Goal: Transaction & Acquisition: Purchase product/service

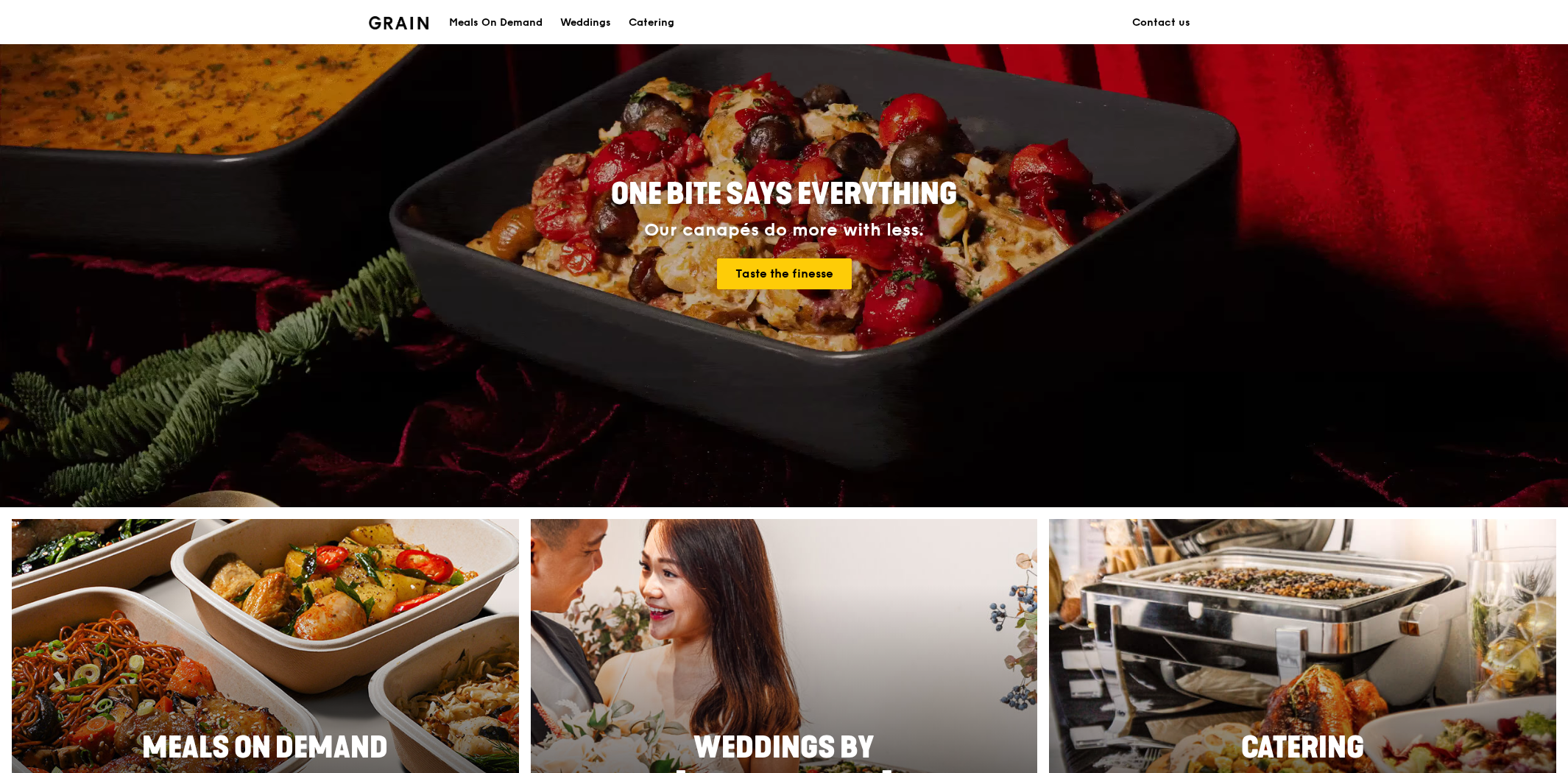
scroll to position [327, 0]
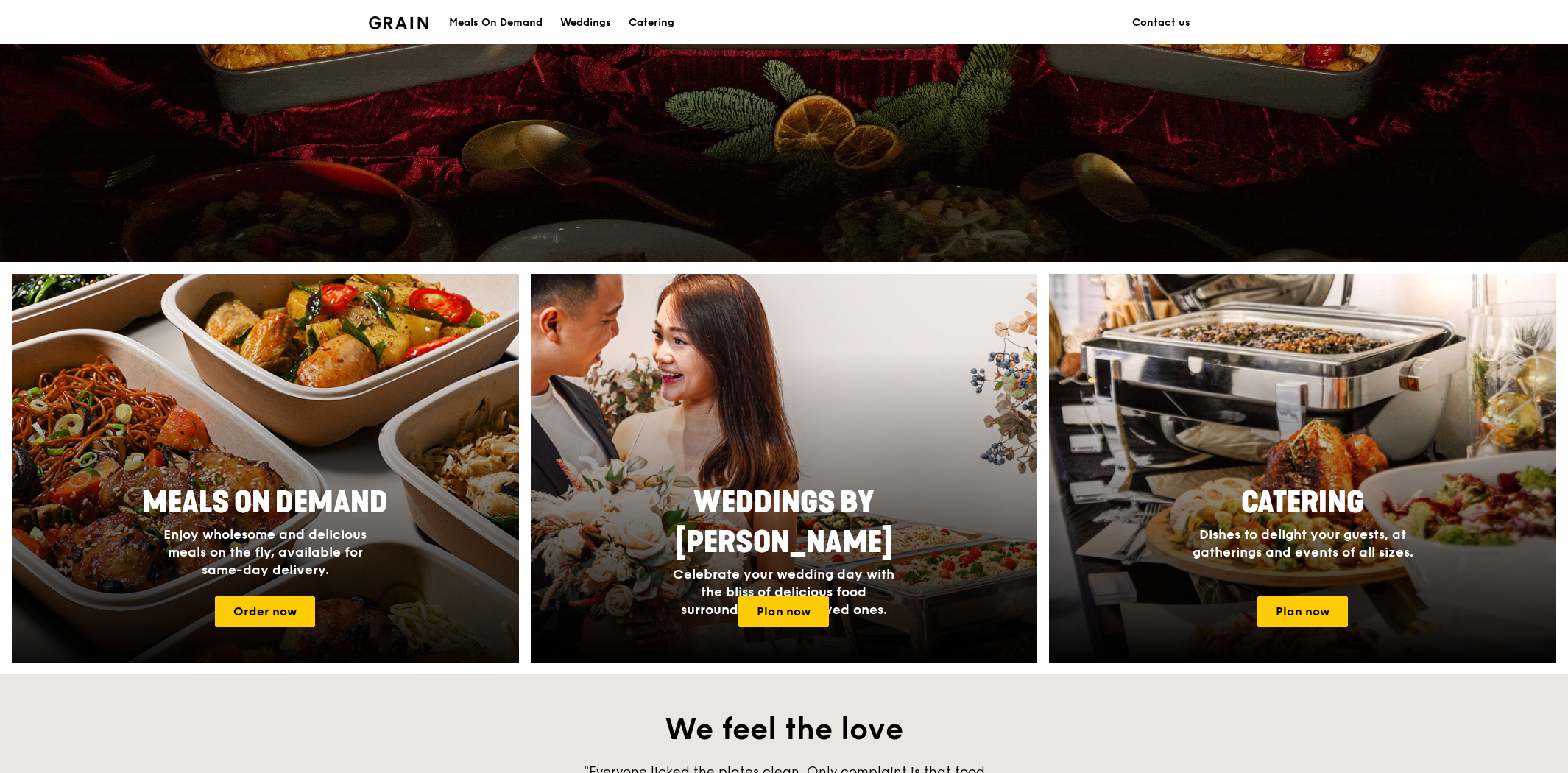
click at [308, 490] on span "Meals On Demand" at bounding box center [265, 503] width 246 height 35
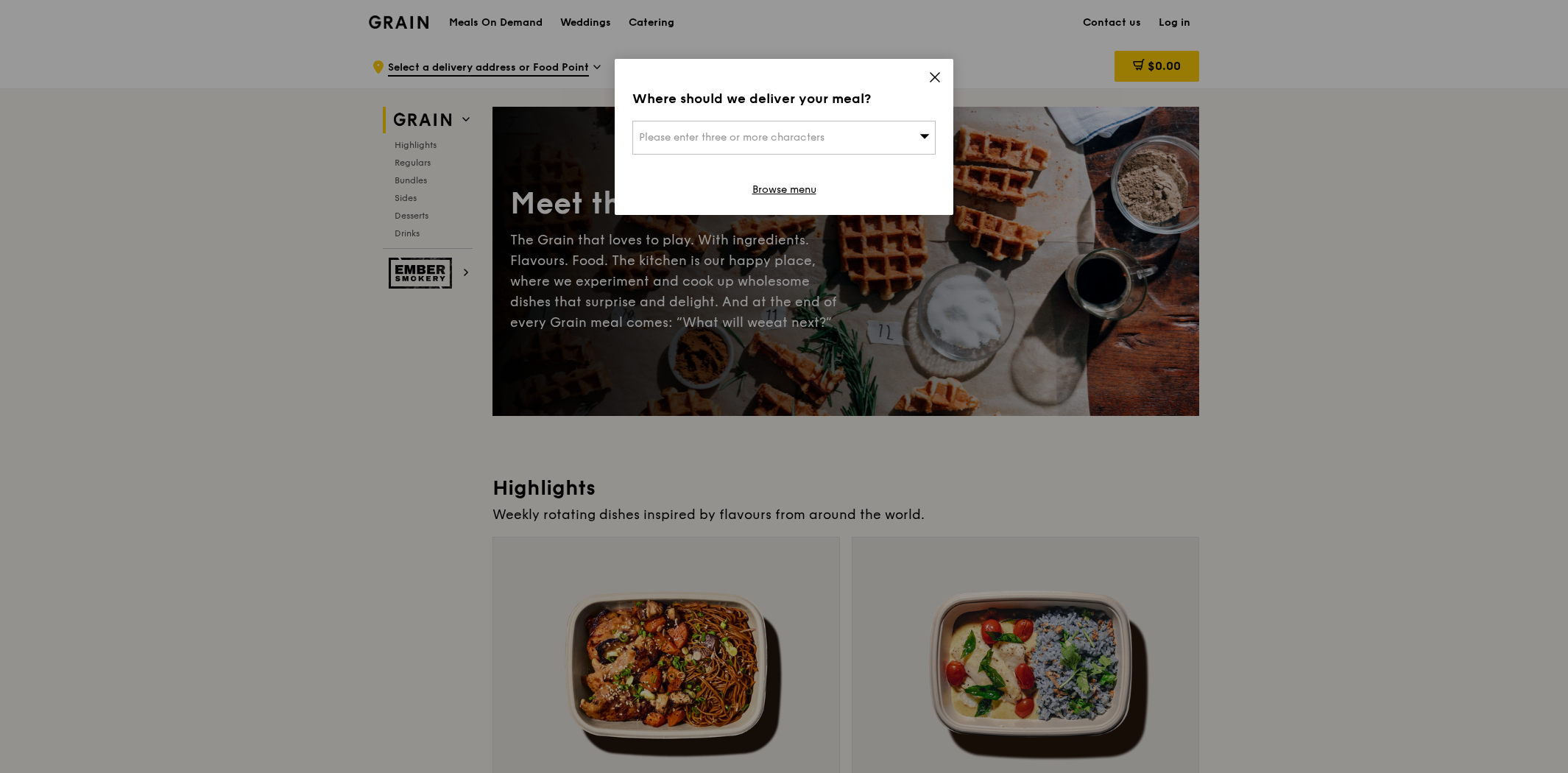
click at [736, 138] on span "Please enter three or more characters" at bounding box center [732, 137] width 186 height 12
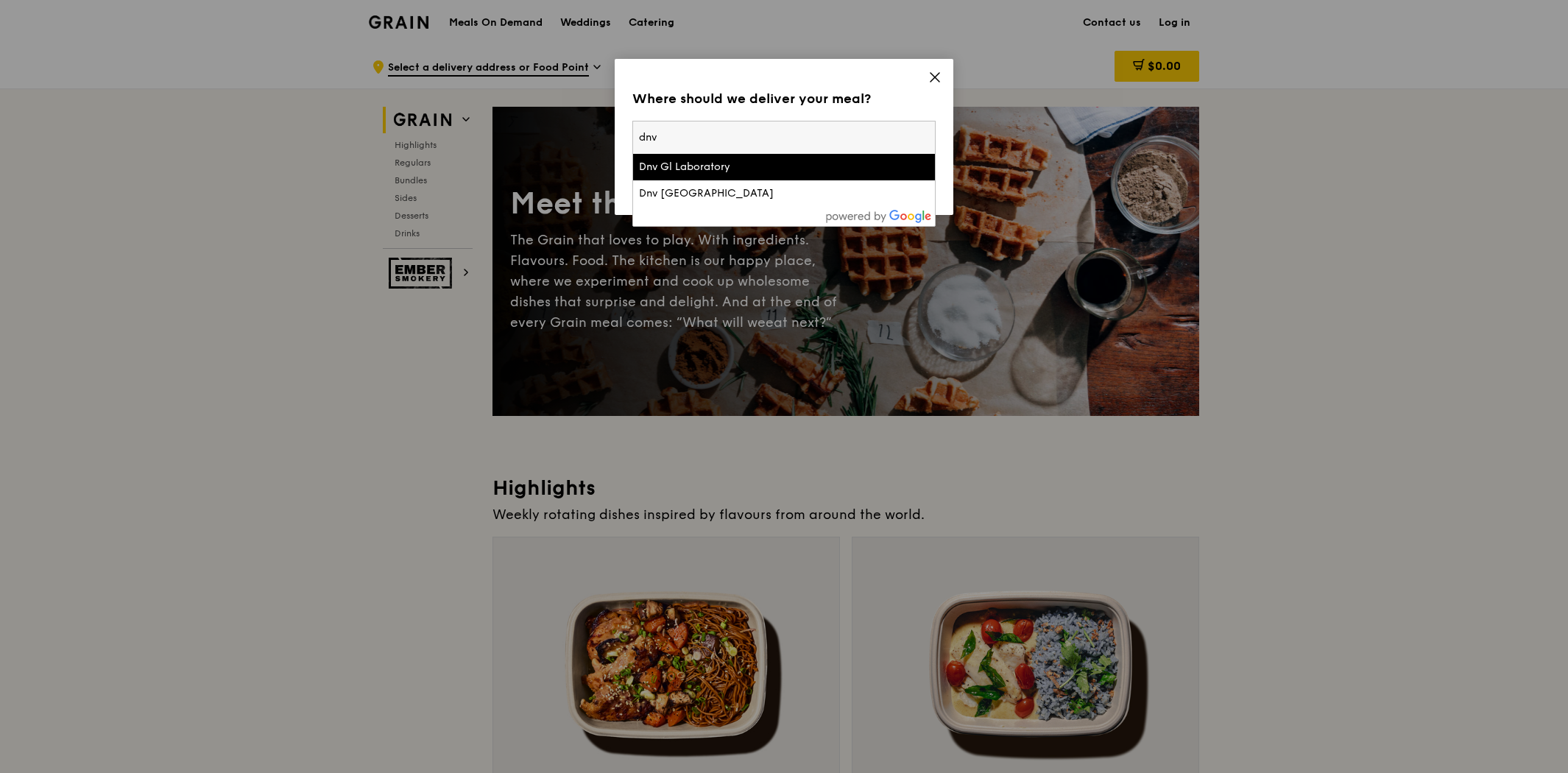
type input "dnv"
click at [736, 168] on div "Dnv Gl Laboratory" at bounding box center [748, 167] width 218 height 14
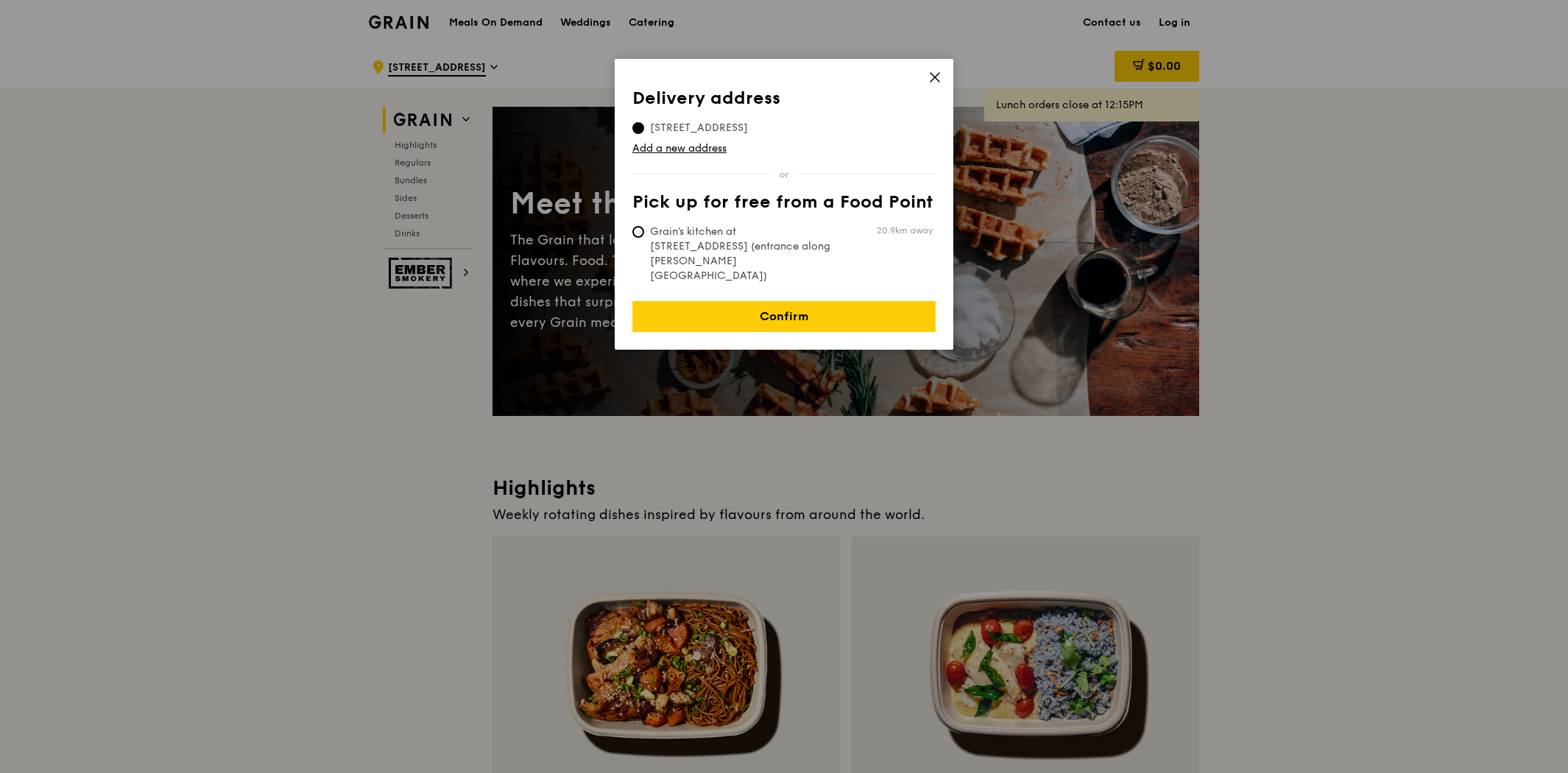
click at [931, 78] on icon at bounding box center [934, 77] width 13 height 13
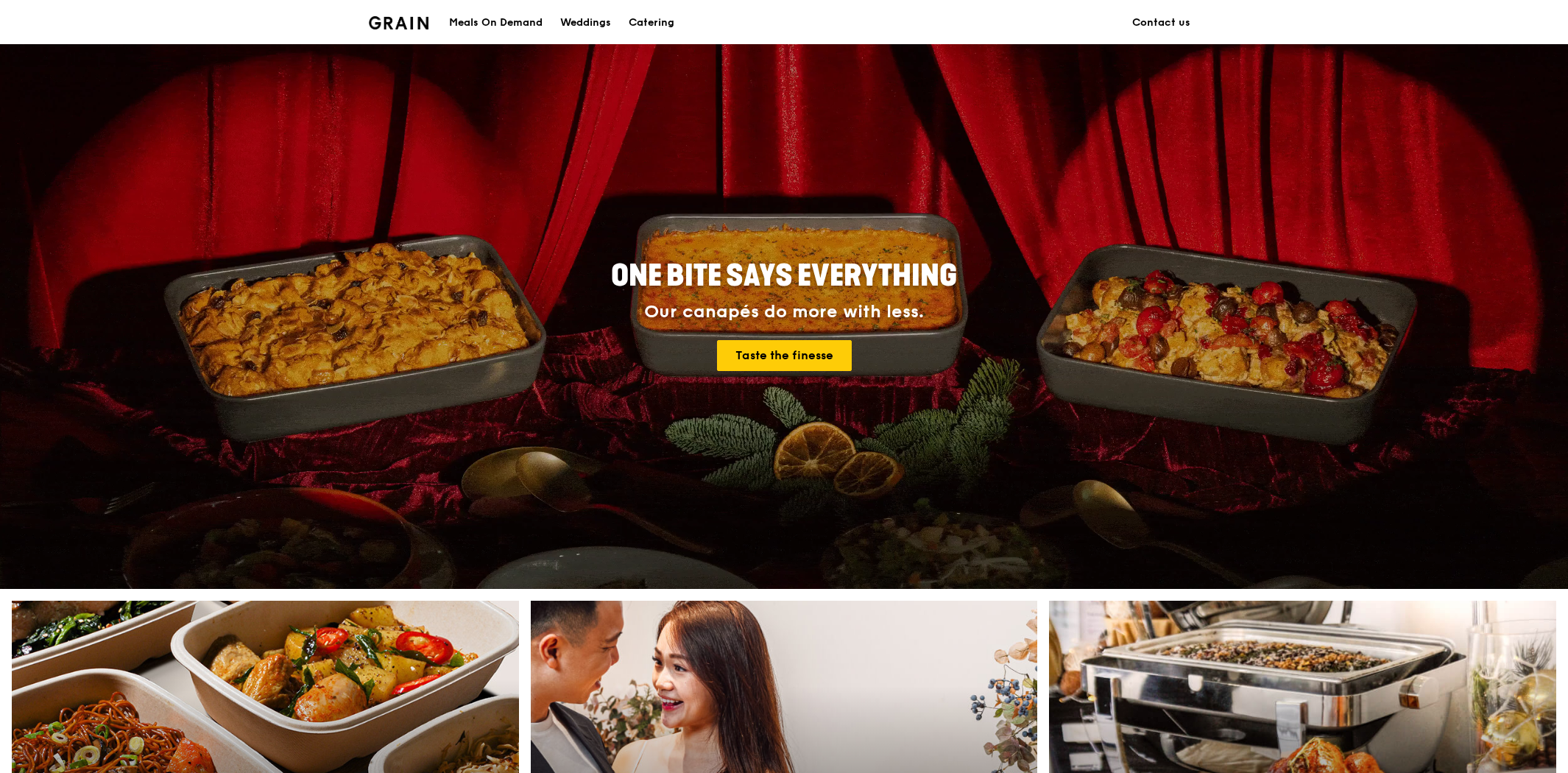
scroll to position [327, 0]
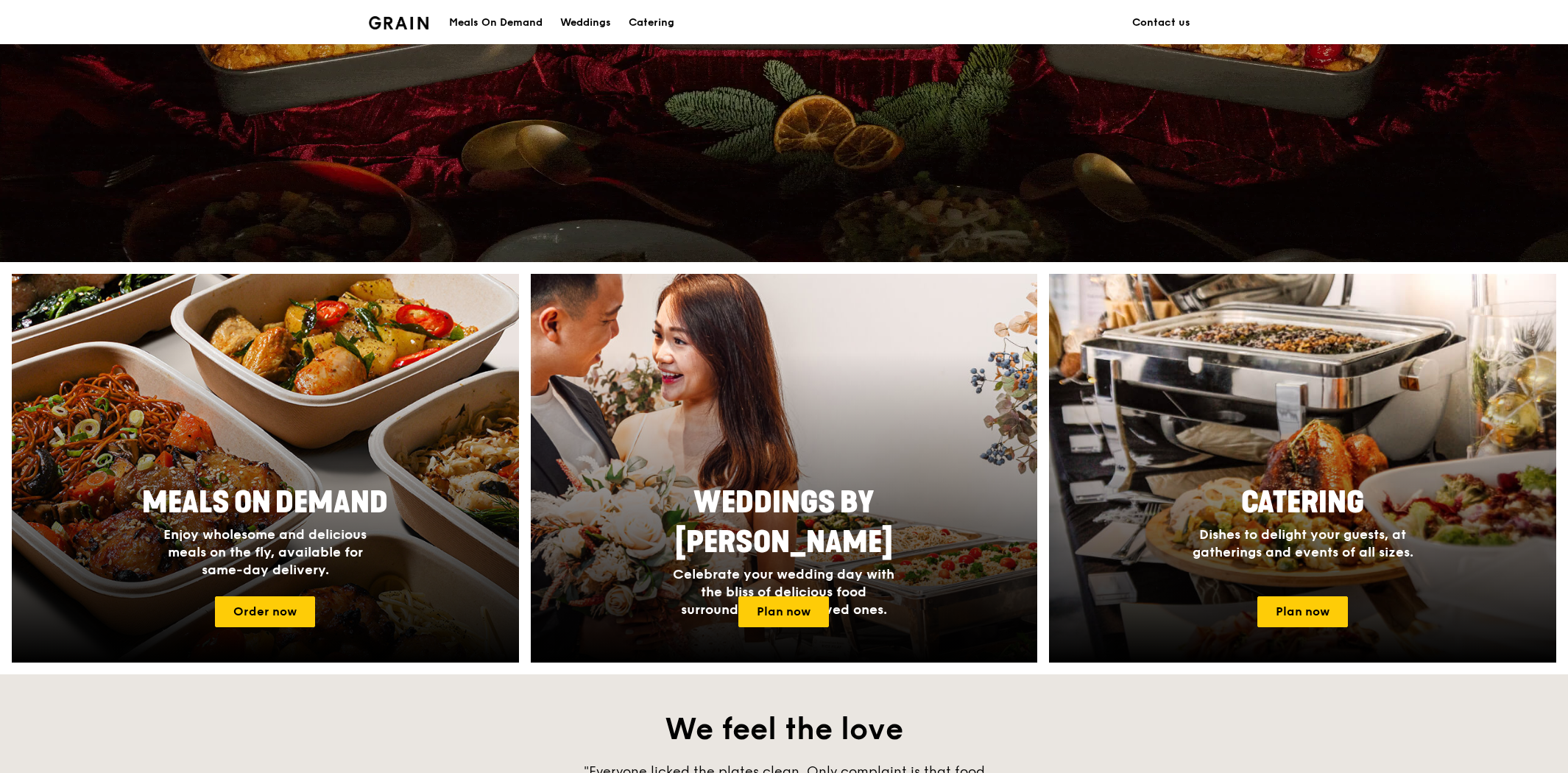
click at [490, 30] on div "Meals On Demand" at bounding box center [496, 23] width 94 height 44
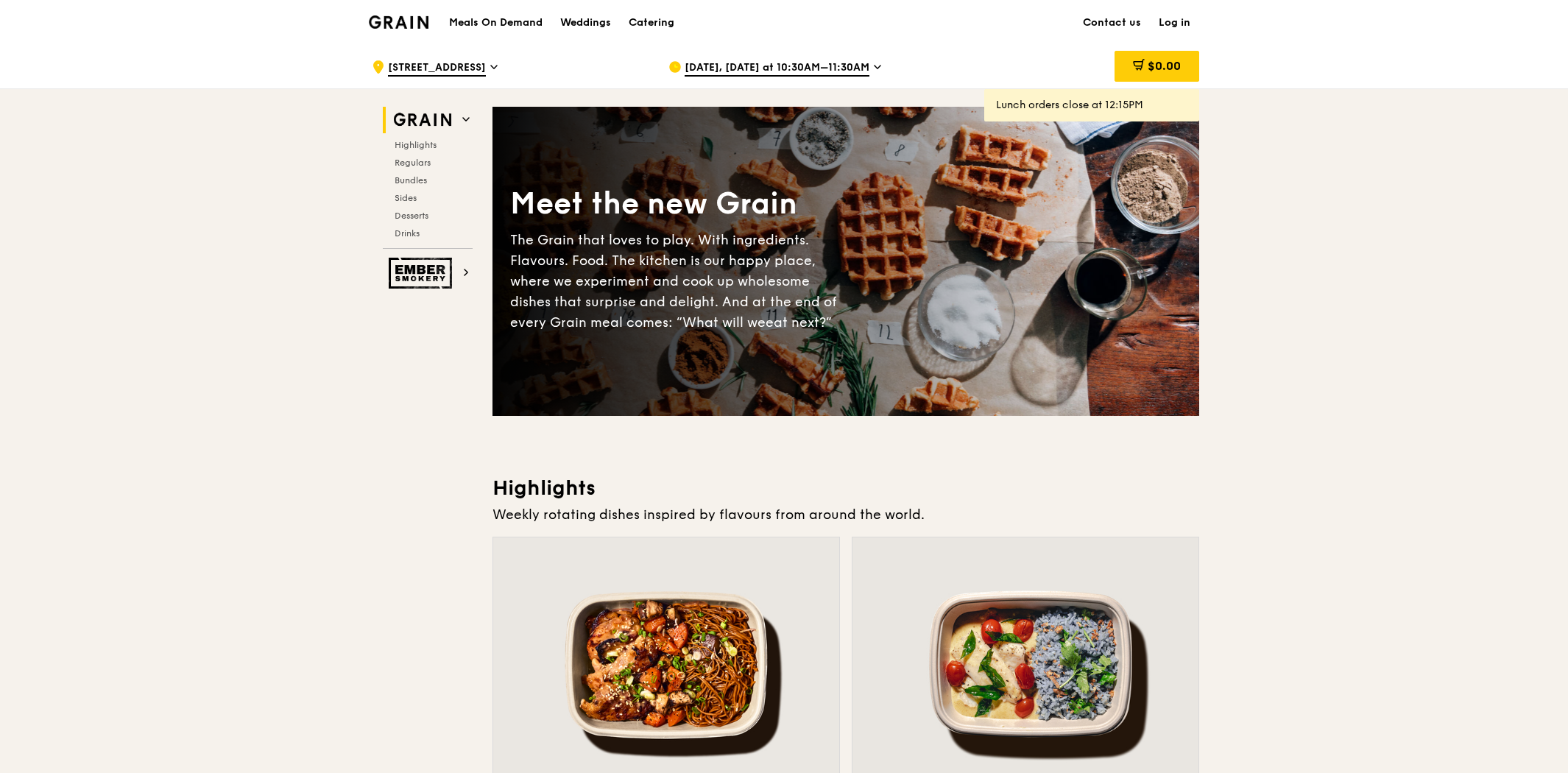
click at [873, 69] on icon at bounding box center [877, 66] width 8 height 13
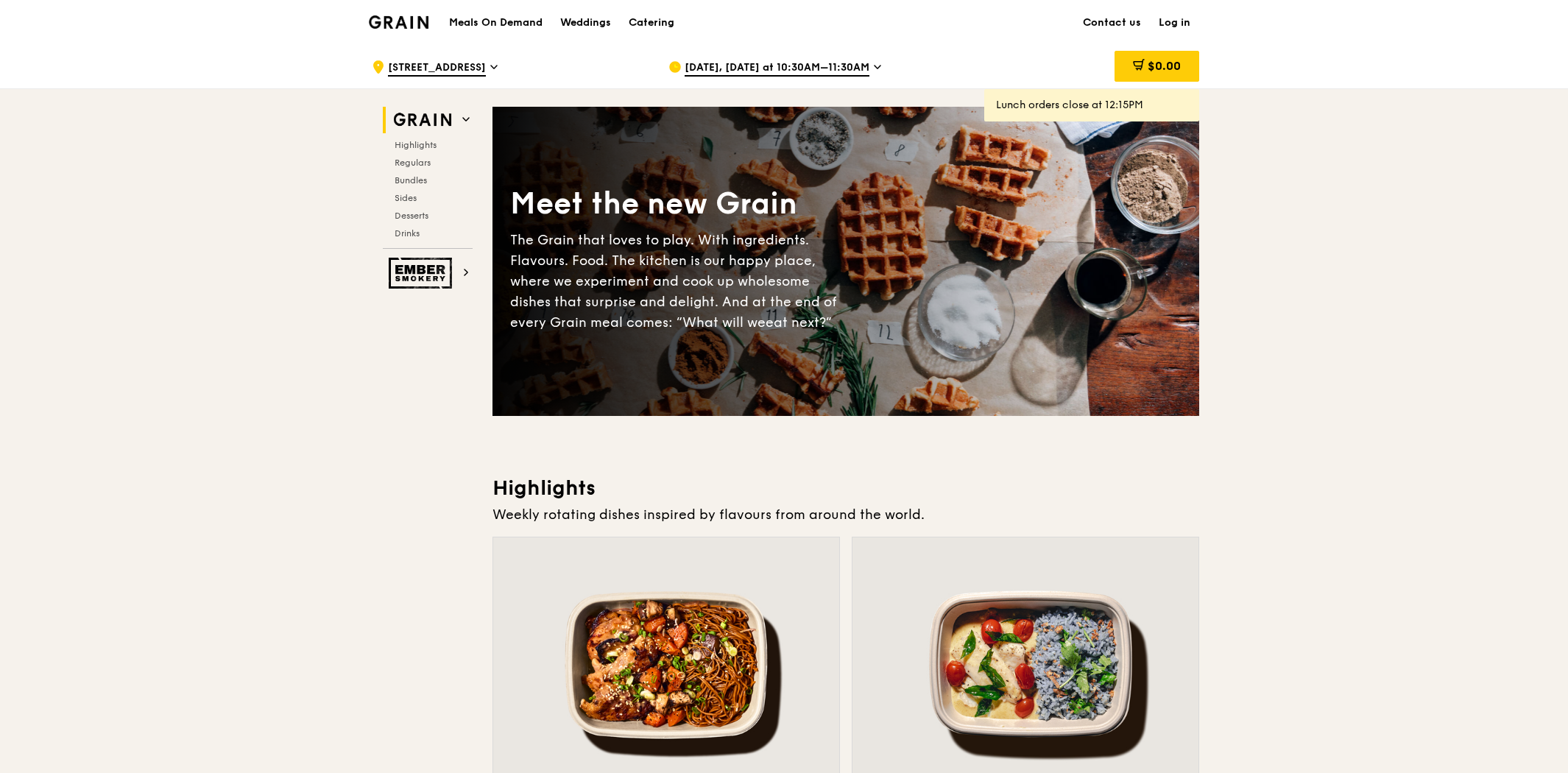
click at [468, 60] on div ".cls-1 { fill: none; stroke: #fff; stroke-linecap: round; stroke-linejoin: roun…" at bounding box center [508, 67] width 273 height 44
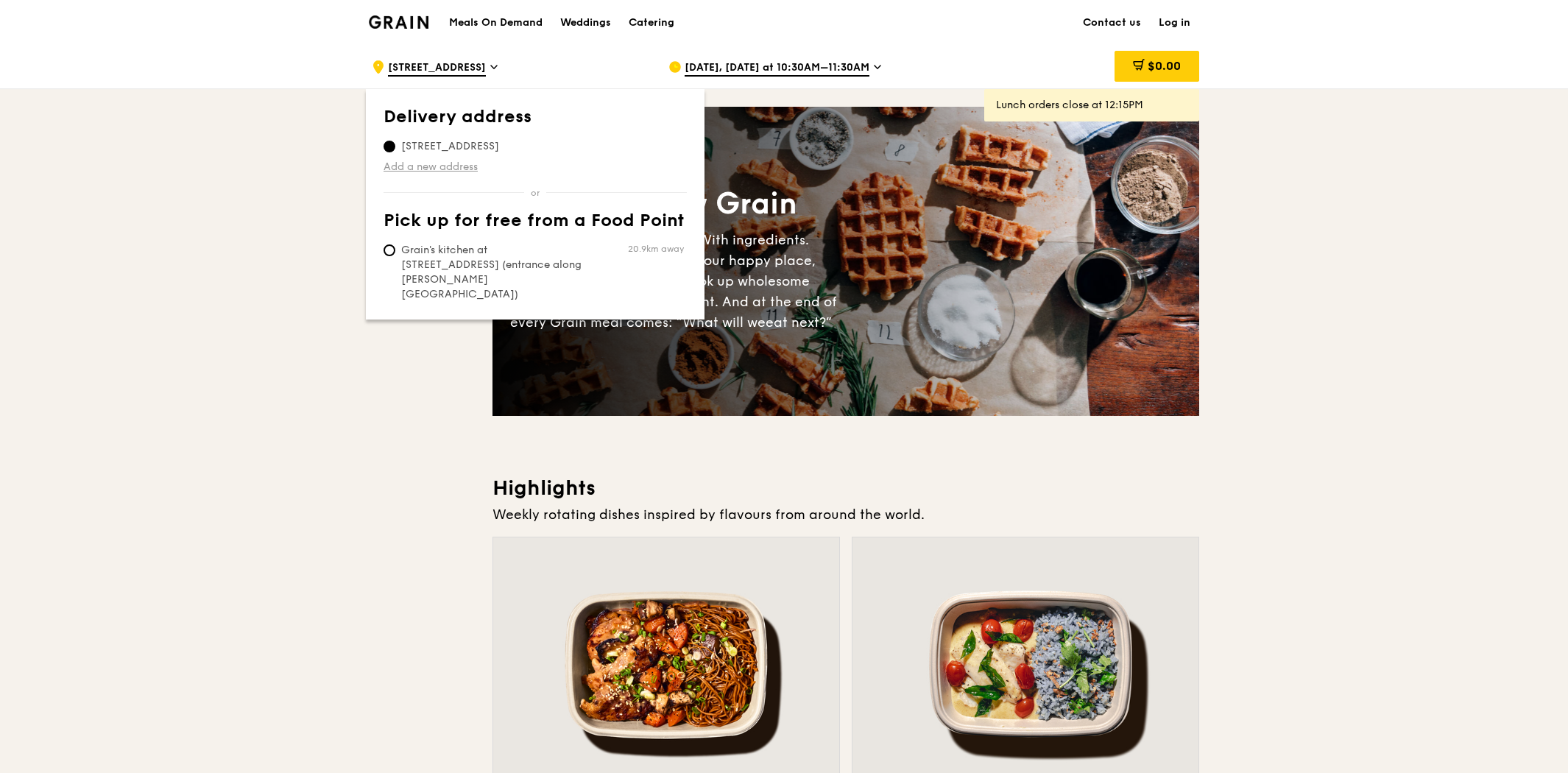
click at [449, 167] on link "Add a new address" at bounding box center [535, 167] width 303 height 14
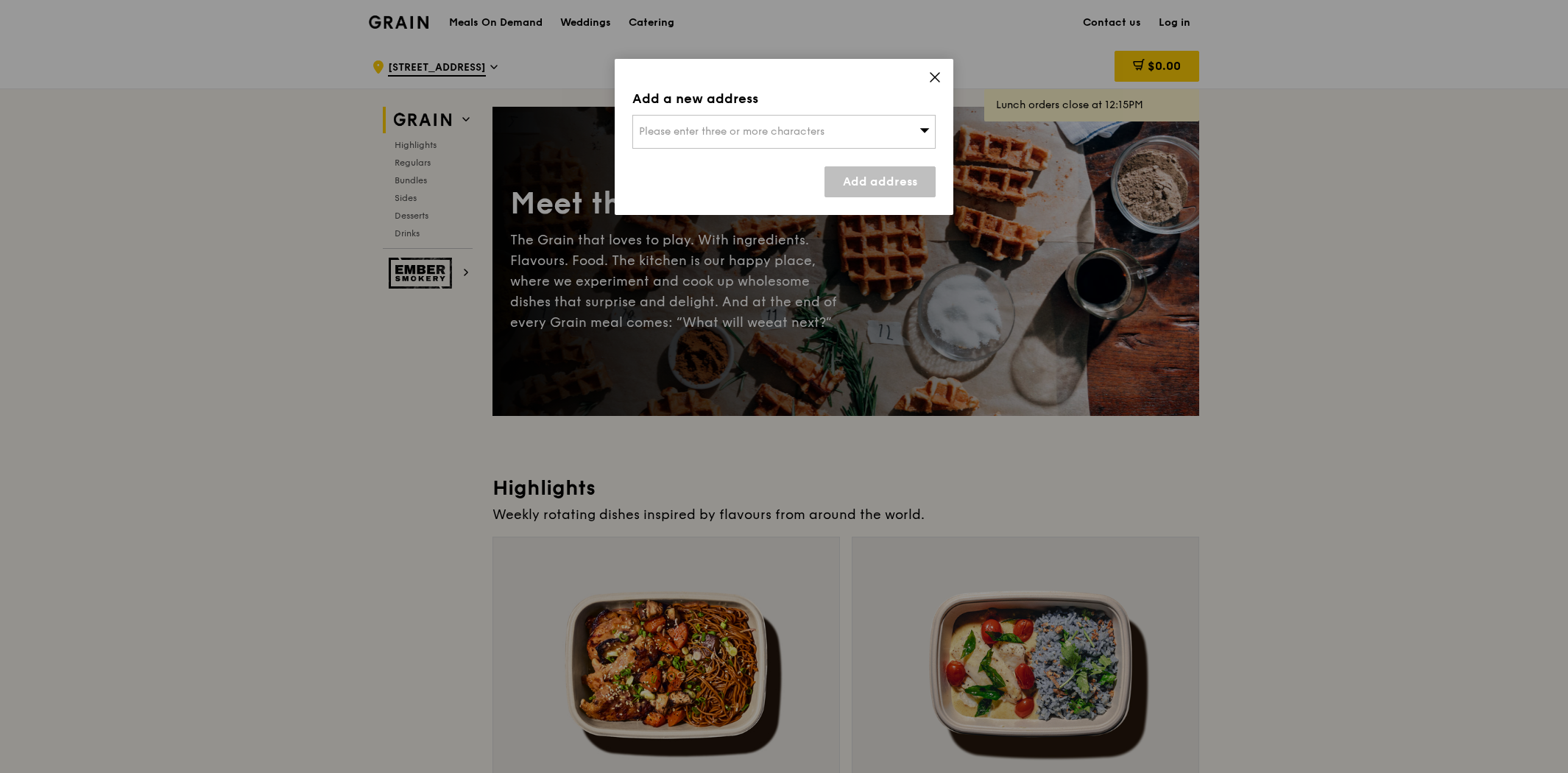
click at [803, 130] on span "Please enter three or more characters" at bounding box center [732, 131] width 186 height 12
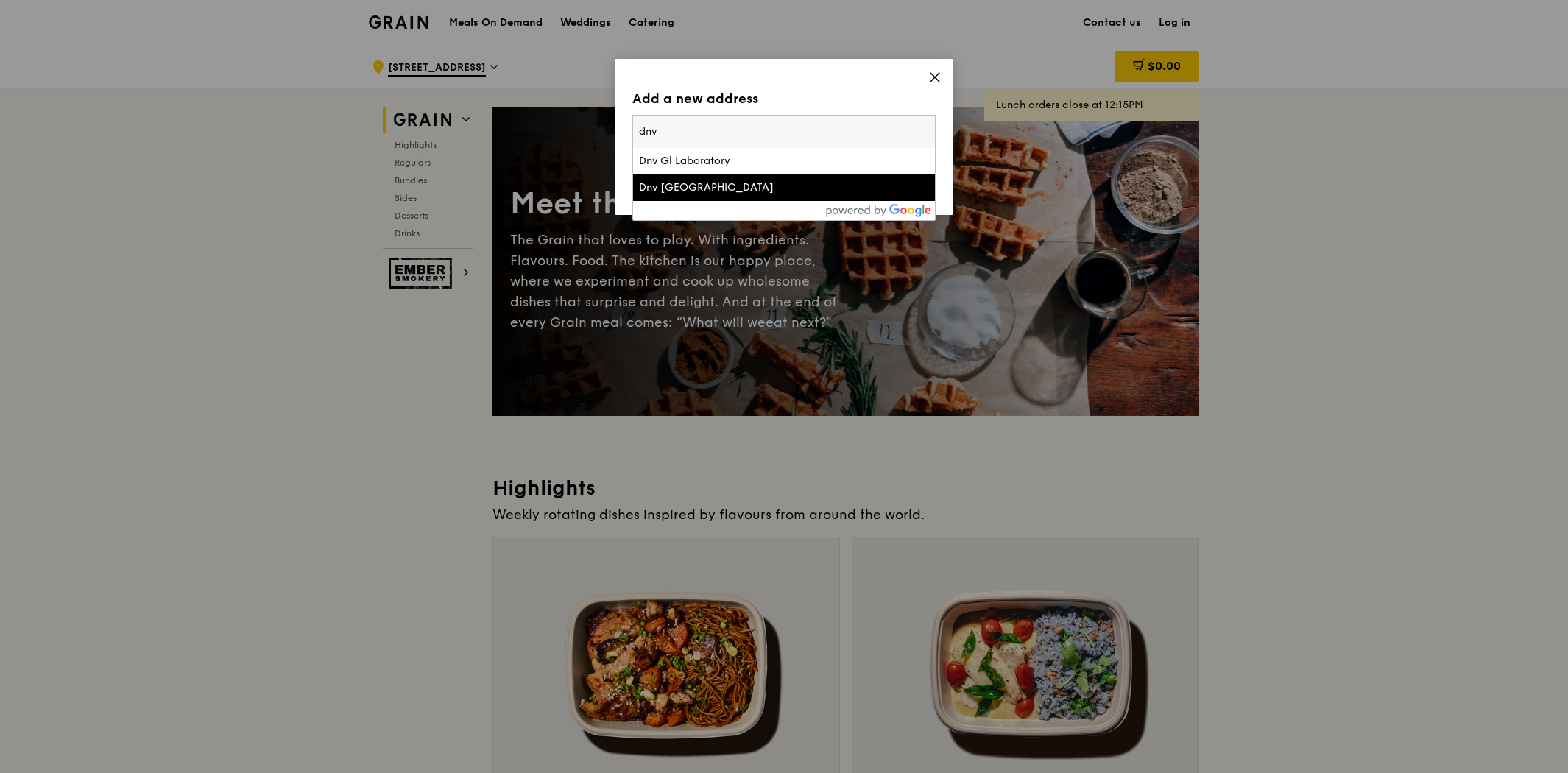
type input "dnv"
click at [711, 182] on div "Dnv Gl Technology Centre" at bounding box center [748, 187] width 218 height 14
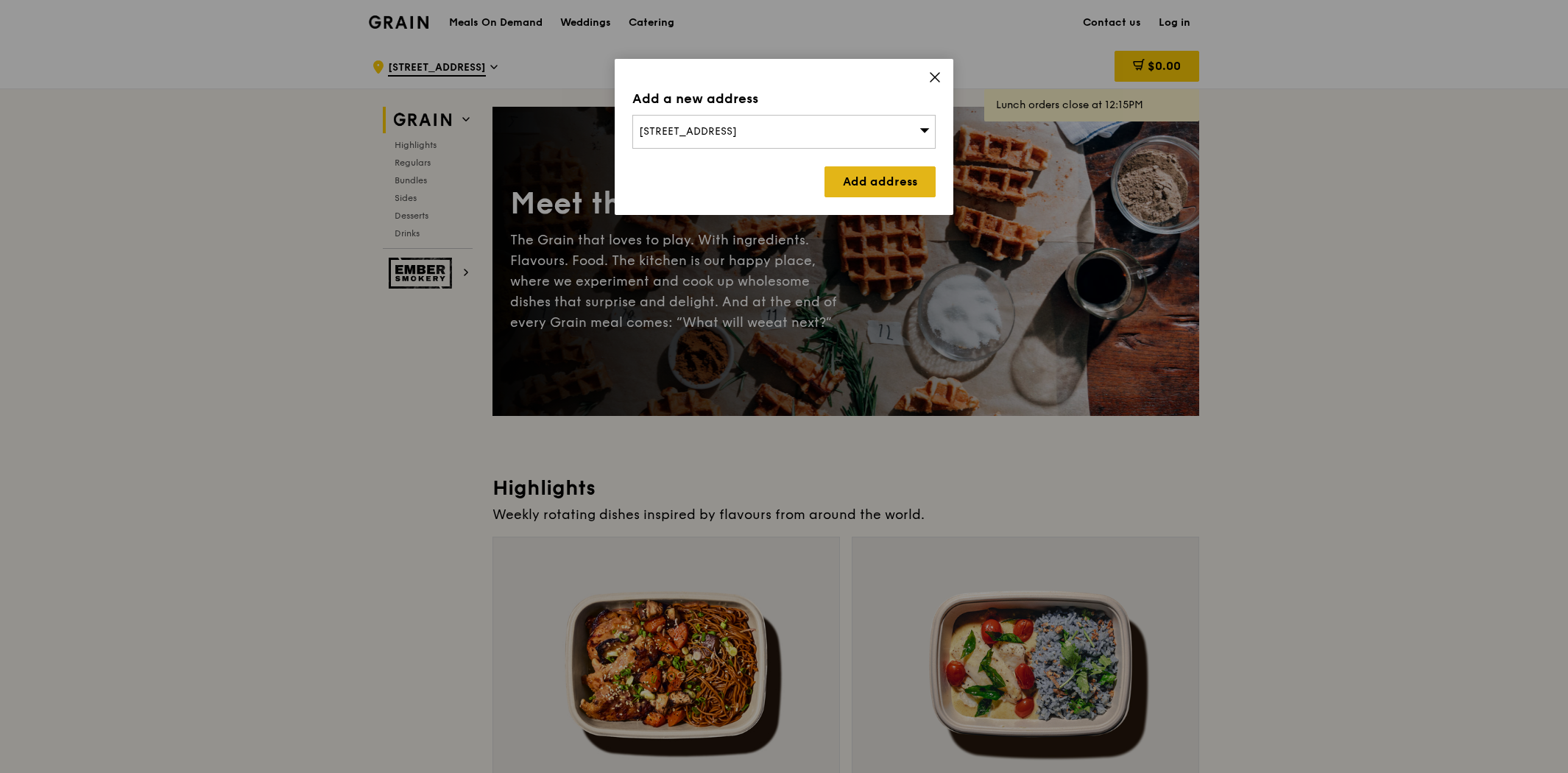
click at [846, 177] on link "Add address" at bounding box center [880, 181] width 111 height 31
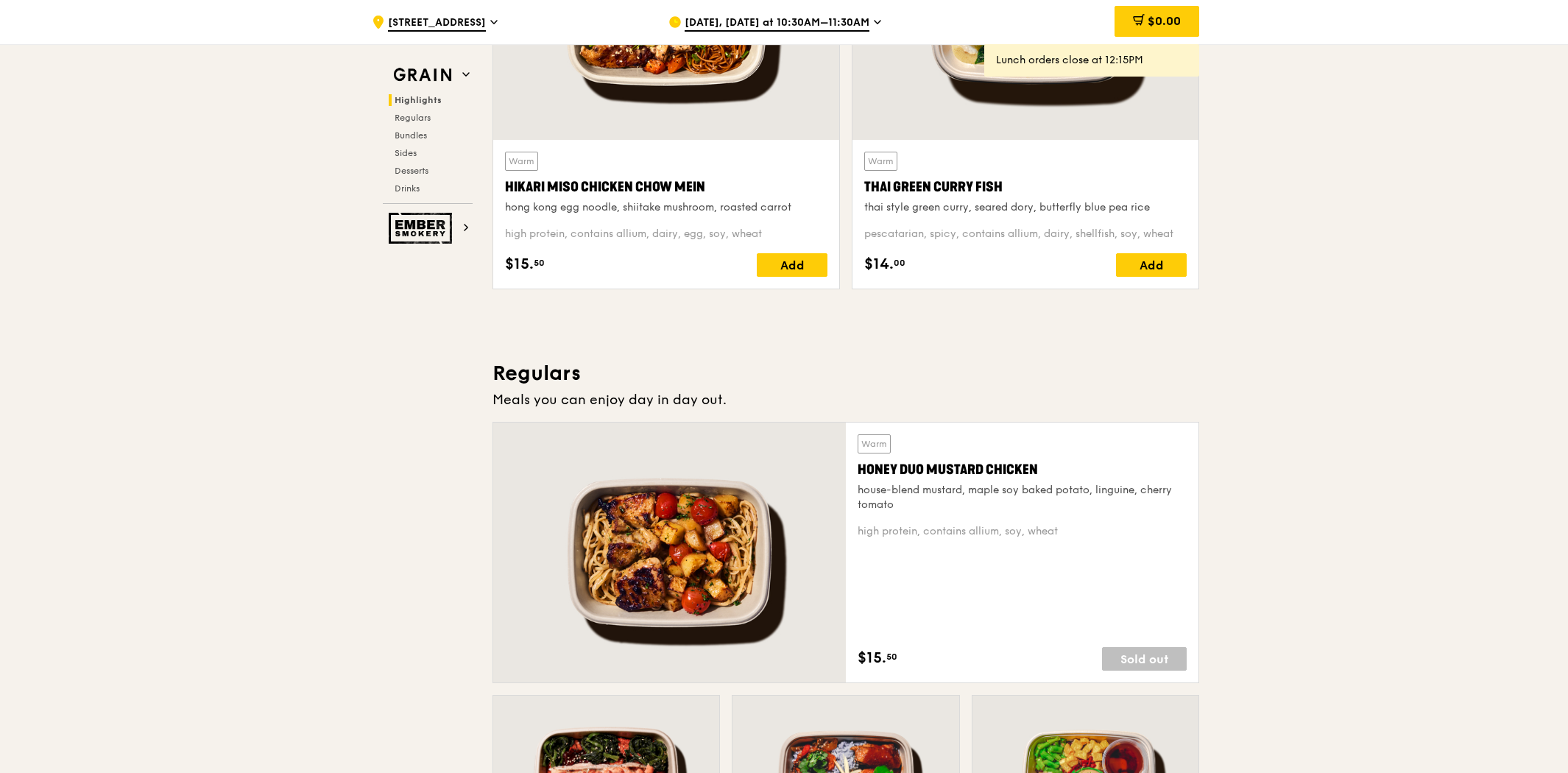
scroll to position [653, 0]
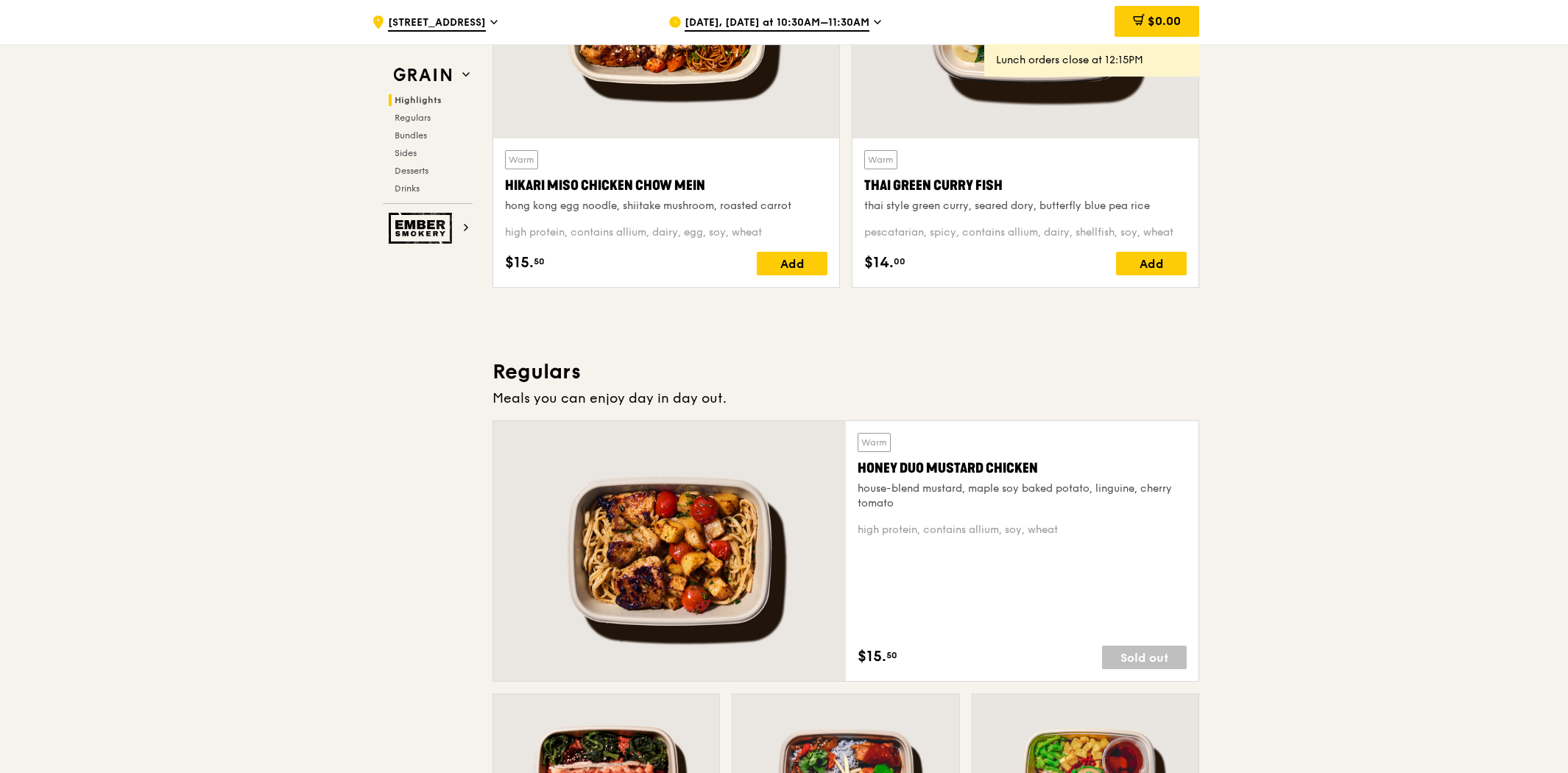
drag, startPoint x: 872, startPoint y: 656, endPoint x: 864, endPoint y: 657, distance: 8.1
click at [864, 657] on span "$15." at bounding box center [872, 656] width 29 height 22
click at [876, 653] on span "$15." at bounding box center [872, 656] width 29 height 22
click at [869, 656] on span "$15." at bounding box center [872, 656] width 29 height 22
click at [877, 656] on span "$15." at bounding box center [872, 656] width 29 height 22
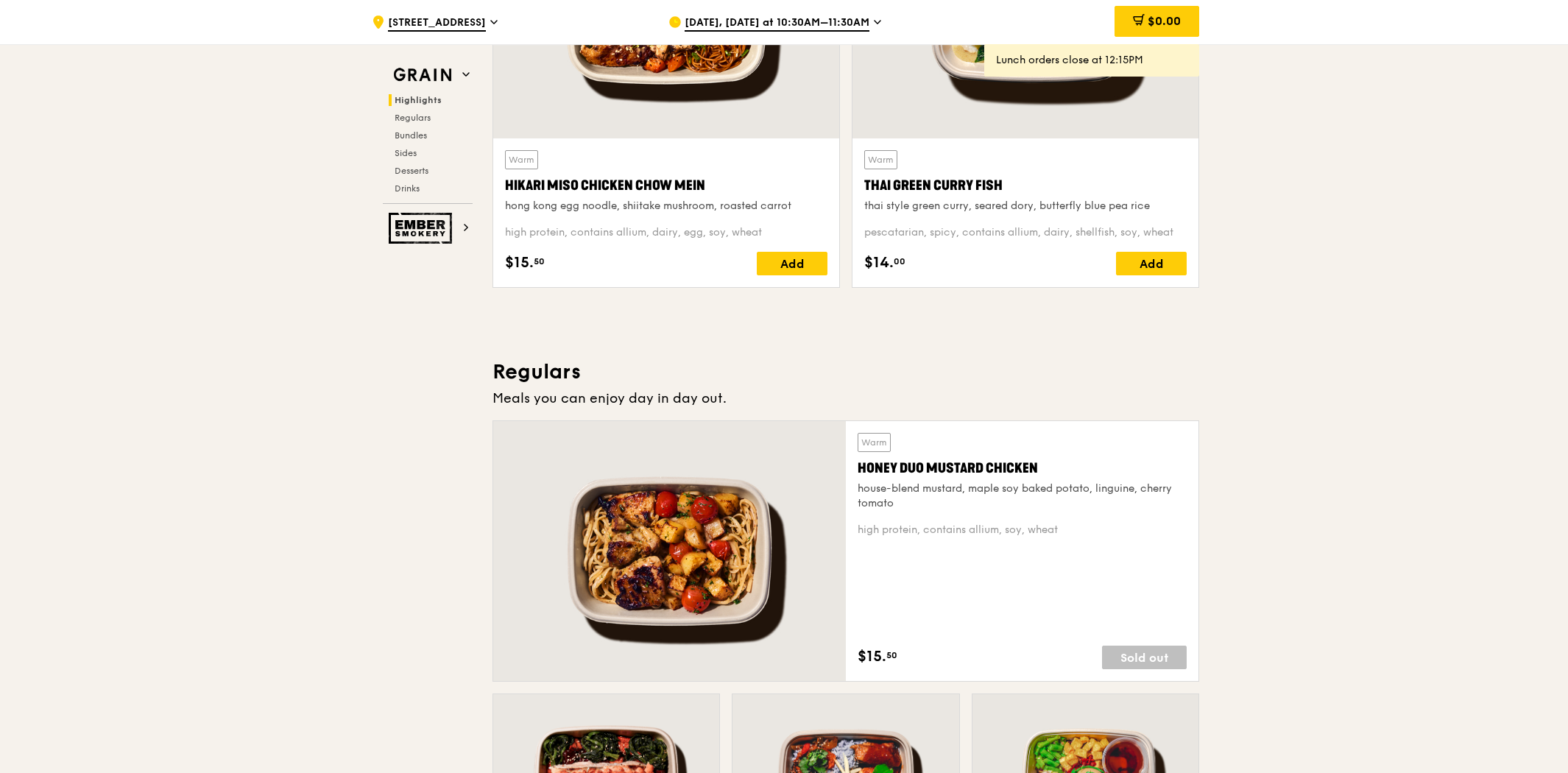
drag, startPoint x: 886, startPoint y: 653, endPoint x: 896, endPoint y: 658, distance: 11.2
click at [890, 652] on span "50" at bounding box center [892, 654] width 11 height 11
click at [903, 653] on div "$15. 50 Sold out" at bounding box center [1022, 657] width 329 height 24
drag, startPoint x: 899, startPoint y: 653, endPoint x: 889, endPoint y: 653, distance: 10.0
click at [889, 653] on div "$15. 50 Sold out" at bounding box center [1022, 657] width 329 height 24
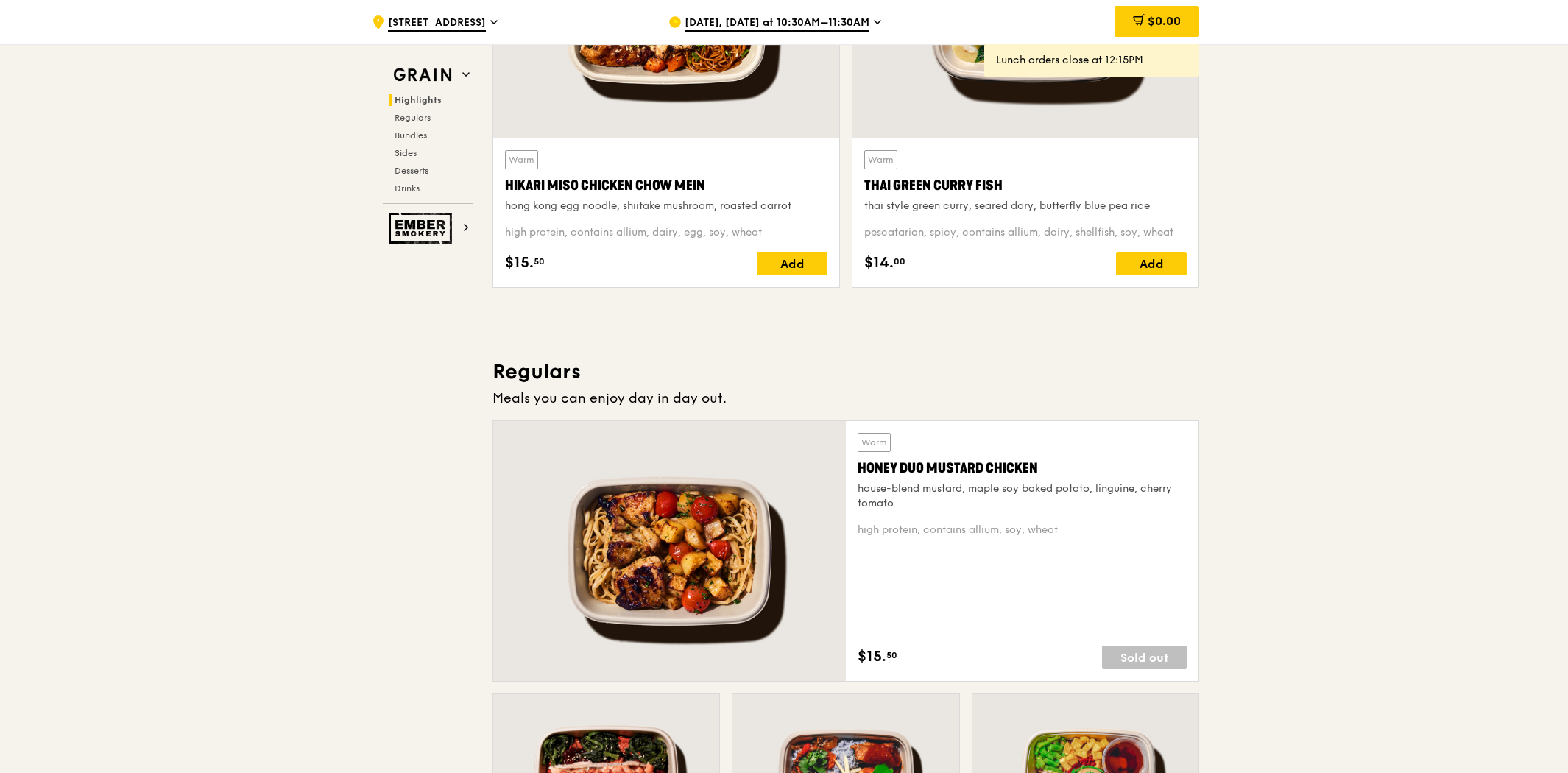
click at [956, 647] on div "$15. 50 Sold out" at bounding box center [1022, 657] width 329 height 24
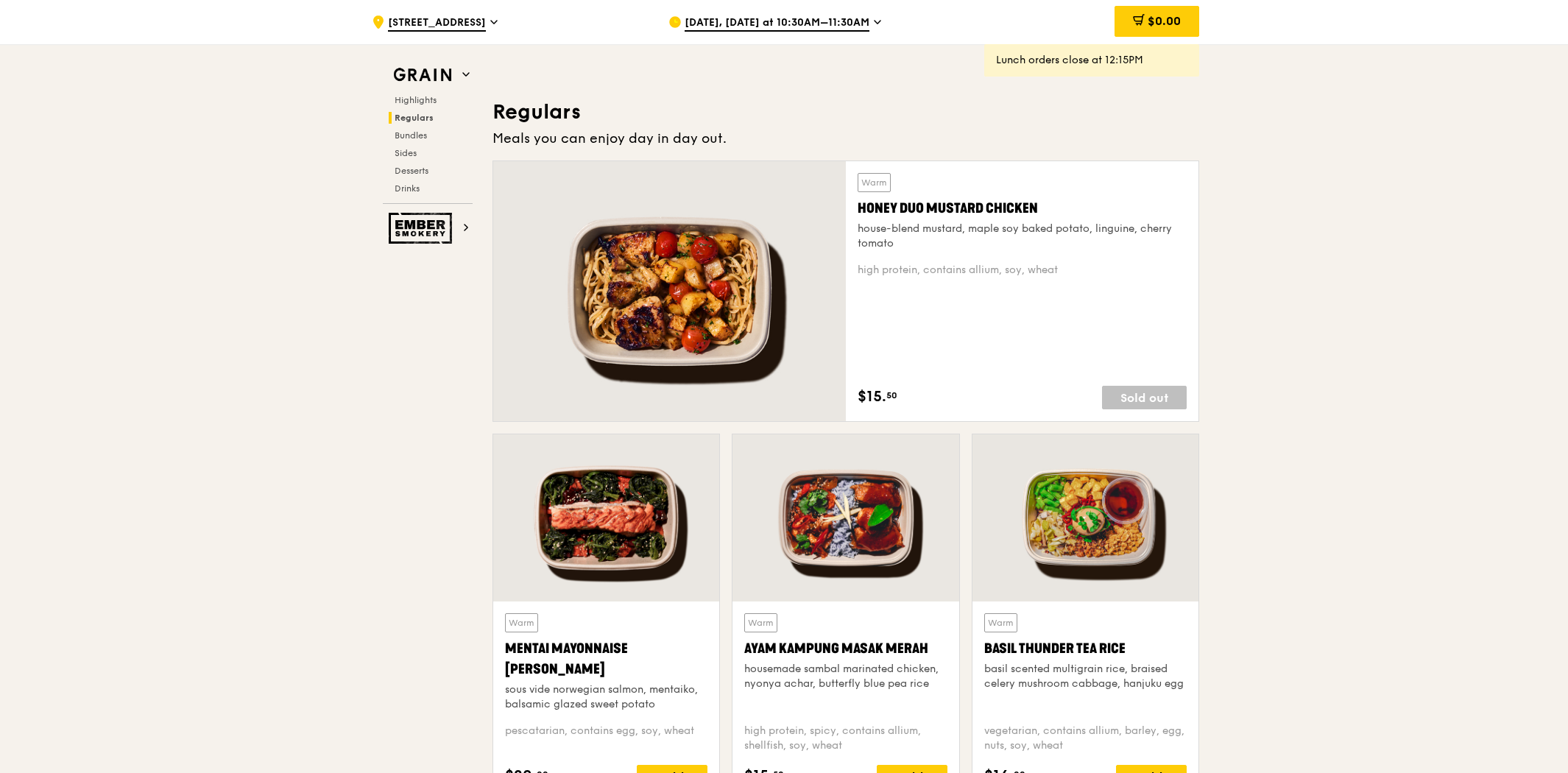
scroll to position [899, 0]
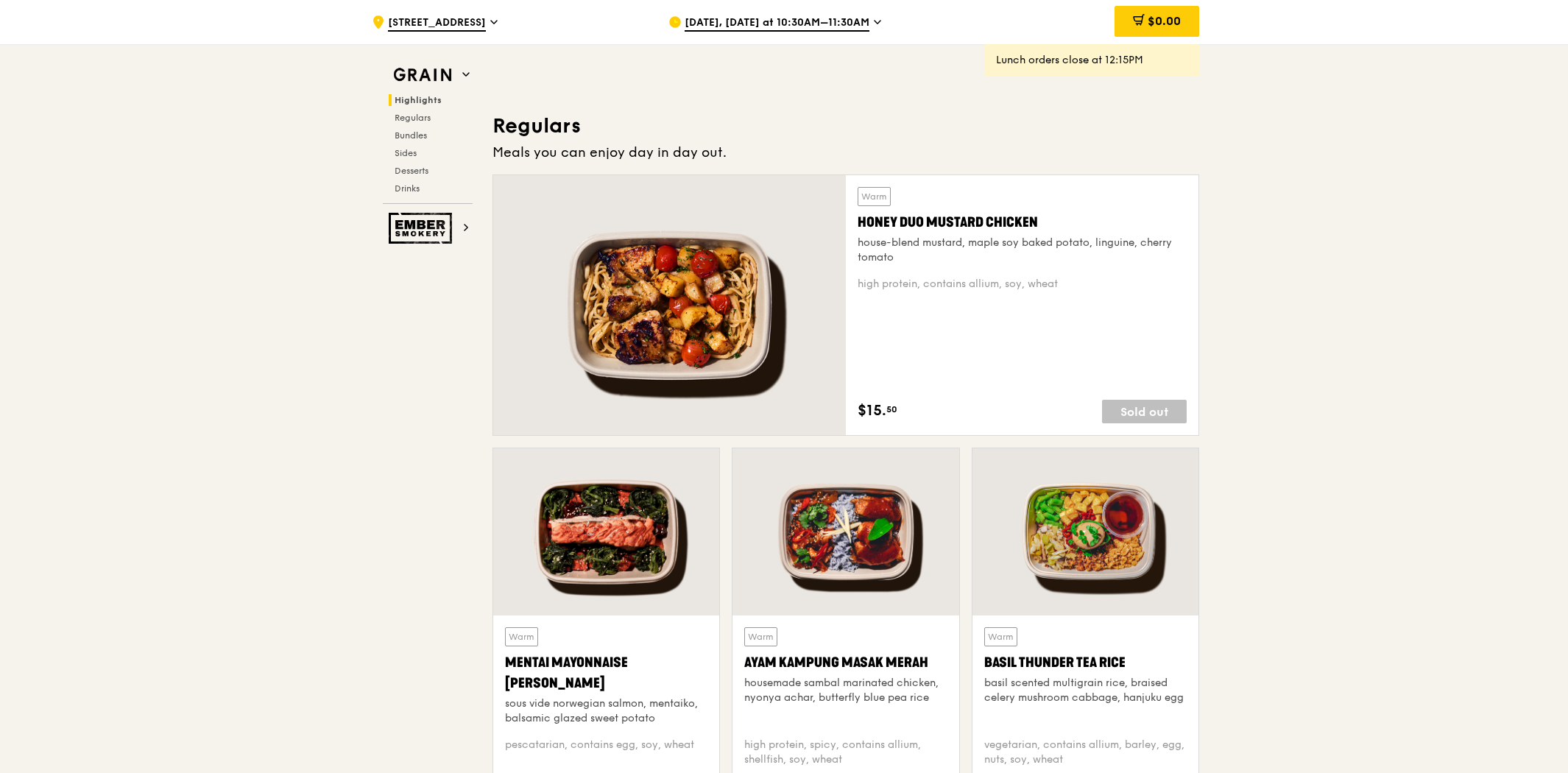
drag, startPoint x: 880, startPoint y: 408, endPoint x: 871, endPoint y: 407, distance: 9.1
click at [868, 405] on span "$15." at bounding box center [872, 410] width 29 height 22
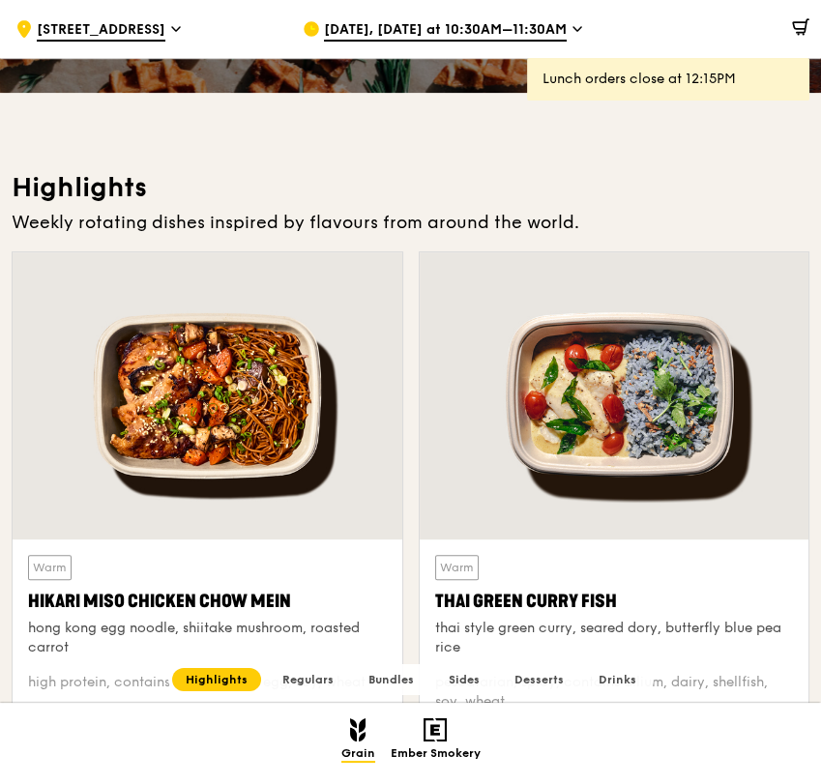
scroll to position [536, 0]
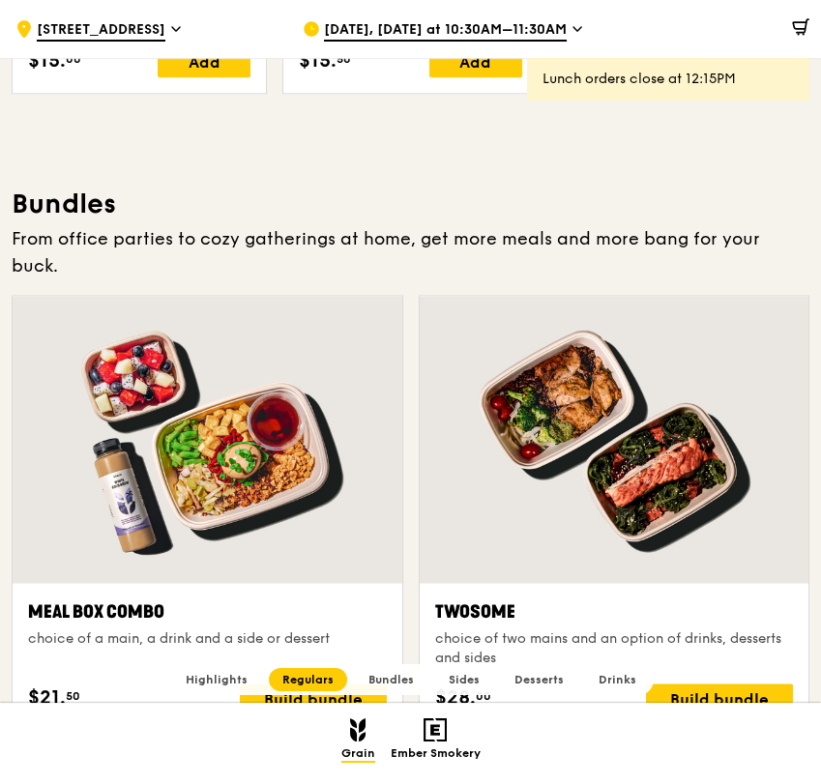
click at [199, 384] on div at bounding box center [208, 439] width 390 height 287
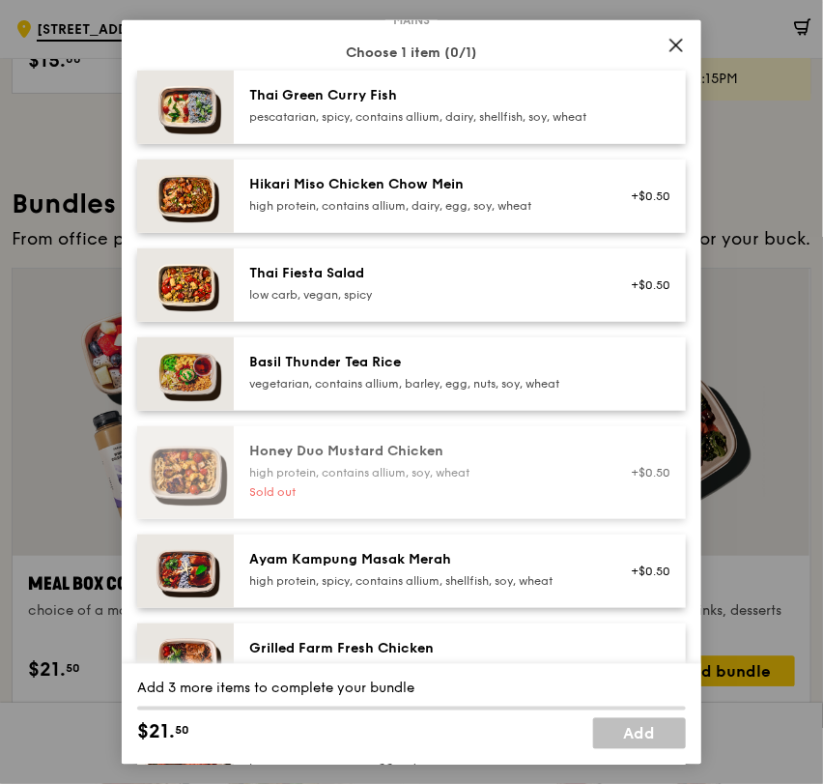
scroll to position [0, 0]
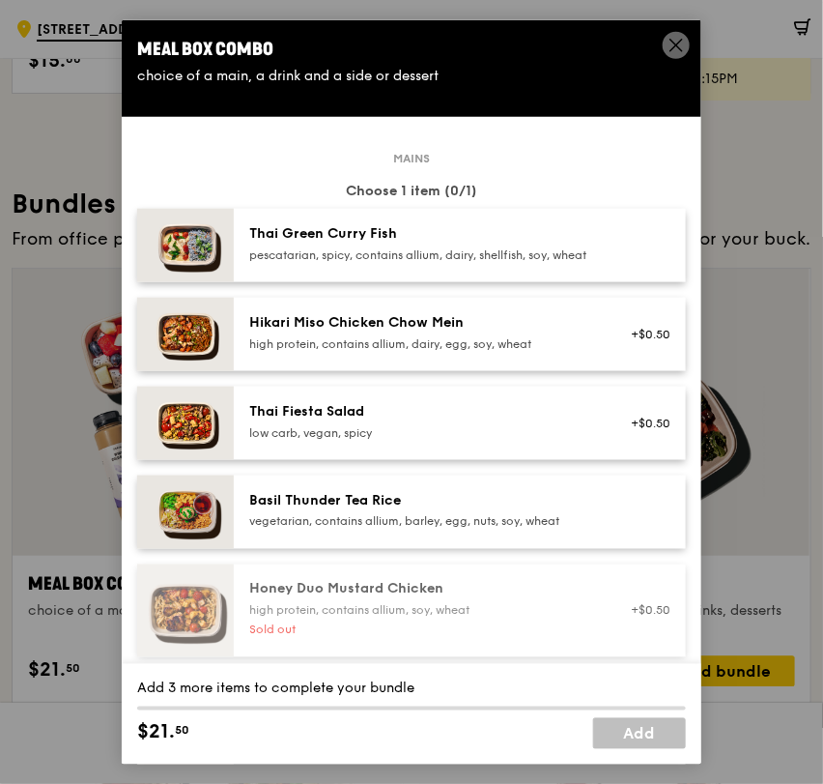
click at [686, 41] on span at bounding box center [676, 44] width 27 height 27
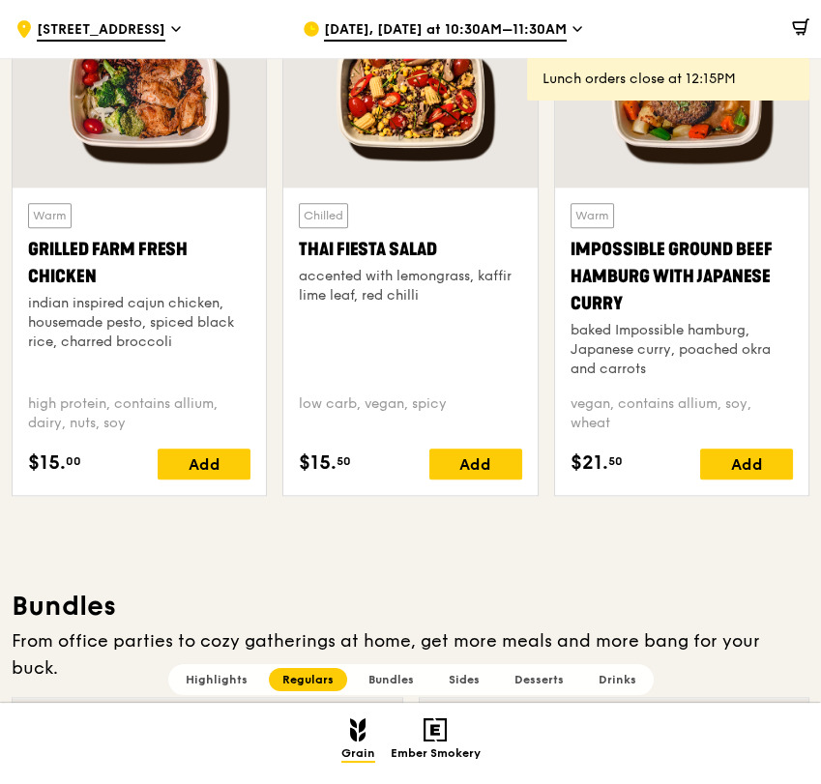
scroll to position [2040, 0]
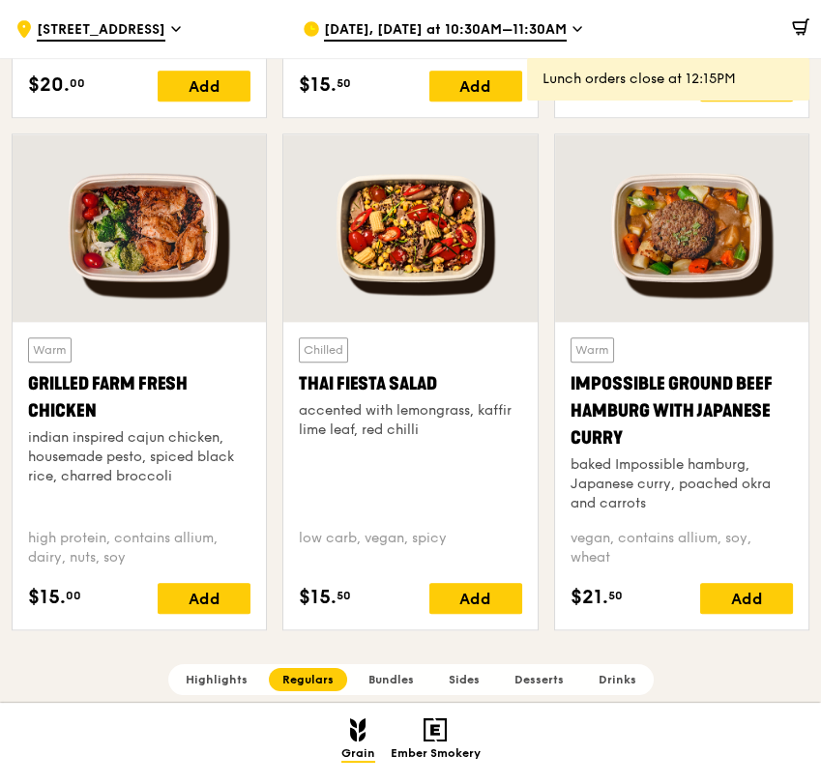
click at [490, 26] on span "Aug 22, Today at 10:30AM–11:30AM" at bounding box center [445, 30] width 243 height 21
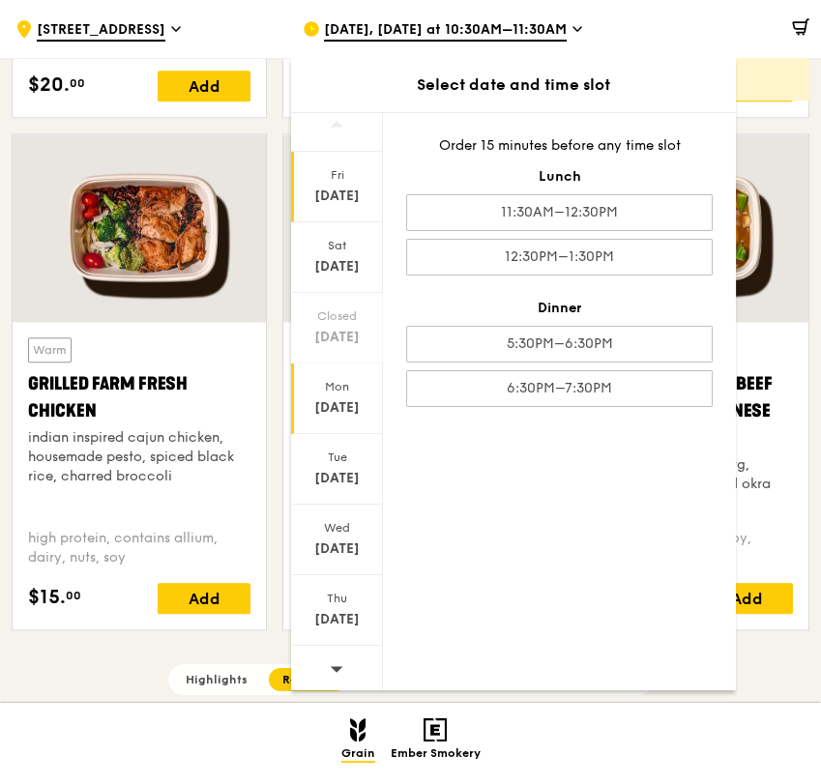
scroll to position [14, 0]
click at [338, 660] on icon at bounding box center [337, 665] width 14 height 14
click at [343, 194] on div "Aug 29" at bounding box center [337, 193] width 86 height 19
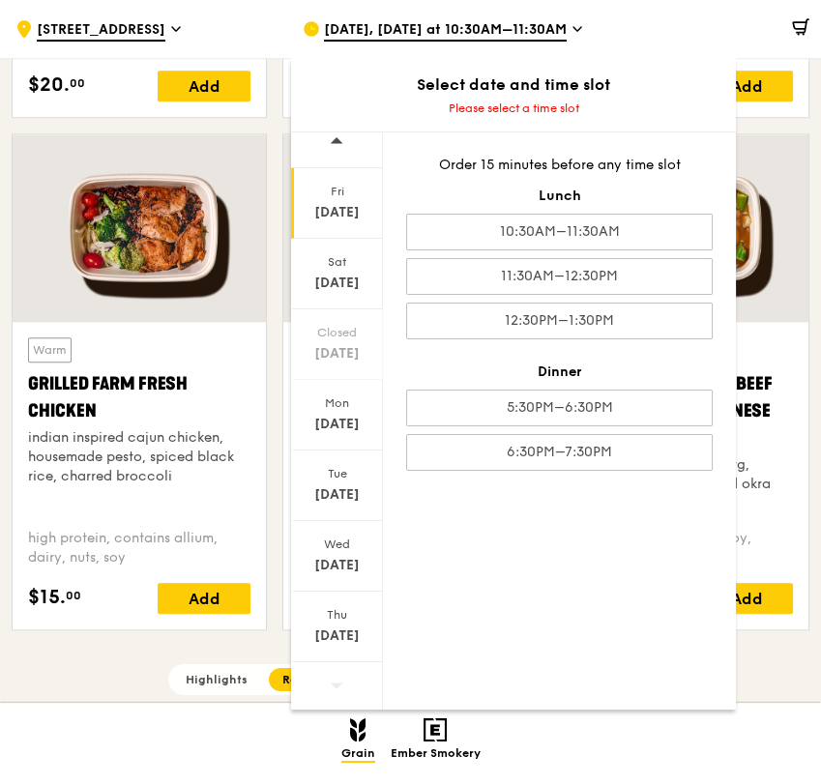
click at [320, 188] on div "Fri" at bounding box center [337, 191] width 86 height 15
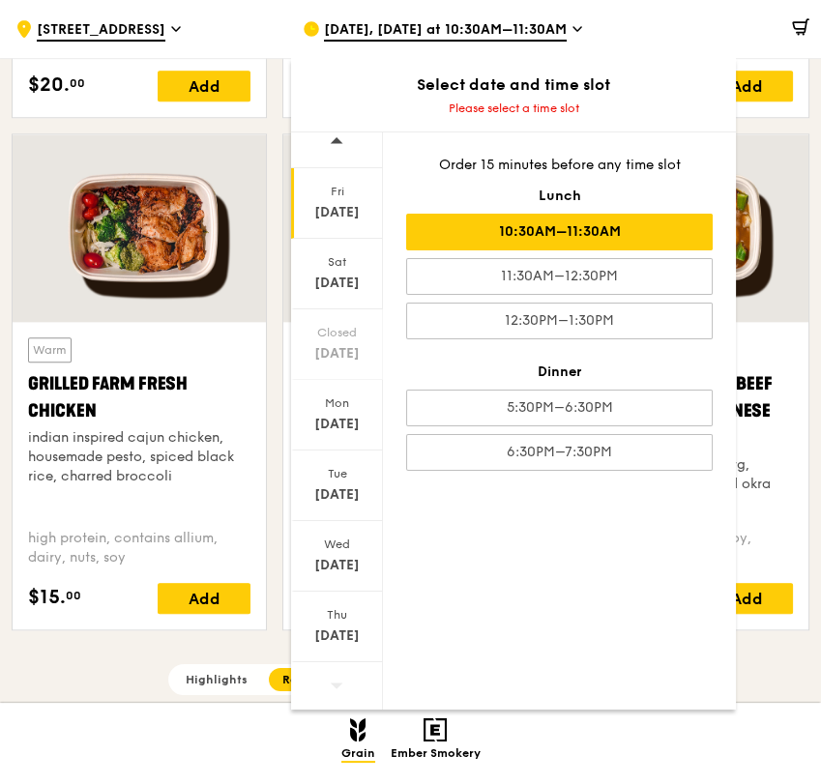
click at [477, 238] on div "10:30AM–11:30AM" at bounding box center [559, 232] width 306 height 37
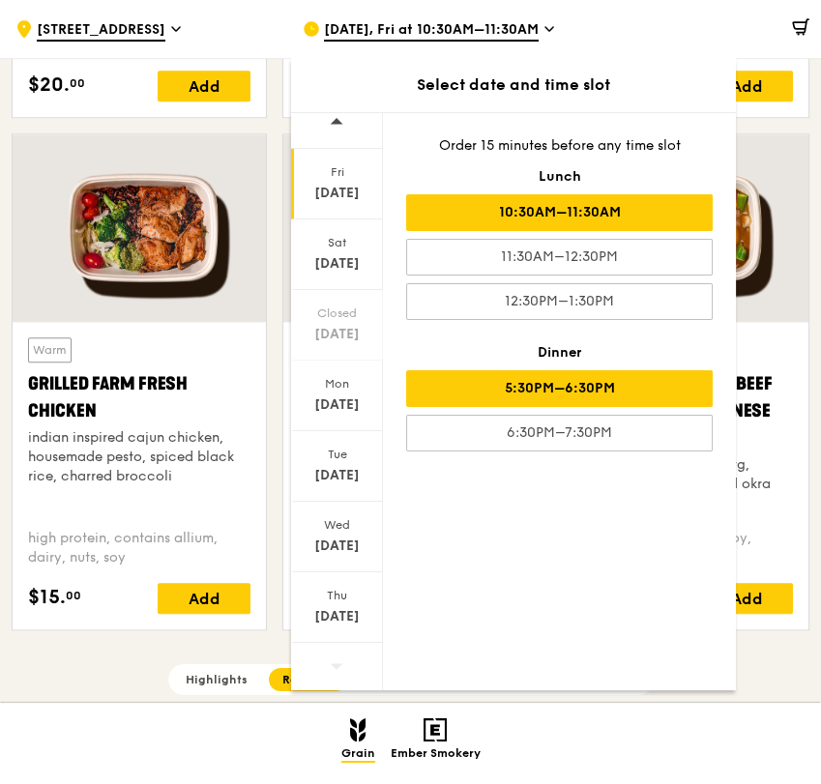
scroll to position [2020, 0]
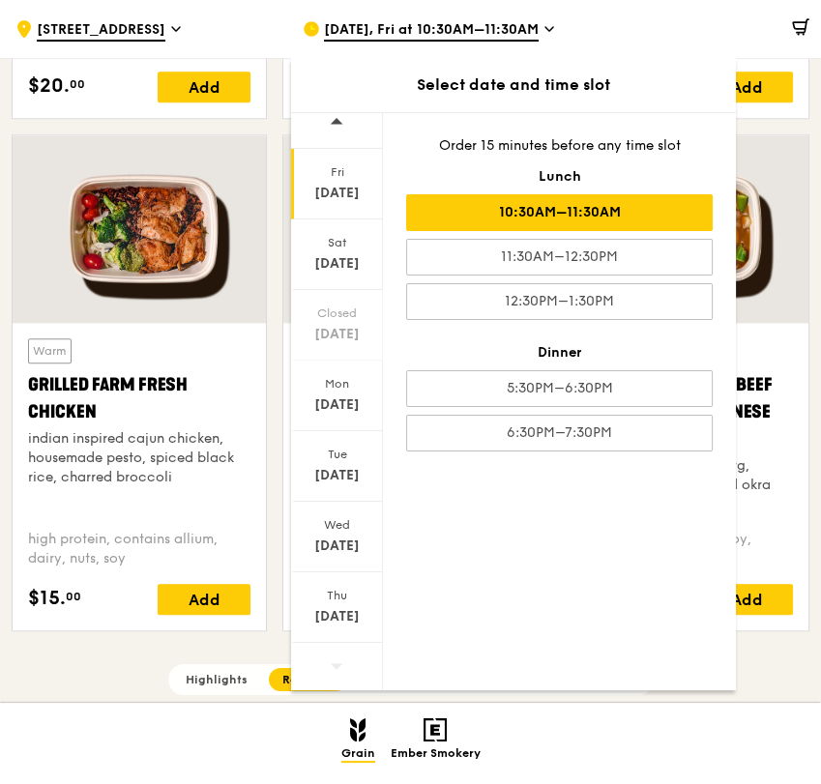
click at [648, 31] on div at bounding box center [697, 29] width 223 height 58
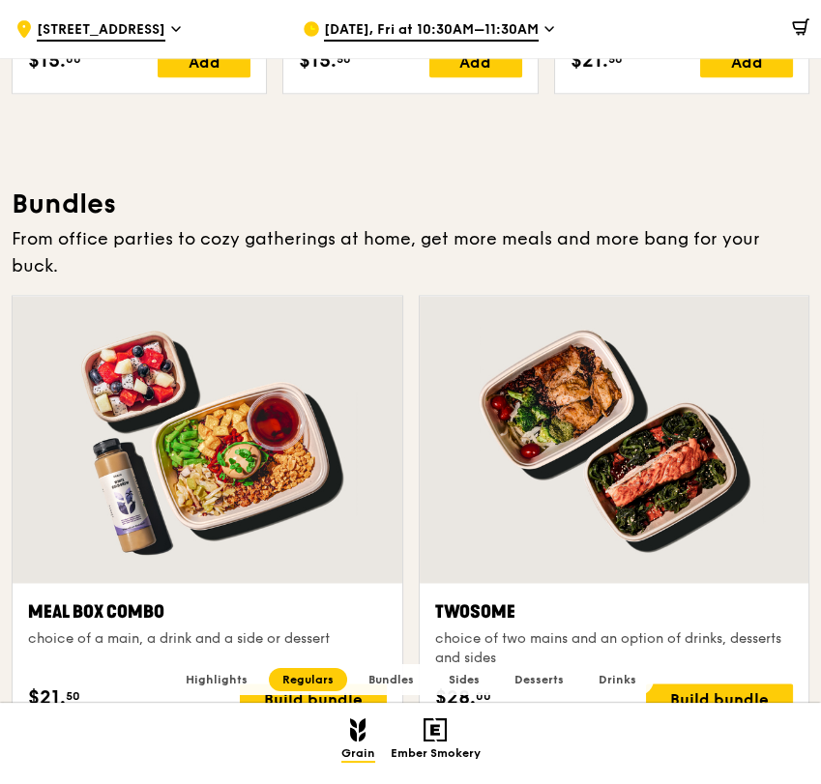
click at [302, 457] on div at bounding box center [208, 439] width 390 height 287
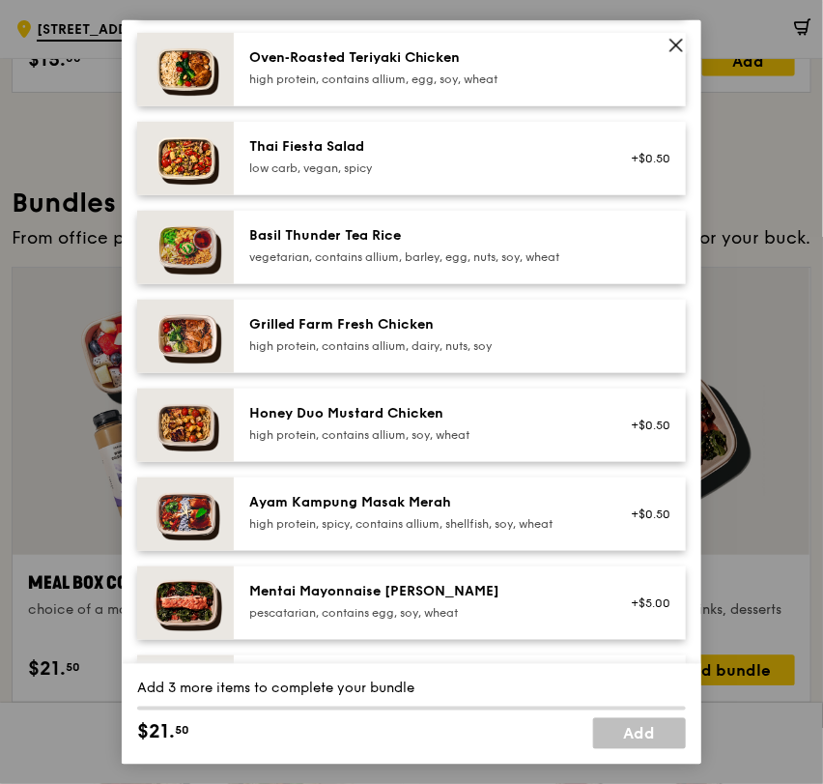
scroll to position [429, 0]
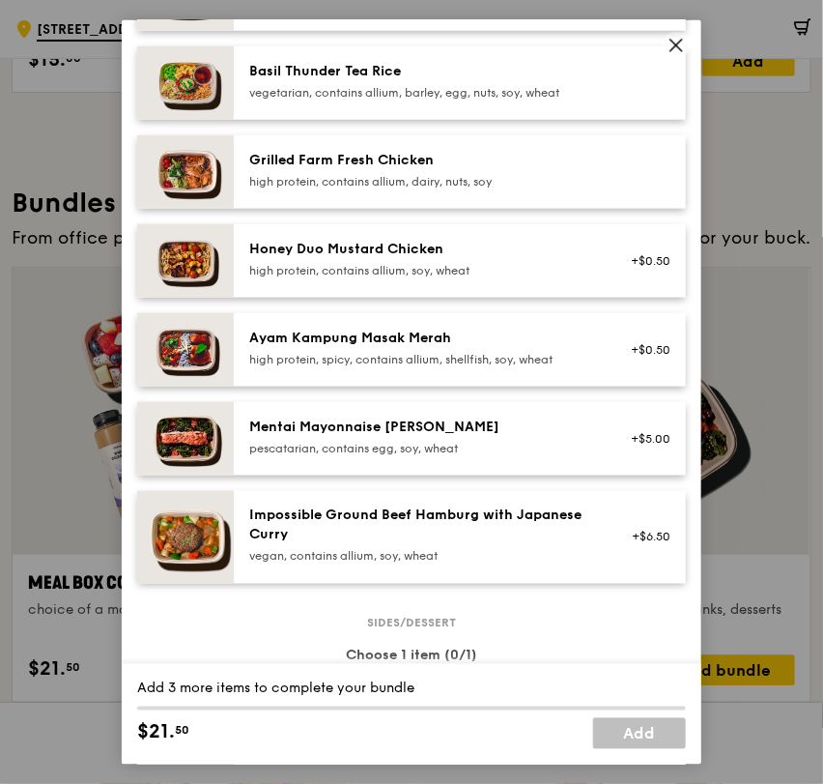
click at [420, 361] on div "high protein, spicy, contains allium, shellfish, soy, wheat" at bounding box center [422, 358] width 347 height 15
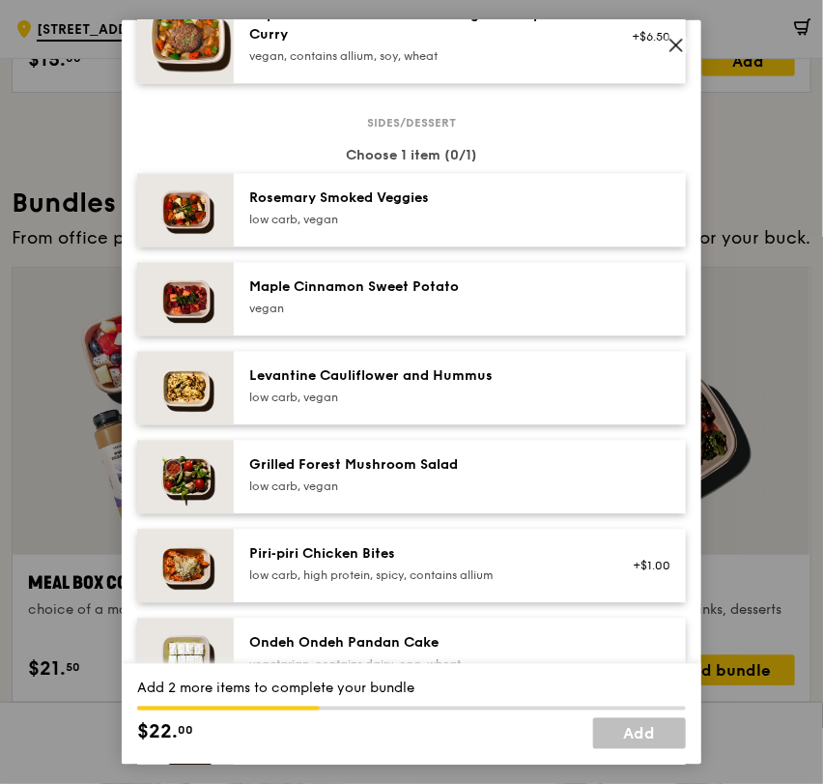
scroll to position [967, 0]
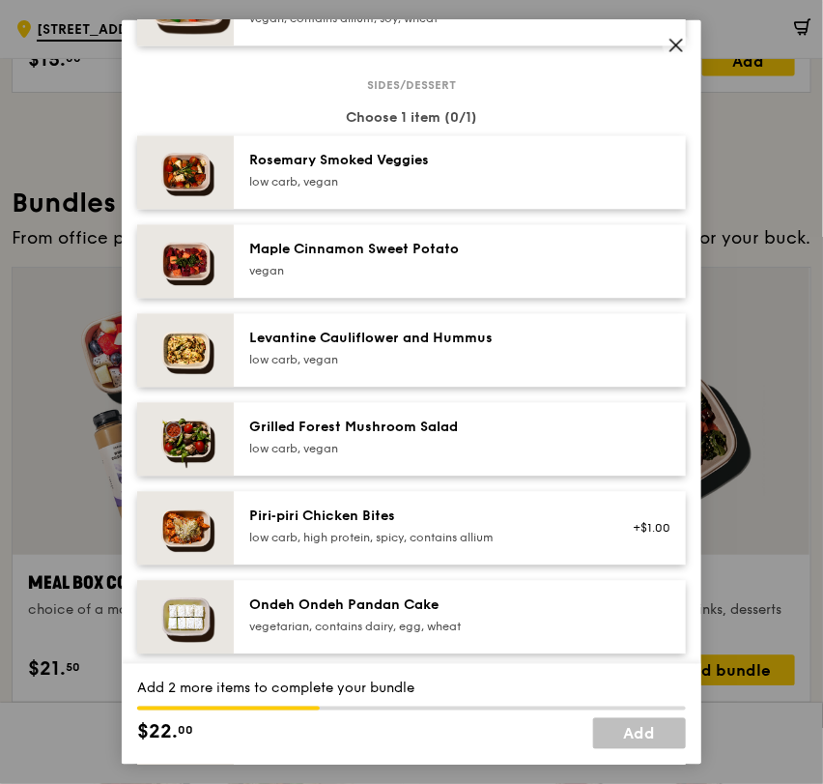
click at [538, 419] on div "Grilled Forest Mushroom Salad" at bounding box center [422, 427] width 347 height 19
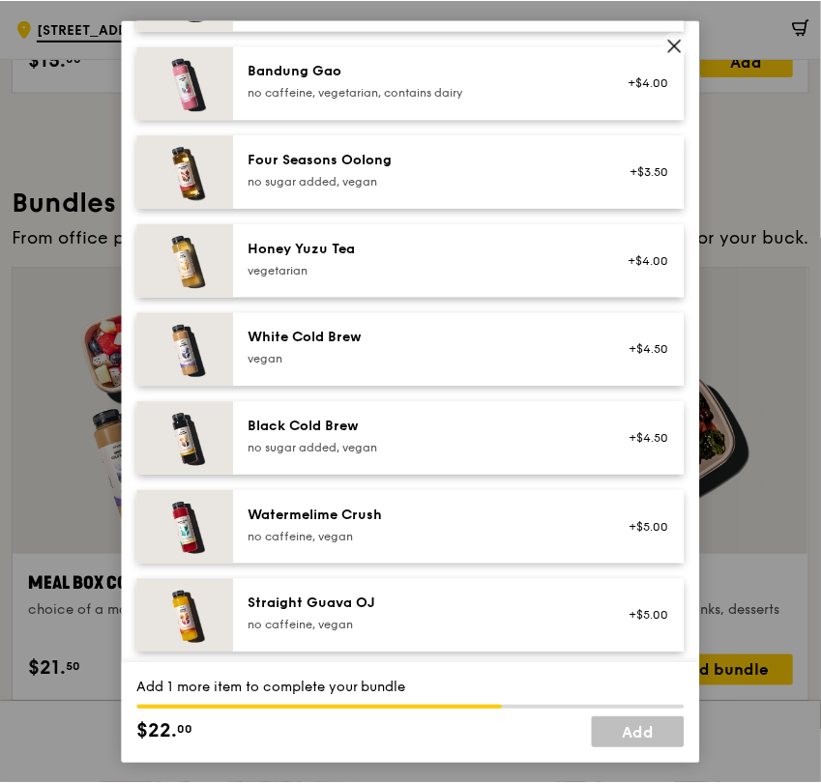
scroll to position [2226, 0]
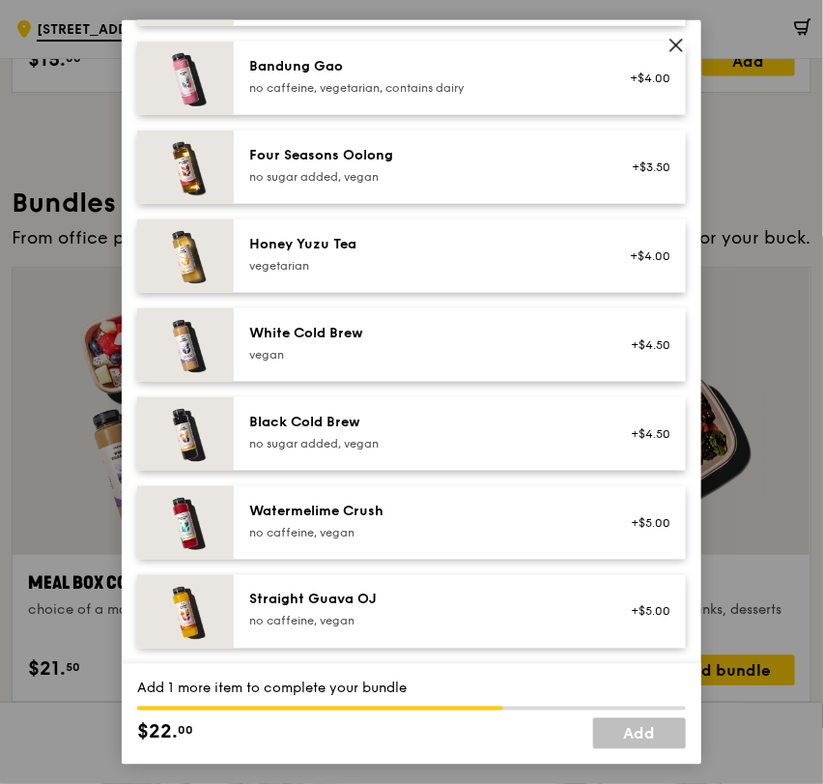
click at [568, 521] on div "Watermelime Crush no caffeine, vegan" at bounding box center [422, 520] width 347 height 39
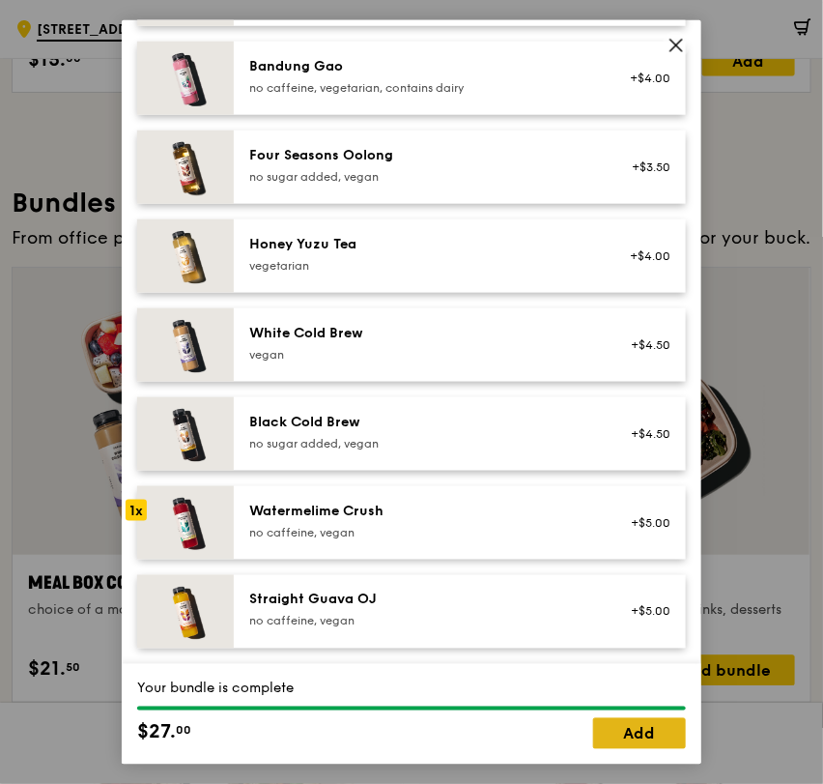
click at [643, 737] on link "Add" at bounding box center [639, 733] width 93 height 31
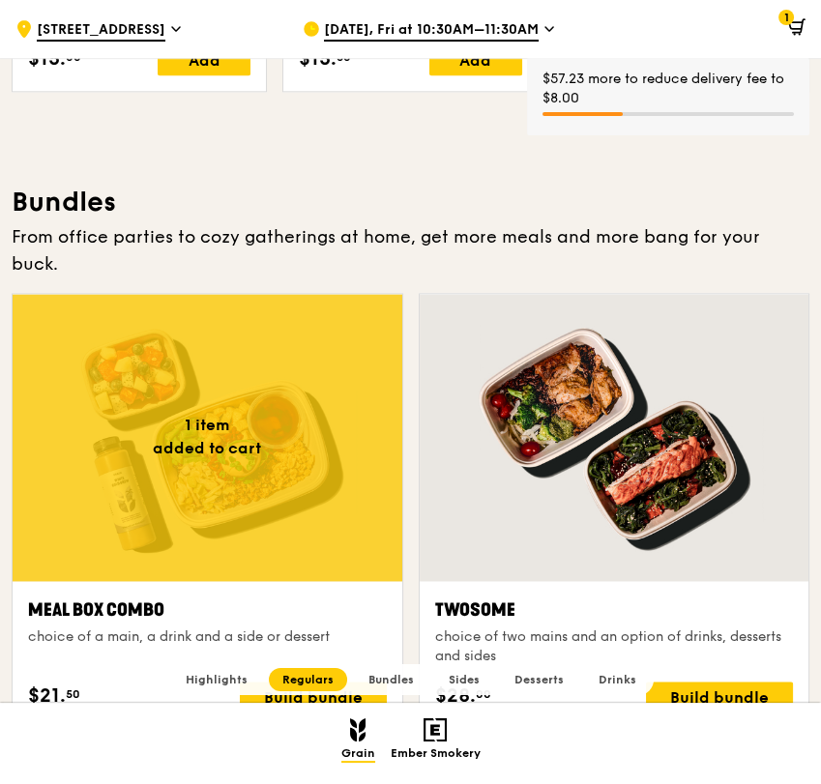
click at [264, 480] on div at bounding box center [208, 437] width 390 height 287
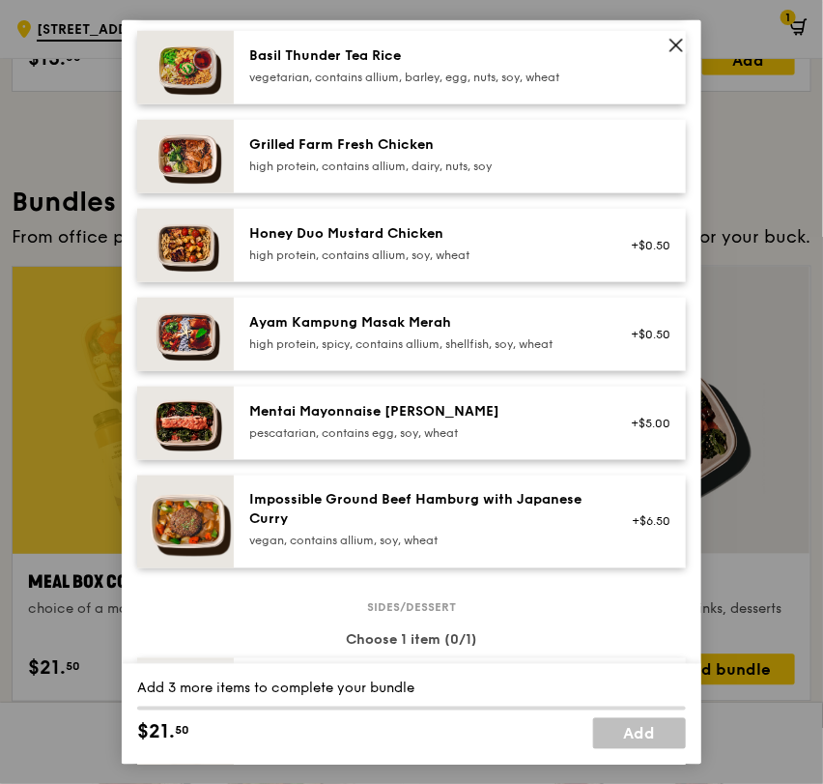
scroll to position [536, 0]
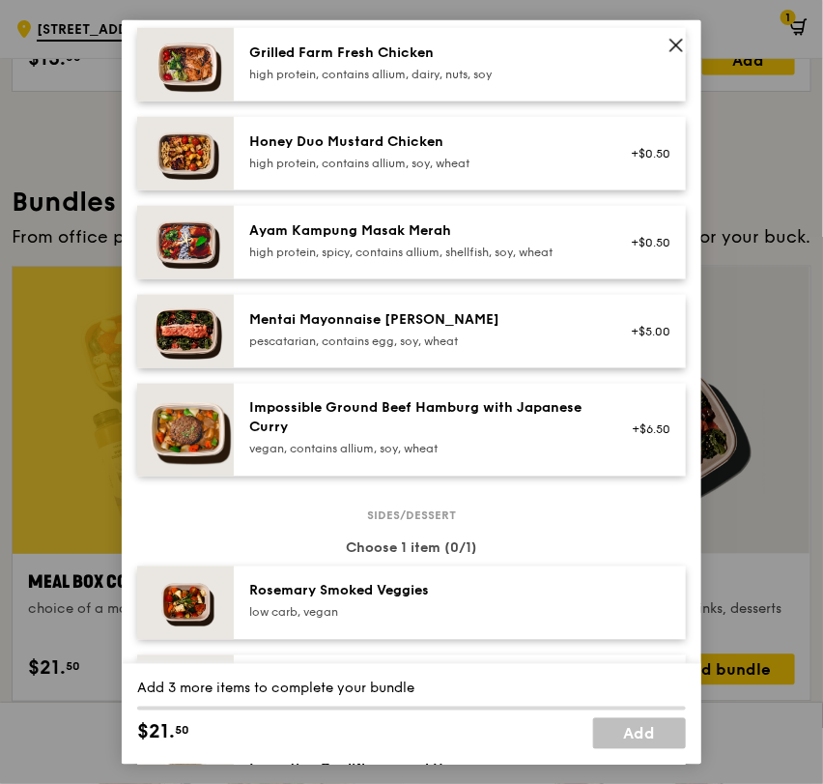
click at [261, 342] on div "pescatarian, contains egg, soy, wheat" at bounding box center [422, 339] width 347 height 15
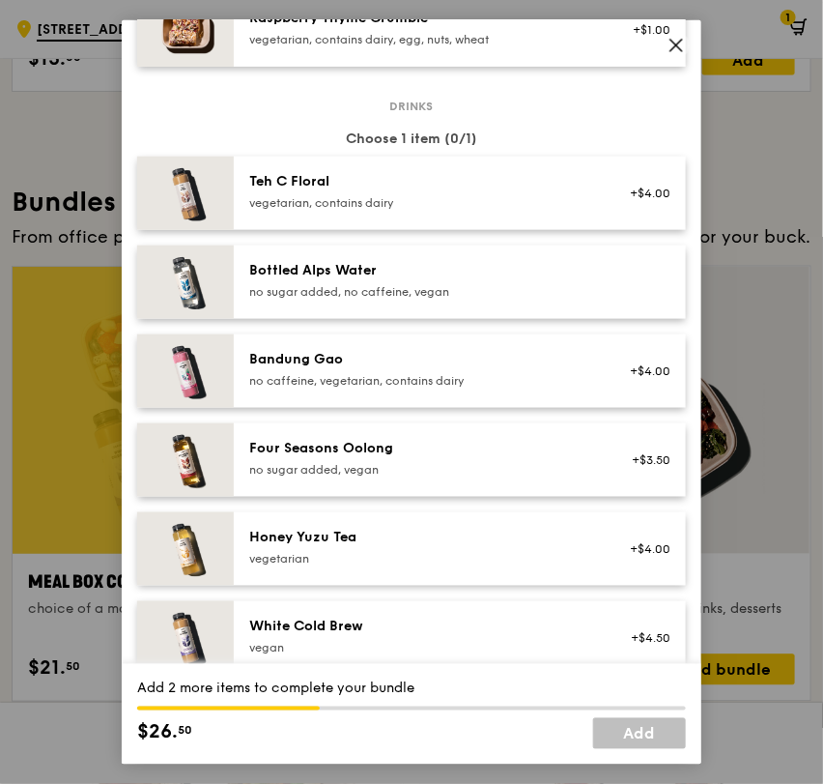
scroll to position [1503, 0]
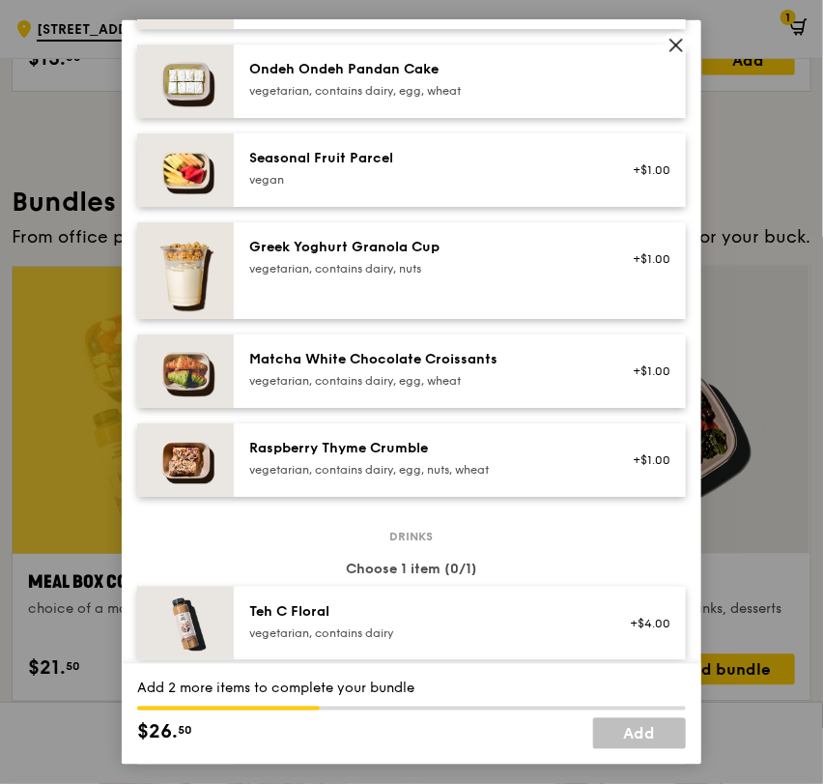
click at [365, 182] on div "vegan" at bounding box center [422, 178] width 347 height 15
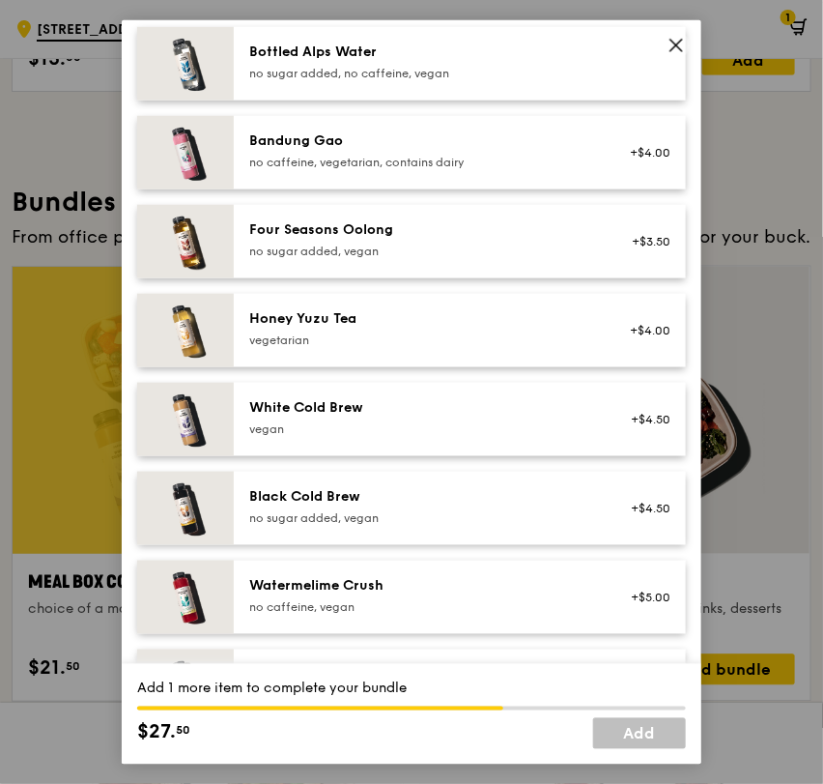
scroll to position [2226, 0]
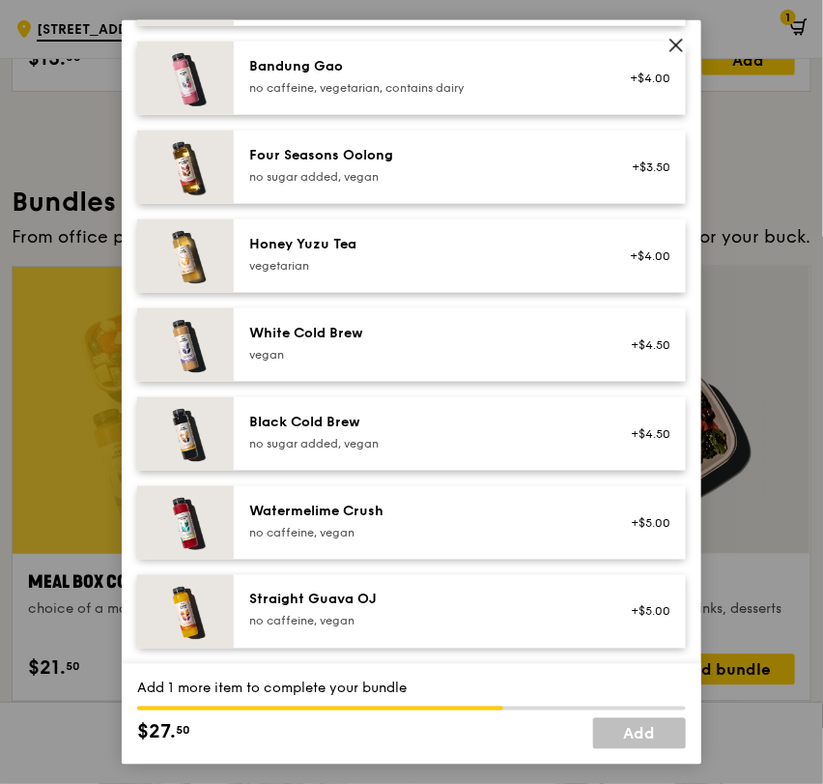
click at [312, 525] on div "no caffeine, vegan" at bounding box center [422, 531] width 347 height 15
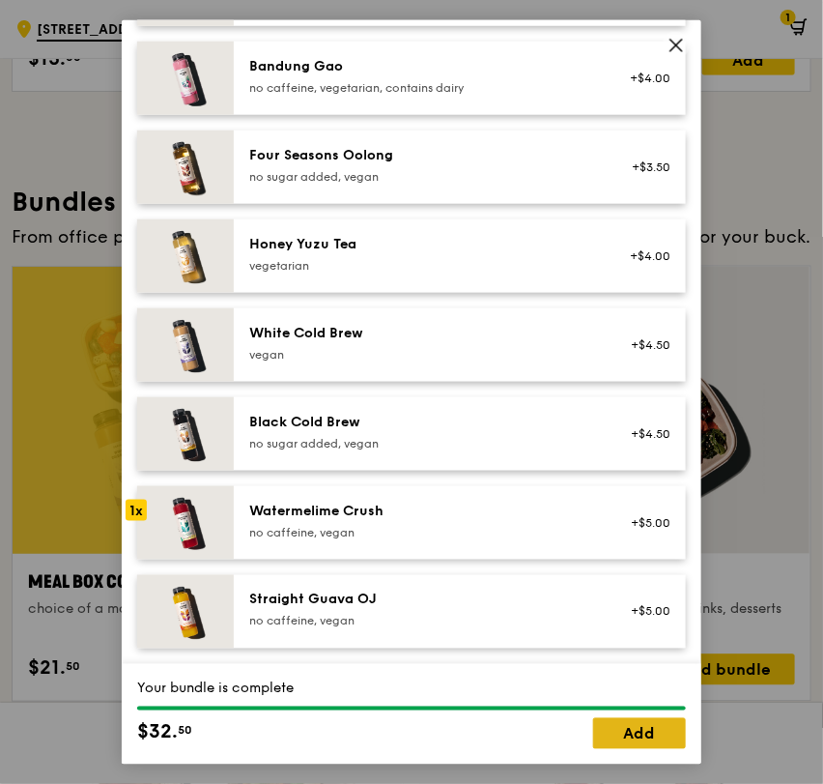
click at [650, 725] on link "Add" at bounding box center [639, 733] width 93 height 31
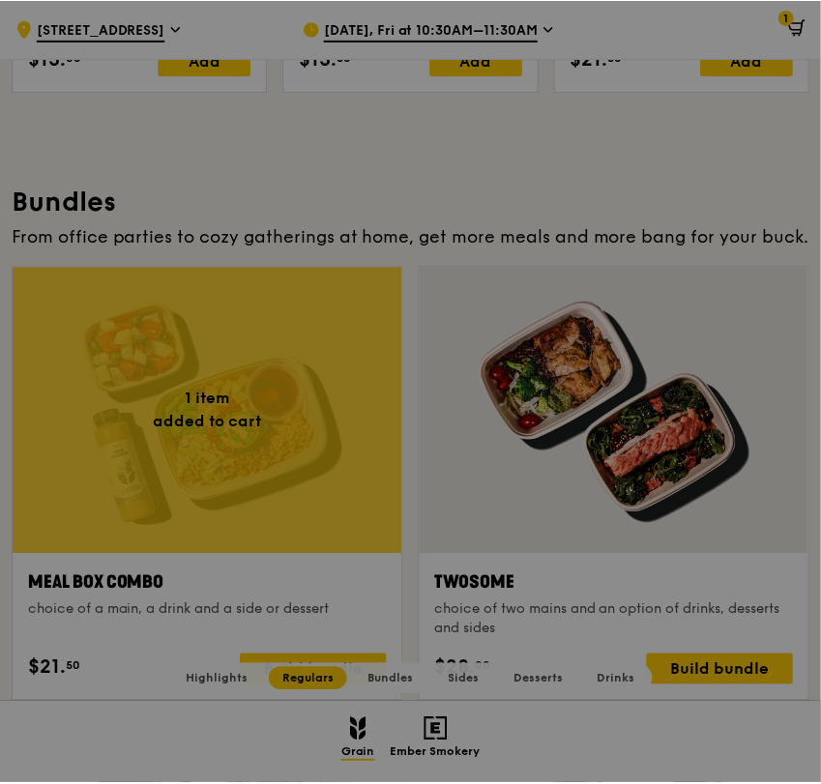
scroll to position [2559, 0]
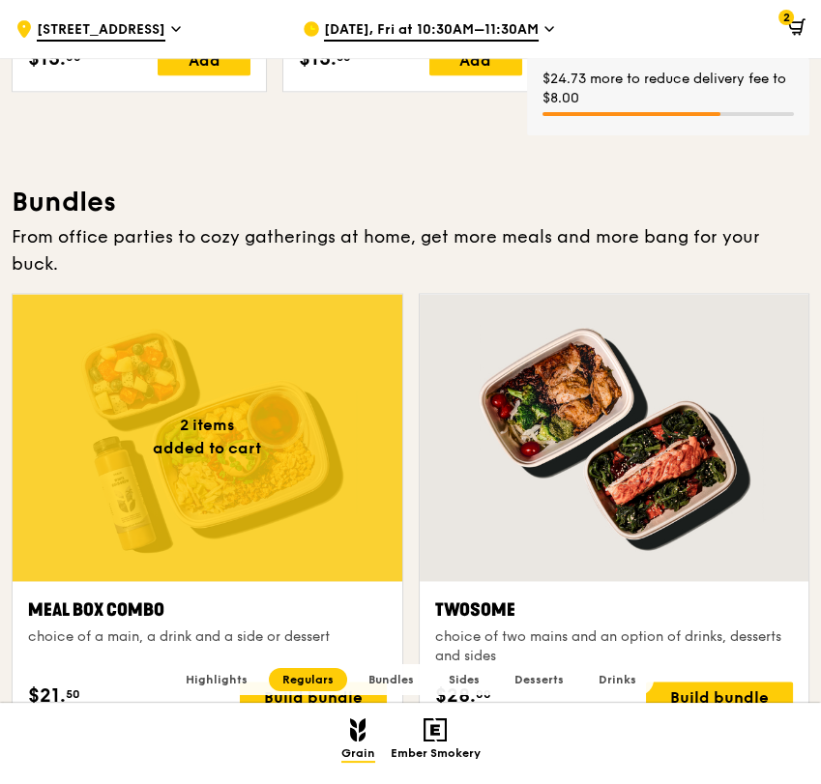
click at [275, 481] on div at bounding box center [208, 437] width 390 height 287
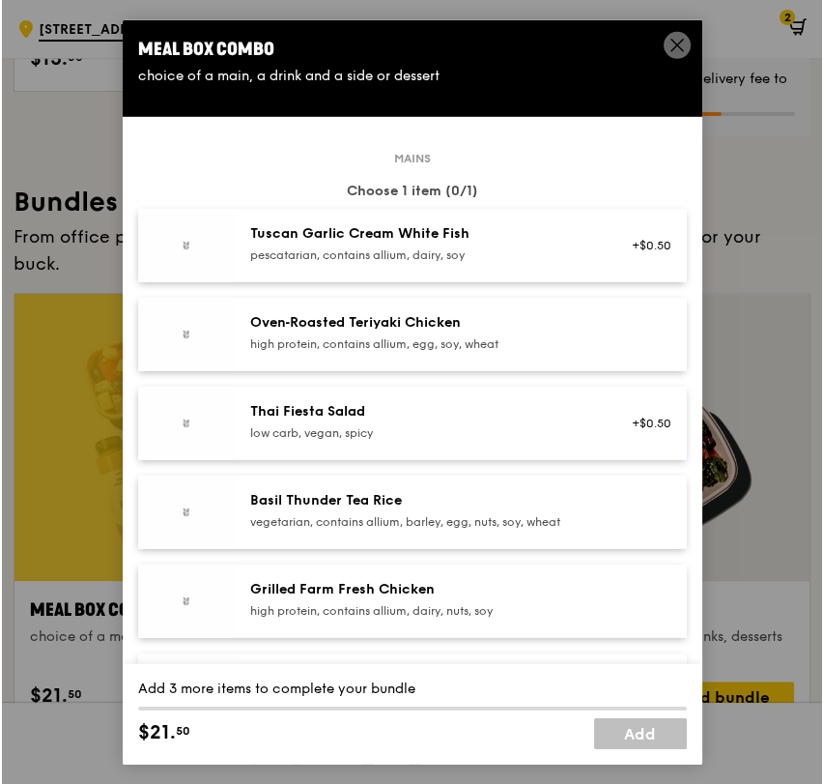
scroll to position [2561, 0]
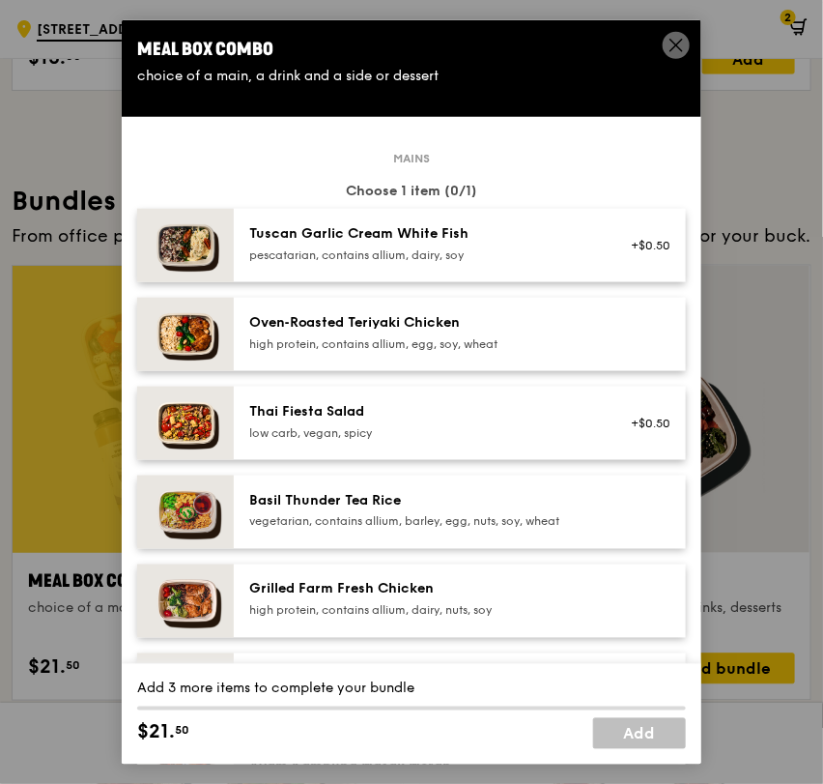
click at [414, 249] on div "pescatarian, contains allium, dairy, soy" at bounding box center [422, 253] width 347 height 15
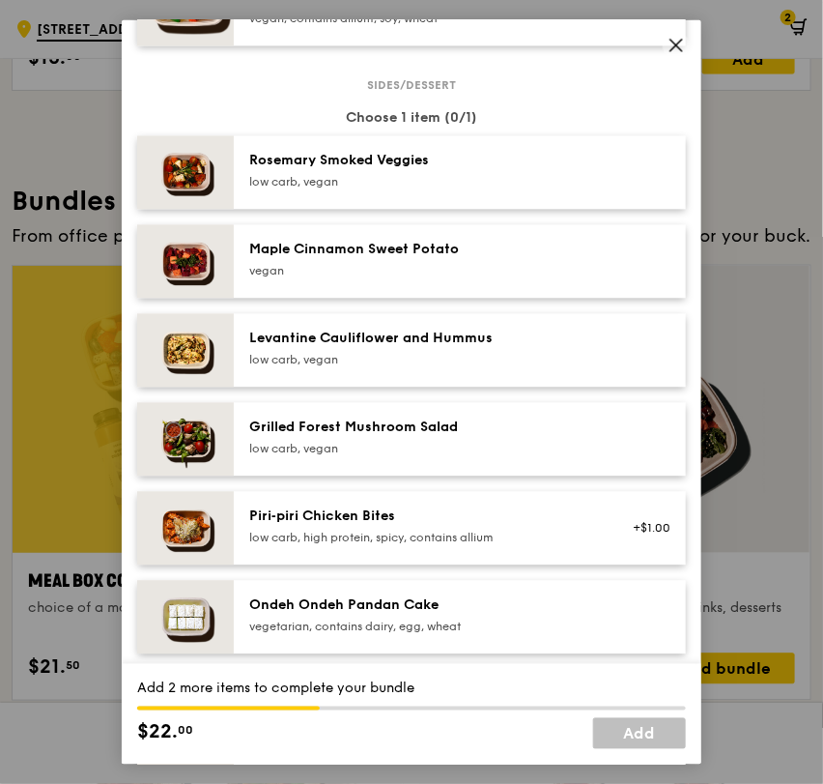
scroll to position [1288, 0]
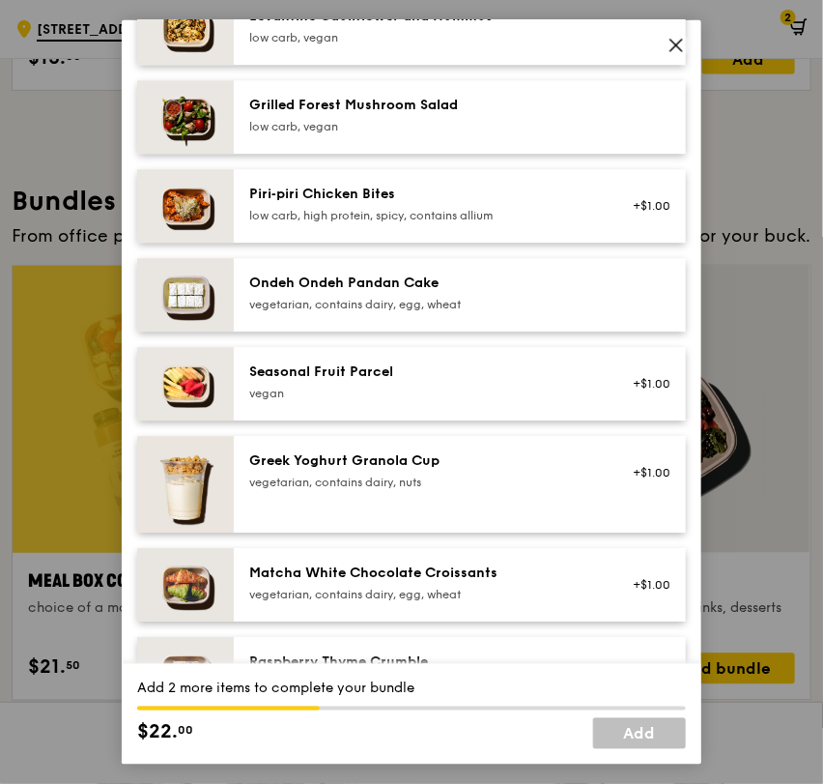
click at [232, 476] on img at bounding box center [185, 484] width 97 height 97
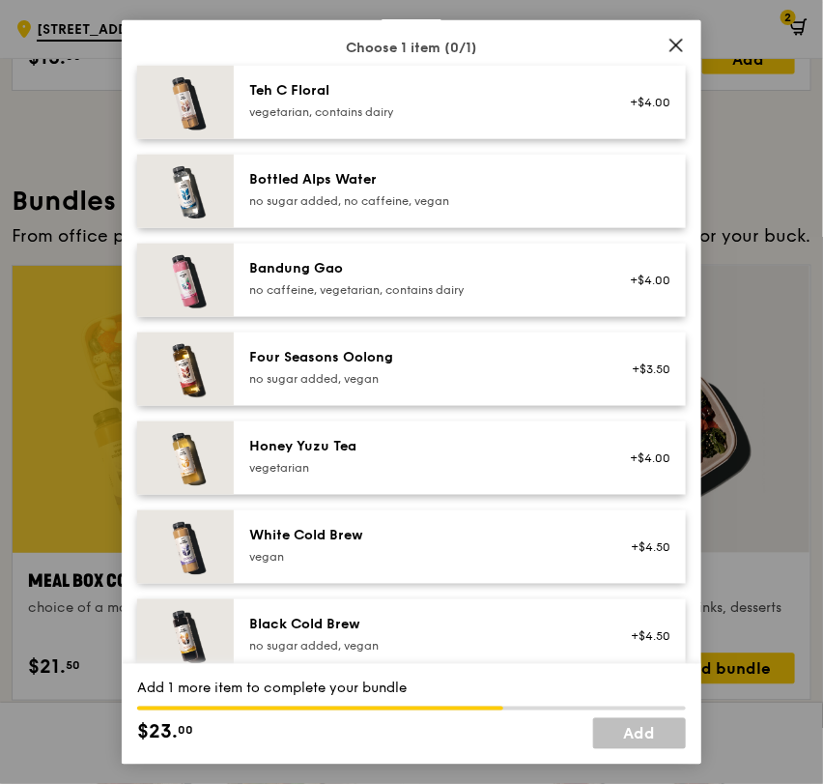
scroll to position [2148, 0]
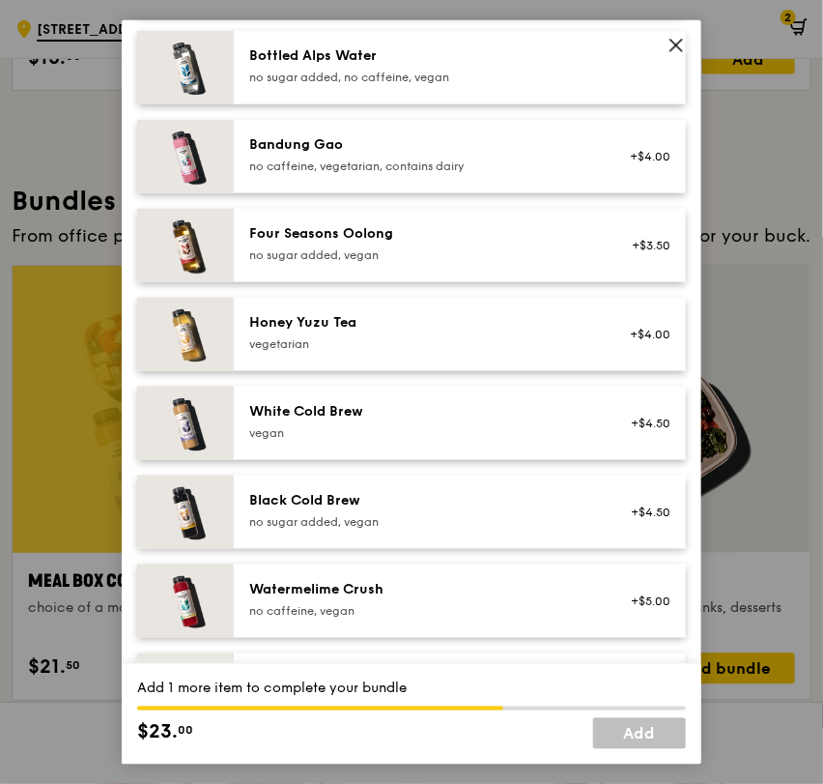
click at [343, 273] on div "Four Seasons Oolong no sugar added, vegan +$3.50" at bounding box center [460, 244] width 452 height 73
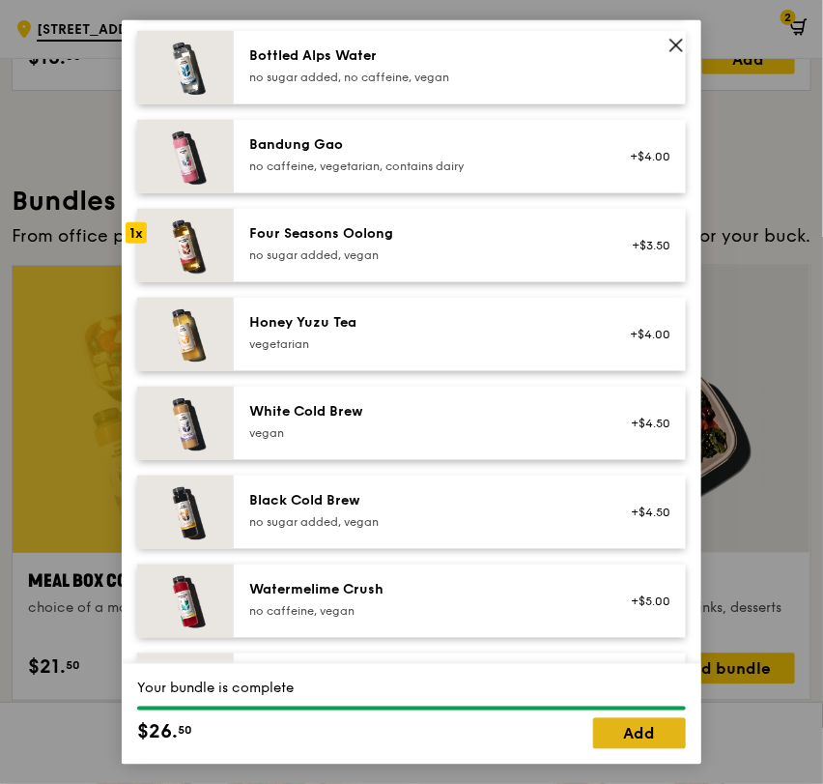
click at [611, 738] on link "Add" at bounding box center [639, 733] width 93 height 31
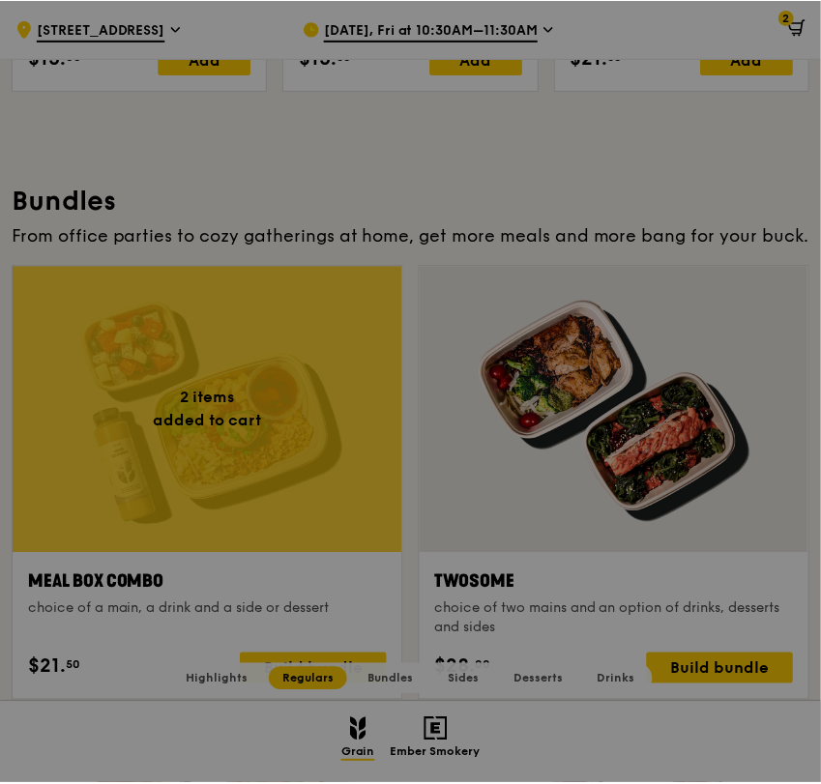
scroll to position [2560, 0]
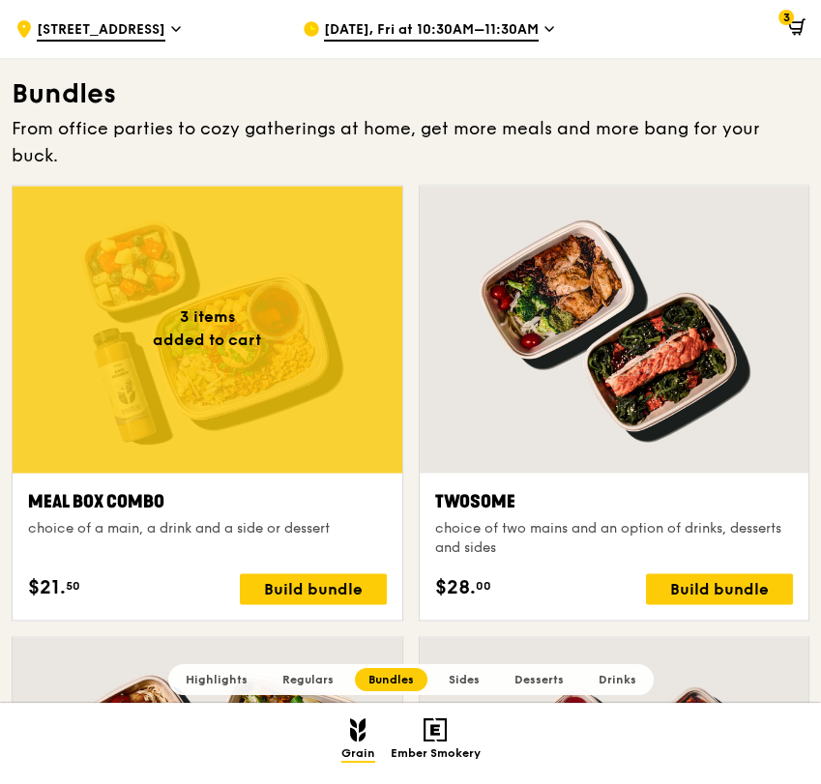
click at [273, 272] on div at bounding box center [208, 329] width 390 height 287
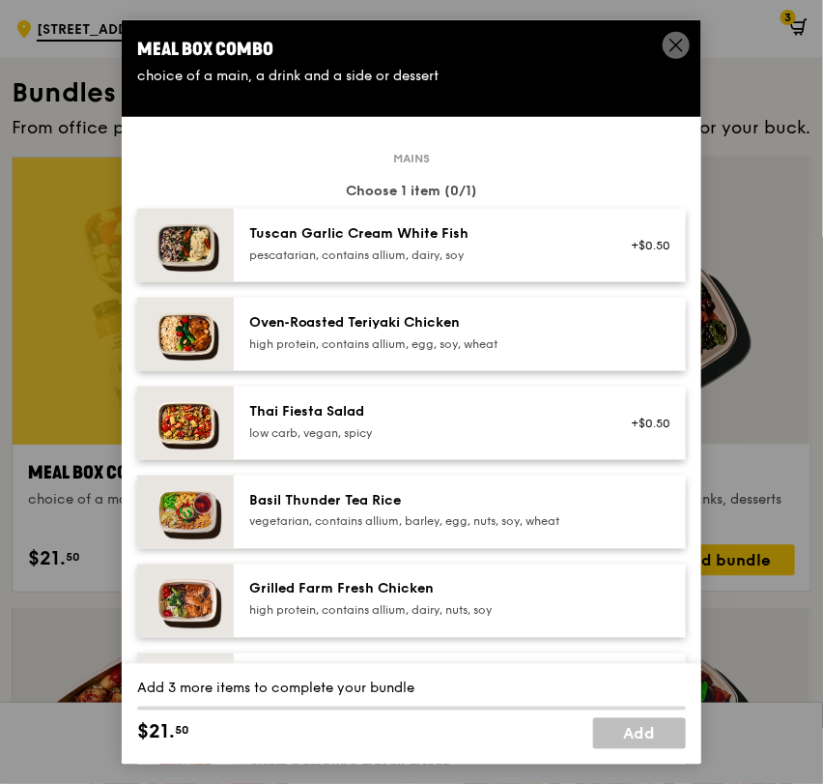
scroll to position [429, 0]
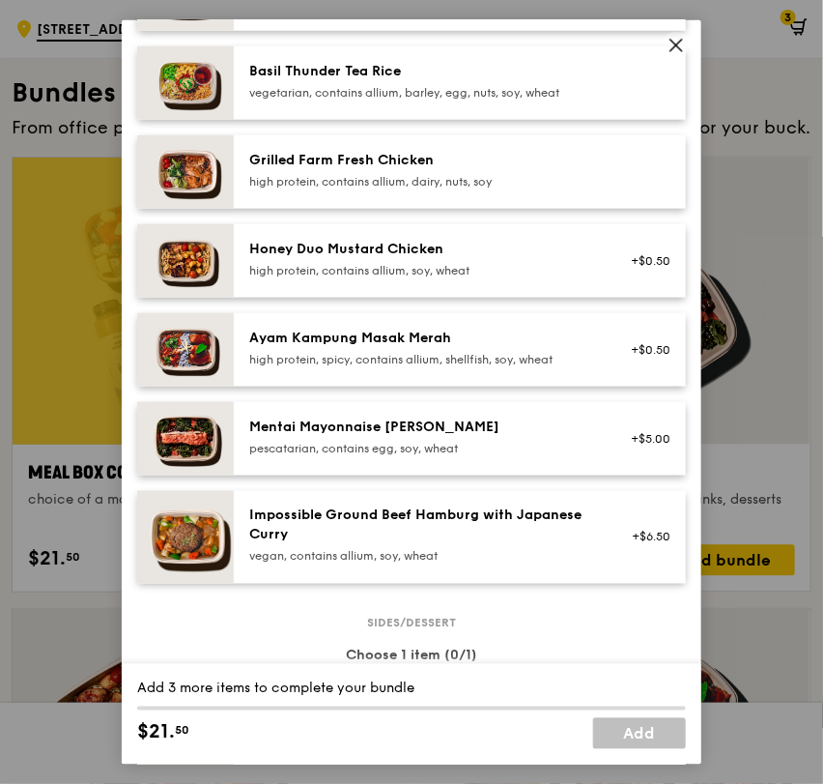
click at [231, 429] on img at bounding box center [185, 437] width 97 height 73
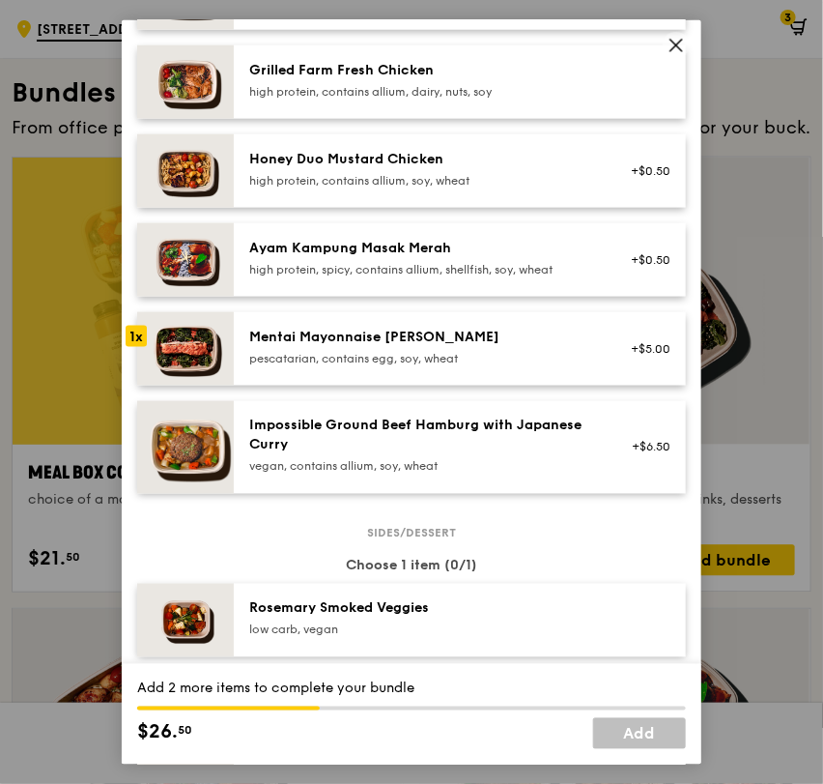
scroll to position [967, 0]
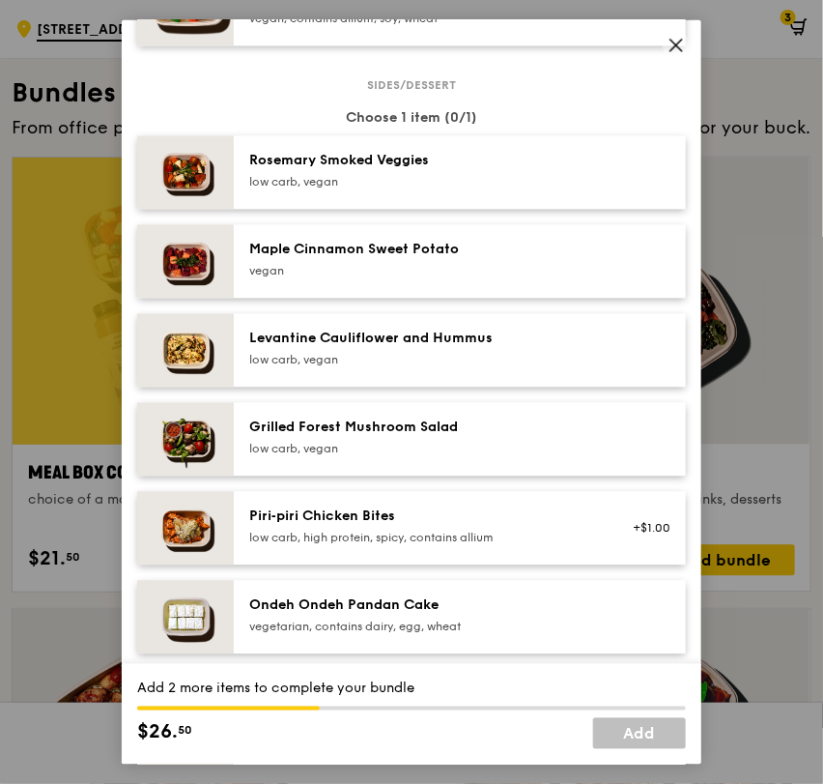
click at [355, 429] on div "Grilled Forest Mushroom Salad" at bounding box center [422, 427] width 347 height 19
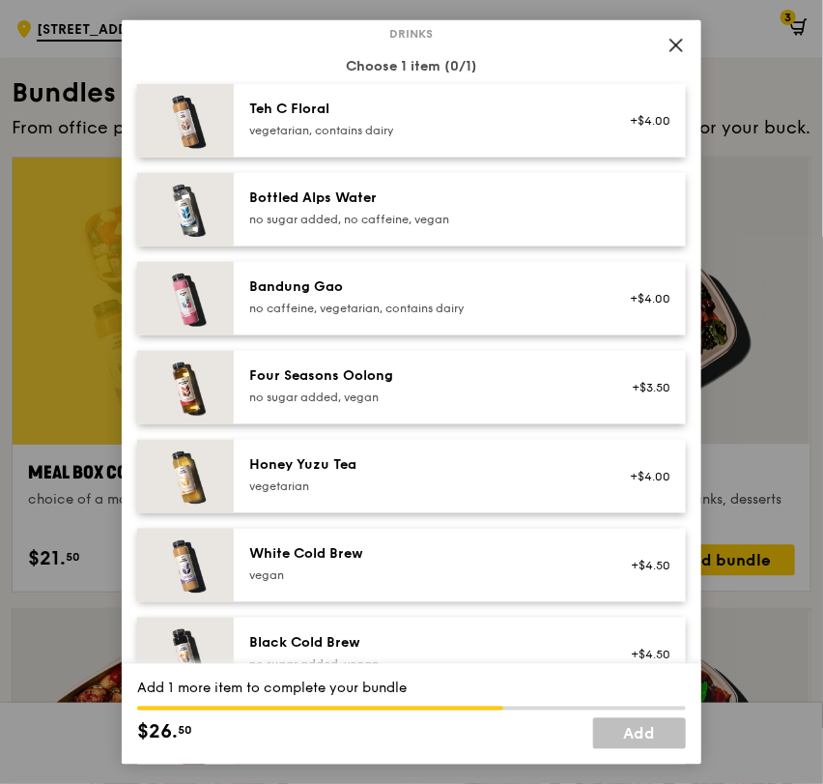
scroll to position [2040, 0]
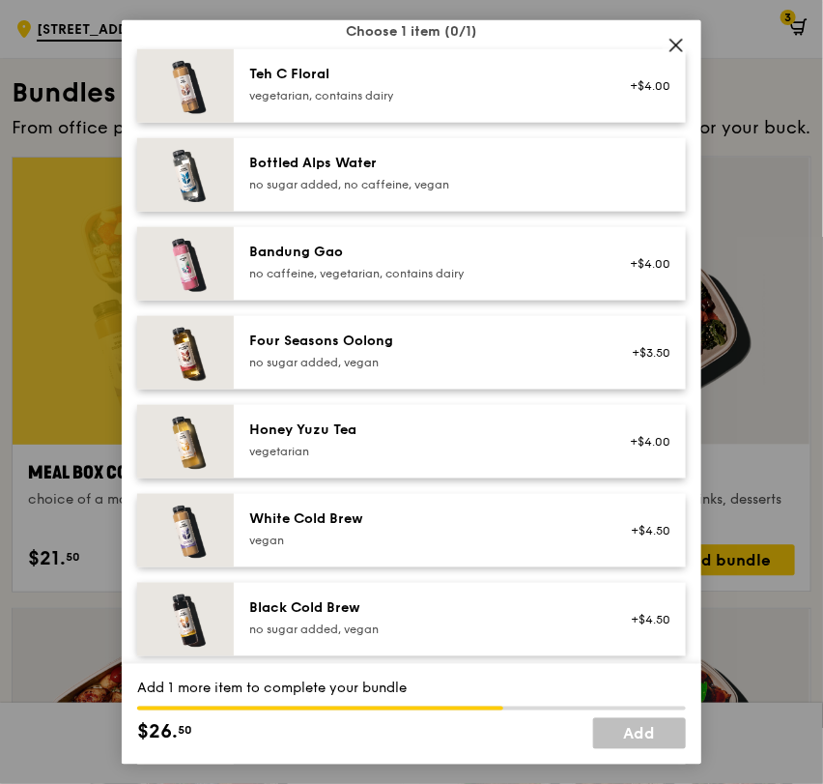
click at [349, 434] on div "Honey Yuzu Tea" at bounding box center [422, 428] width 347 height 19
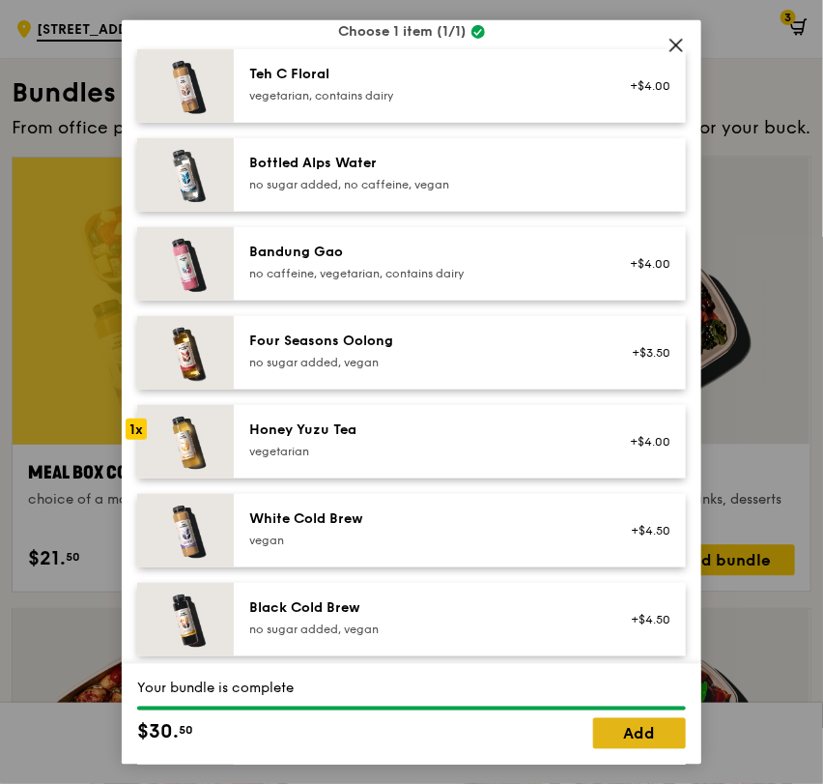
click at [652, 744] on link "Add" at bounding box center [639, 733] width 93 height 31
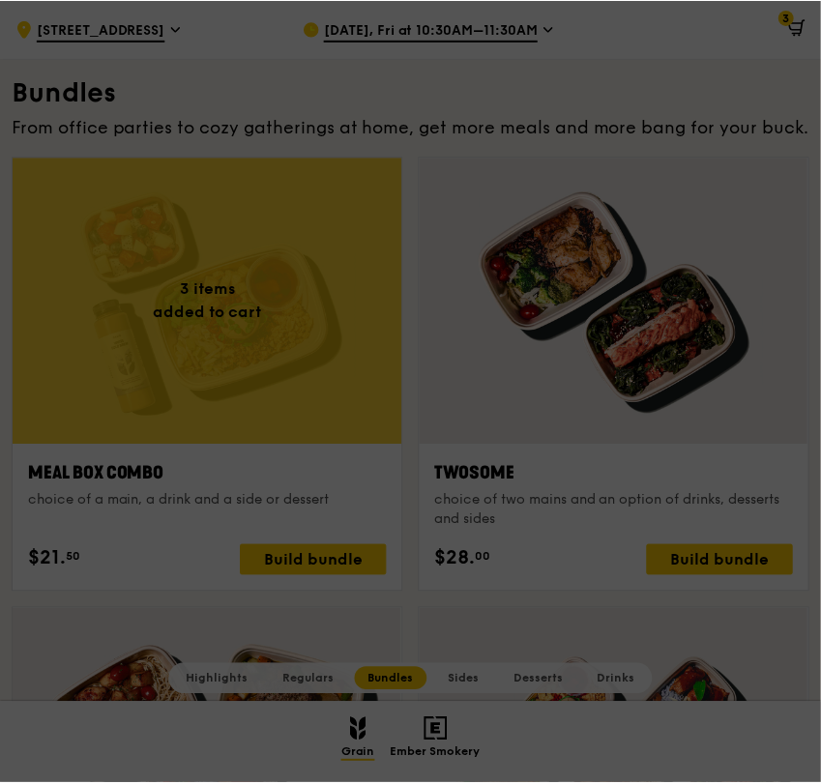
scroll to position [2669, 0]
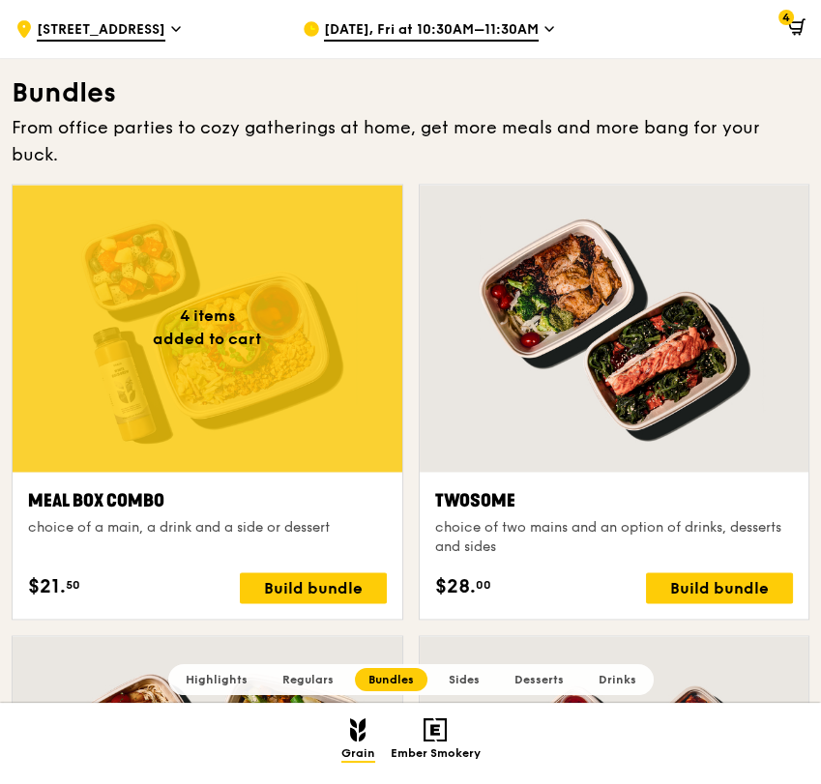
click at [255, 328] on div at bounding box center [208, 328] width 390 height 287
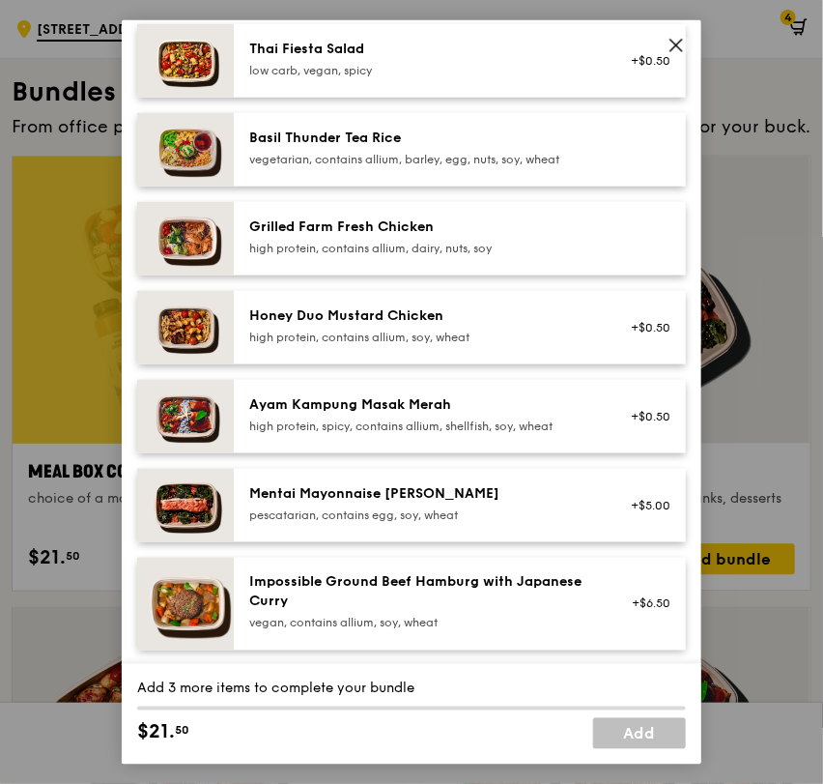
scroll to position [429, 0]
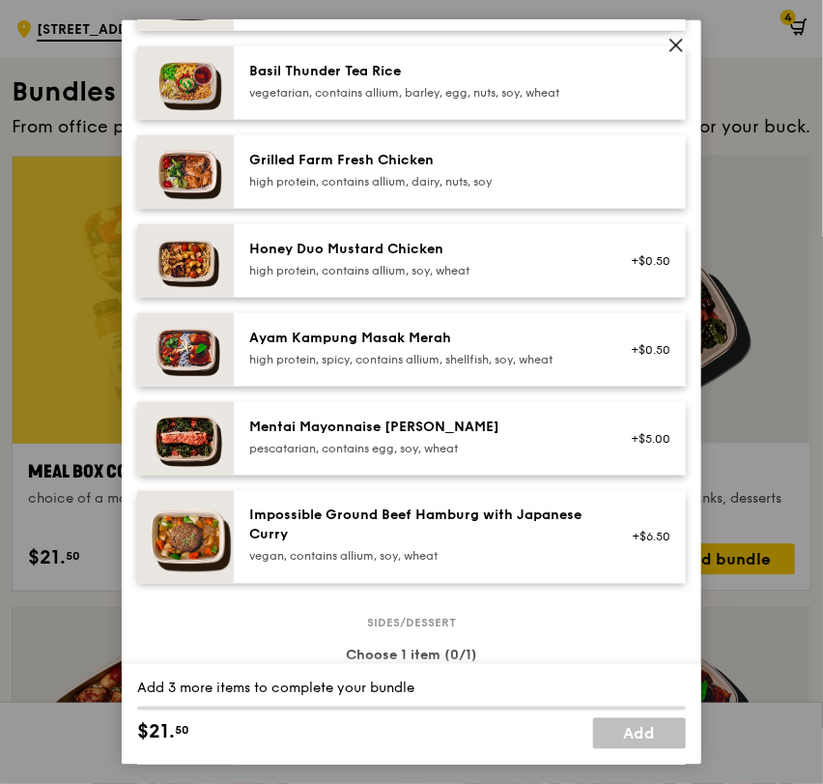
click at [314, 429] on div "Mentai Mayonnaise [PERSON_NAME]" at bounding box center [422, 426] width 347 height 19
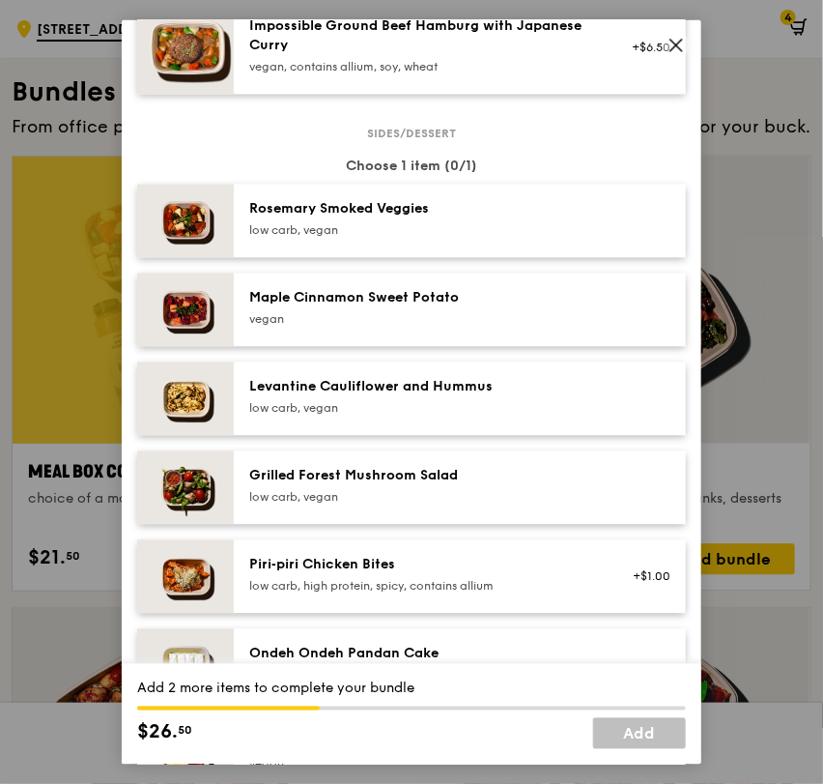
scroll to position [967, 0]
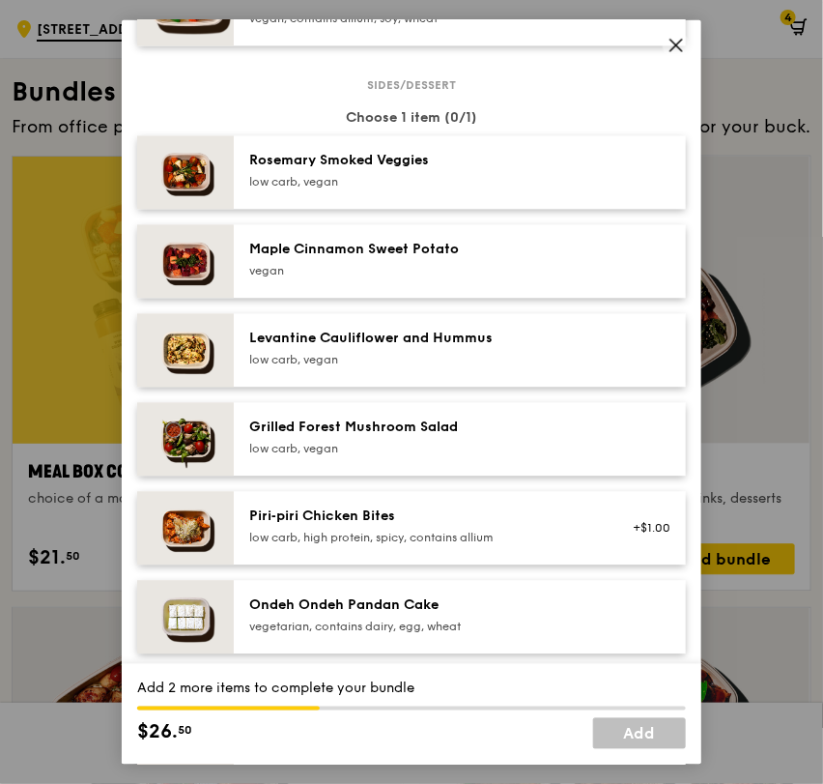
click at [306, 504] on div "Piri‑piri Chicken Bites low carb, high protein, spicy, contains allium +$1.00" at bounding box center [460, 527] width 452 height 73
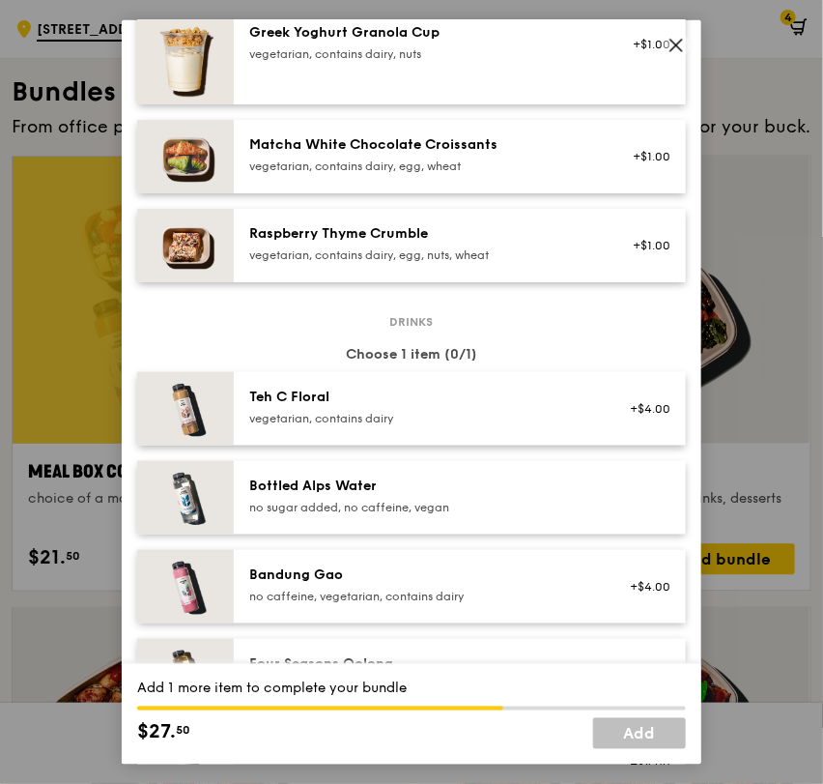
scroll to position [1933, 0]
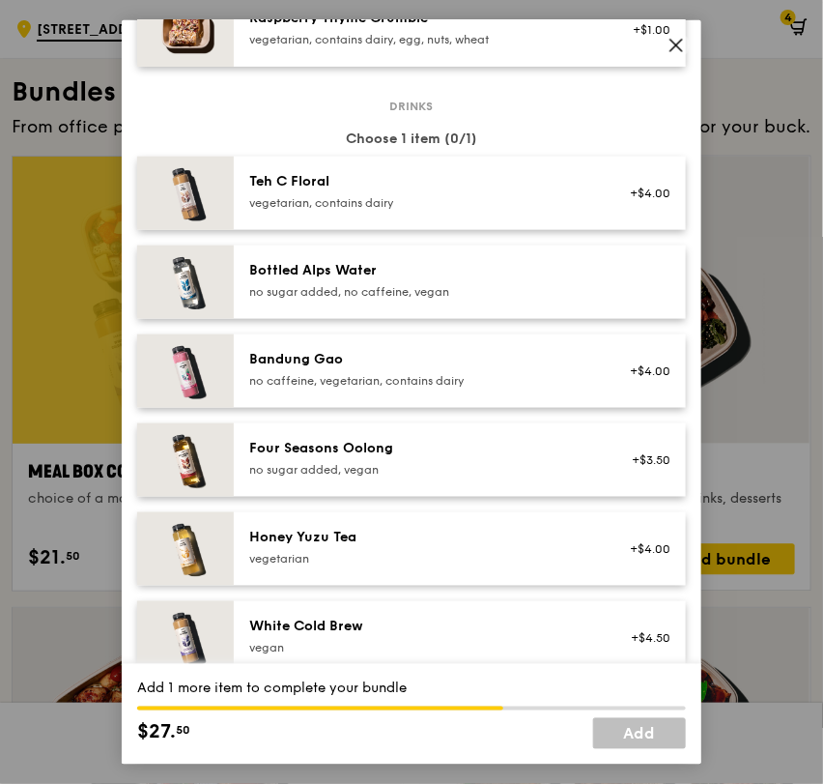
click at [345, 532] on div "Honey Yuzu Tea" at bounding box center [422, 536] width 347 height 19
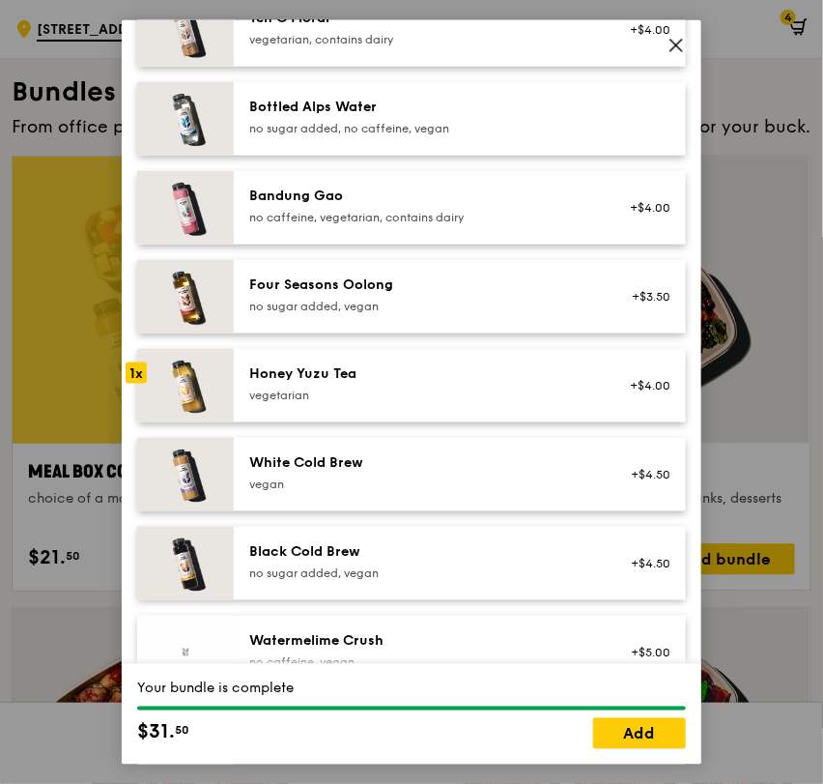
scroll to position [2226, 0]
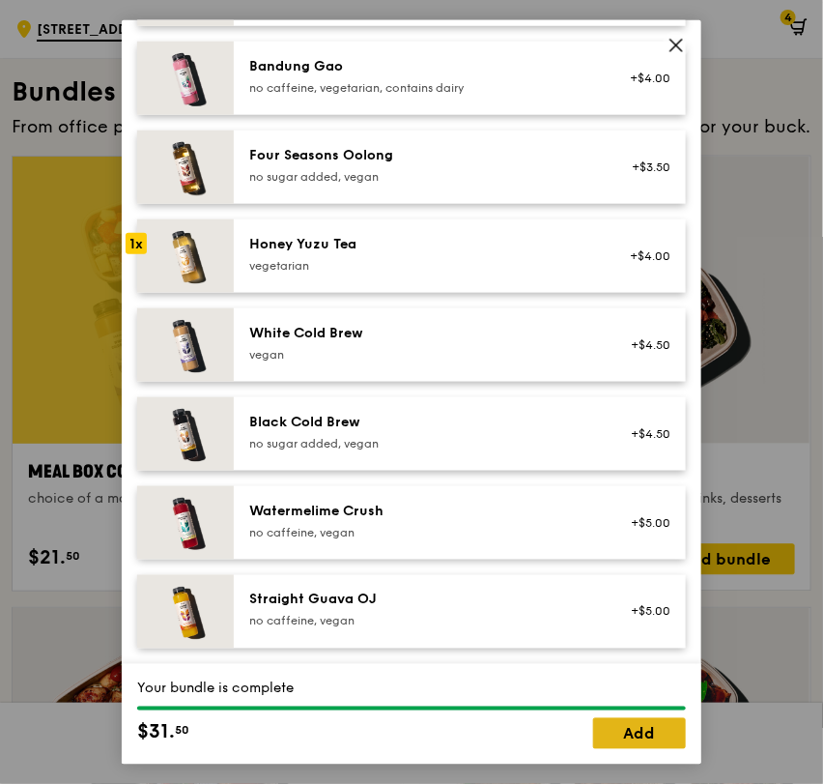
click at [641, 736] on link "Add" at bounding box center [639, 733] width 93 height 31
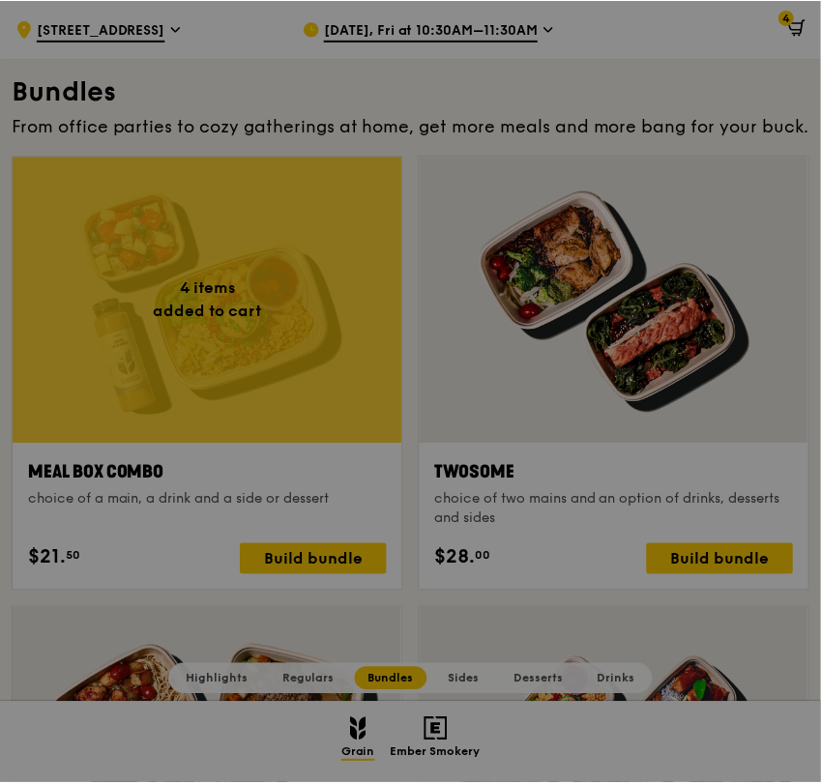
scroll to position [2670, 0]
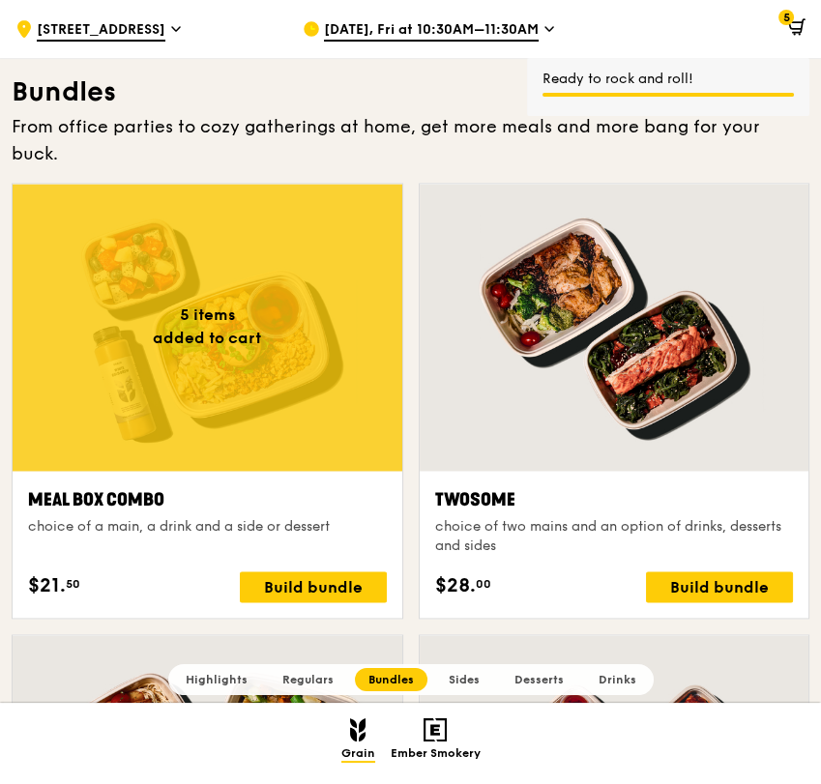
click at [142, 332] on div at bounding box center [208, 327] width 390 height 287
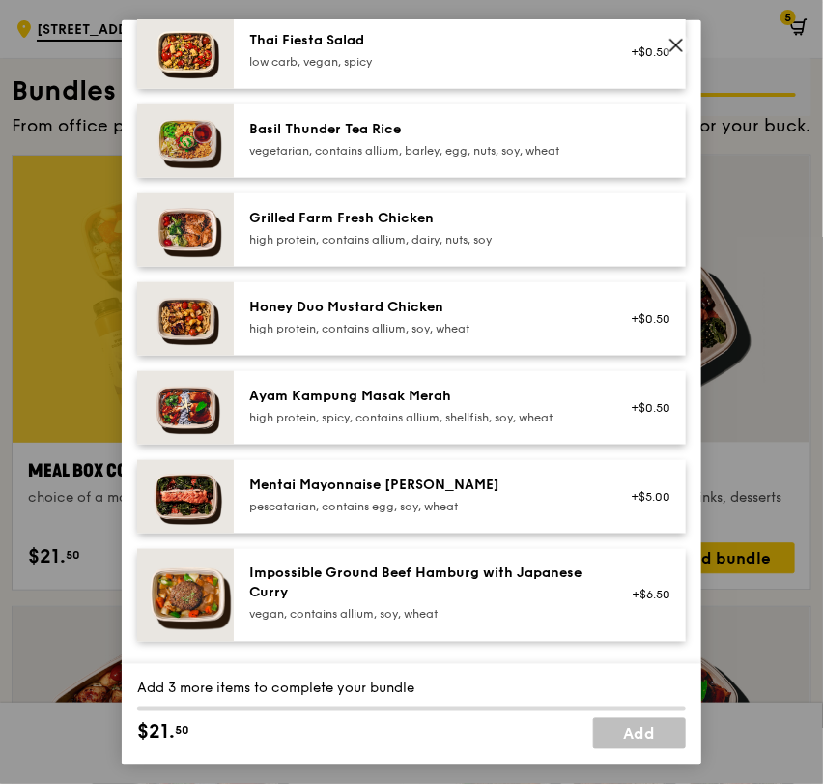
scroll to position [429, 0]
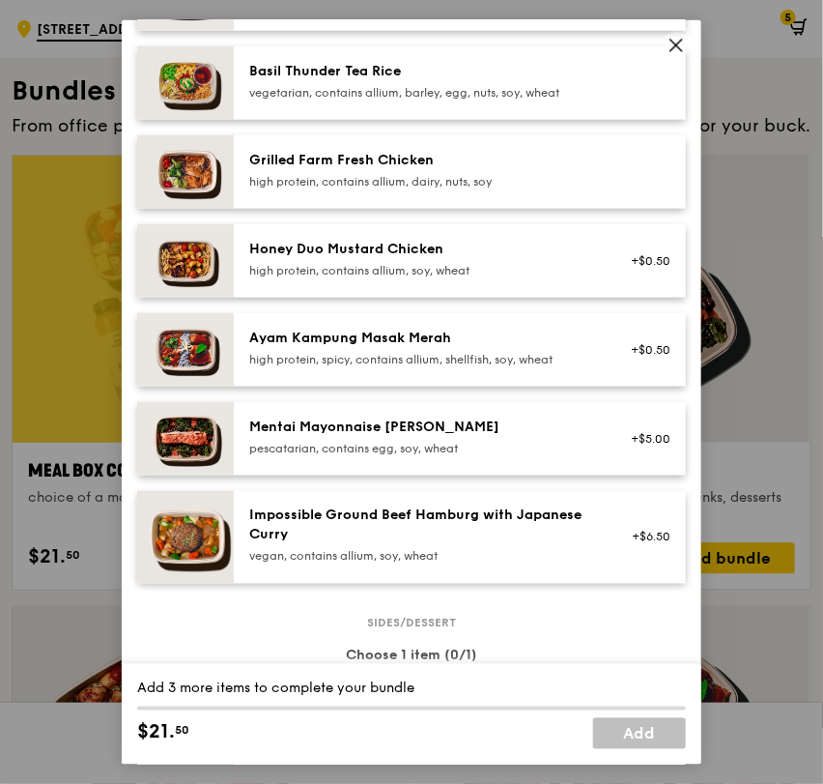
click at [308, 157] on div "Grilled Farm Fresh Chicken" at bounding box center [422, 159] width 347 height 19
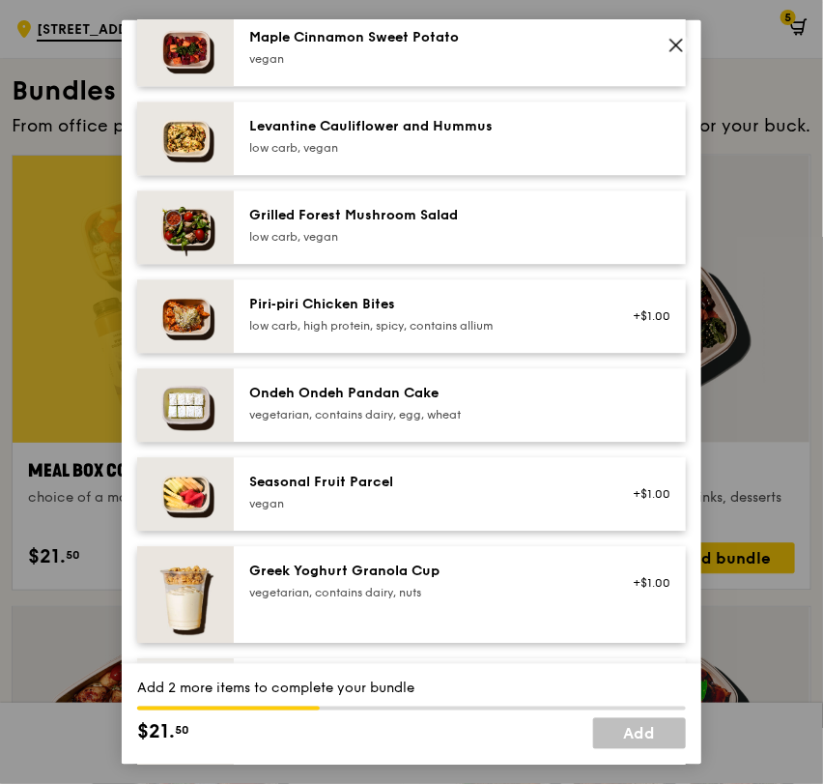
scroll to position [1181, 0]
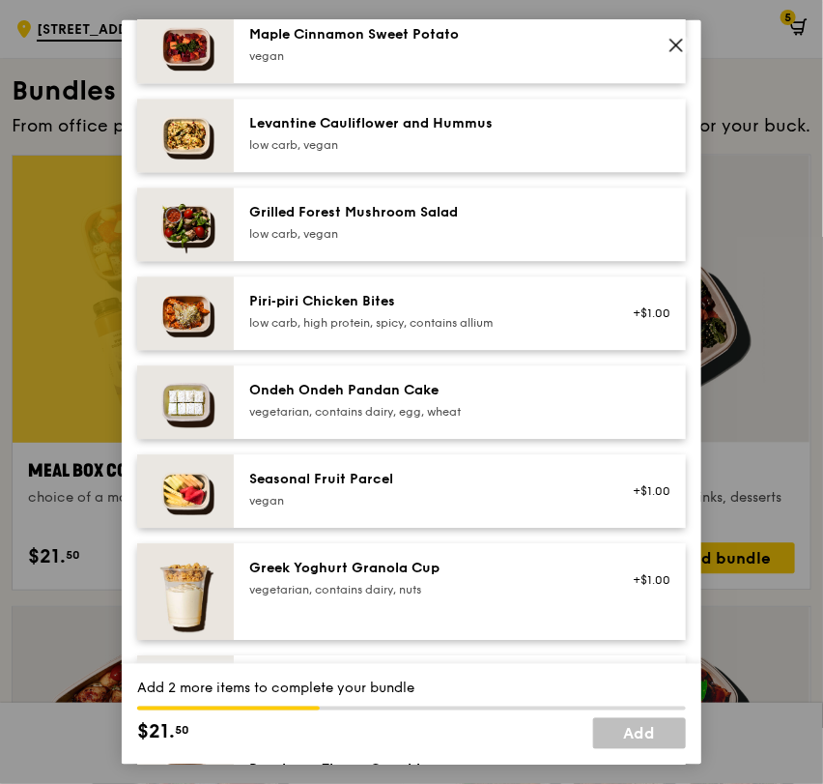
click at [287, 563] on div "Greek Yoghurt Granola Cup" at bounding box center [422, 568] width 347 height 19
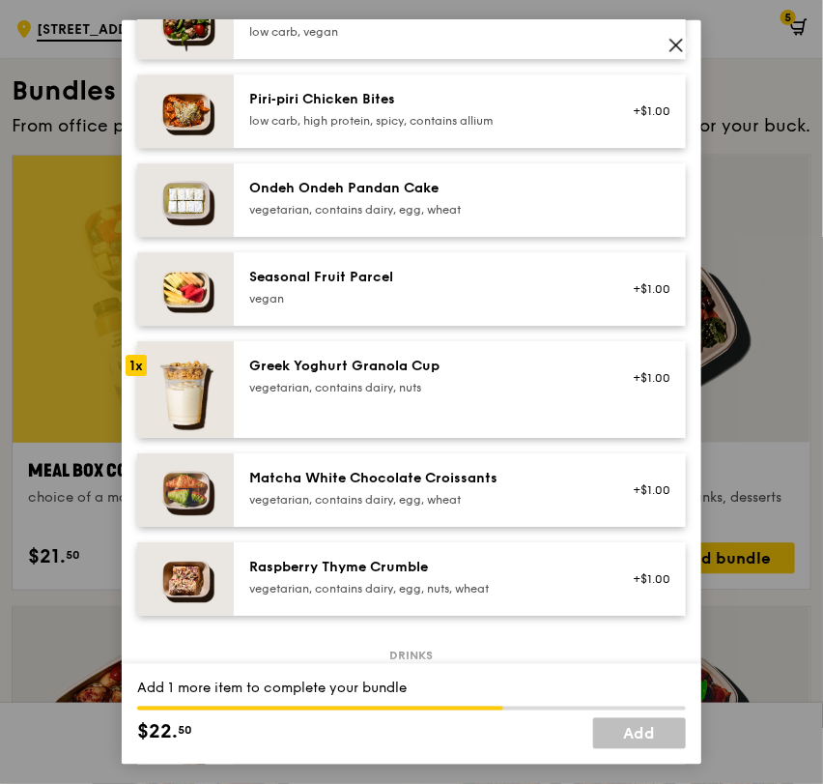
scroll to position [1610, 0]
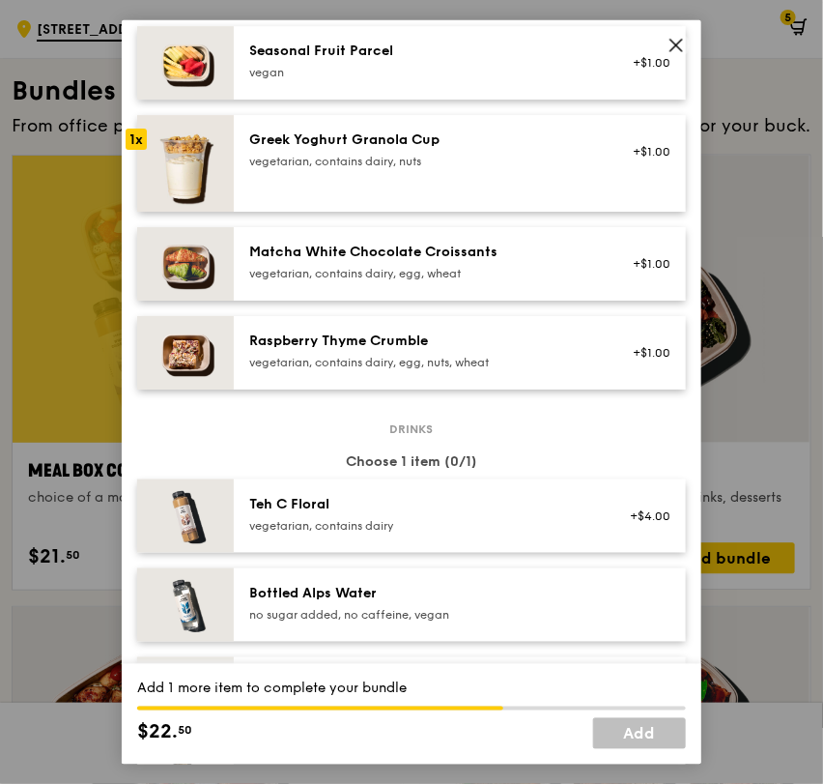
click at [325, 583] on div "Bottled Alps Water" at bounding box center [422, 592] width 347 height 19
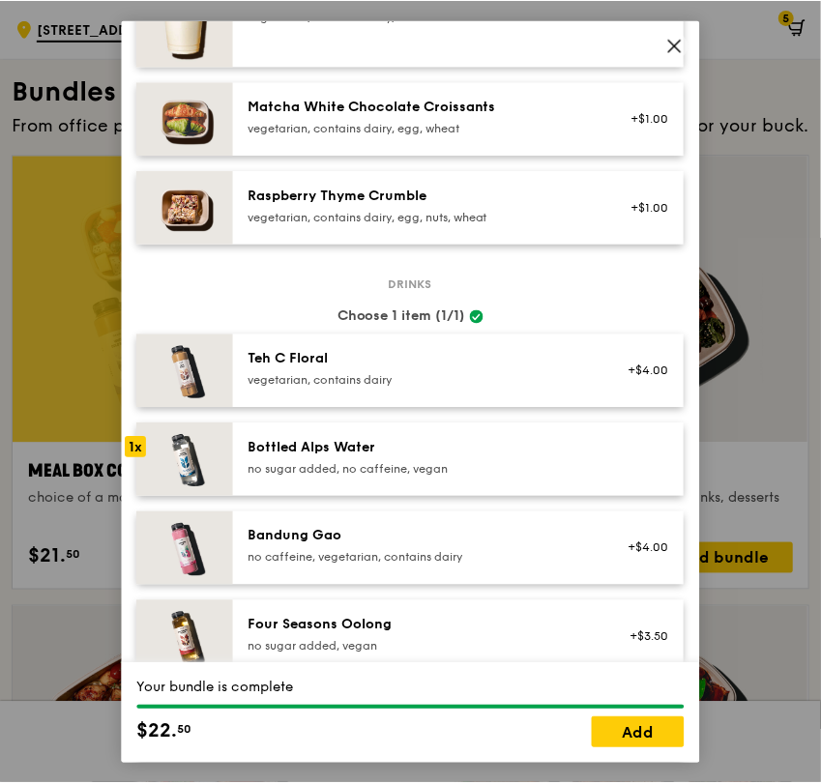
scroll to position [1933, 0]
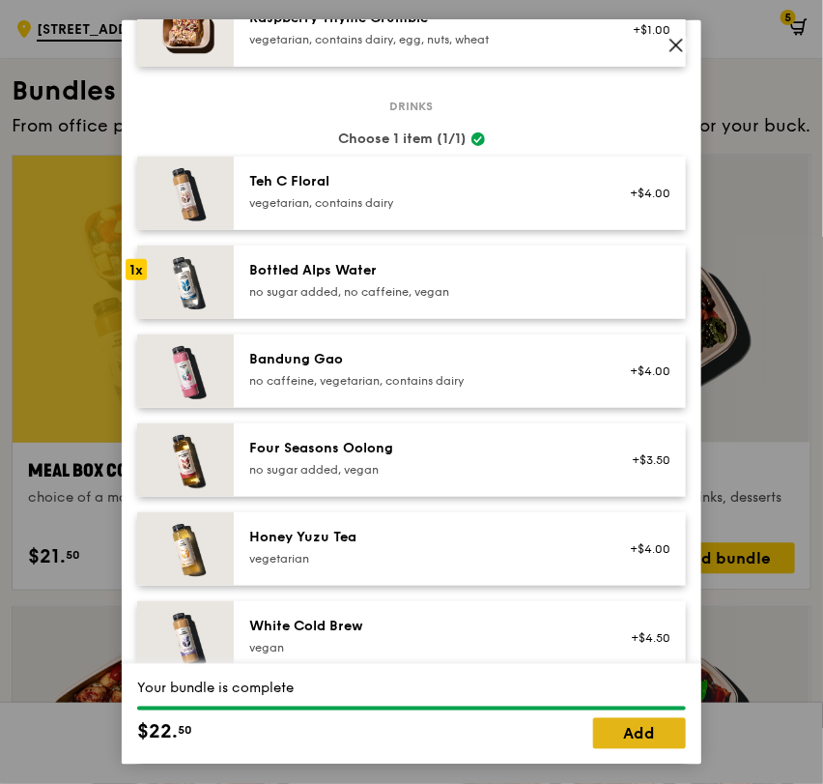
click at [617, 735] on link "Add" at bounding box center [639, 733] width 93 height 31
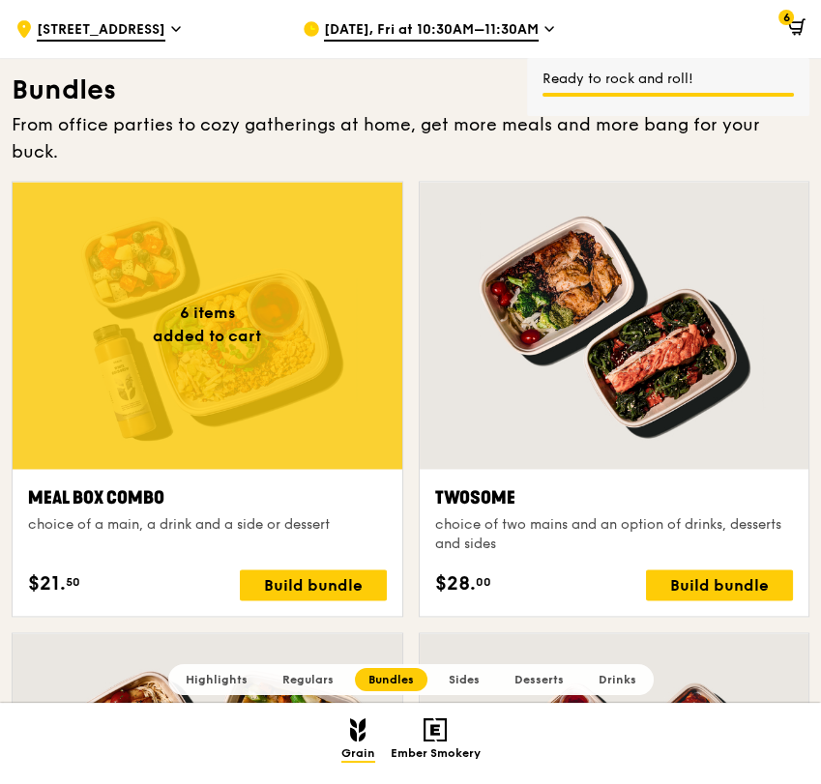
click at [212, 265] on div at bounding box center [208, 325] width 390 height 287
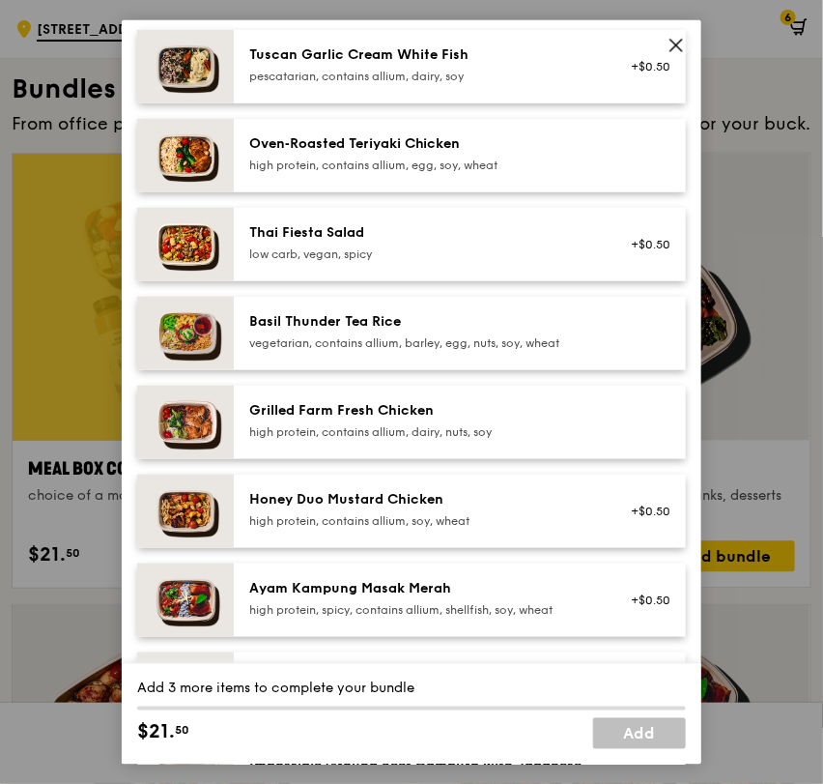
scroll to position [429, 0]
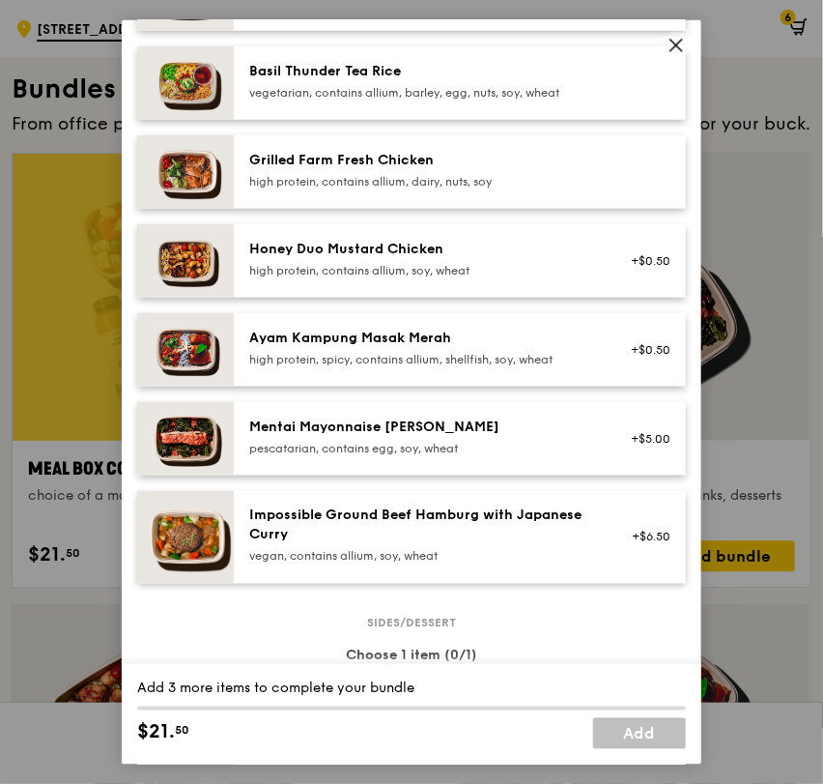
click at [345, 443] on div "pescatarian, contains egg, soy, wheat" at bounding box center [422, 447] width 347 height 15
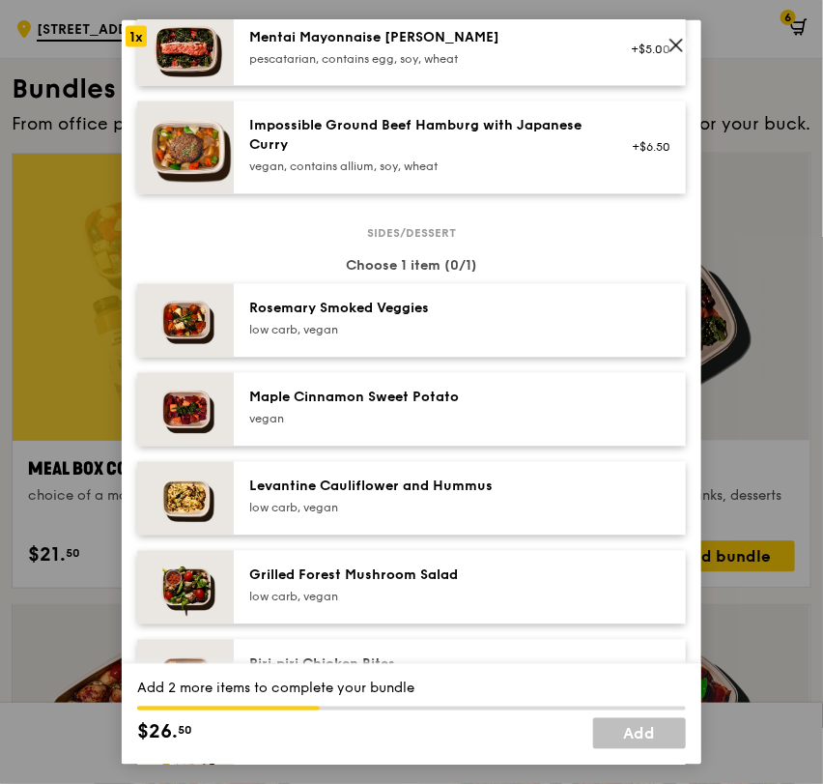
scroll to position [858, 0]
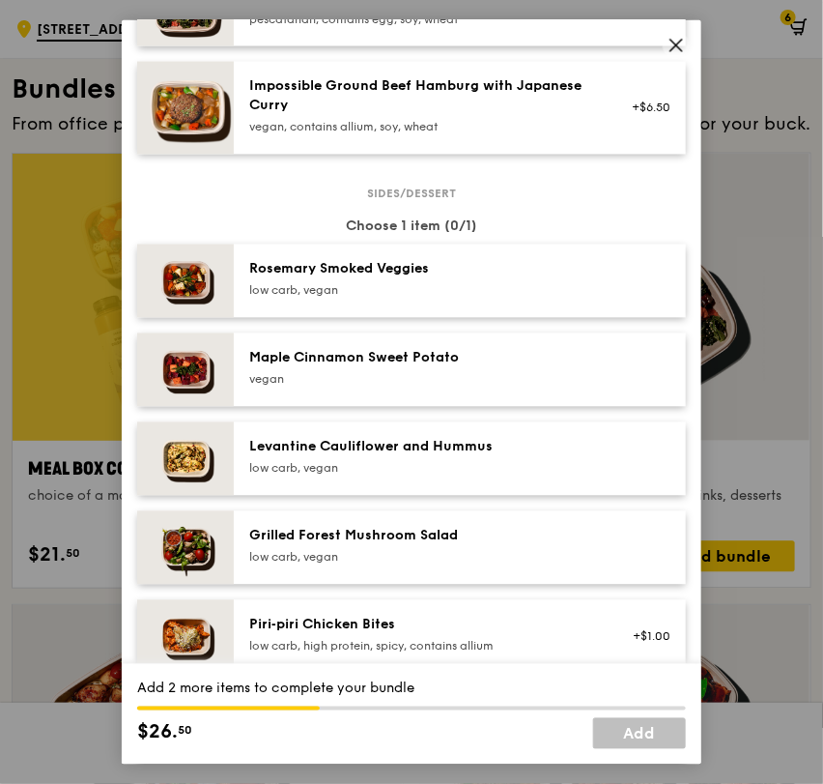
click at [425, 542] on div "Grilled Forest Mushroom Salad" at bounding box center [422, 535] width 347 height 19
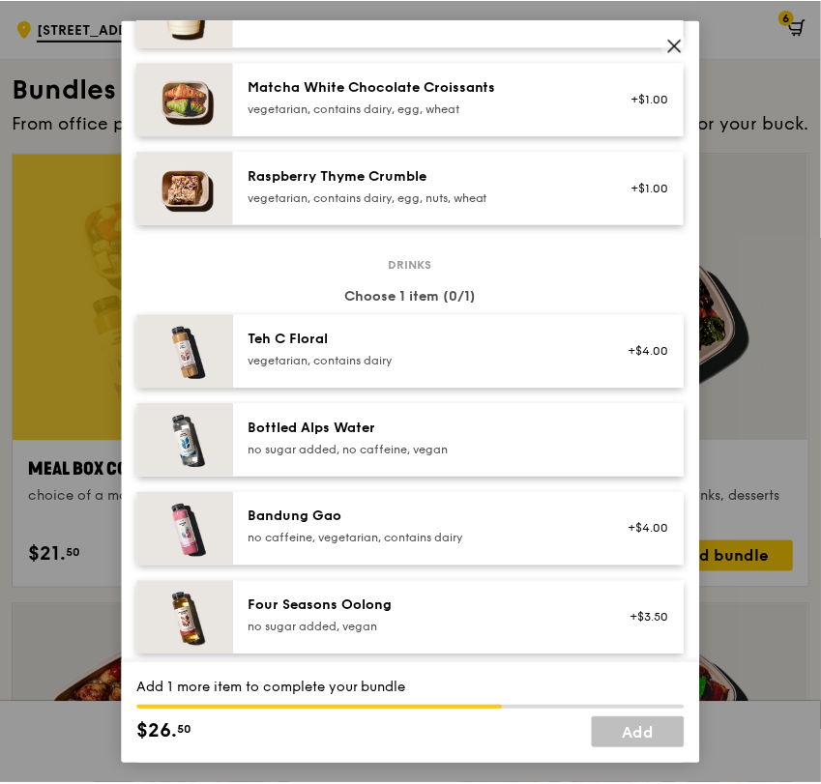
scroll to position [1933, 0]
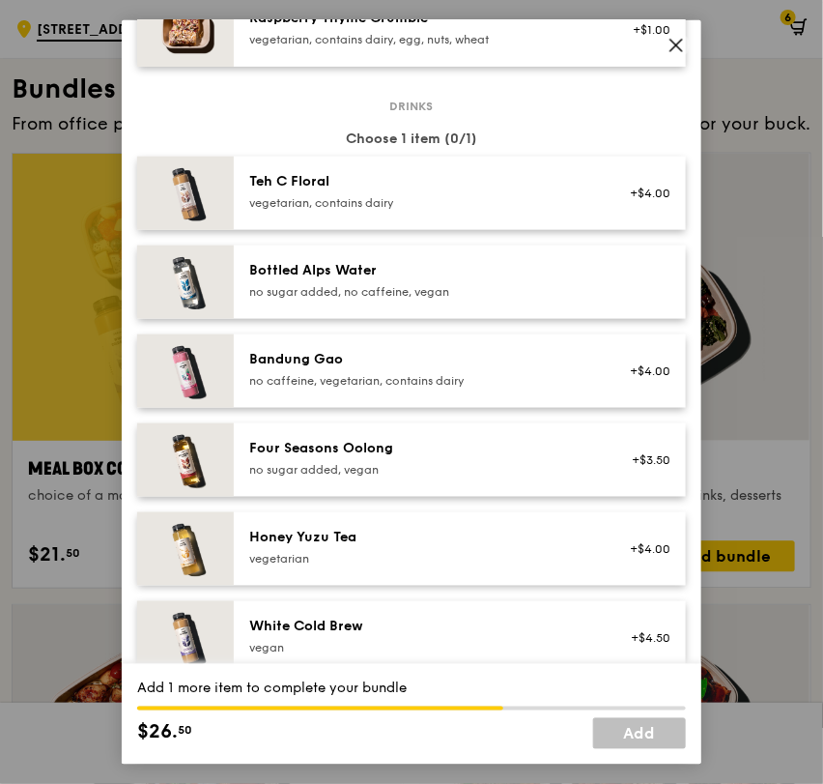
drag, startPoint x: 425, startPoint y: 543, endPoint x: 469, endPoint y: 574, distance: 53.4
click at [431, 541] on div "Honey Yuzu Tea" at bounding box center [422, 536] width 347 height 19
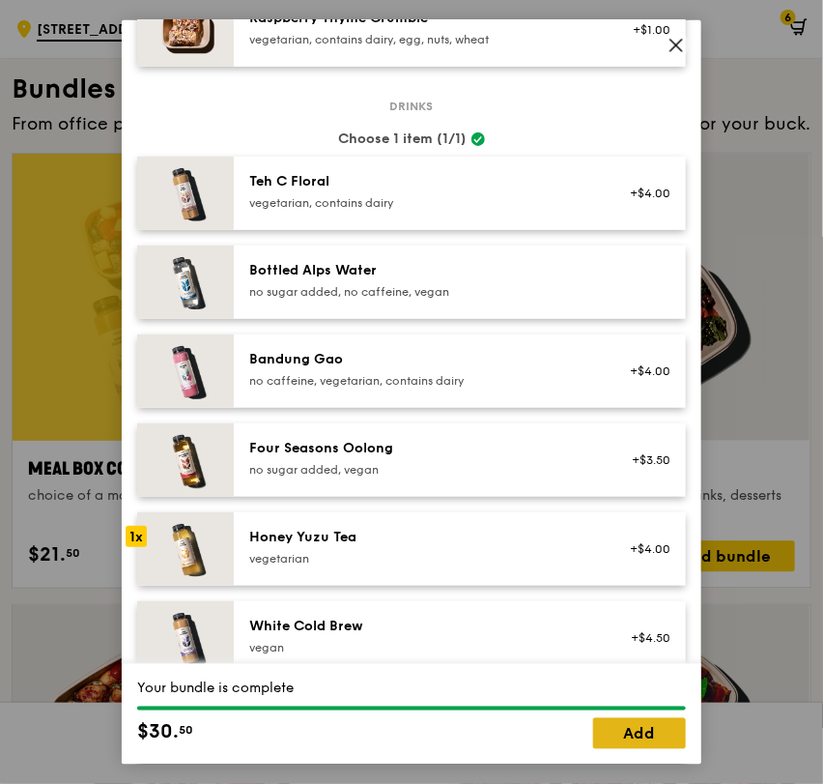
click at [623, 728] on link "Add" at bounding box center [639, 733] width 93 height 31
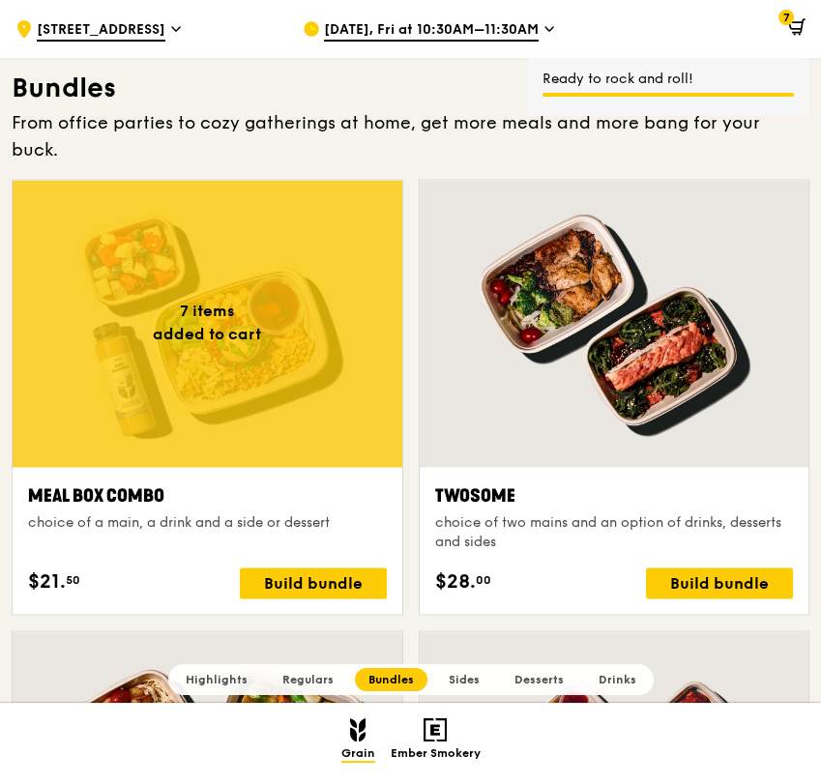
click at [173, 255] on div at bounding box center [208, 323] width 390 height 287
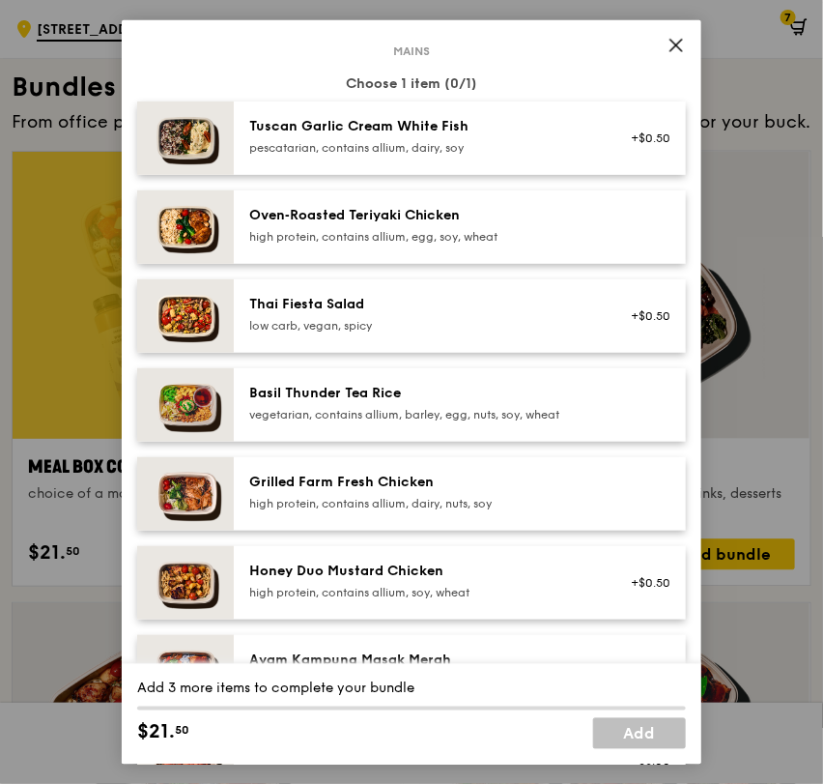
scroll to position [215, 0]
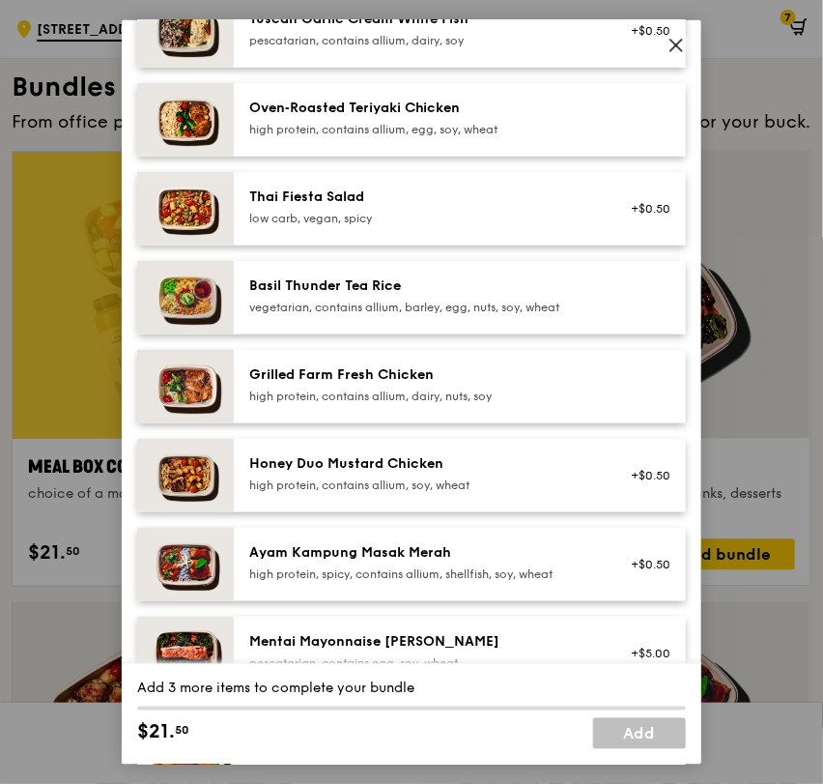
click at [413, 485] on div "high protein, contains allium, soy, wheat" at bounding box center [422, 483] width 347 height 15
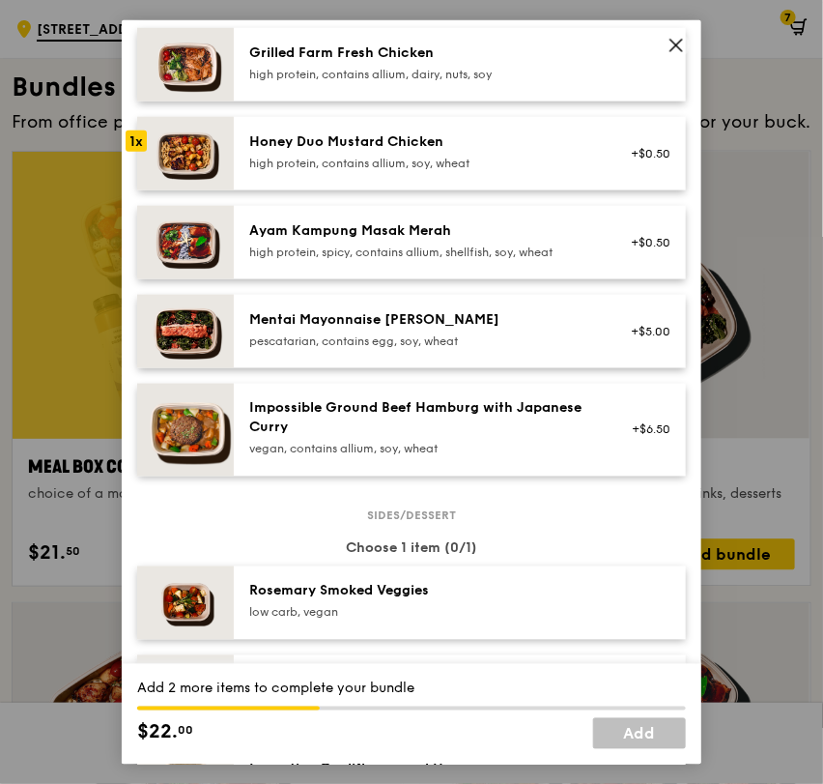
scroll to position [858, 0]
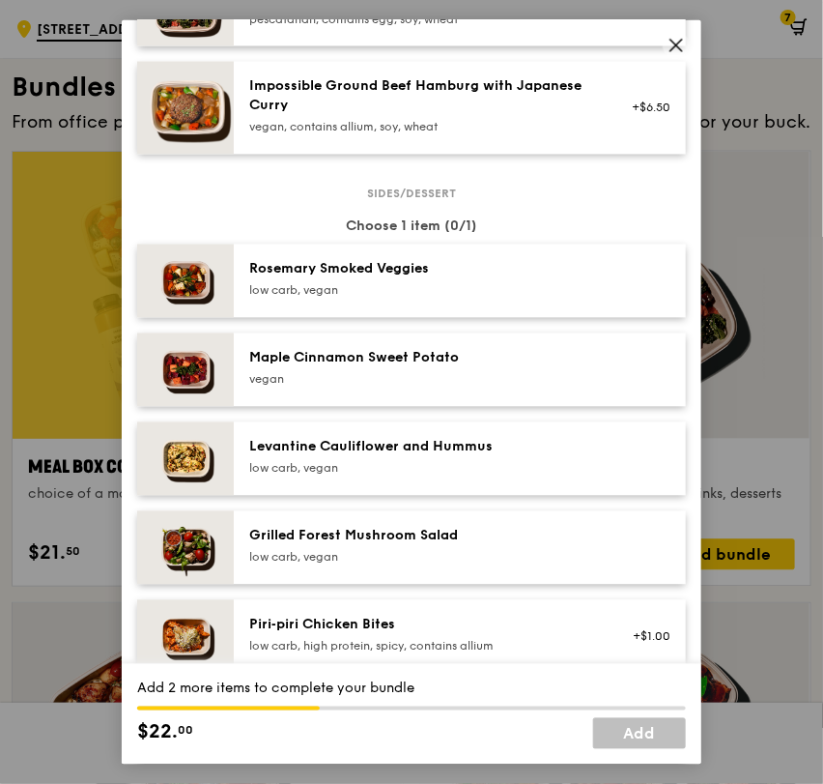
click at [437, 295] on div "low carb, vegan" at bounding box center [422, 289] width 347 height 15
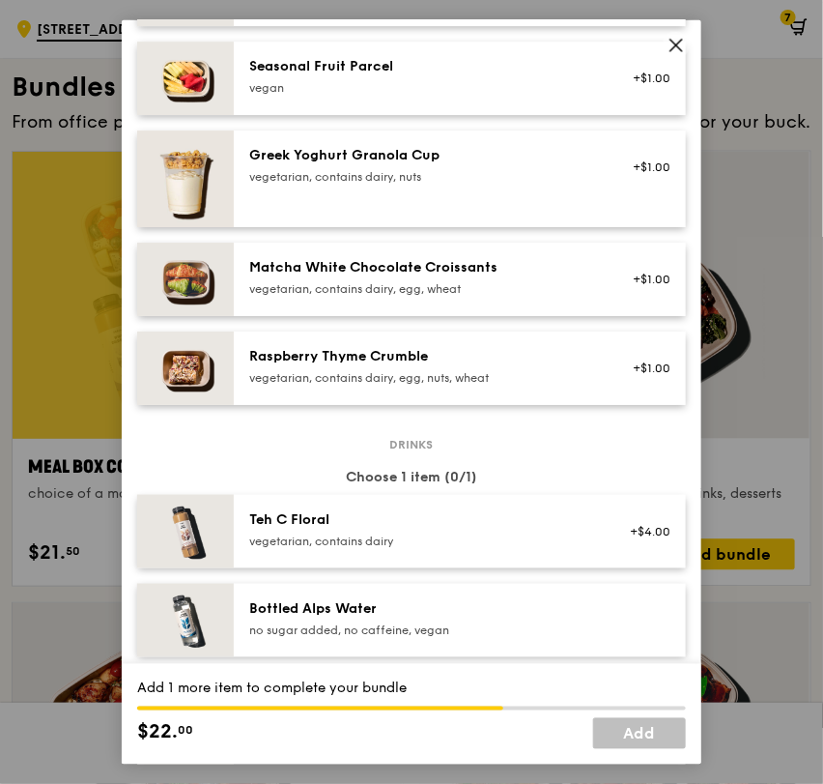
scroll to position [1717, 0]
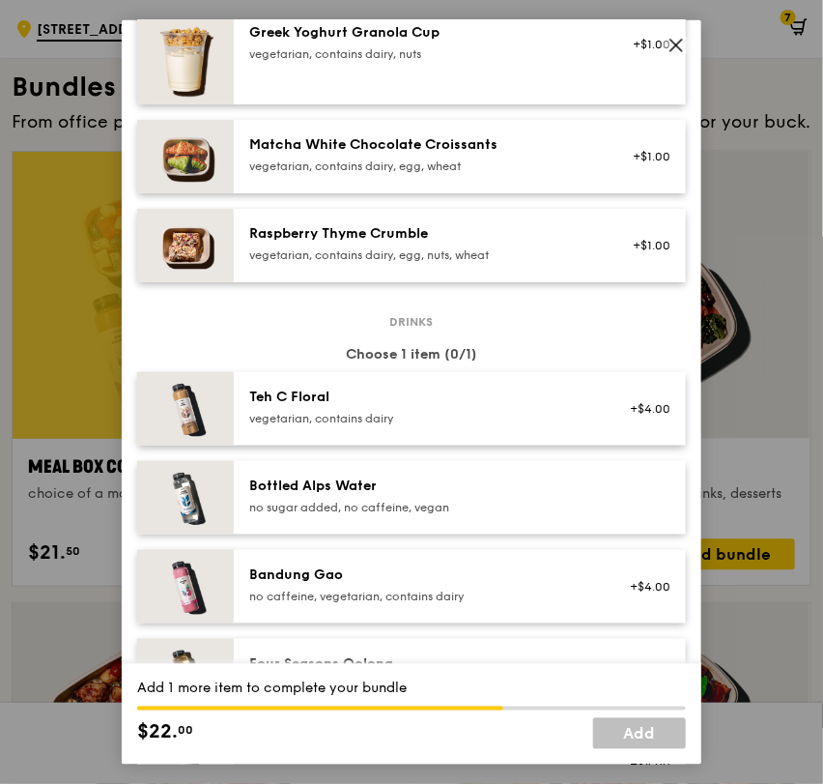
click at [464, 505] on div "no sugar added, no caffeine, vegan" at bounding box center [422, 506] width 347 height 15
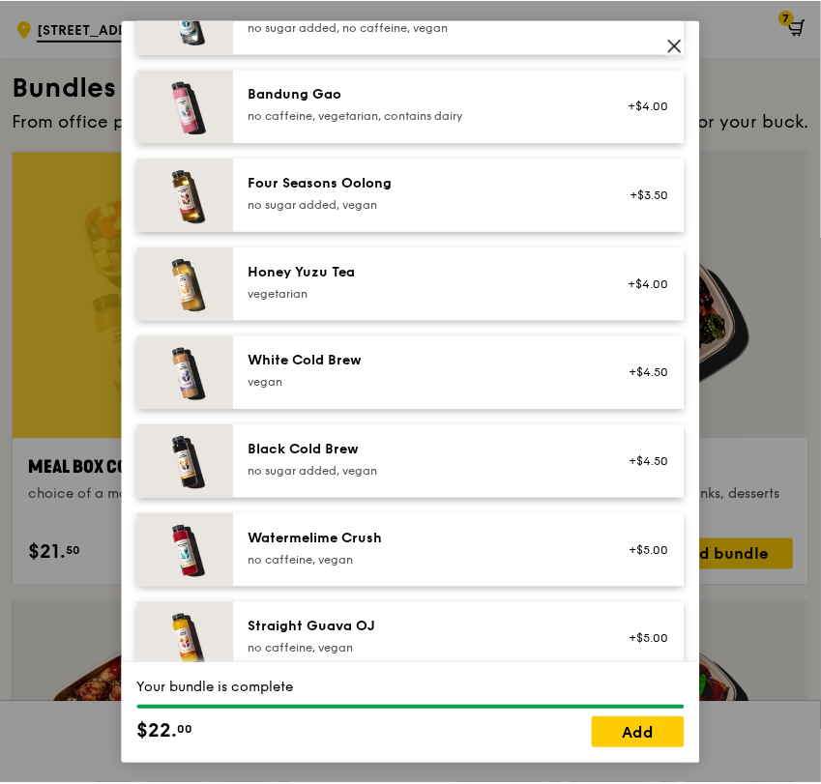
scroll to position [2226, 0]
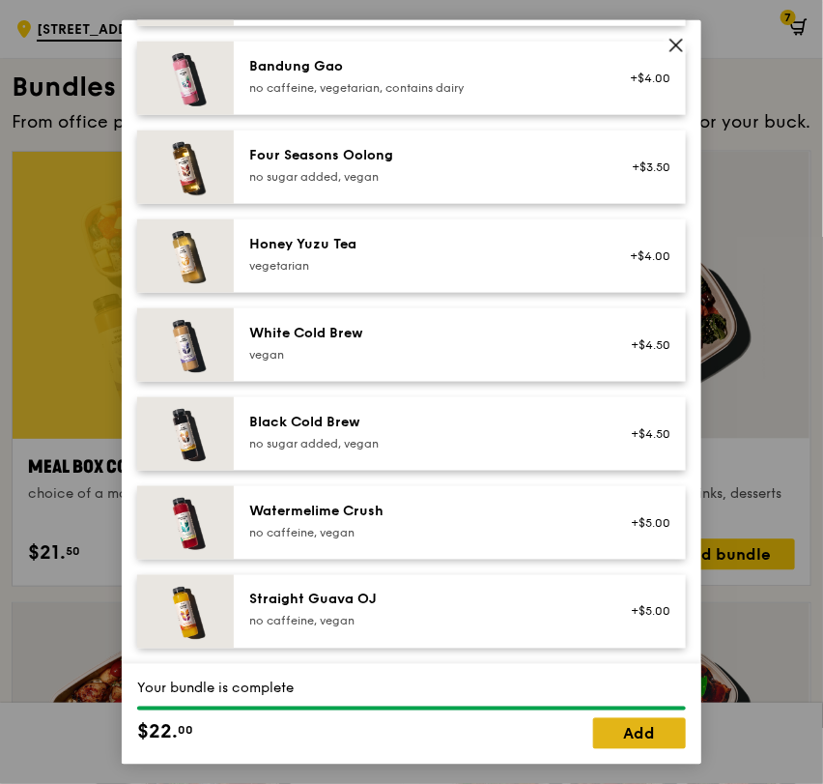
click at [614, 736] on link "Add" at bounding box center [639, 733] width 93 height 31
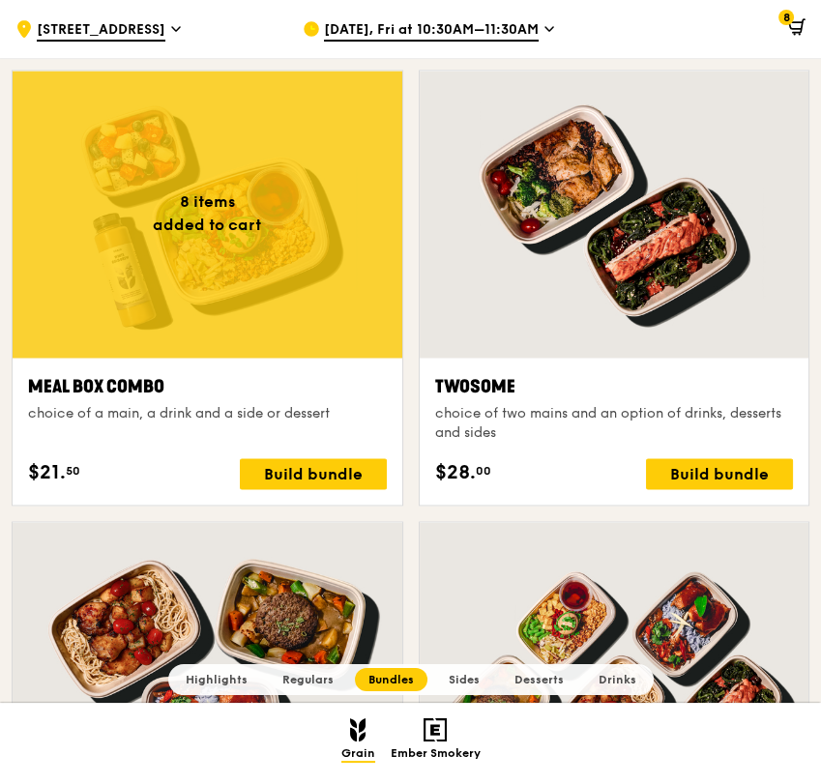
click at [210, 252] on div at bounding box center [208, 214] width 390 height 287
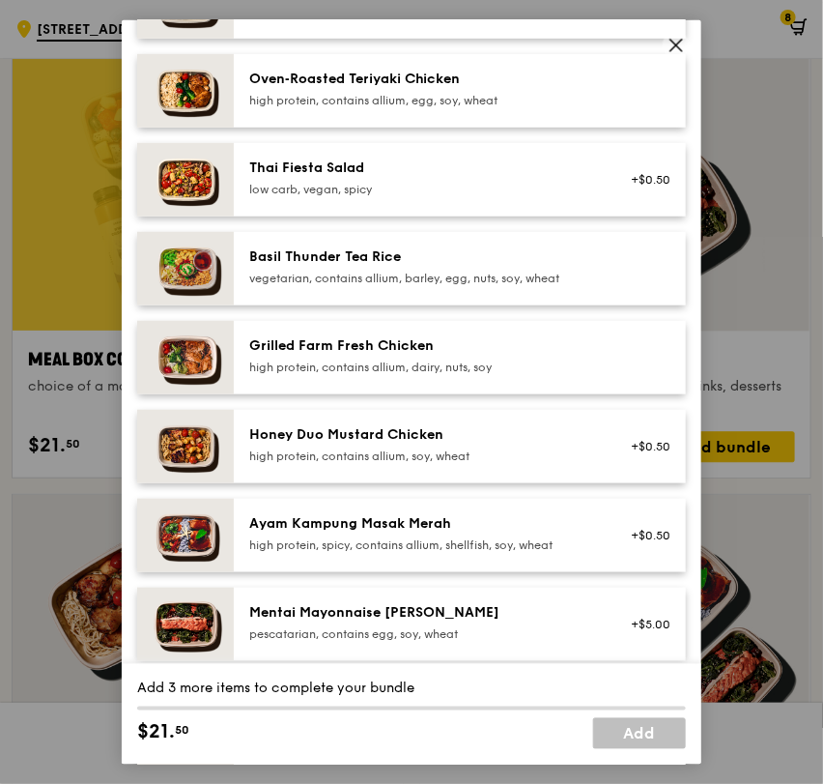
scroll to position [536, 0]
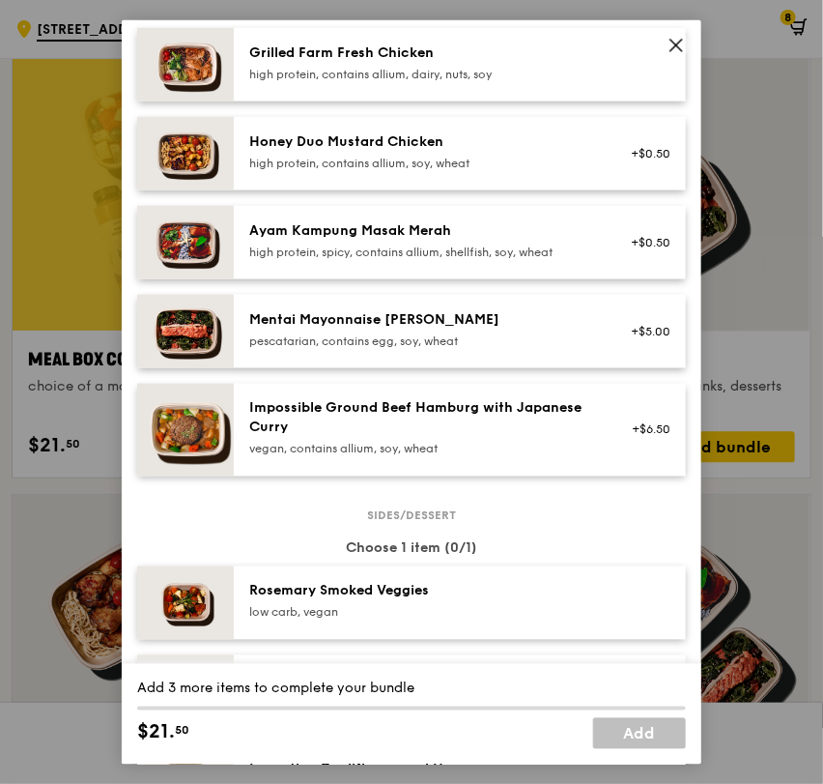
click at [284, 331] on div "Mentai Mayonnaise Aburi Salmon pescatarian, contains egg, soy, wheat" at bounding box center [422, 328] width 347 height 39
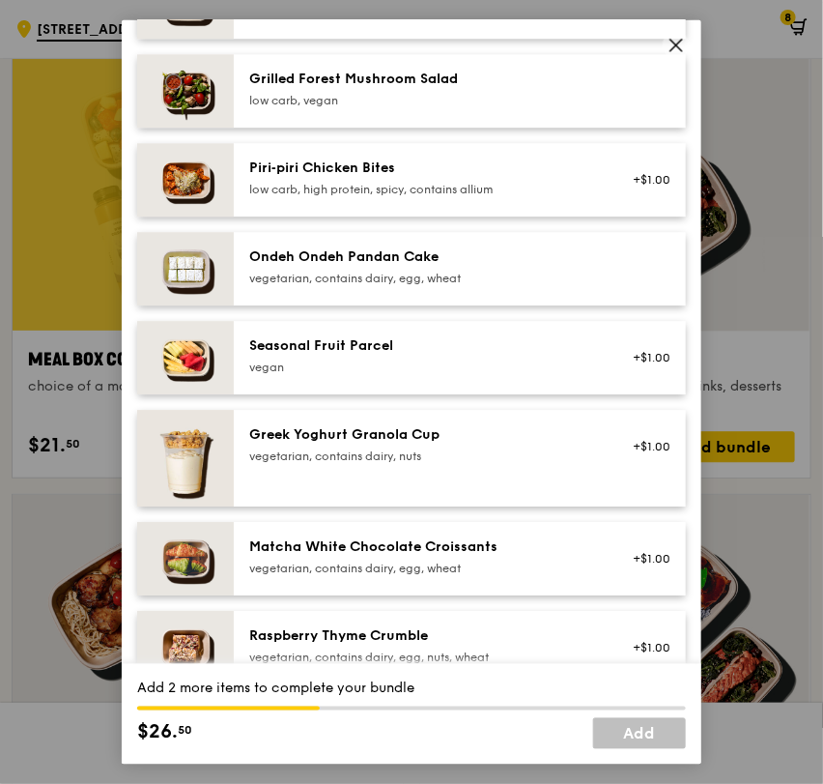
scroll to position [1396, 0]
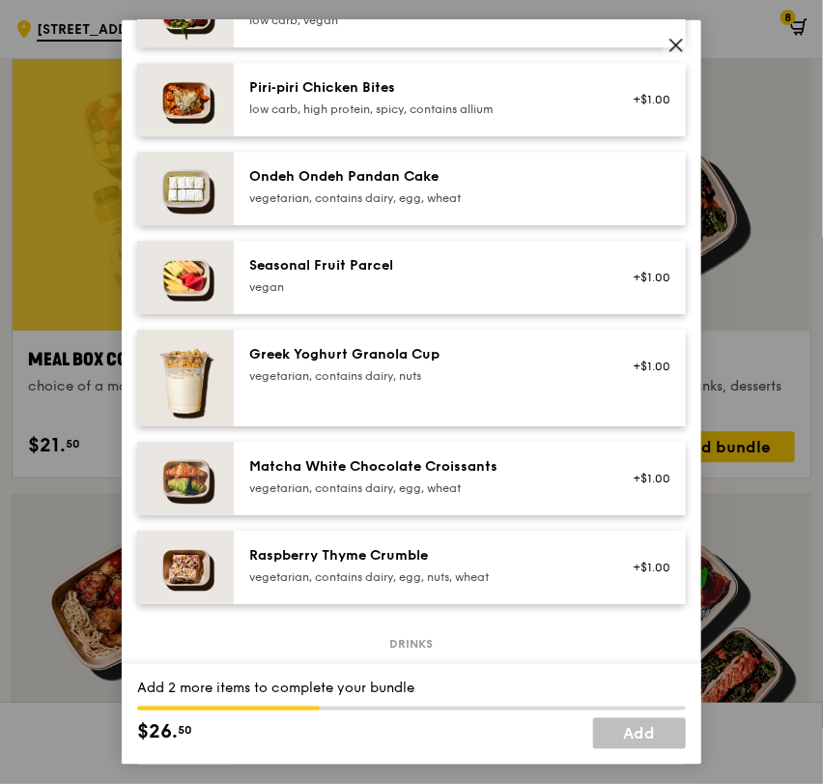
click at [294, 404] on div "Greek Yoghurt Granola Cup vegetarian, contains dairy, nuts +$1.00" at bounding box center [459, 377] width 421 height 66
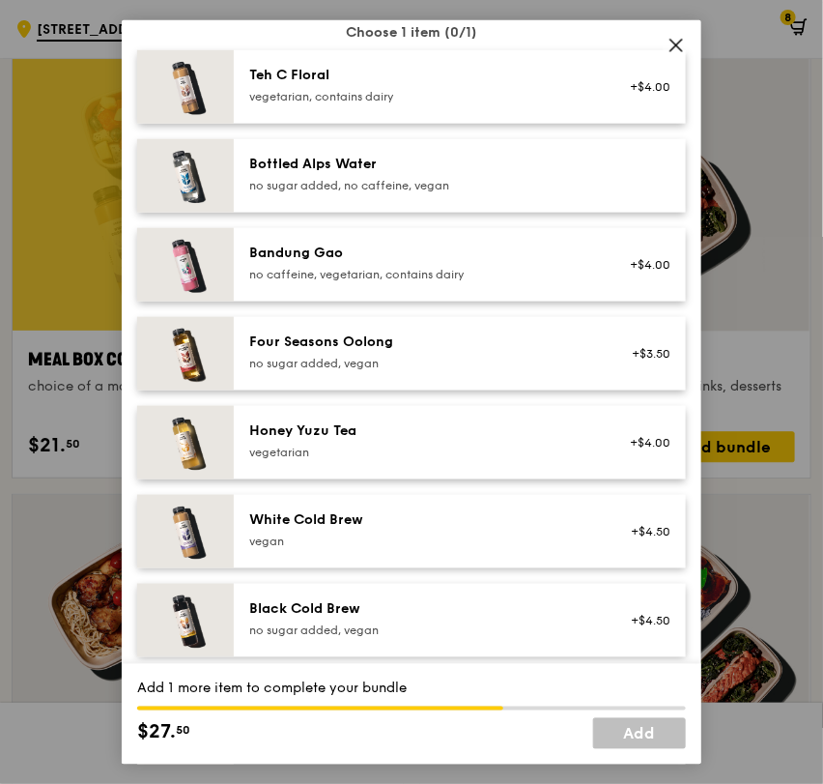
scroll to position [2040, 0]
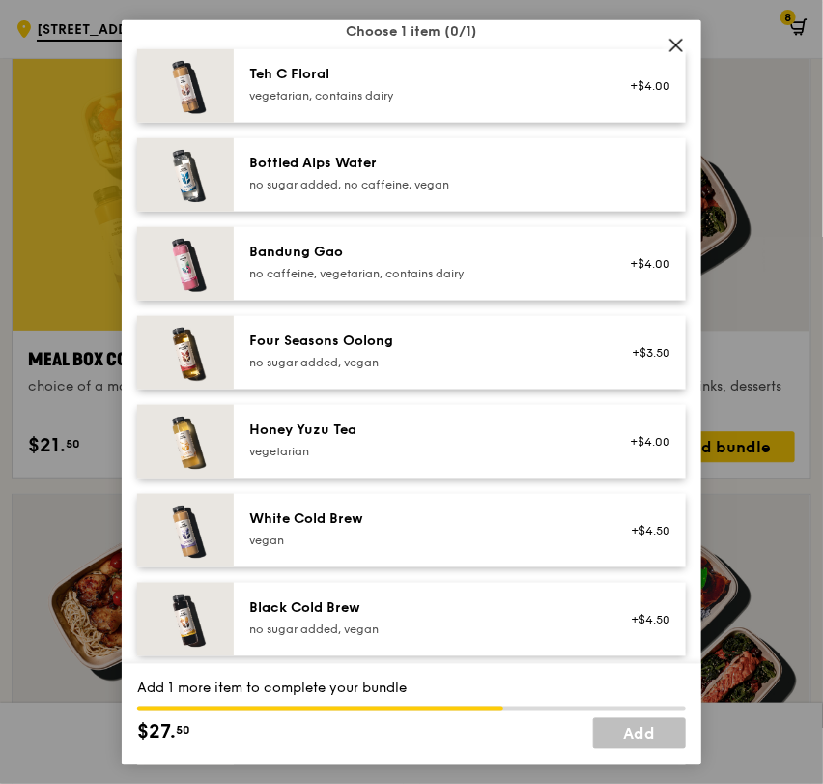
click at [230, 527] on img at bounding box center [185, 529] width 97 height 73
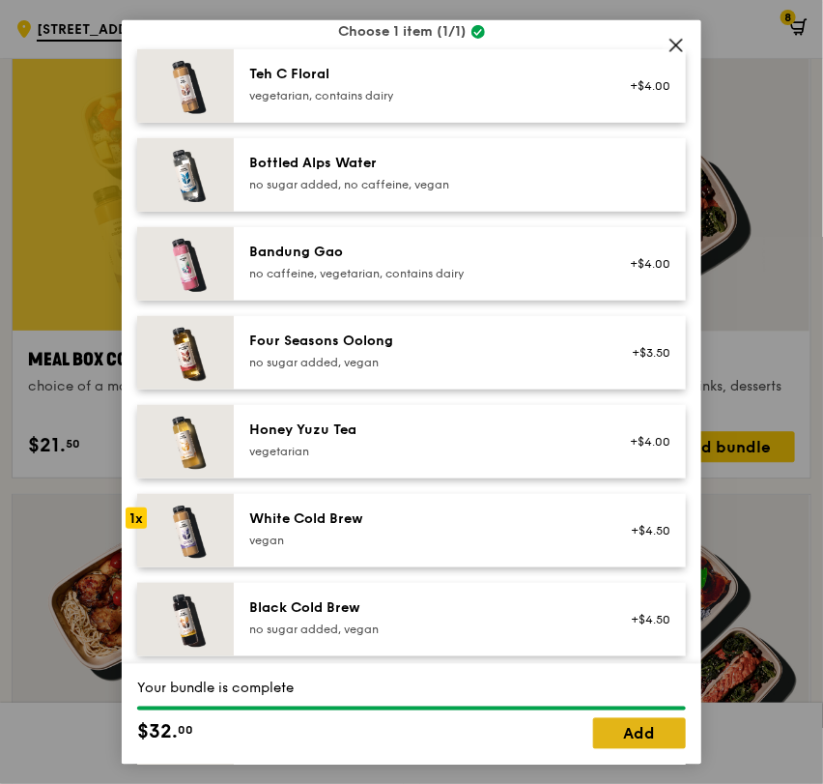
click at [660, 727] on link "Add" at bounding box center [639, 733] width 93 height 31
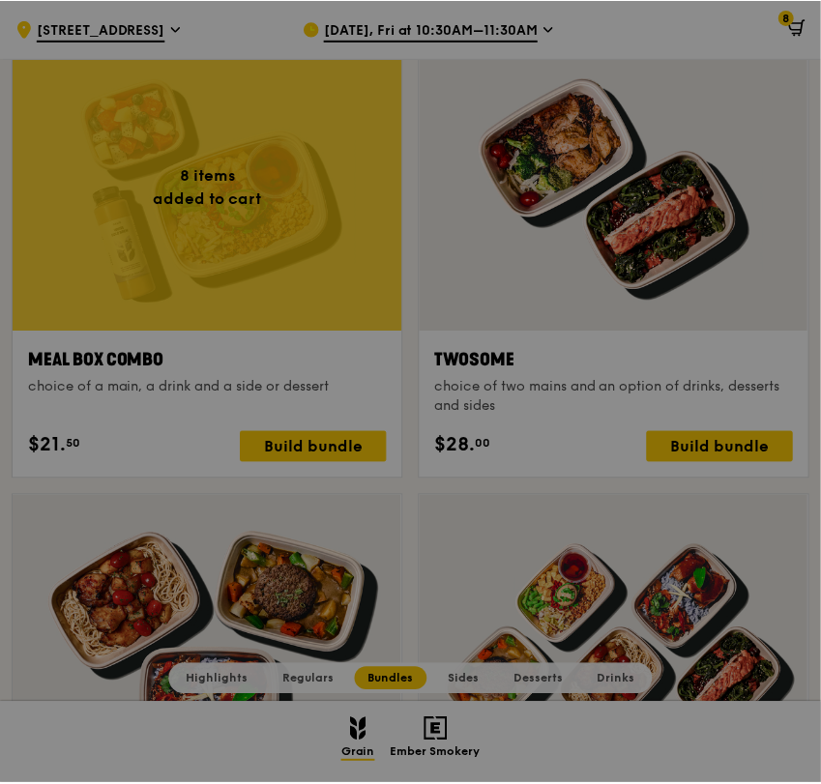
scroll to position [2784, 0]
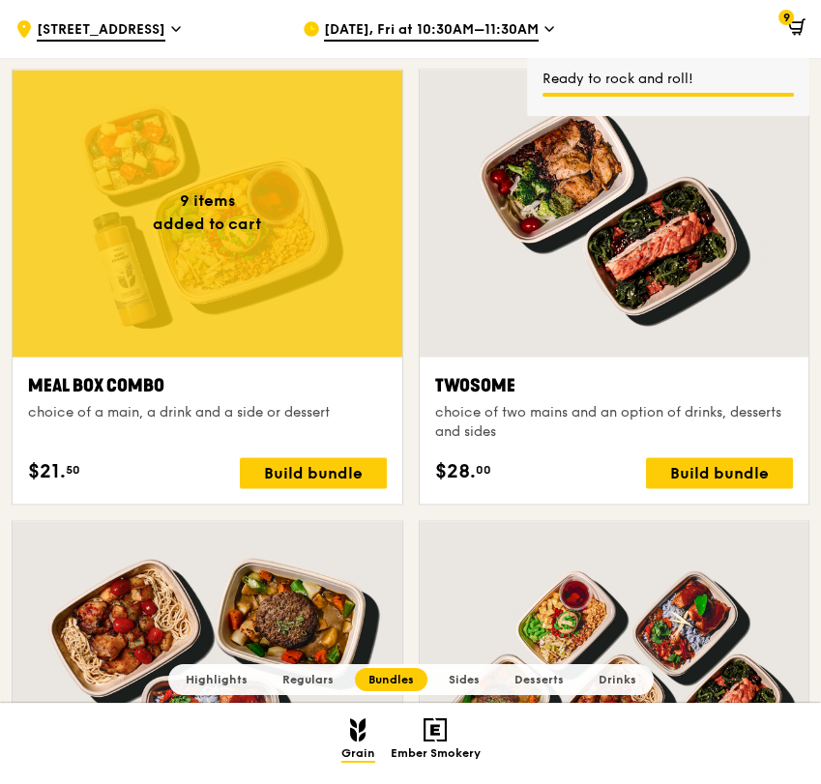
click at [211, 230] on div at bounding box center [208, 213] width 390 height 287
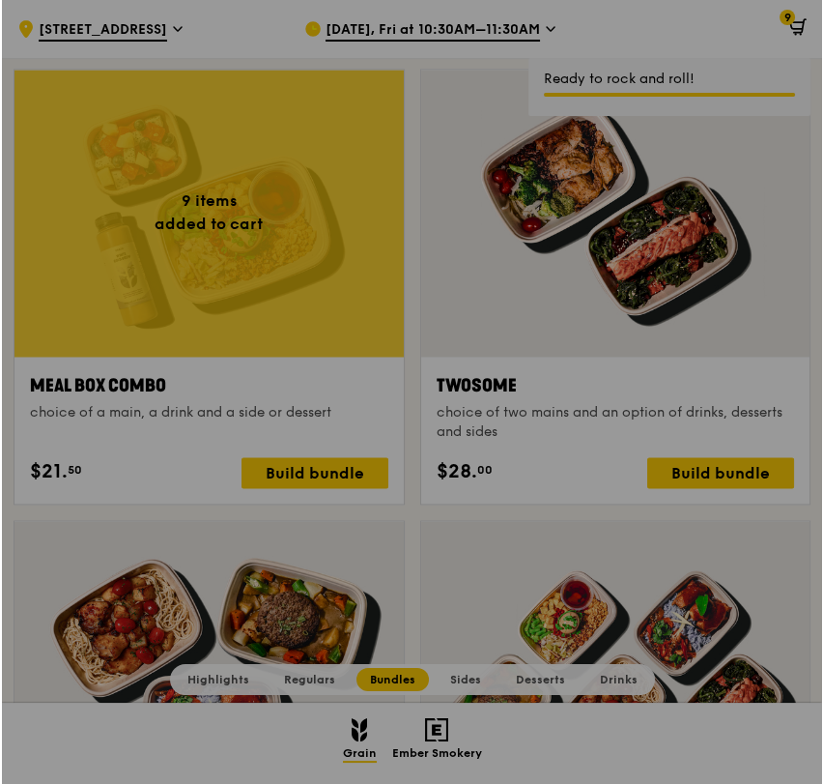
scroll to position [2785, 0]
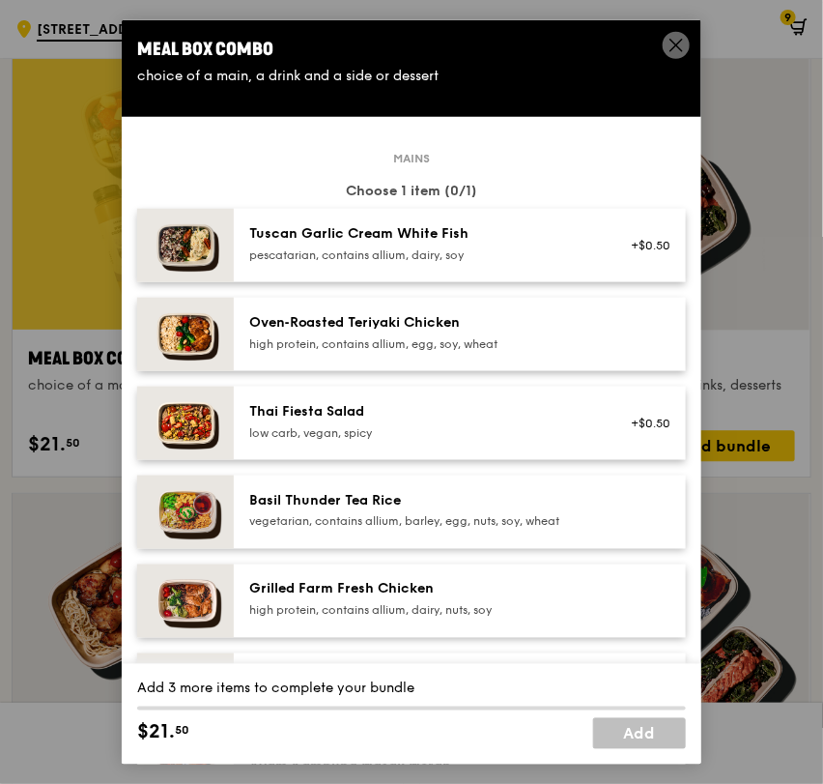
click at [448, 493] on div "Basil Thunder Tea Rice" at bounding box center [422, 499] width 347 height 19
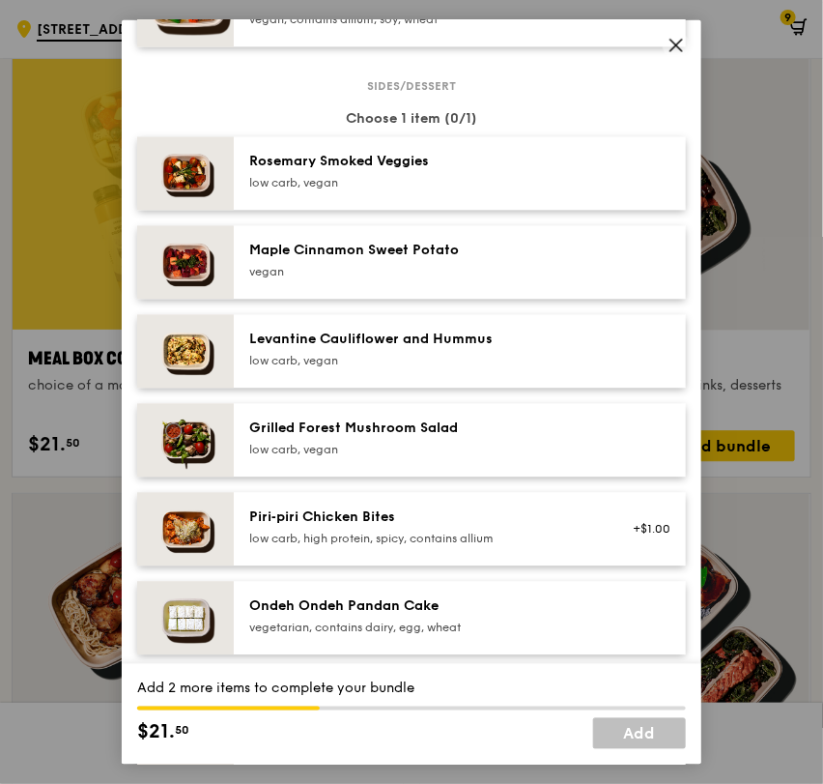
scroll to position [967, 0]
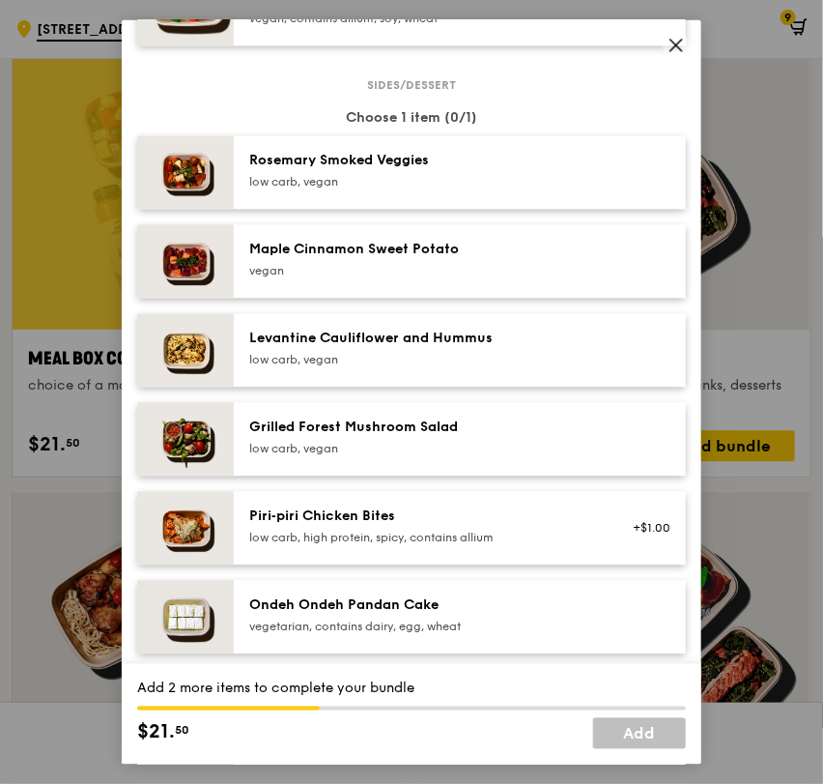
click at [186, 529] on img at bounding box center [185, 527] width 97 height 73
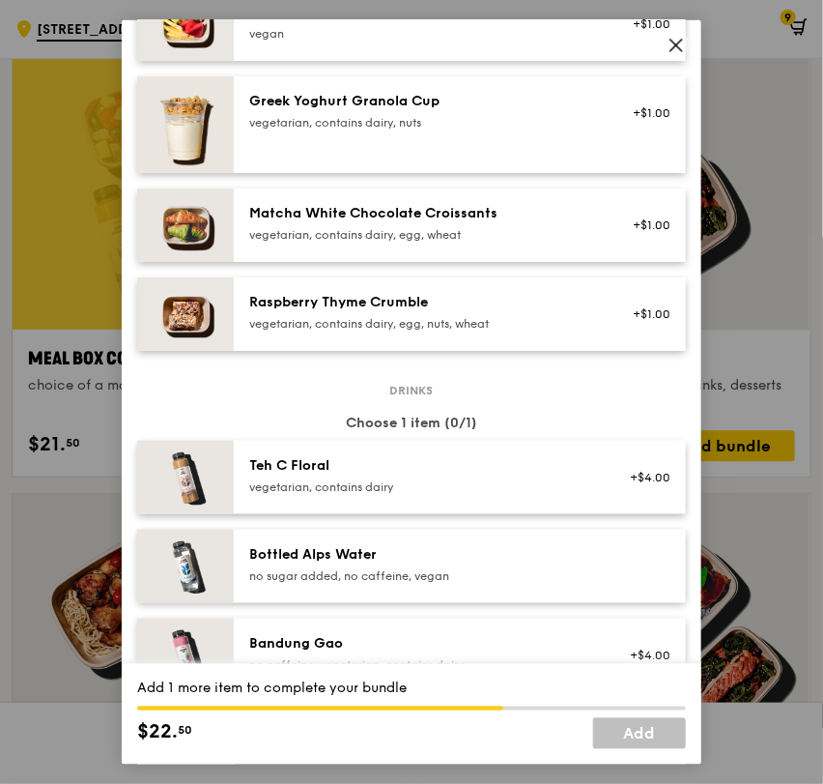
scroll to position [1825, 0]
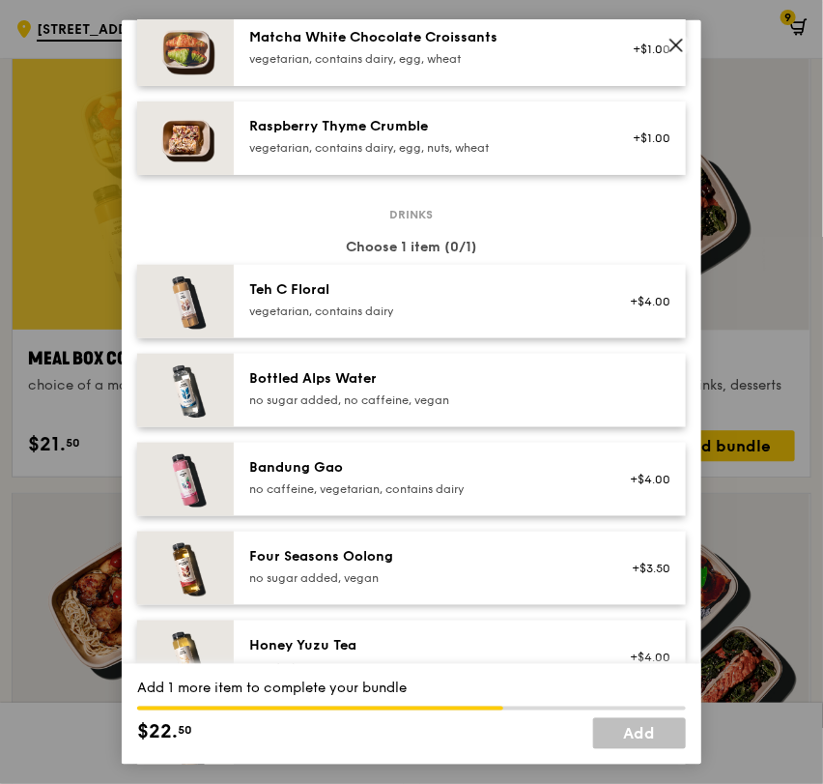
click at [286, 454] on div "Bandung Gao no caffeine, vegetarian, contains dairy +$4.00" at bounding box center [460, 478] width 452 height 73
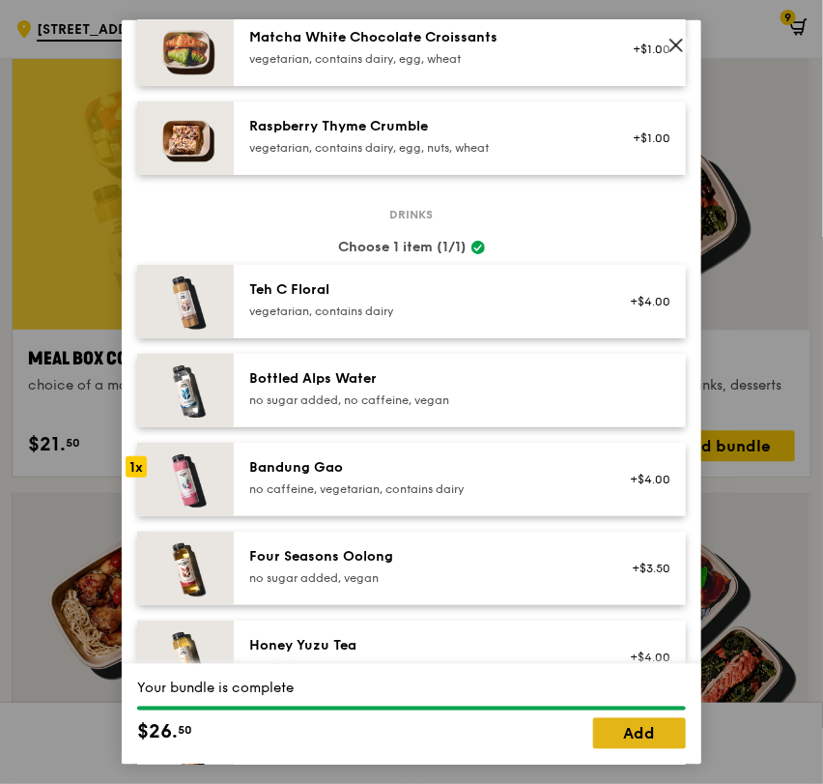
click at [630, 729] on link "Add" at bounding box center [639, 733] width 93 height 31
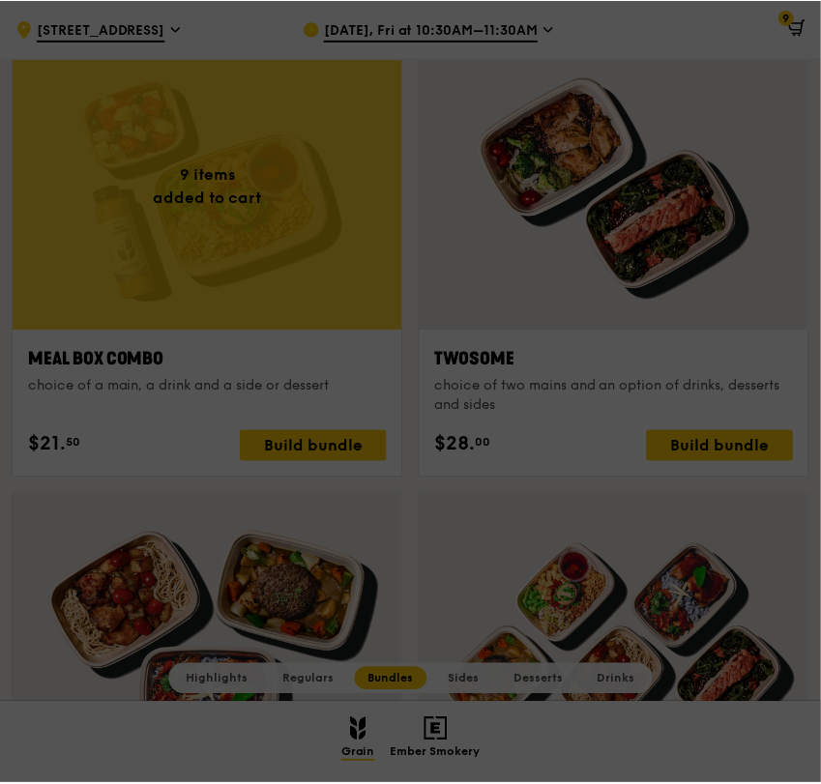
scroll to position [2784, 0]
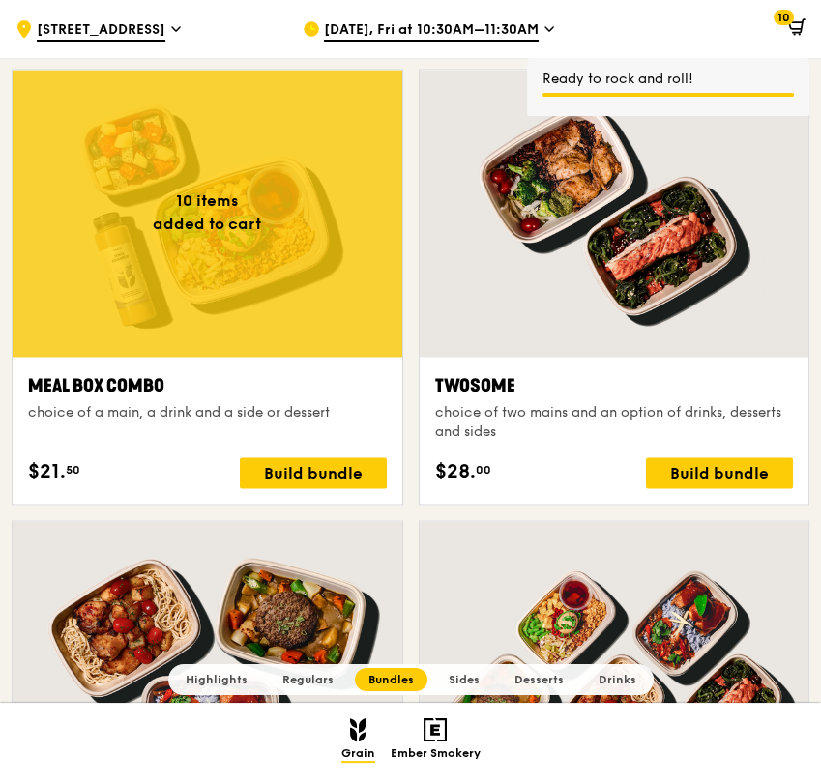
click at [124, 316] on div at bounding box center [208, 213] width 390 height 287
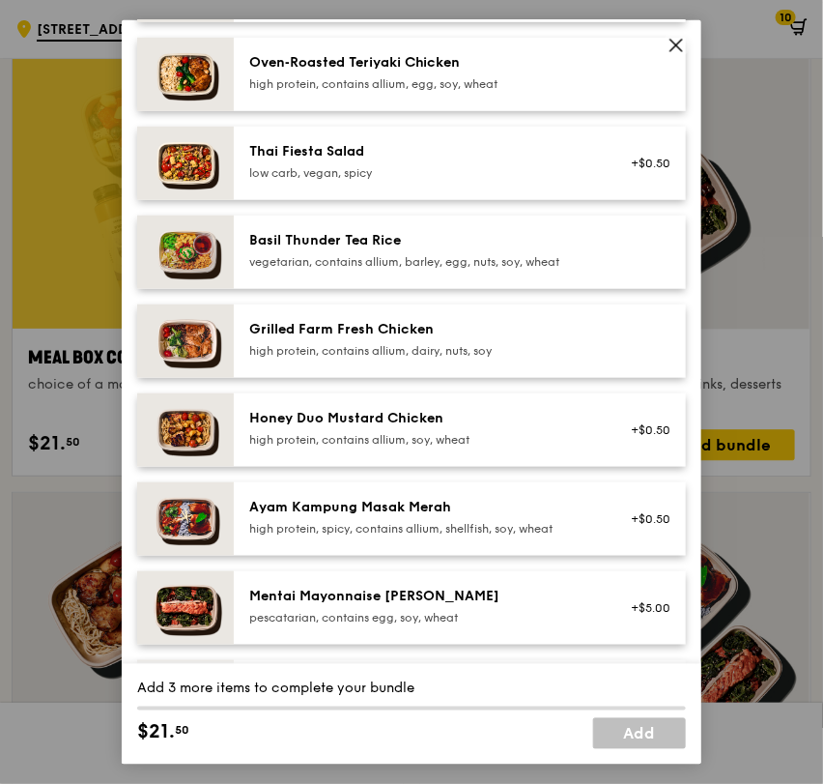
scroll to position [322, 0]
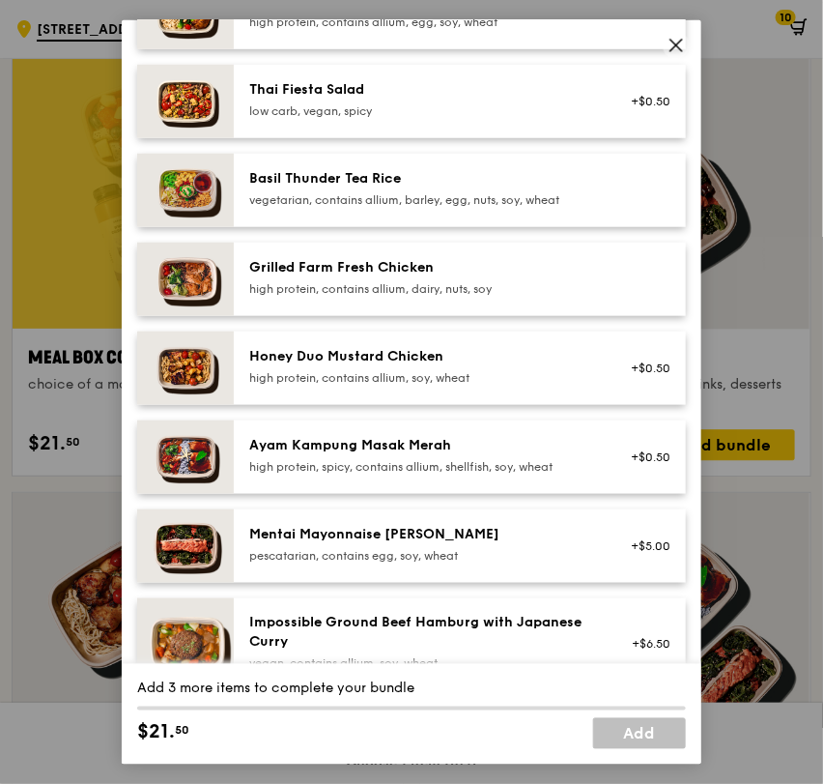
click at [210, 526] on img at bounding box center [185, 544] width 97 height 73
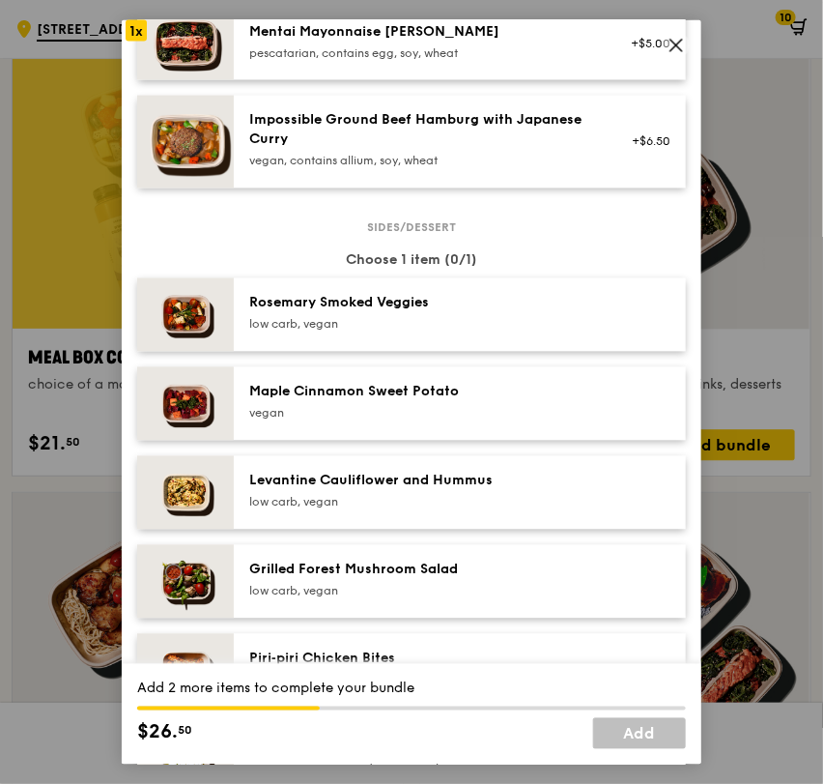
scroll to position [967, 0]
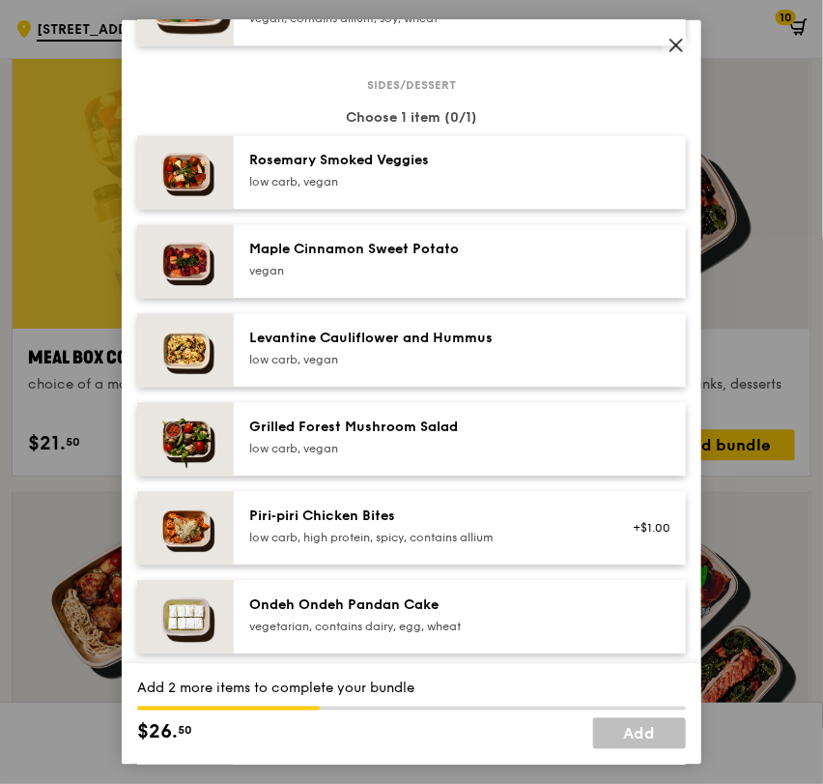
click at [204, 602] on img at bounding box center [185, 616] width 97 height 73
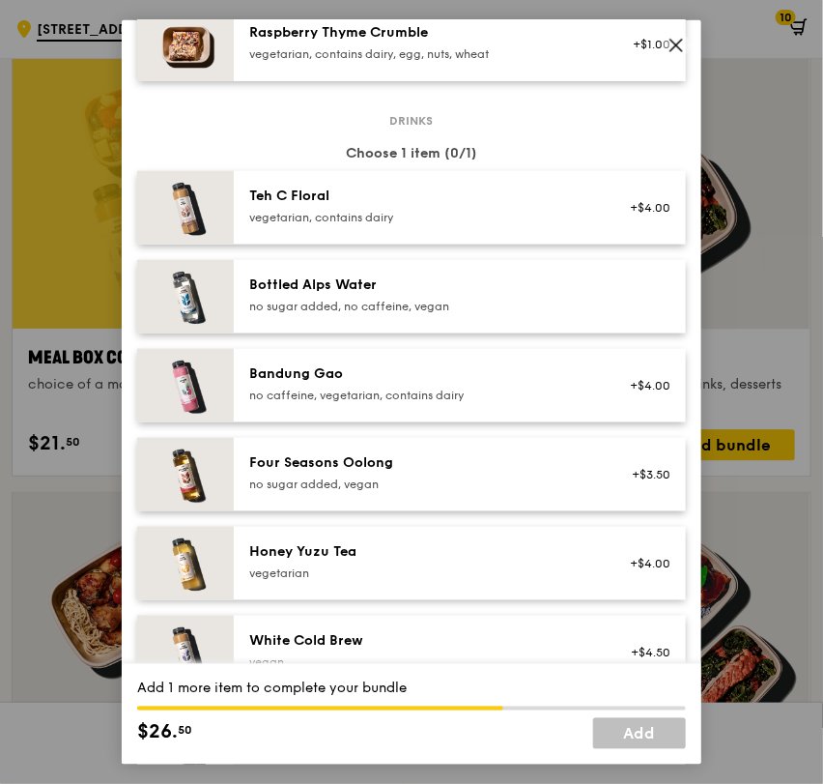
scroll to position [1933, 0]
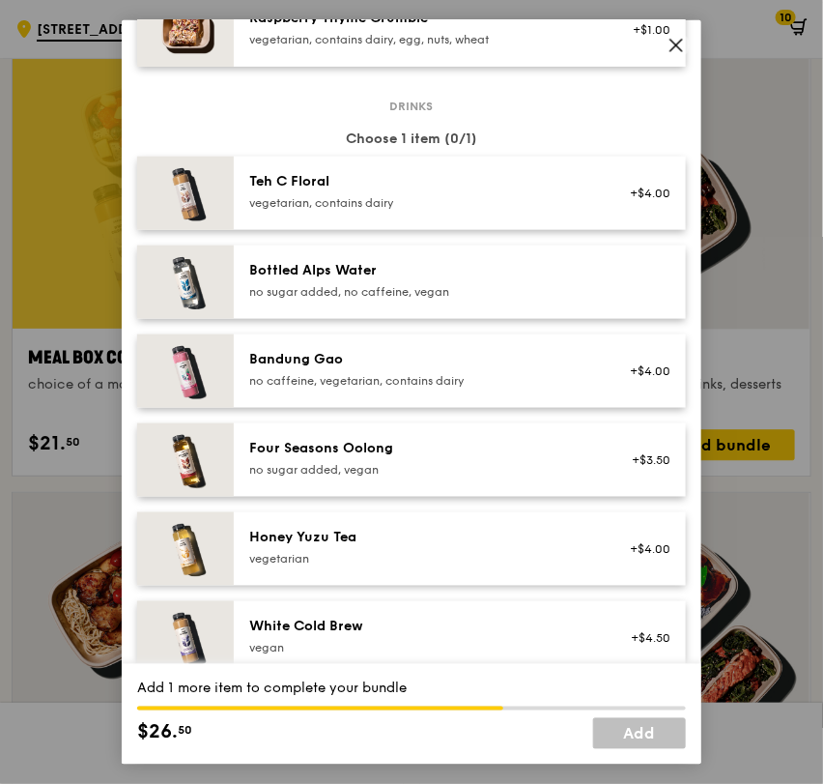
click at [330, 181] on div "Teh C Floral" at bounding box center [422, 180] width 347 height 19
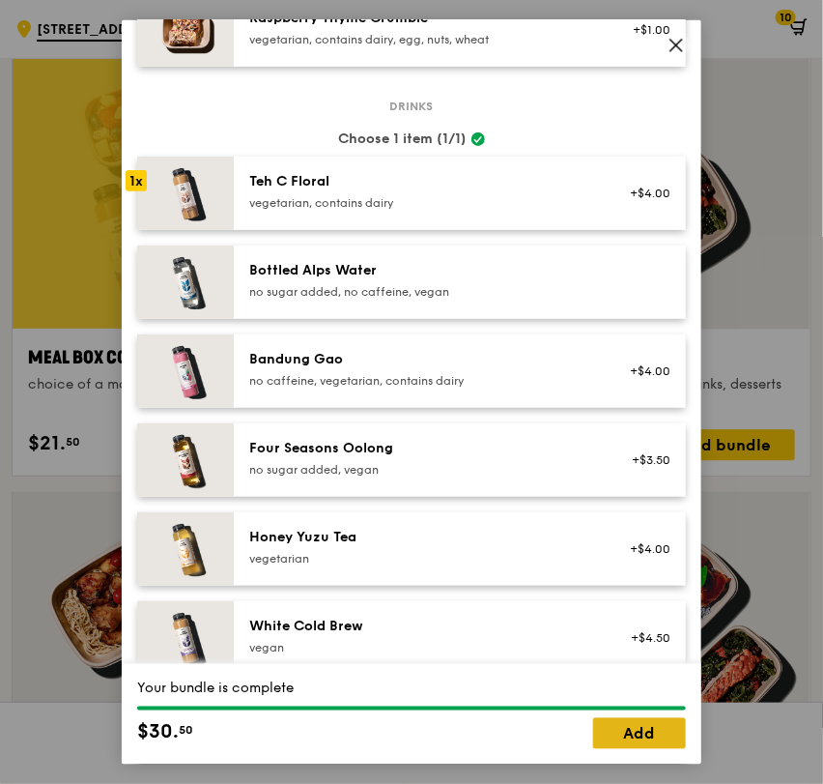
click at [649, 723] on link "Add" at bounding box center [639, 733] width 93 height 31
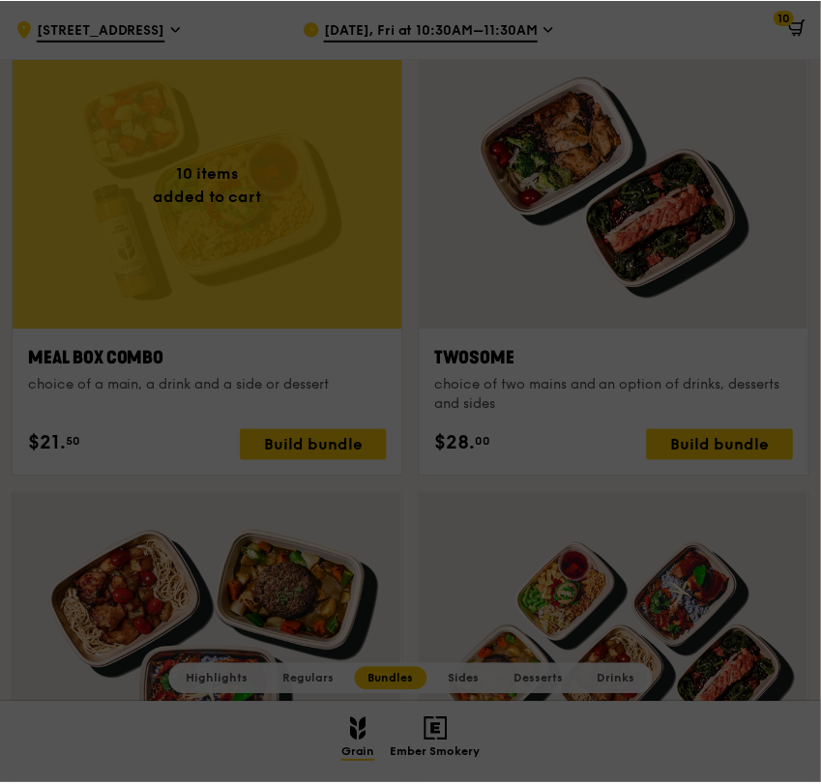
scroll to position [2785, 0]
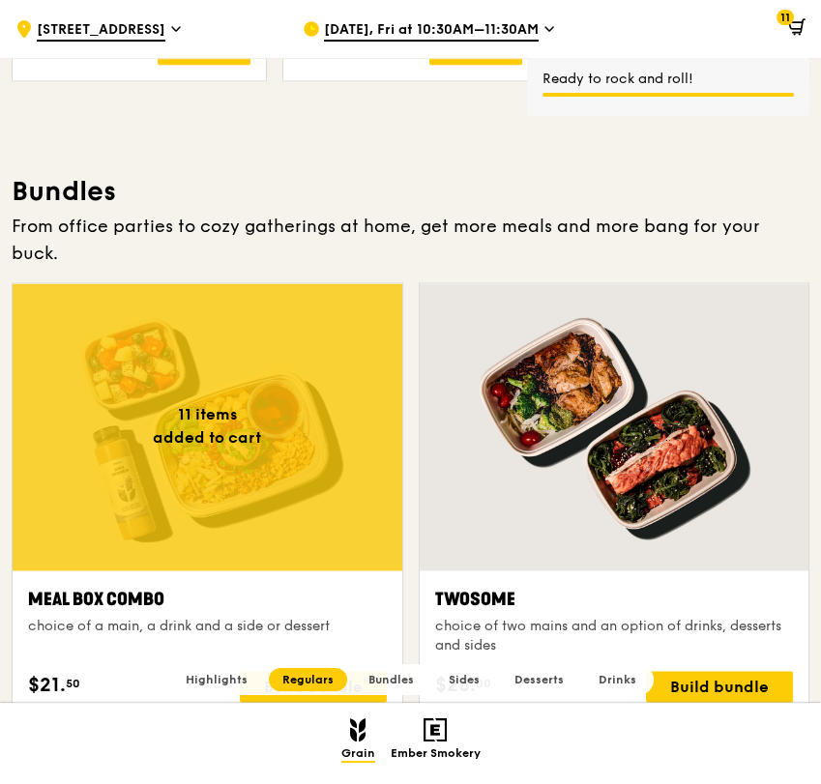
click at [199, 310] on div at bounding box center [208, 426] width 390 height 287
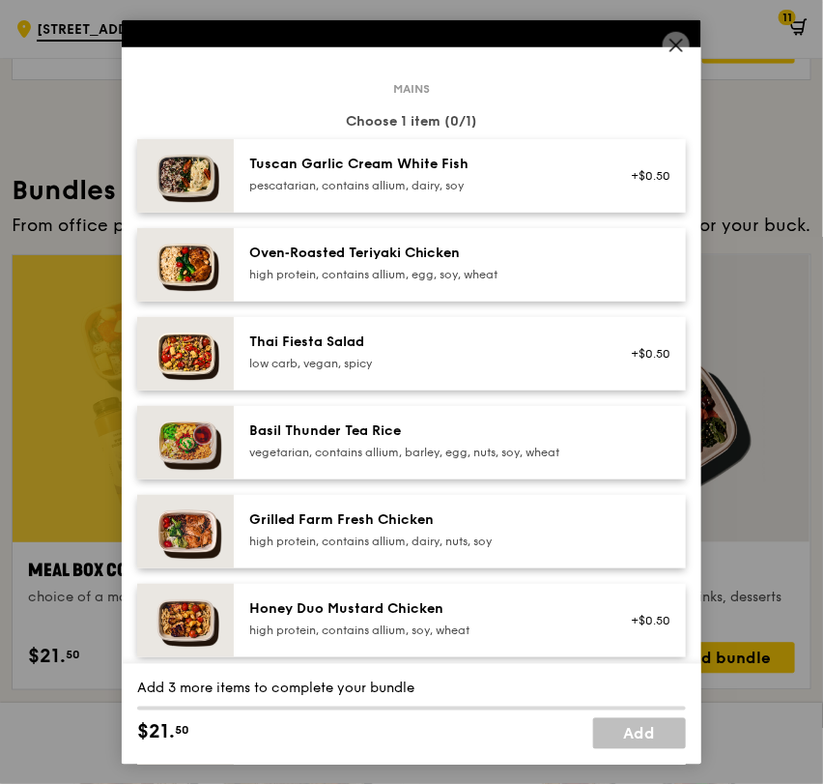
scroll to position [107, 0]
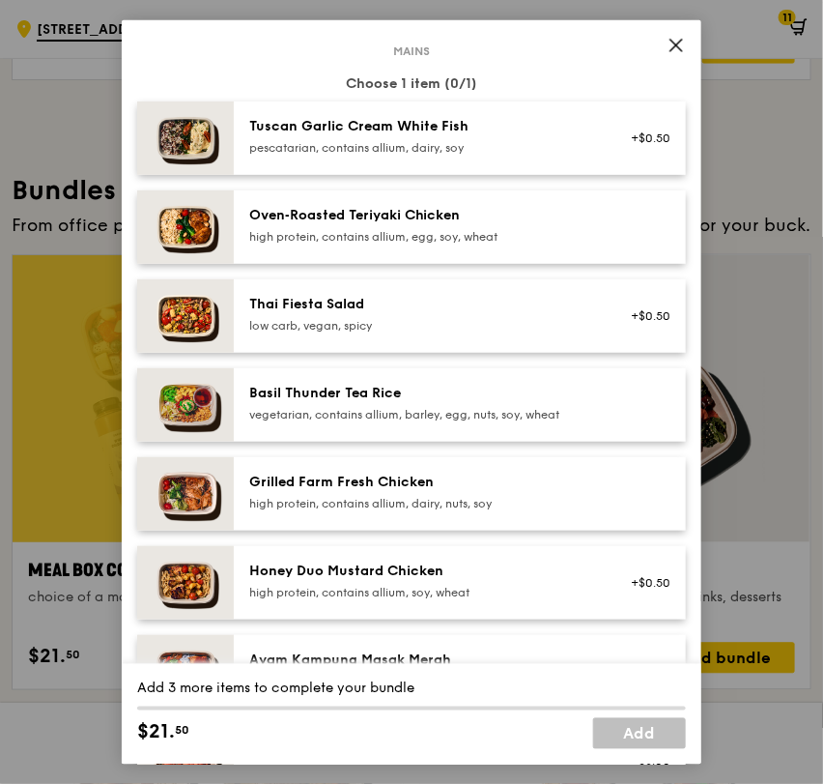
click at [393, 499] on div "high protein, contains allium, dairy, nuts, soy" at bounding box center [422, 502] width 347 height 15
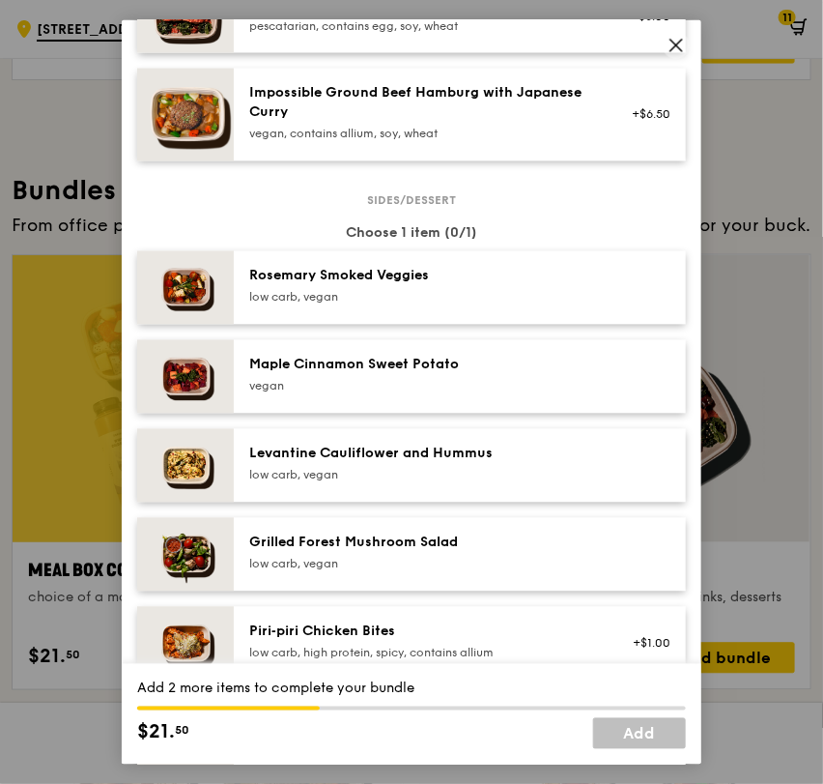
scroll to position [967, 0]
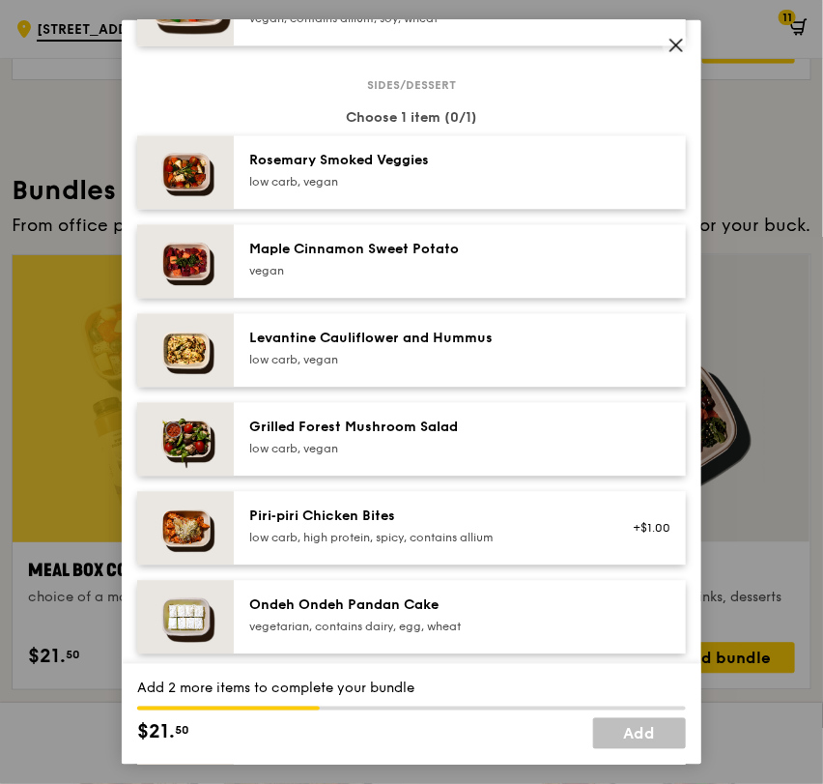
click at [295, 432] on div "Grilled Forest Mushroom Salad" at bounding box center [422, 427] width 347 height 19
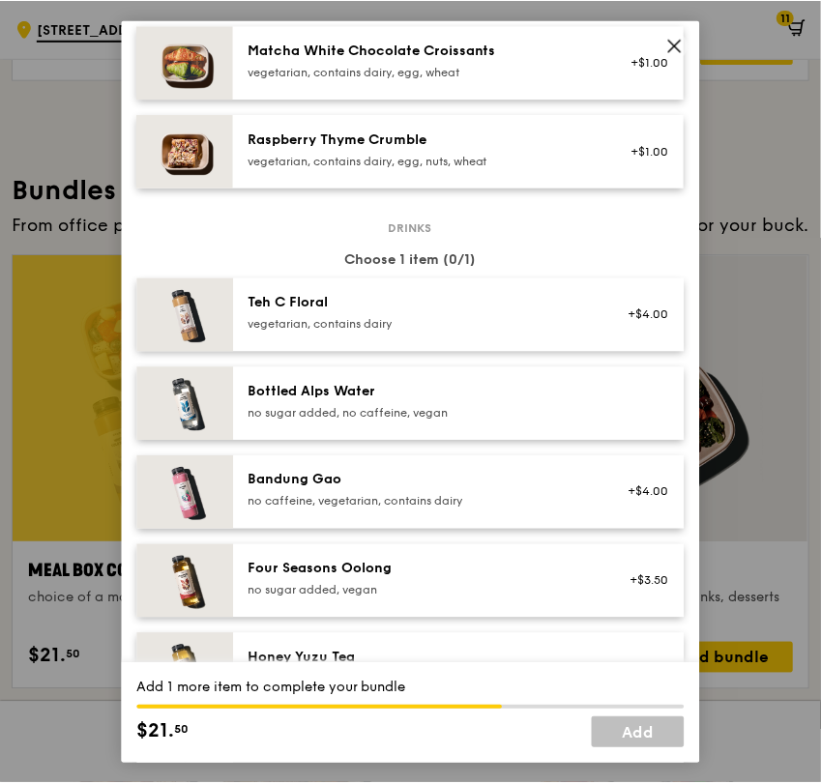
scroll to position [1933, 0]
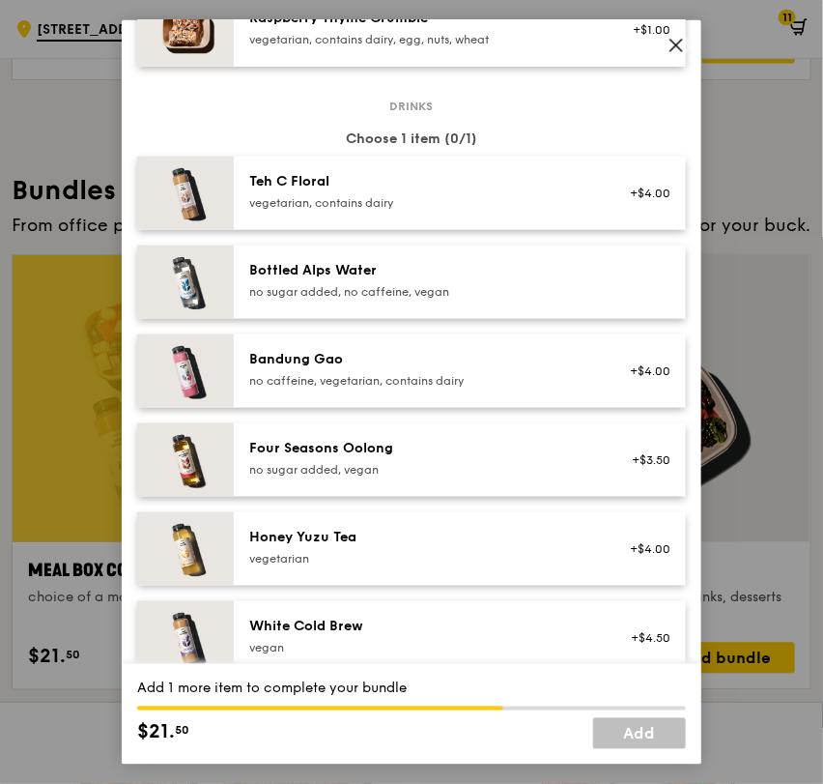
click at [234, 520] on div "Honey Yuzu Tea vegetarian +$4.00" at bounding box center [460, 547] width 452 height 73
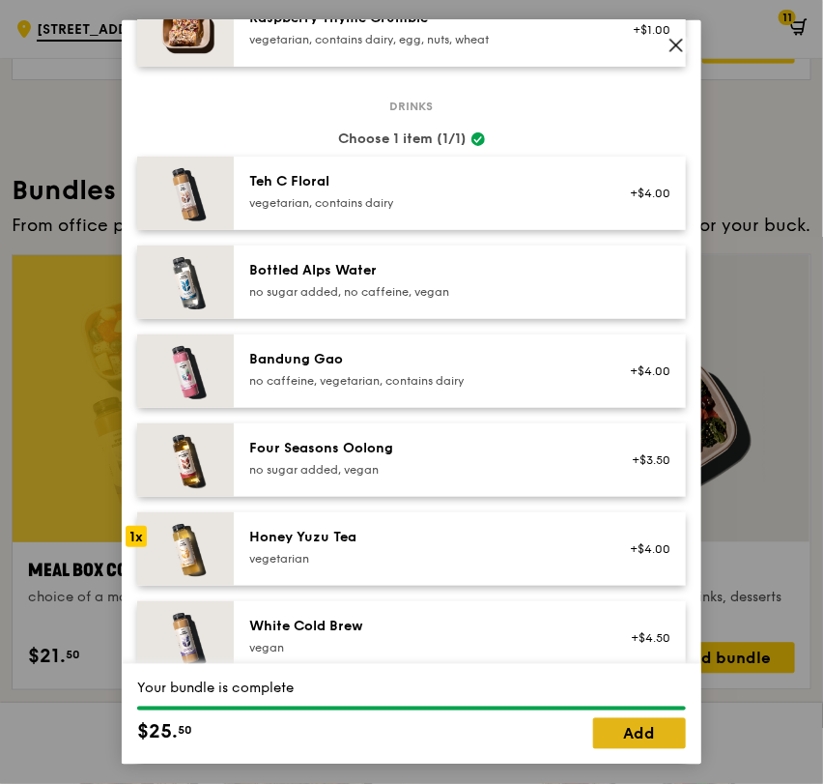
click at [649, 733] on link "Add" at bounding box center [639, 733] width 93 height 31
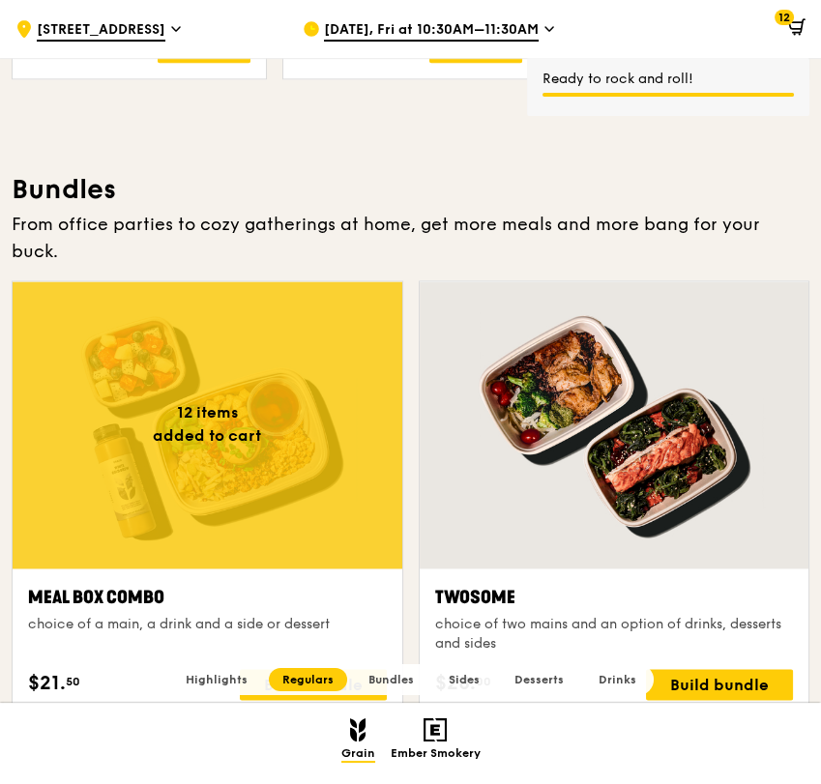
click at [299, 468] on div at bounding box center [208, 424] width 390 height 287
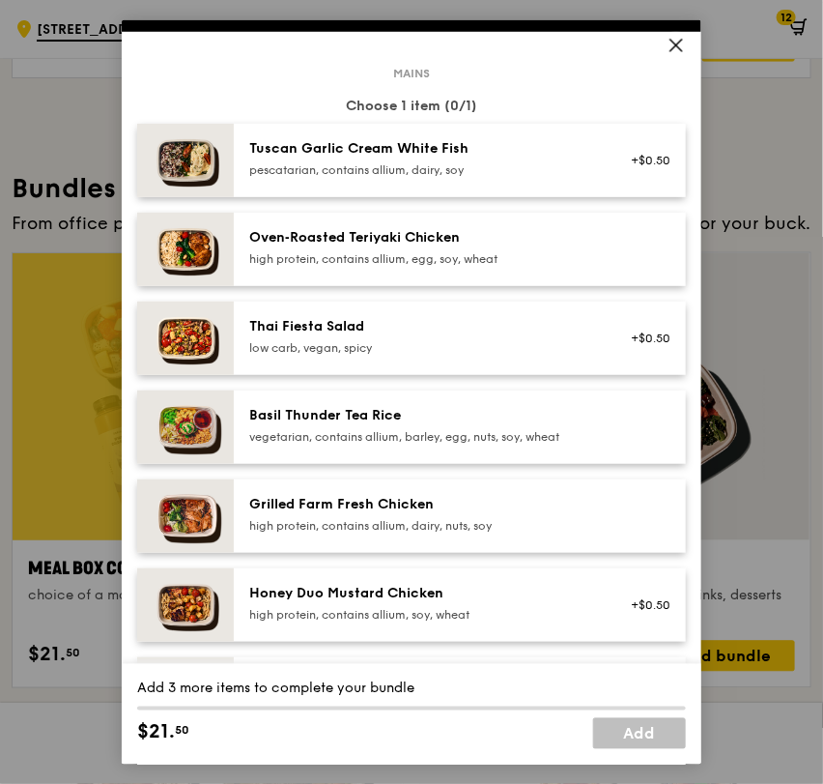
scroll to position [215, 0]
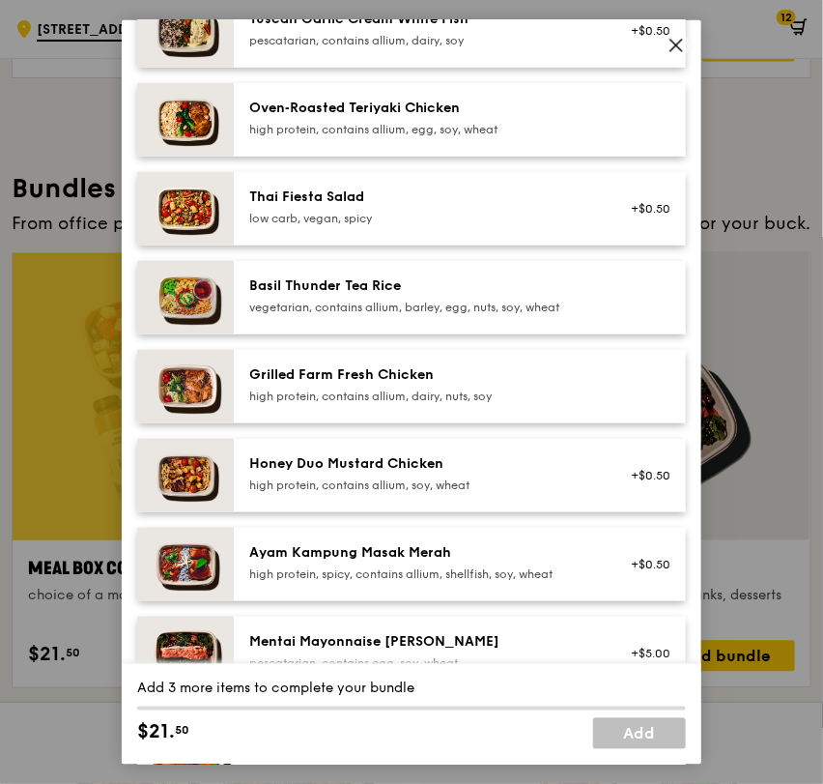
click at [287, 464] on div "Honey Duo Mustard Chicken" at bounding box center [422, 462] width 347 height 19
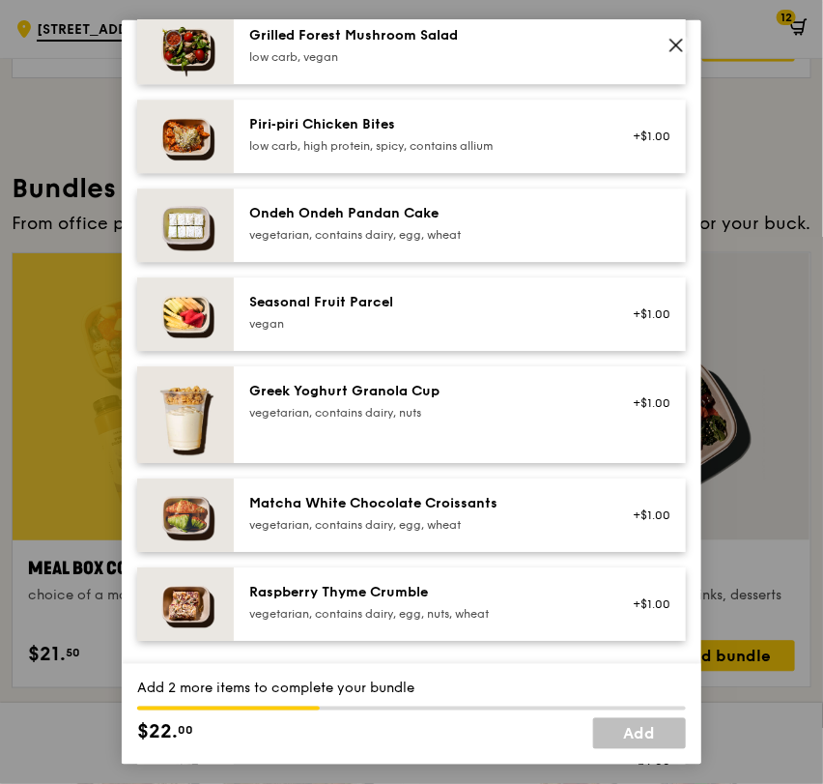
scroll to position [1396, 0]
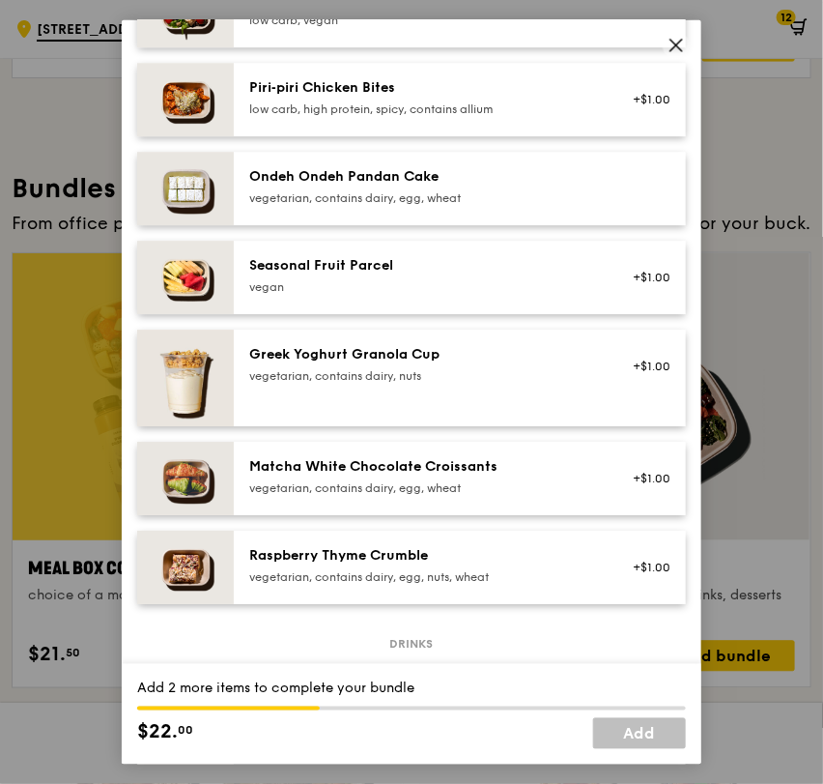
click at [426, 572] on div "vegetarian, contains dairy, egg, nuts, wheat" at bounding box center [422, 575] width 347 height 15
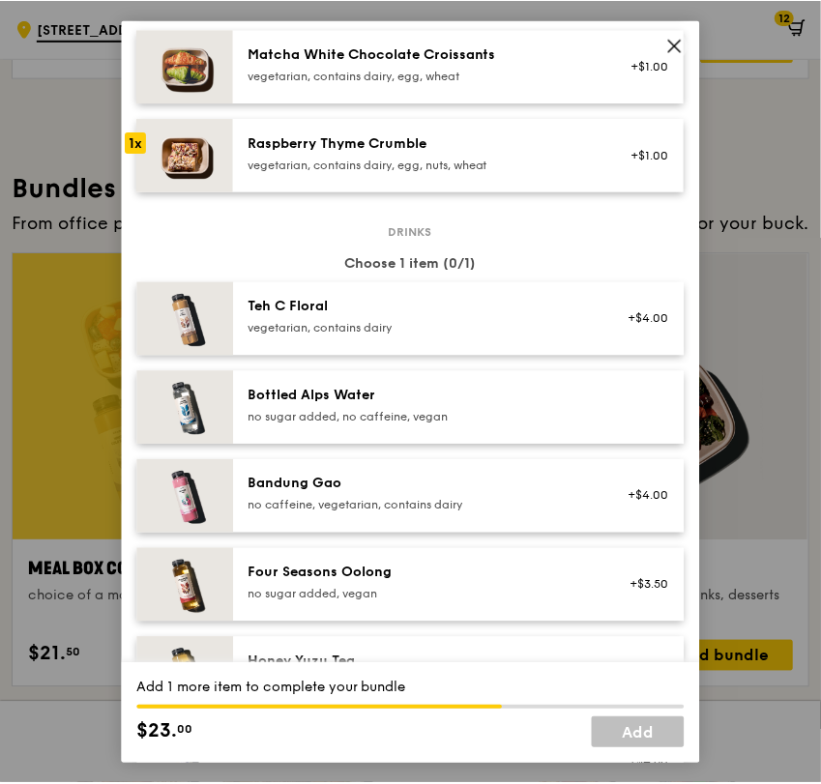
scroll to position [1825, 0]
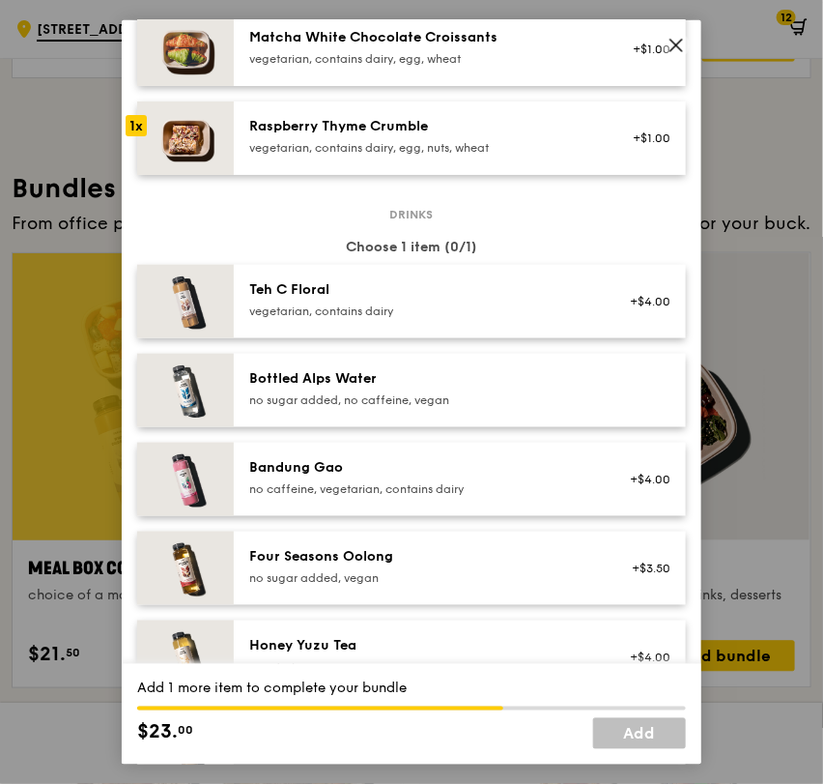
click at [371, 376] on div "Bottled Alps Water" at bounding box center [422, 377] width 347 height 19
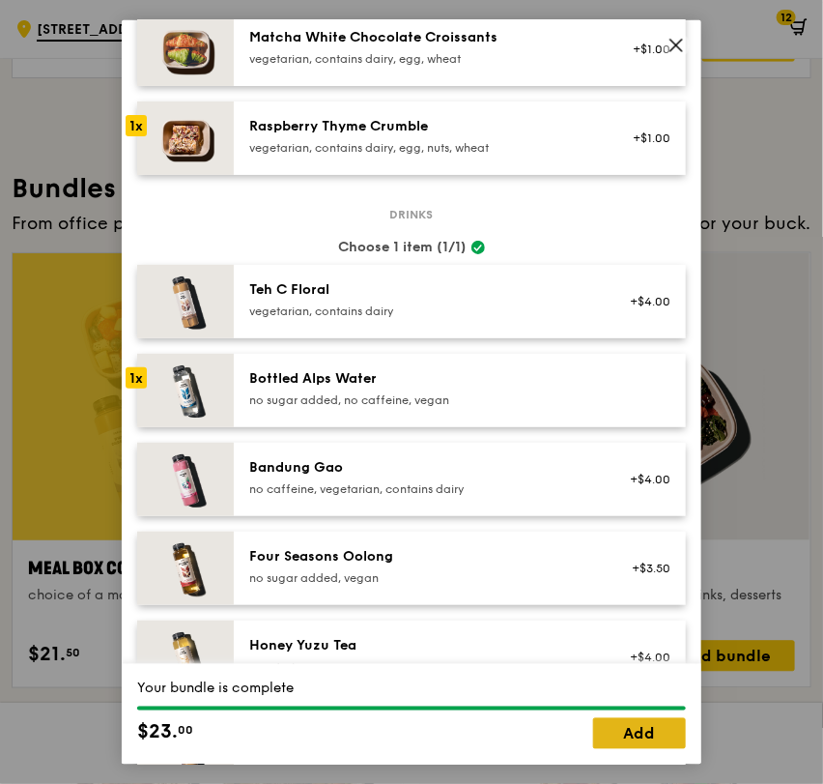
click at [640, 728] on link "Add" at bounding box center [639, 733] width 93 height 31
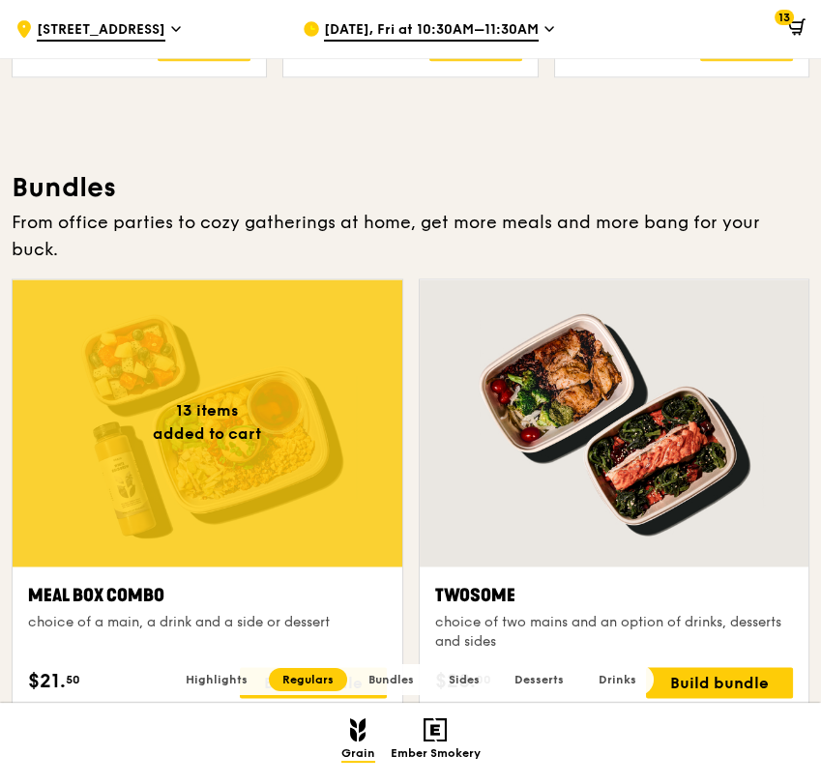
click at [251, 427] on div at bounding box center [208, 422] width 390 height 287
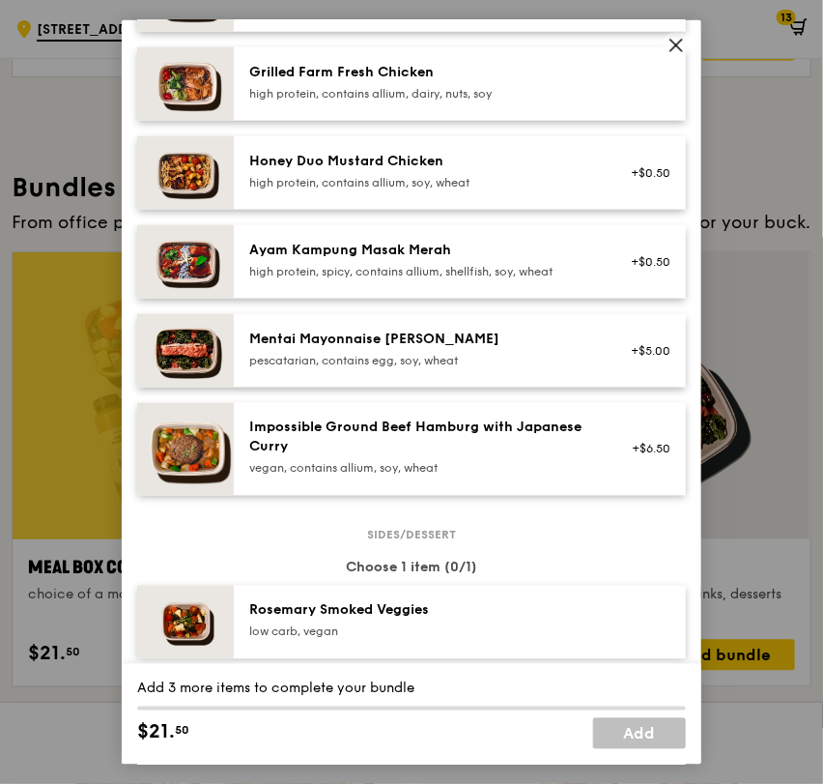
scroll to position [536, 0]
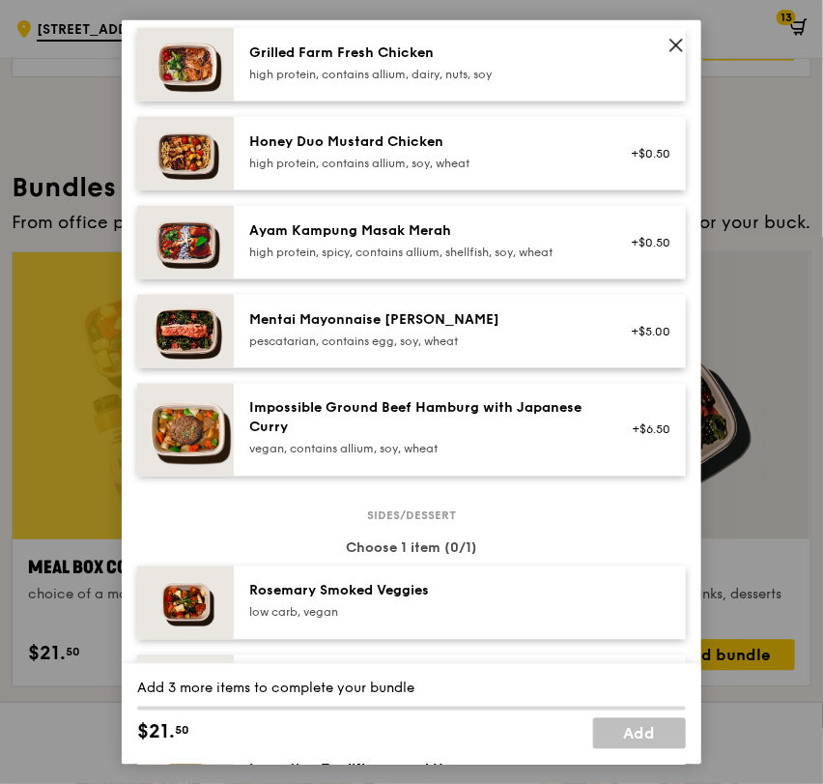
click at [396, 80] on div "Grilled Farm Fresh Chicken high protein, contains allium, dairy, nuts, soy" at bounding box center [423, 64] width 370 height 43
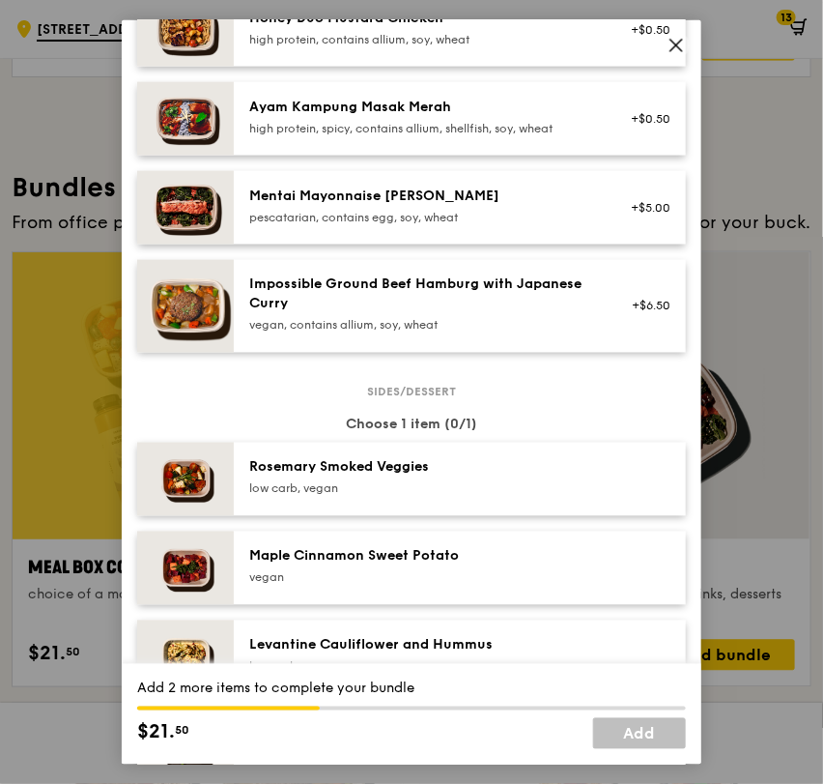
scroll to position [967, 0]
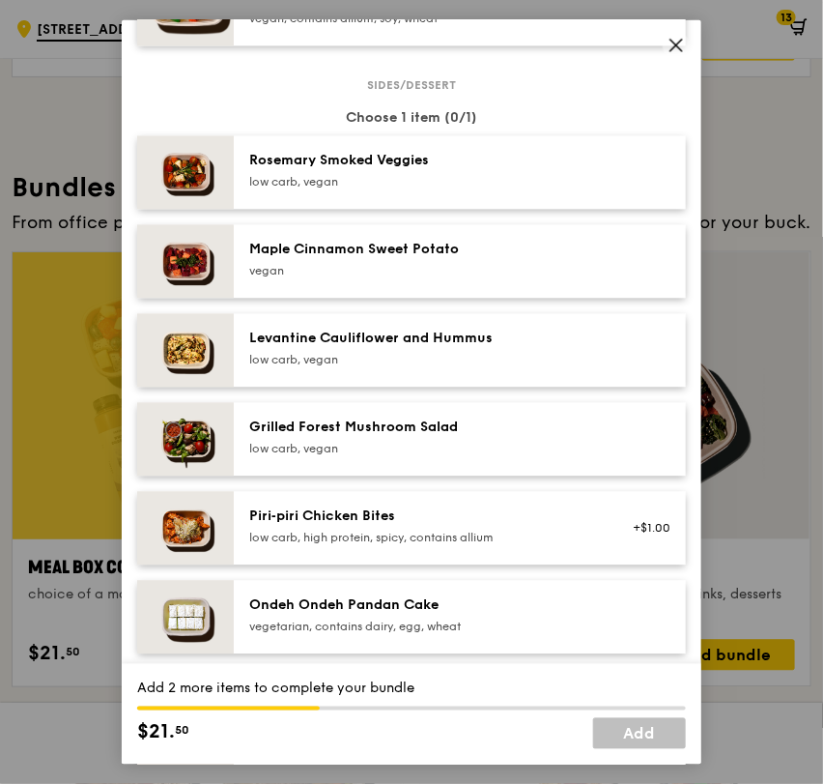
click at [246, 389] on div "Sides/dessert Choose 1 item (0/1) Rosemary Smoked Veggies low carb, vegan Maple…" at bounding box center [411, 577] width 549 height 987
click at [249, 364] on div "low carb, vegan" at bounding box center [422, 359] width 347 height 15
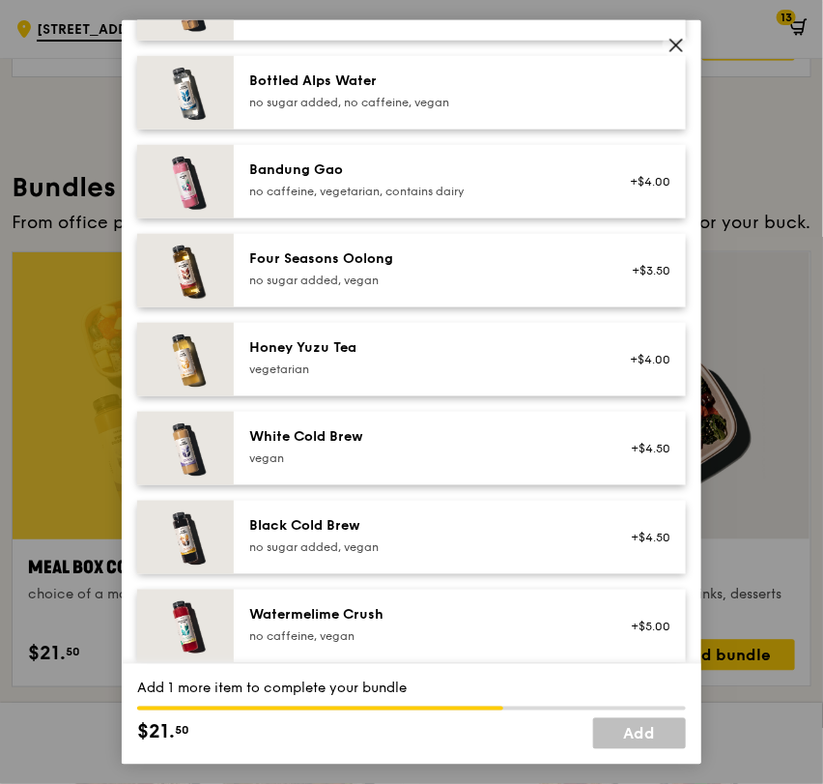
scroll to position [2226, 0]
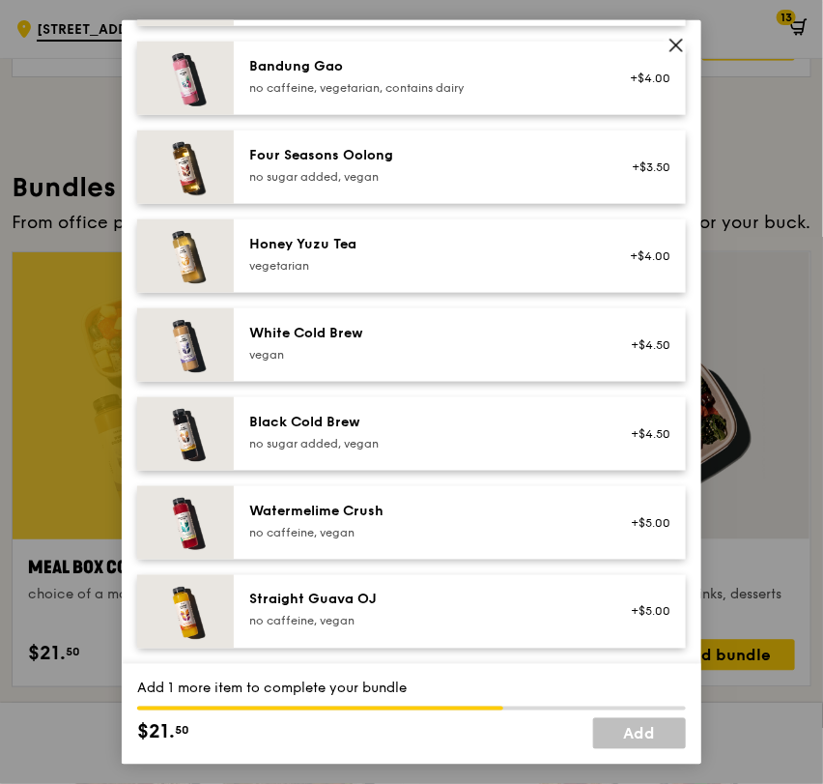
click at [317, 590] on div "Straight Guava OJ" at bounding box center [422, 599] width 347 height 19
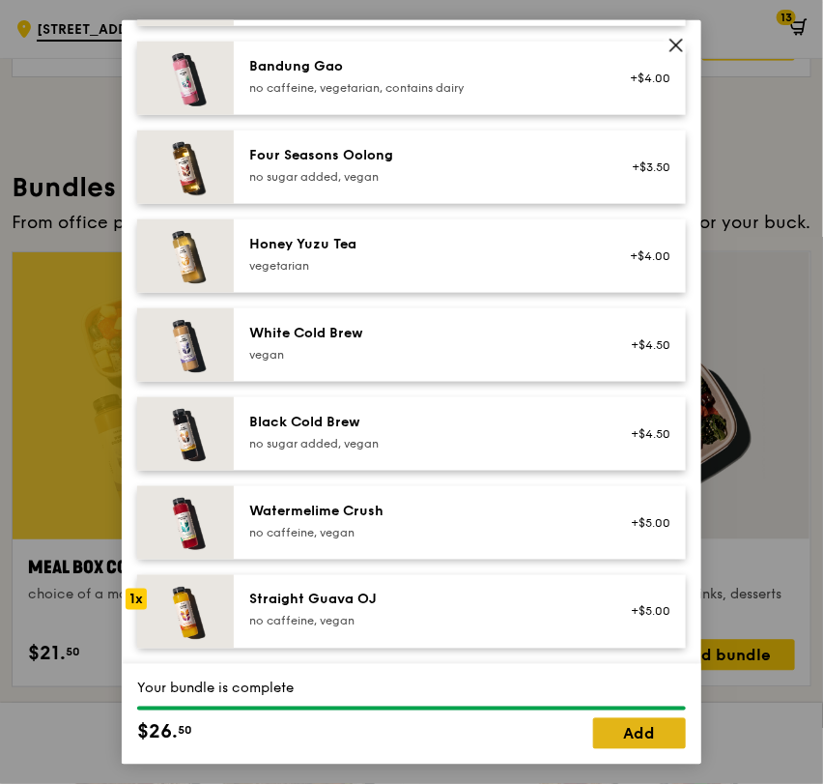
click at [631, 727] on link "Add" at bounding box center [639, 733] width 93 height 31
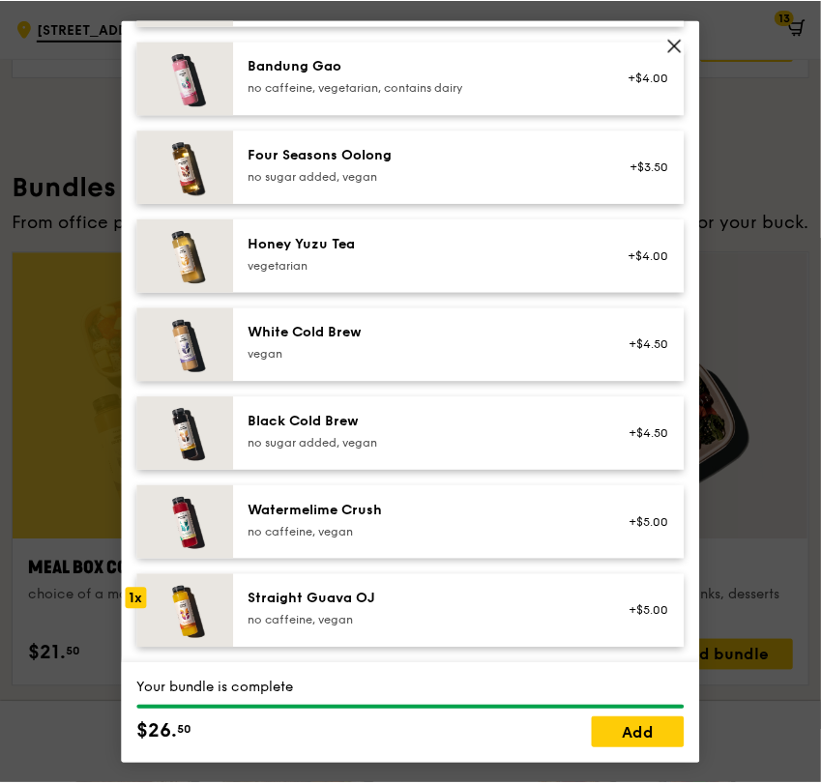
scroll to position [2575, 0]
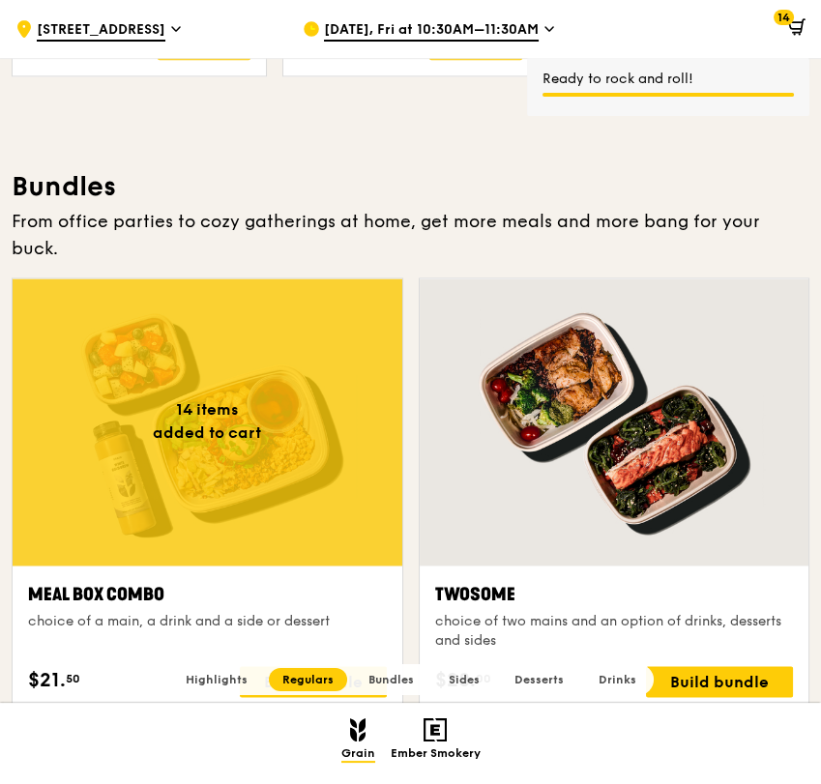
click at [216, 419] on div at bounding box center [208, 421] width 390 height 287
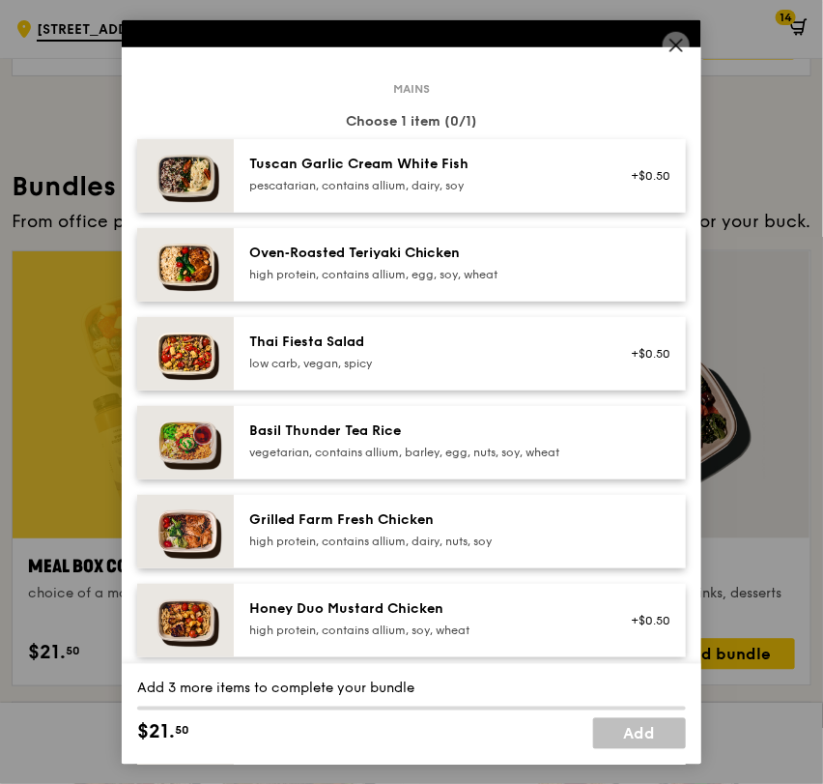
scroll to position [107, 0]
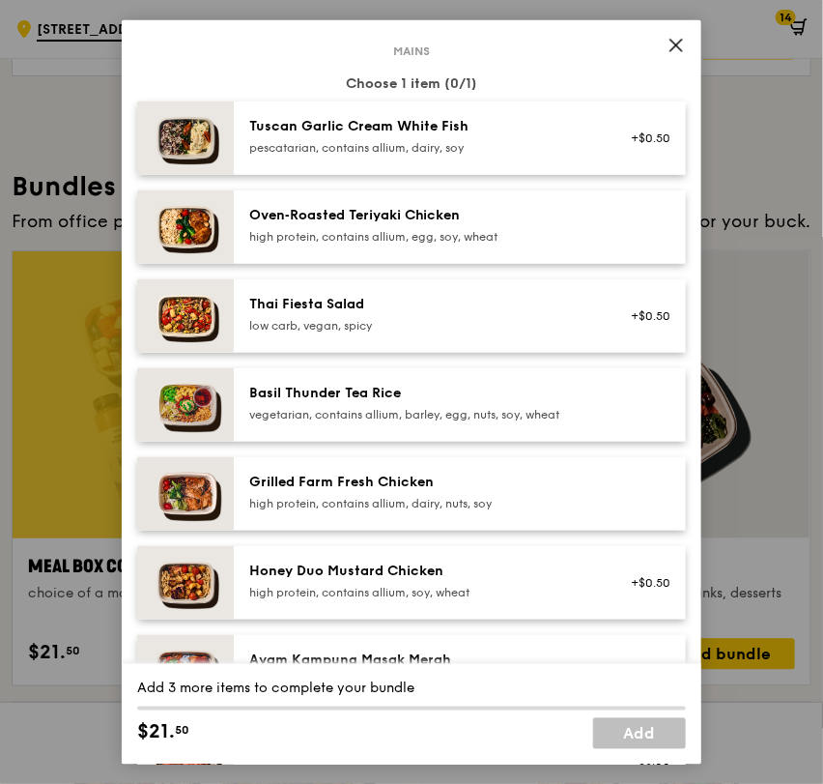
click at [508, 611] on div "Honey Duo Mustard Chicken high protein, contains allium, soy, wheat +$0.50" at bounding box center [460, 581] width 452 height 73
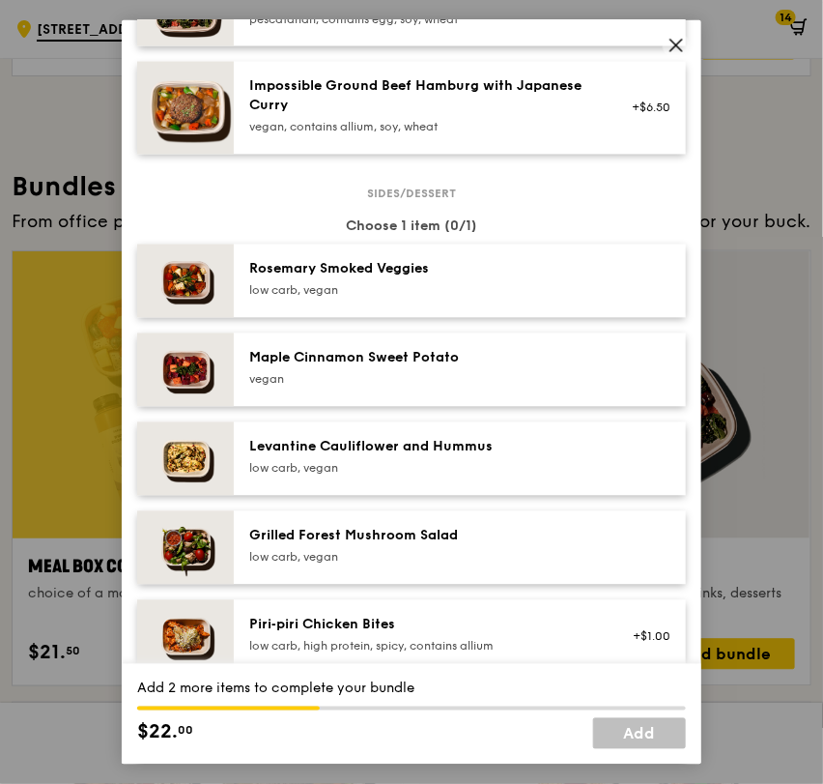
scroll to position [967, 0]
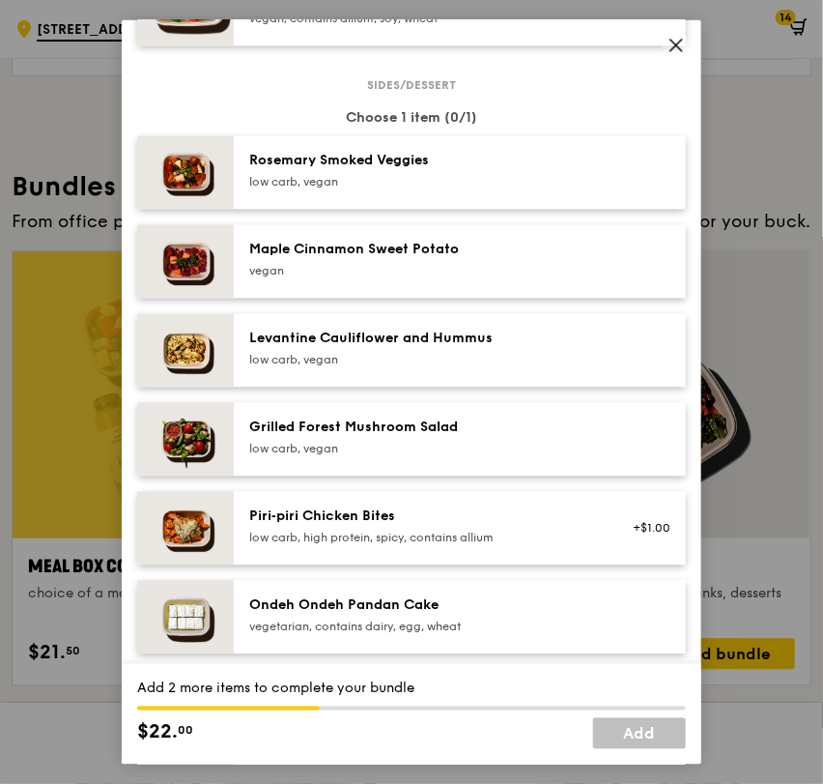
click at [497, 172] on div "Rosemary Smoked Veggies low carb, vegan" at bounding box center [422, 170] width 347 height 39
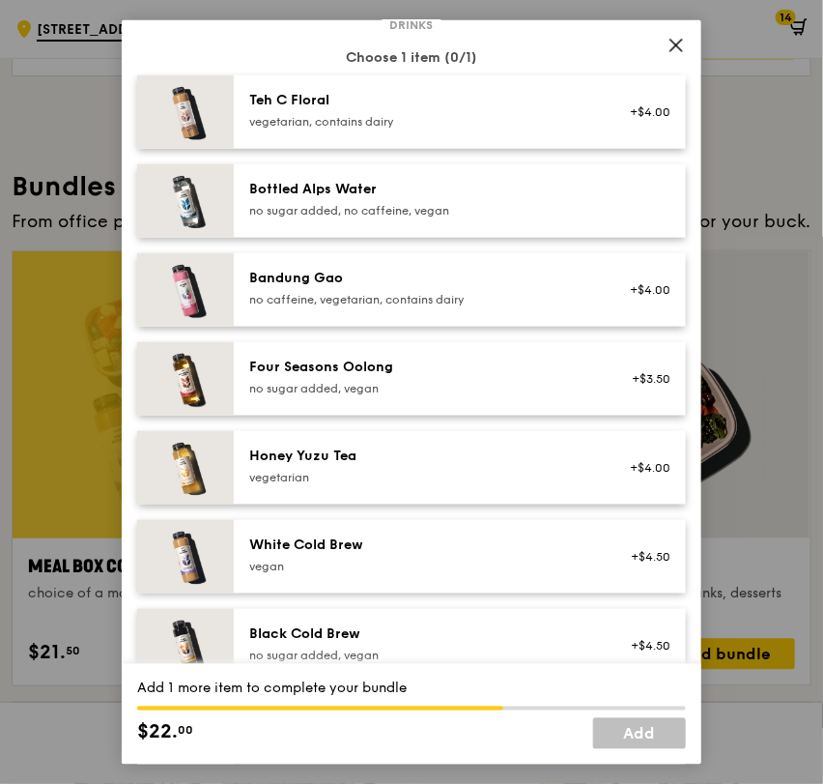
scroll to position [2040, 0]
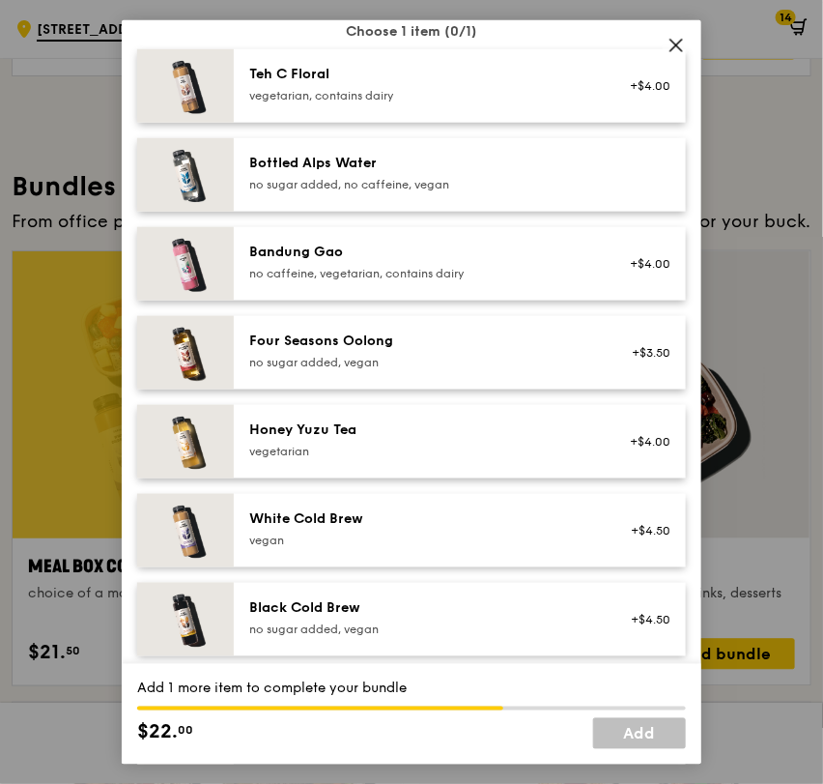
click at [556, 201] on div "Bottled Alps Water no sugar added, no caffeine, vegan" at bounding box center [460, 173] width 452 height 73
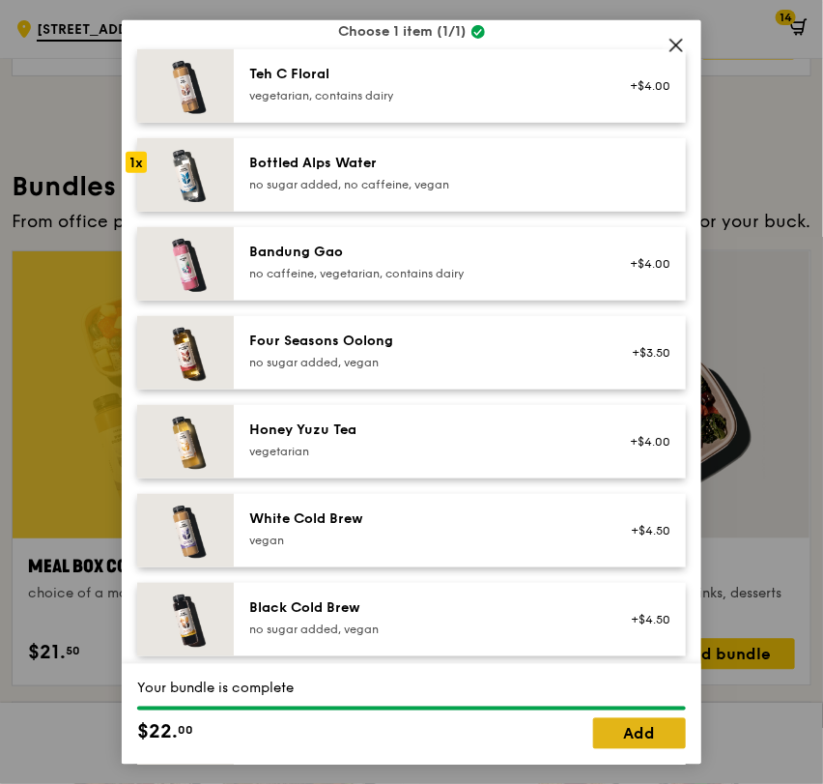
click at [633, 734] on link "Add" at bounding box center [639, 733] width 93 height 31
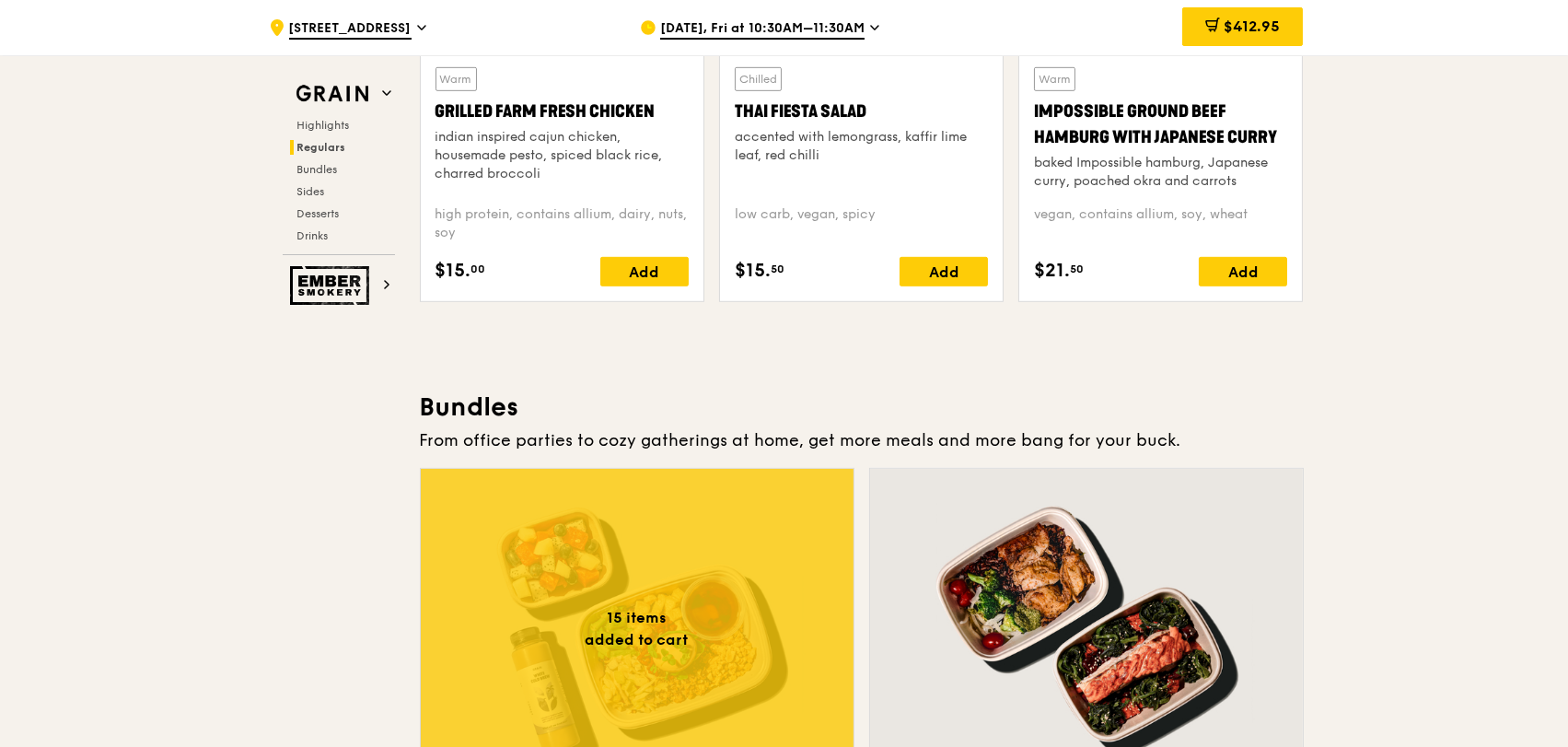
scroll to position [2132, 0]
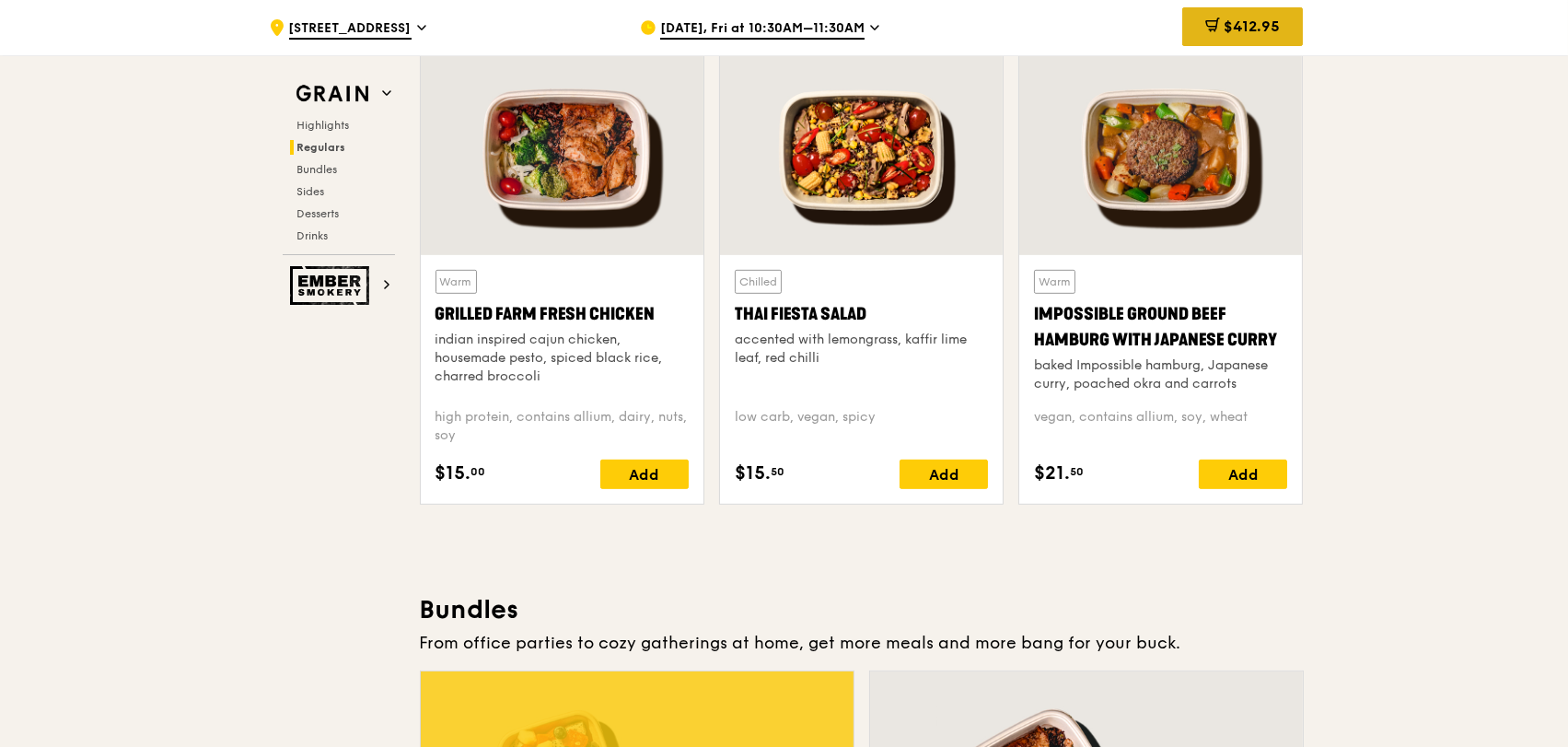
click at [1270, 18] on span "$412.95" at bounding box center [1251, 26] width 56 height 17
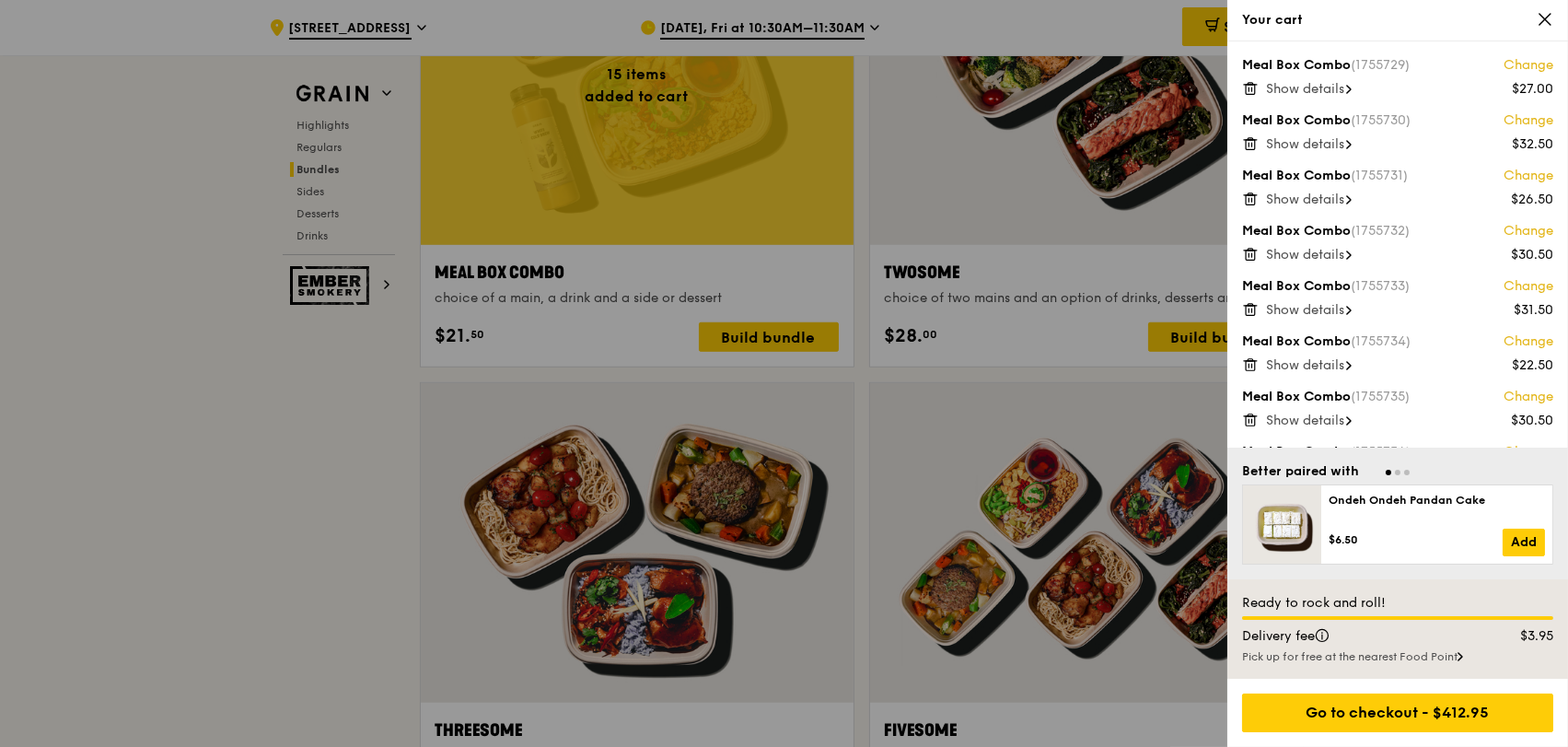
scroll to position [2933, 0]
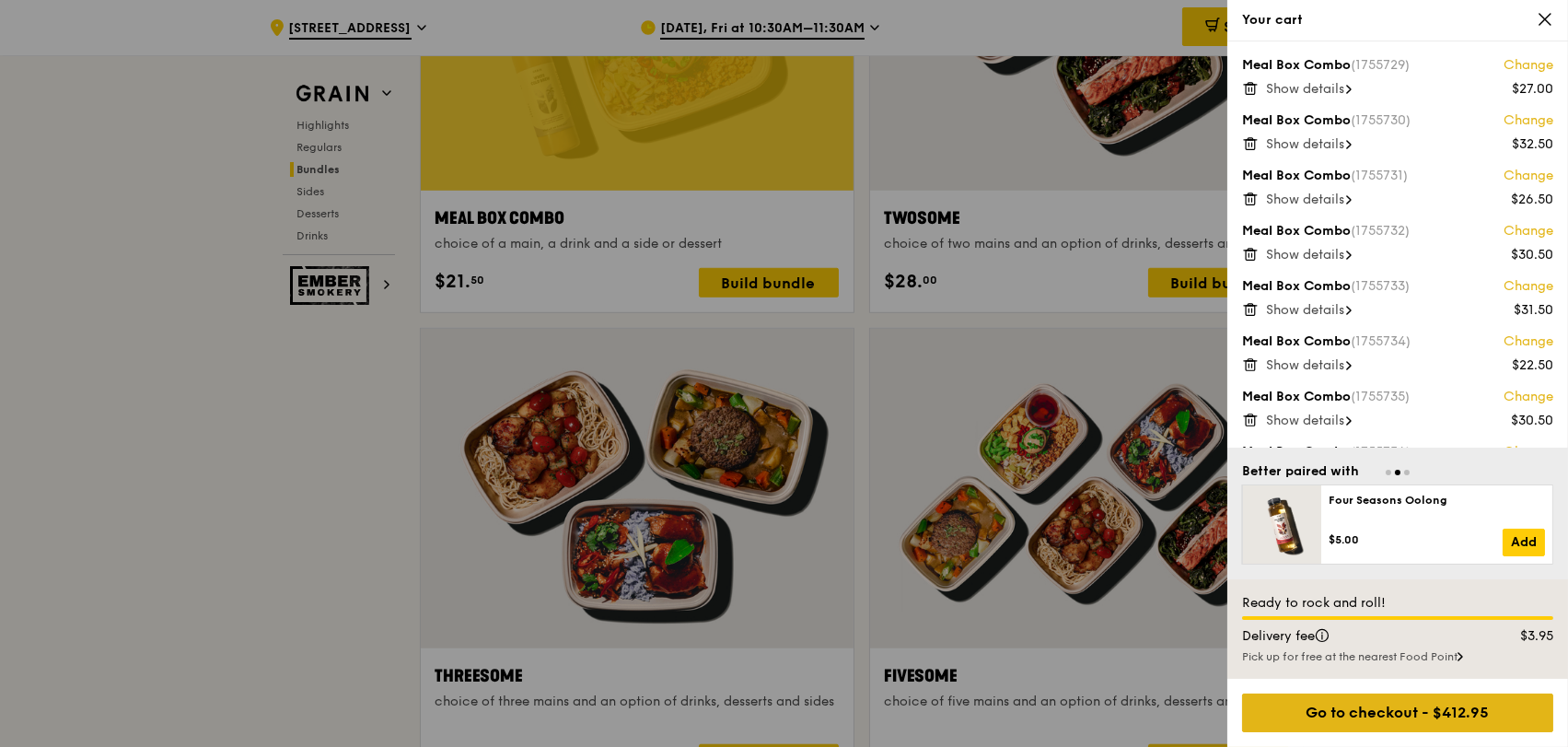
click at [1436, 719] on div "Go to checkout - $412.95" at bounding box center [1397, 713] width 312 height 39
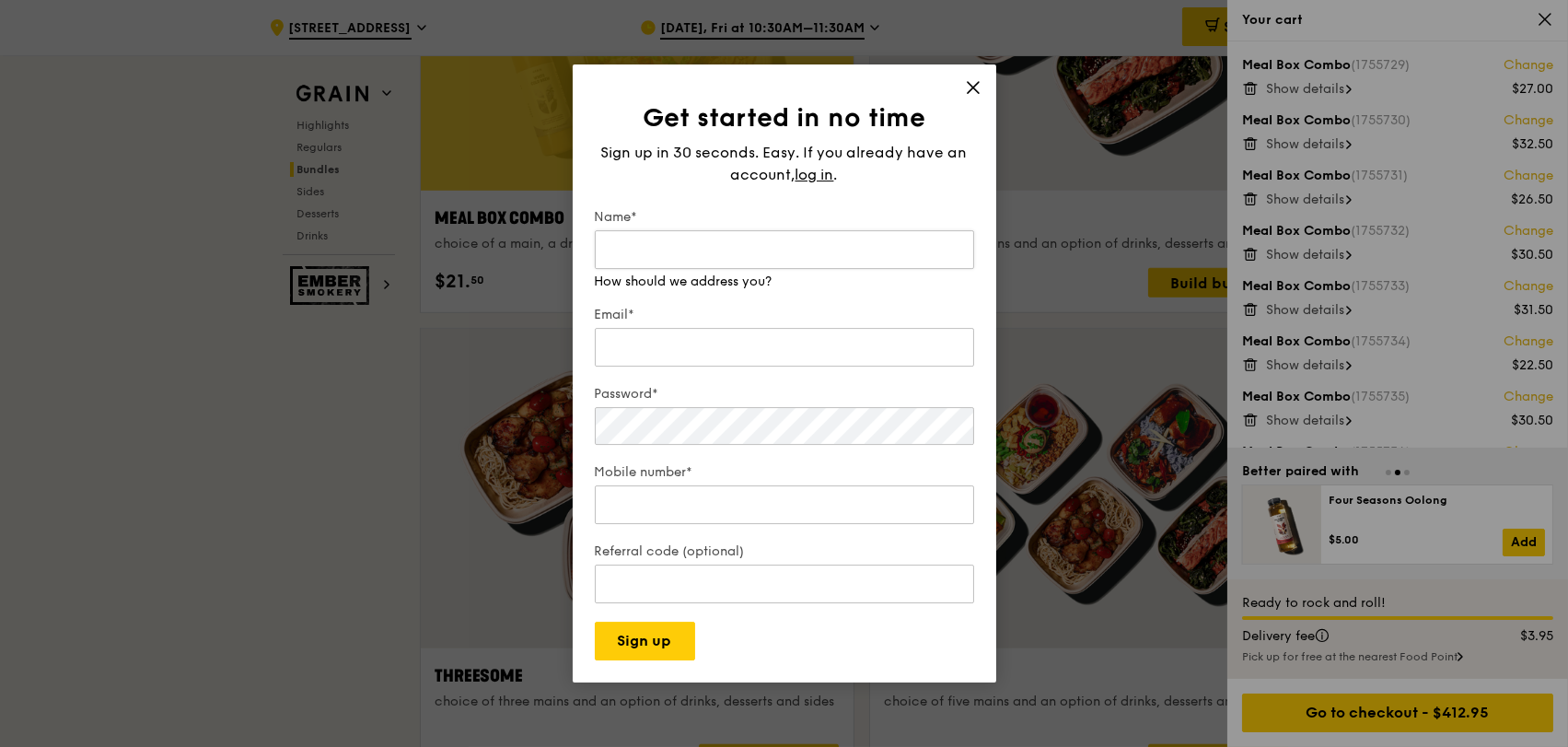
click at [821, 245] on input "Name*" at bounding box center [784, 250] width 379 height 39
type input "Tong Ming"
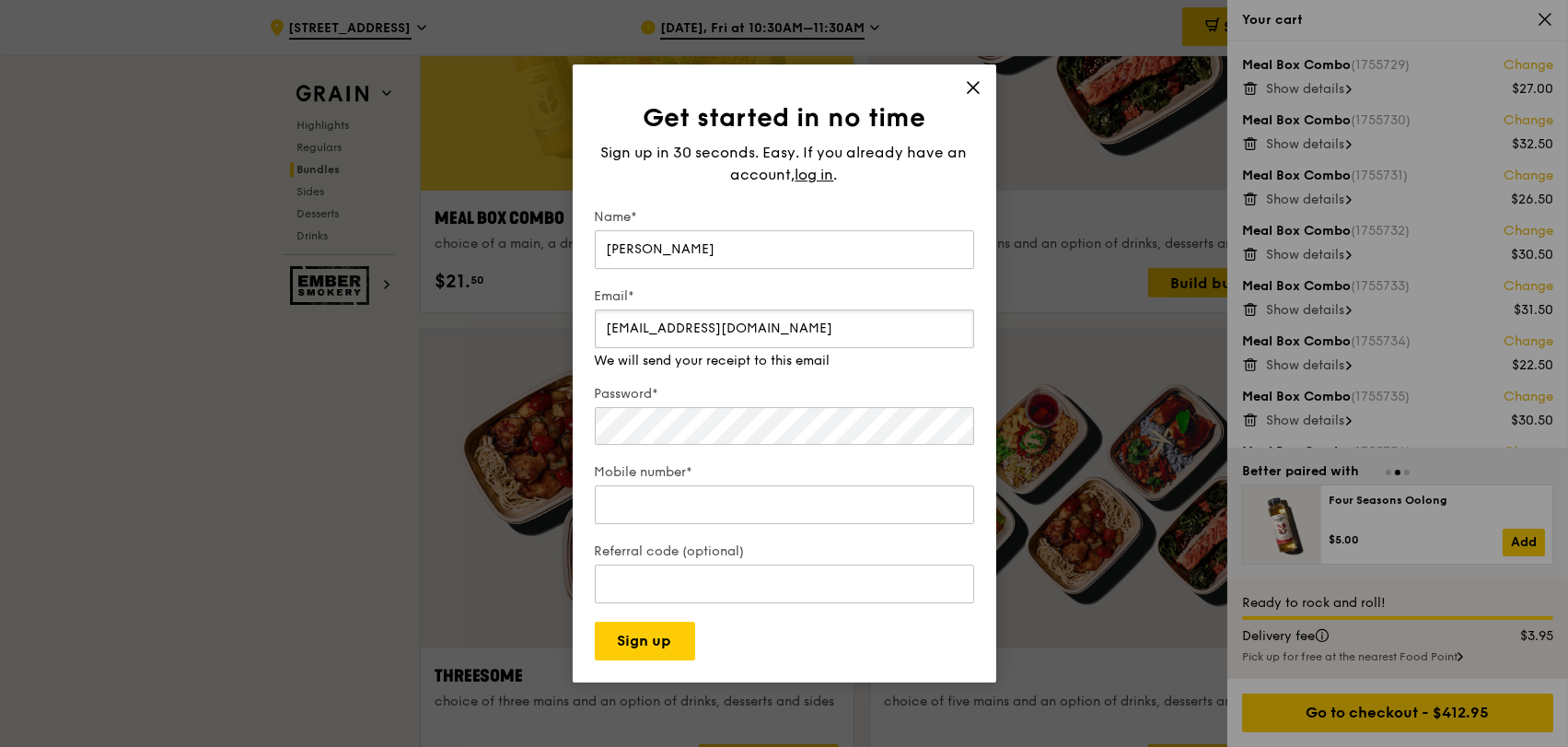
type input "ming.tong@dnv.com"
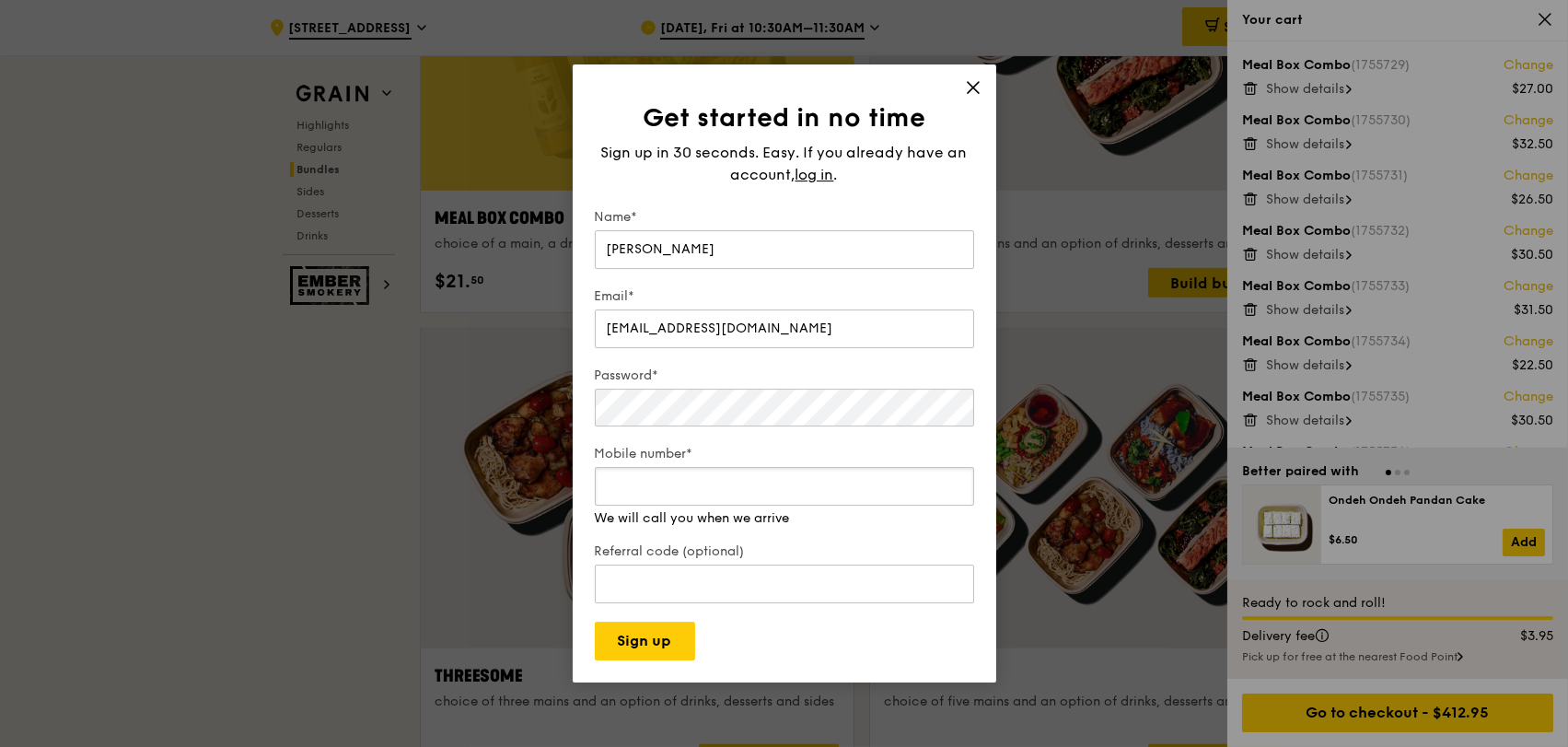
click at [693, 514] on div "Mobile number* We will call you when we arrive" at bounding box center [784, 486] width 379 height 83
type input "90910431"
click at [608, 642] on button "Sign up" at bounding box center [644, 640] width 100 height 39
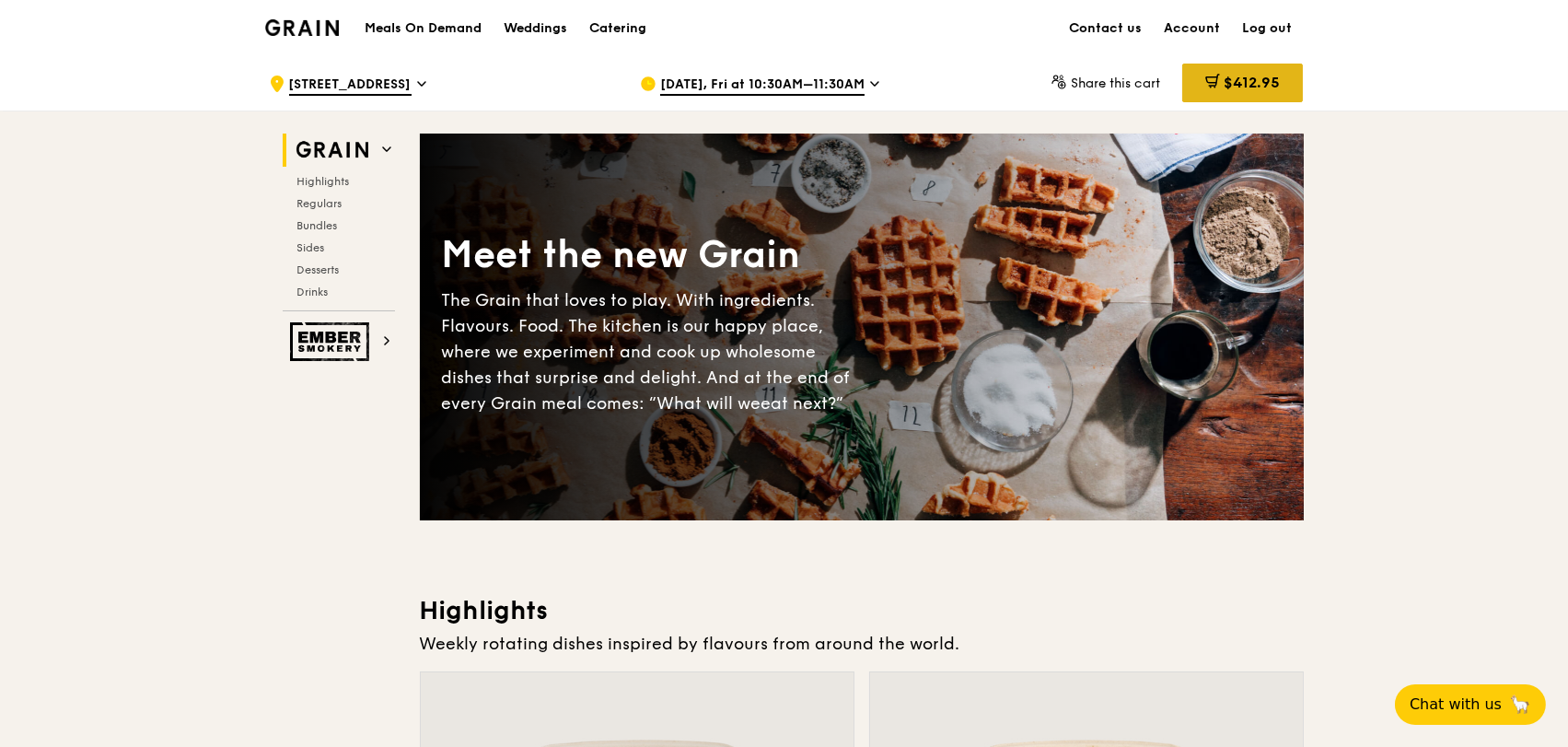
click at [1226, 81] on span "$412.95" at bounding box center [1251, 82] width 56 height 17
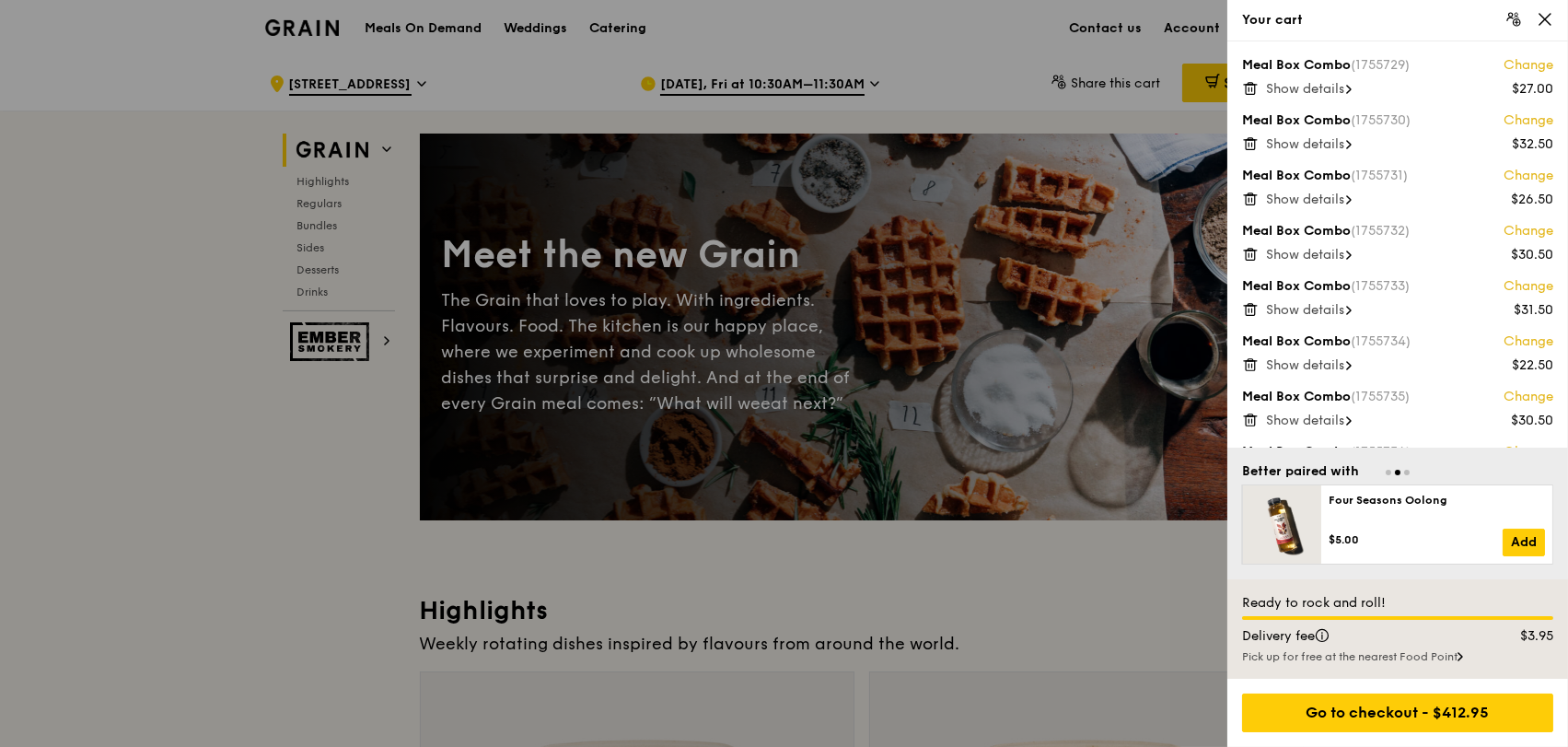
click at [1329, 91] on span "Show details" at bounding box center [1305, 89] width 78 height 15
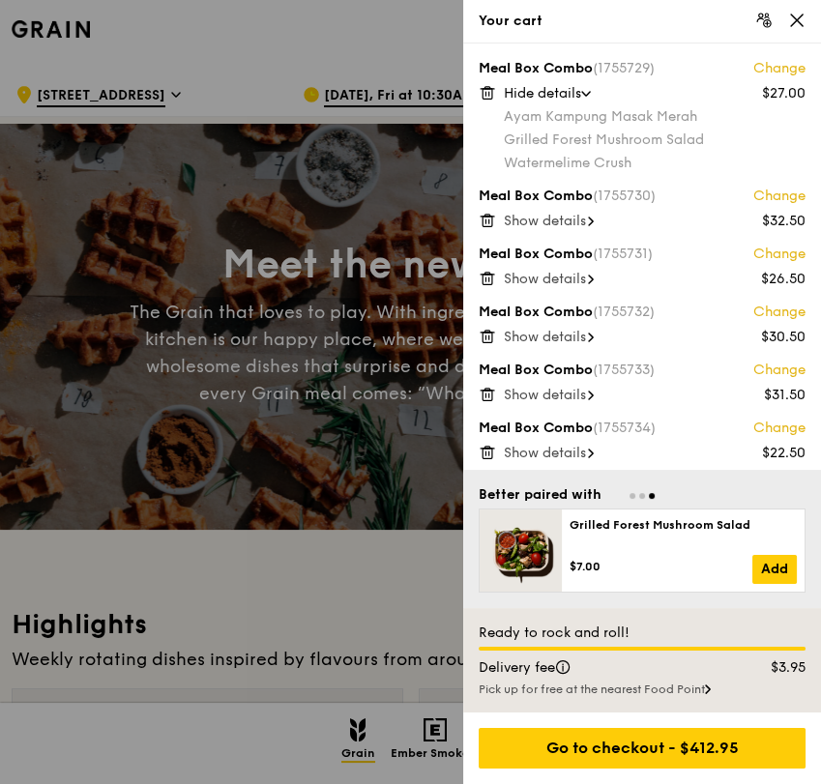
click at [535, 226] on span "Show details" at bounding box center [545, 221] width 82 height 16
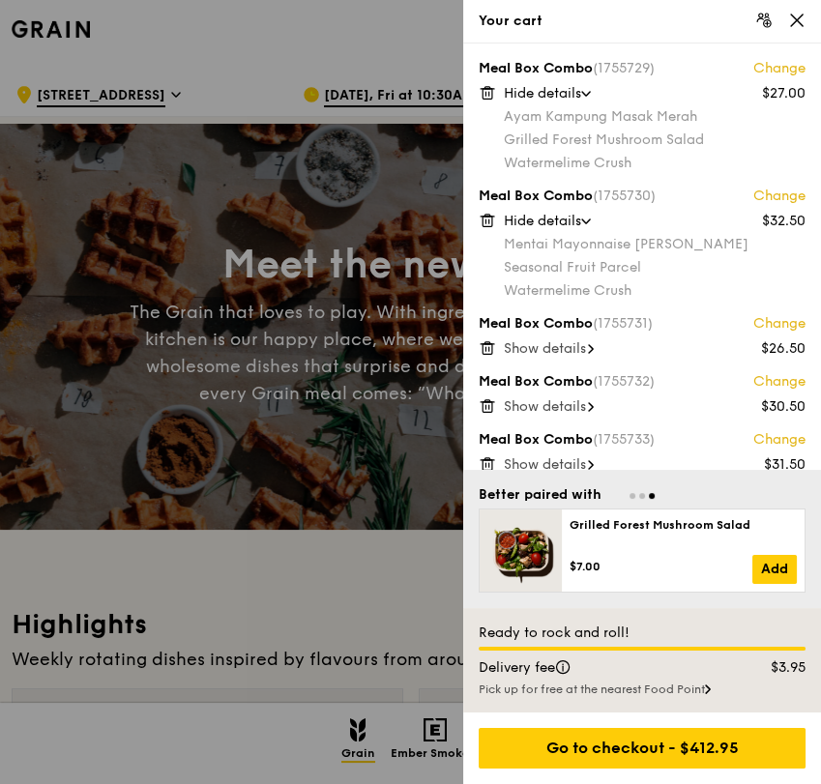
click at [567, 350] on span "Show details" at bounding box center [545, 348] width 82 height 16
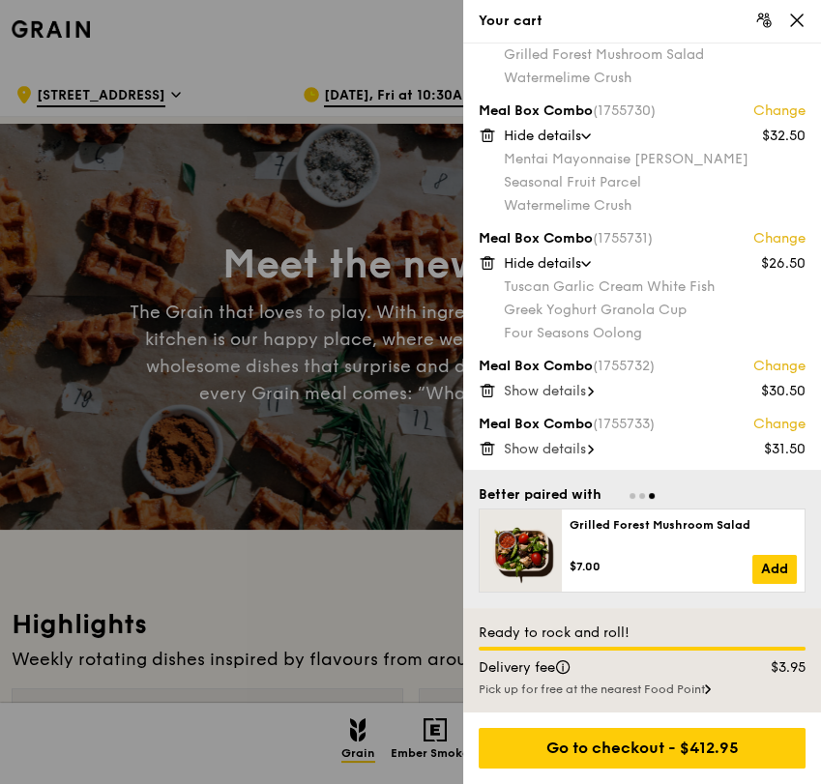
scroll to position [215, 0]
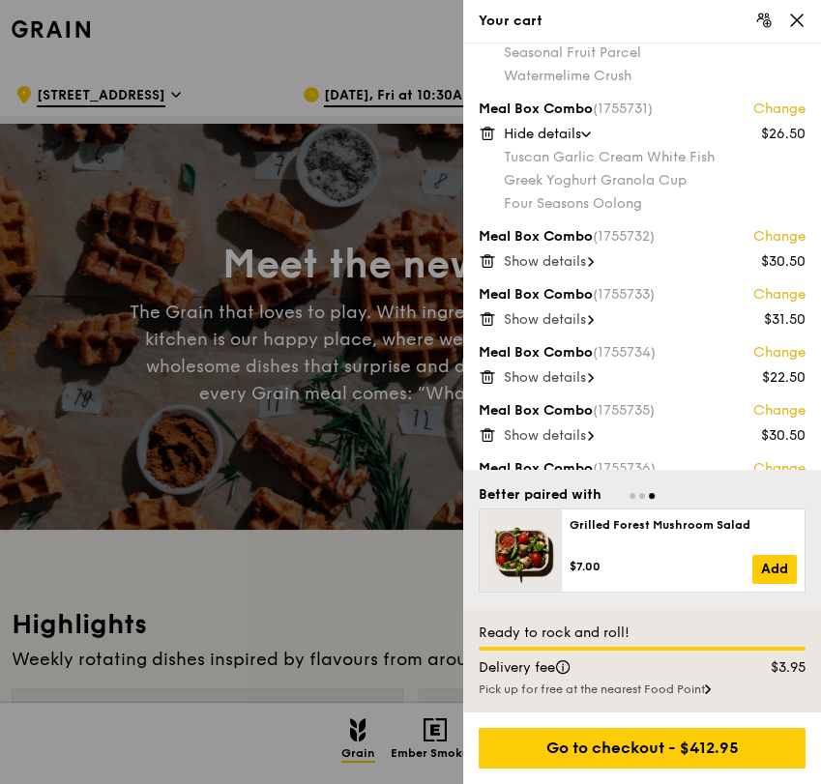
click at [567, 259] on span "Show details" at bounding box center [545, 261] width 82 height 16
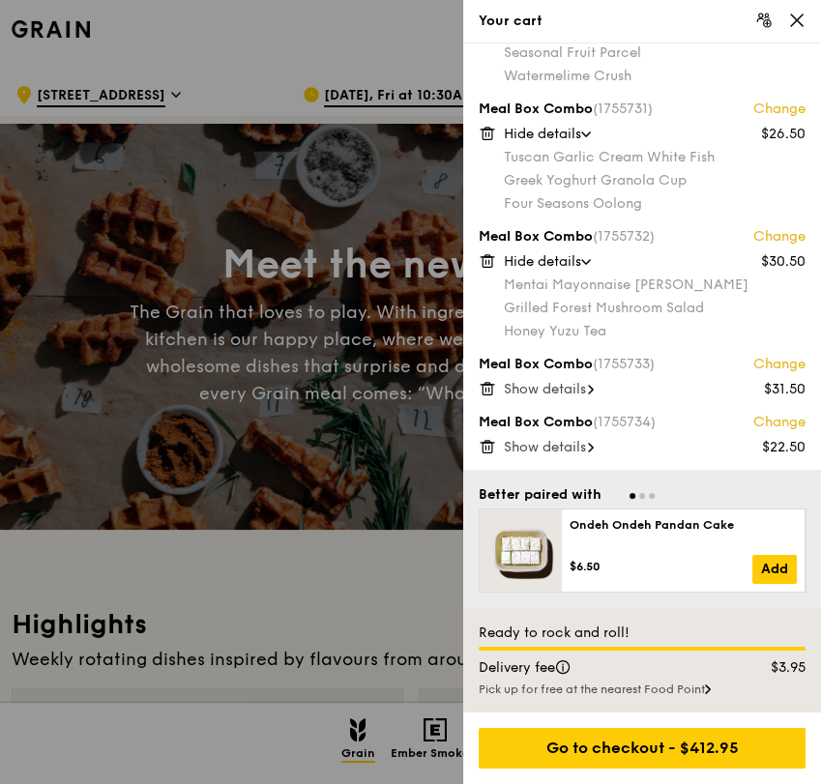
click at [568, 384] on span "Show details" at bounding box center [545, 389] width 82 height 16
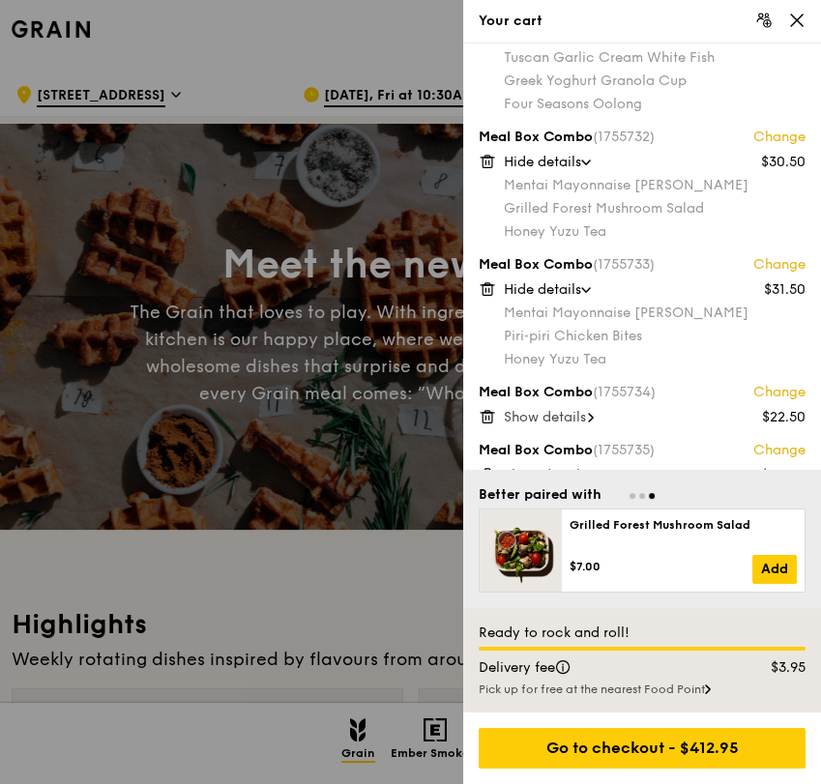
scroll to position [429, 0]
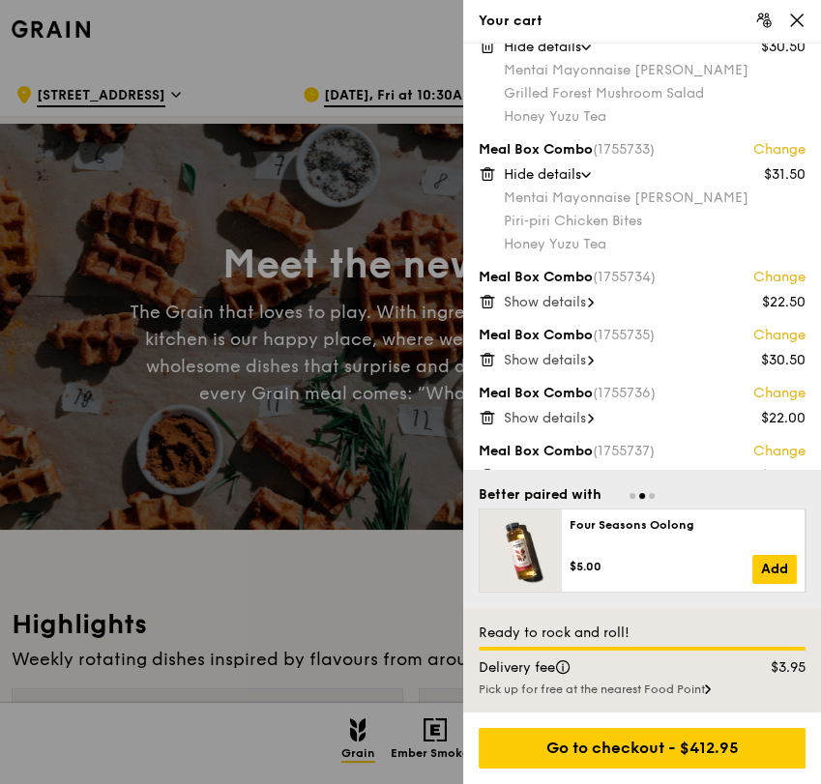
click at [507, 304] on span "Show details" at bounding box center [545, 302] width 82 height 16
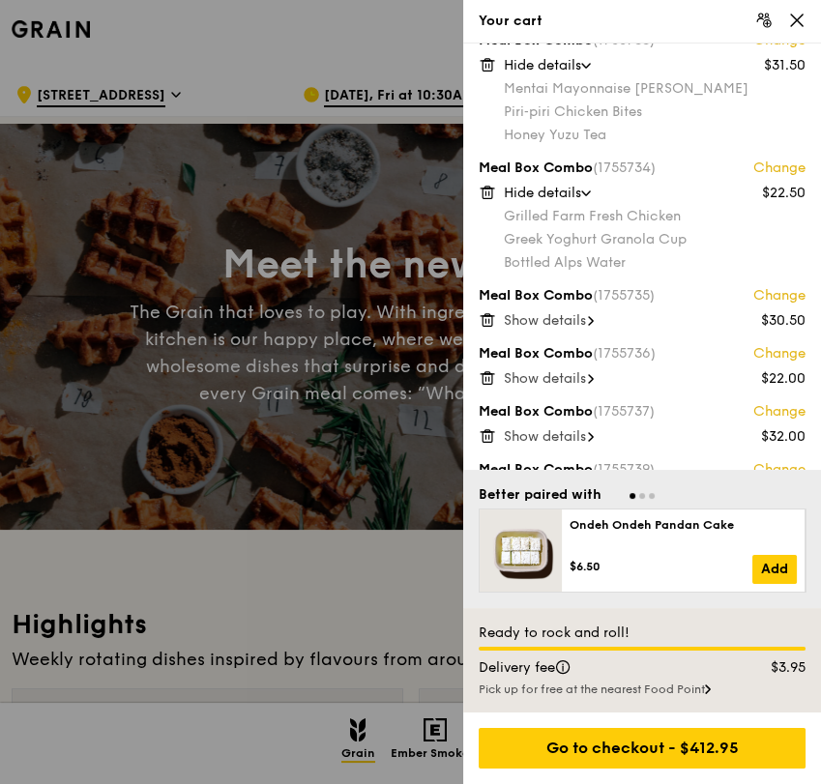
scroll to position [644, 0]
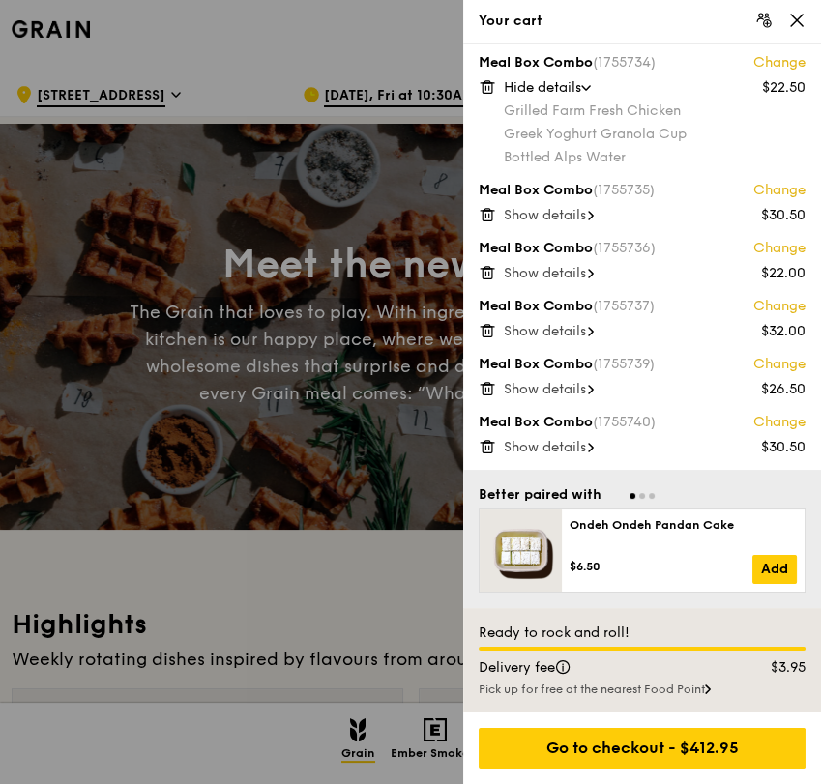
click at [571, 219] on span "Show details" at bounding box center [545, 215] width 82 height 16
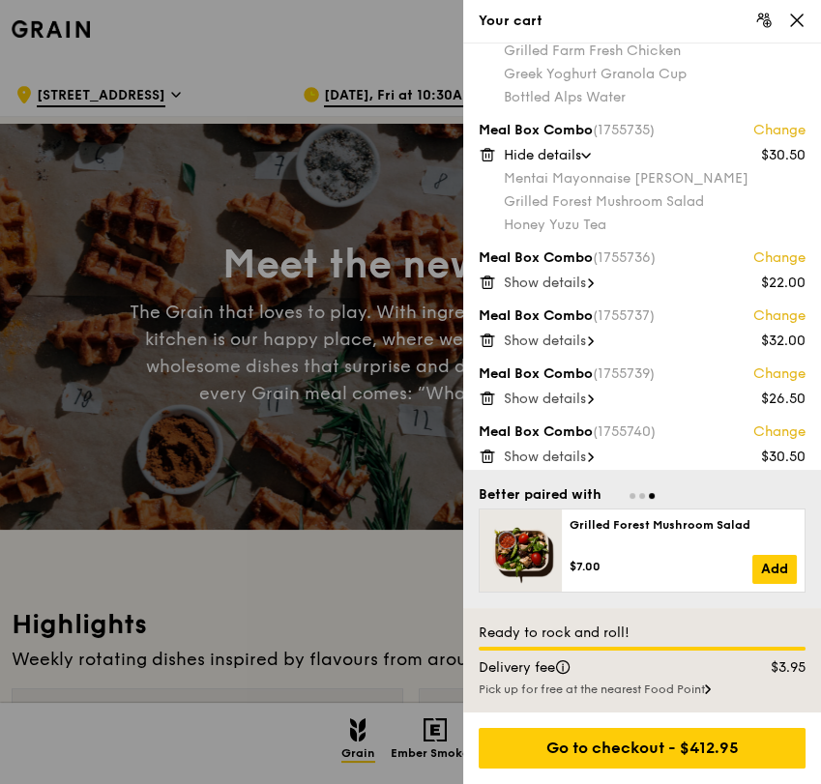
scroll to position [751, 0]
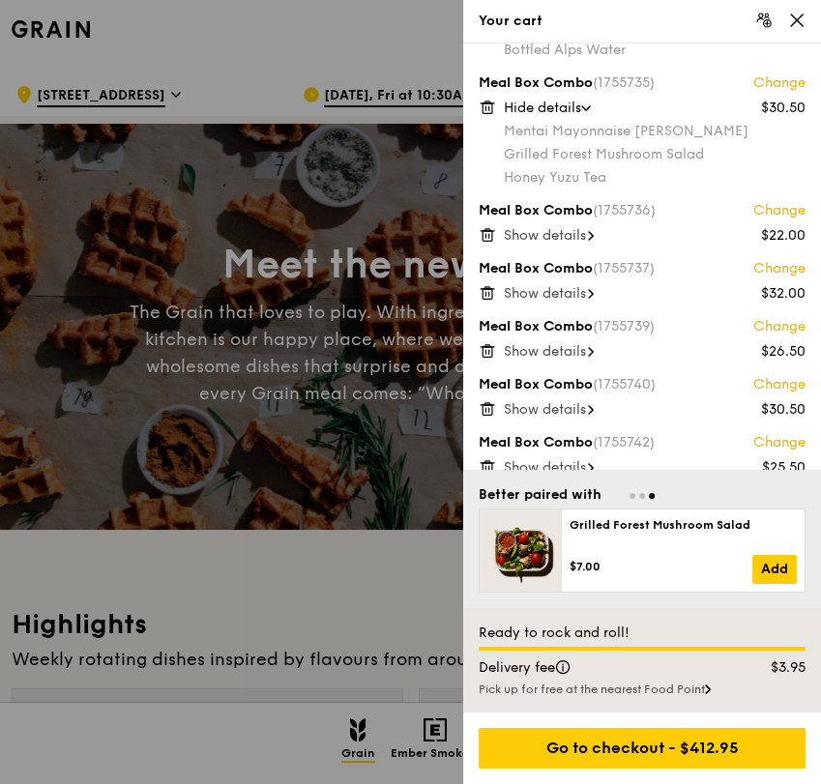
click at [586, 231] on span "Show details" at bounding box center [545, 235] width 82 height 16
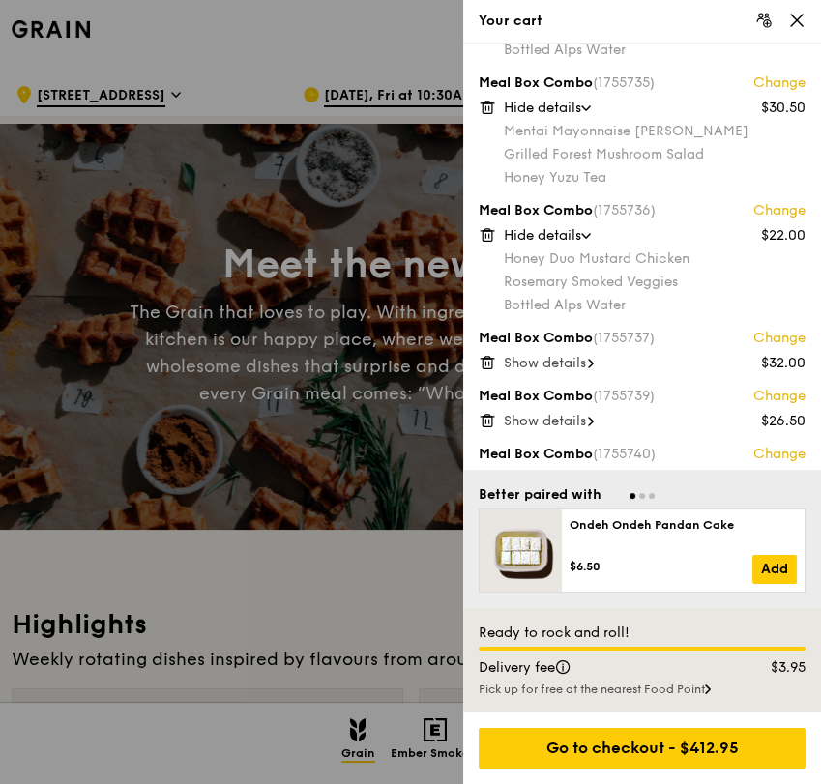
click at [511, 364] on span "Show details" at bounding box center [545, 363] width 82 height 16
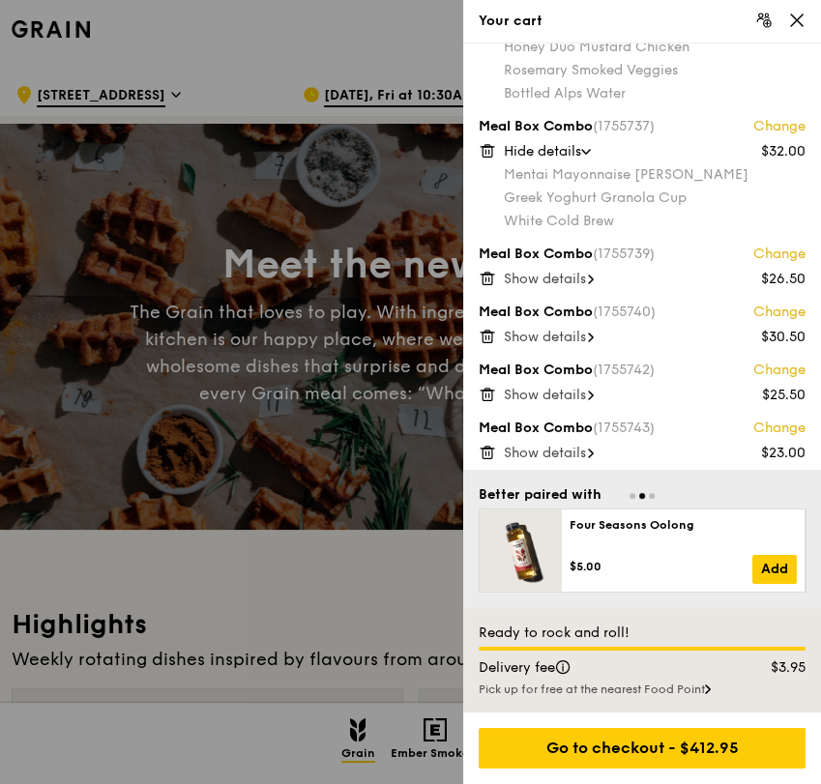
scroll to position [967, 0]
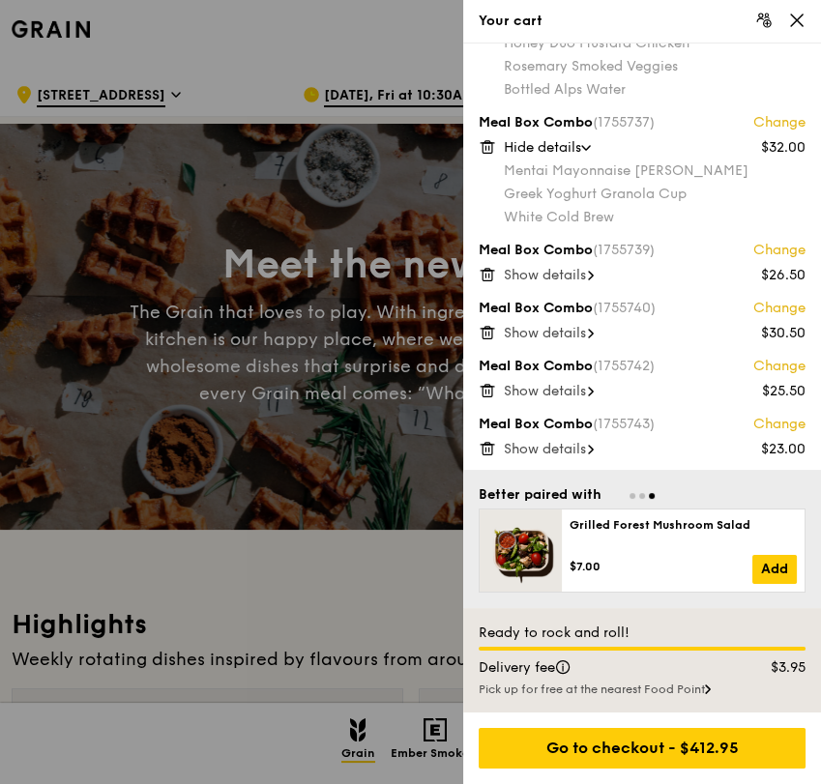
click at [559, 269] on span "Show details" at bounding box center [545, 275] width 82 height 16
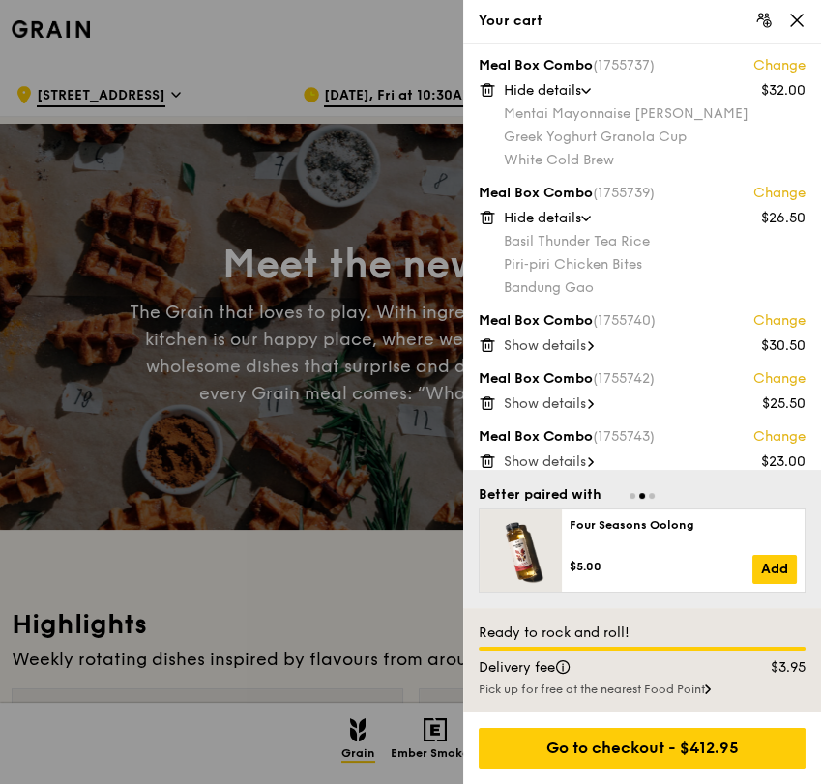
scroll to position [1154, 0]
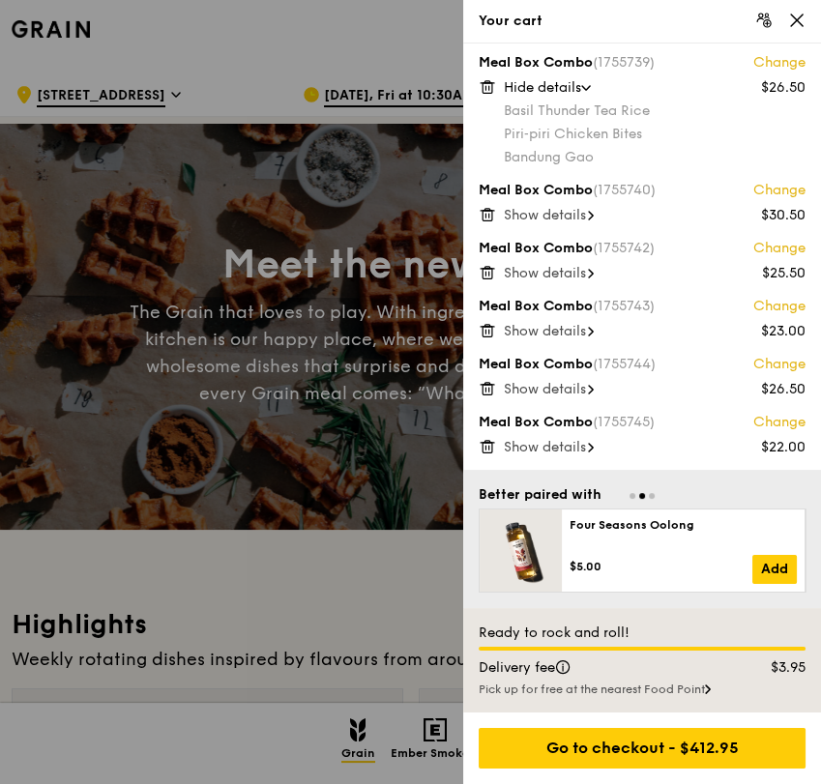
click at [563, 218] on span "Show details" at bounding box center [545, 215] width 82 height 16
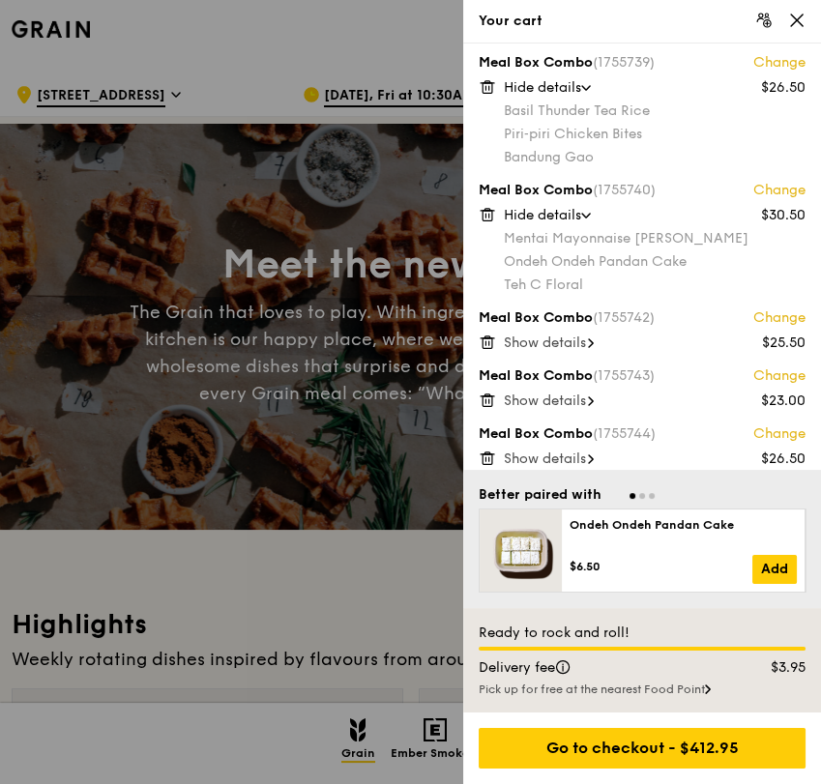
click at [529, 341] on span "Show details" at bounding box center [545, 342] width 82 height 16
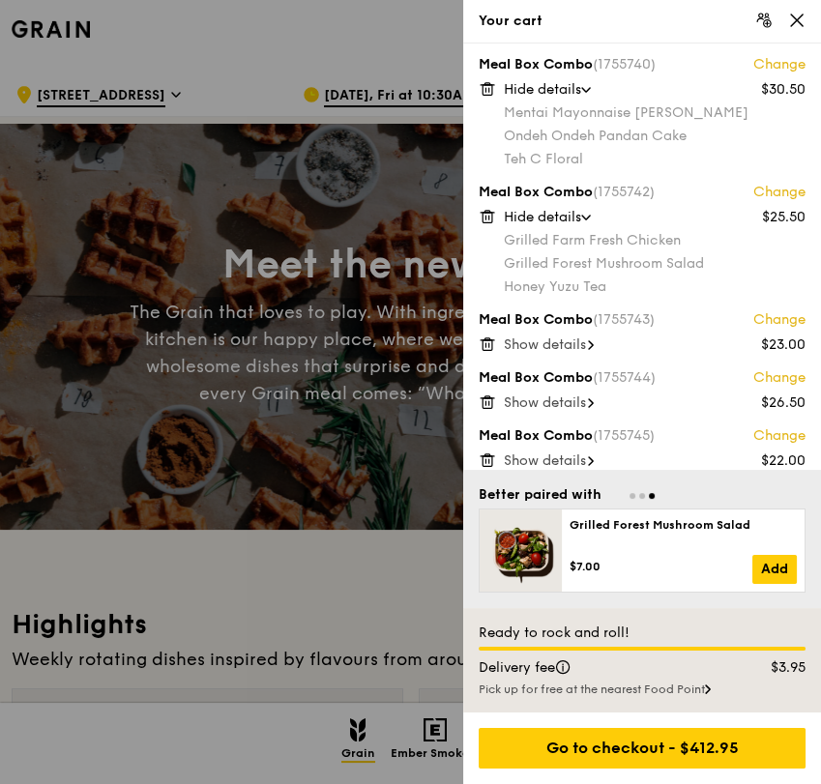
scroll to position [1293, 0]
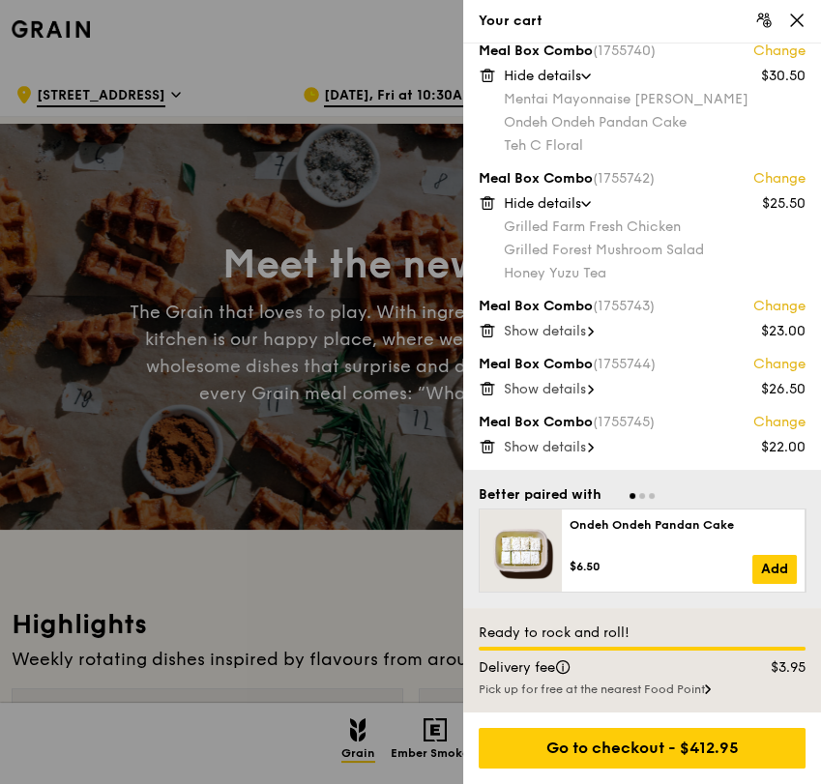
click at [580, 327] on span "Show details" at bounding box center [545, 331] width 82 height 16
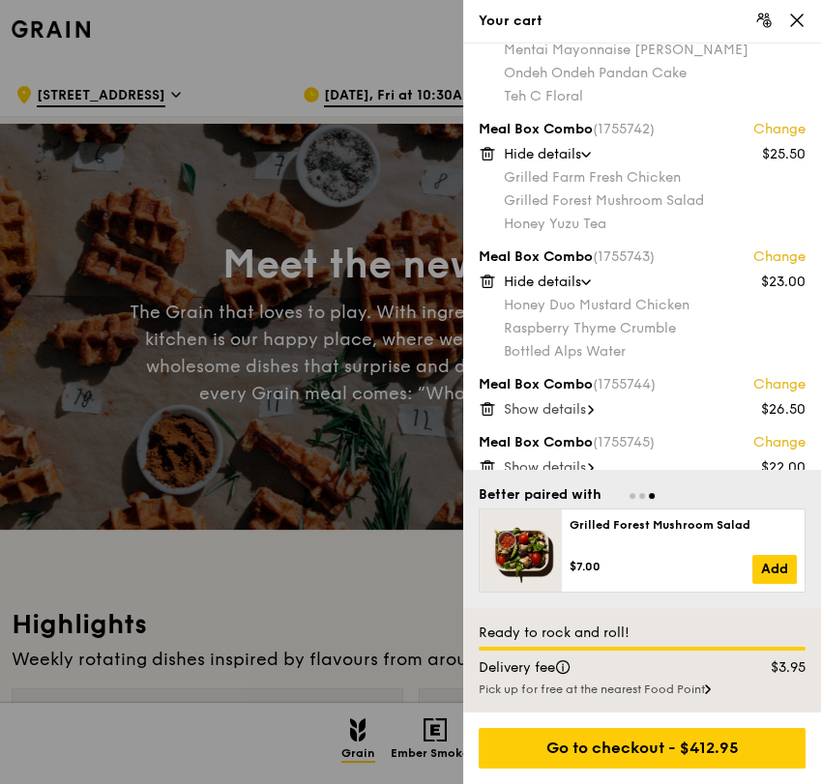
scroll to position [1363, 0]
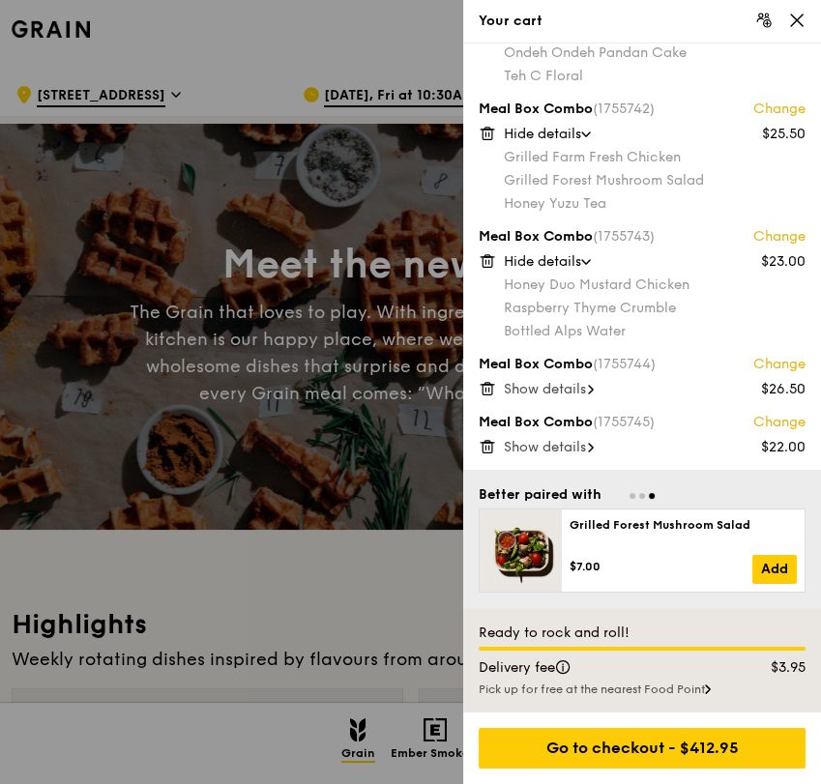
click at [561, 374] on div "Meal Box Combo (1755744) Change $26.50 Show details" at bounding box center [641, 376] width 327 height 43
click at [562, 384] on span "Show details" at bounding box center [545, 389] width 82 height 16
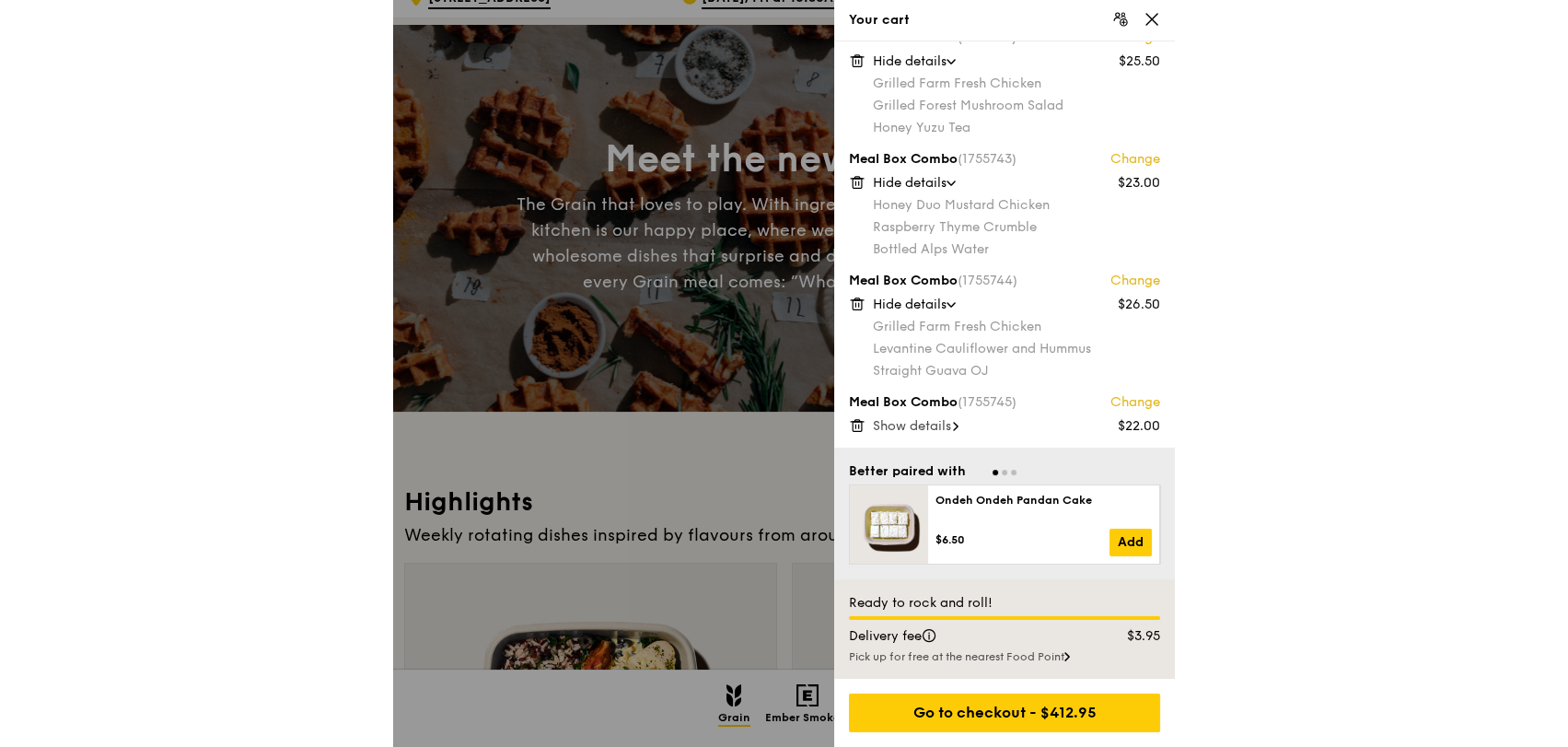
scroll to position [205, 0]
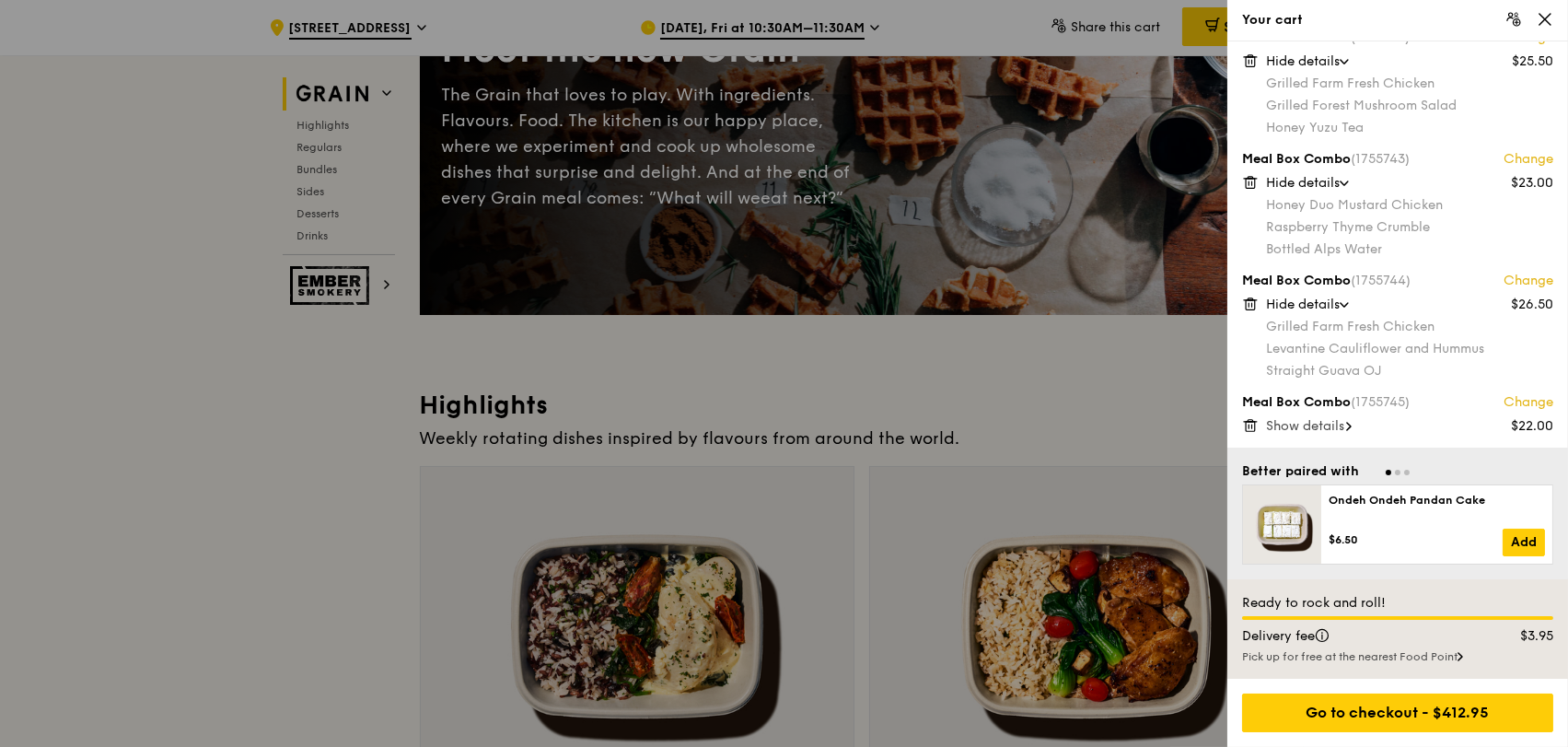
click at [1543, 19] on icon at bounding box center [1544, 19] width 16 height 16
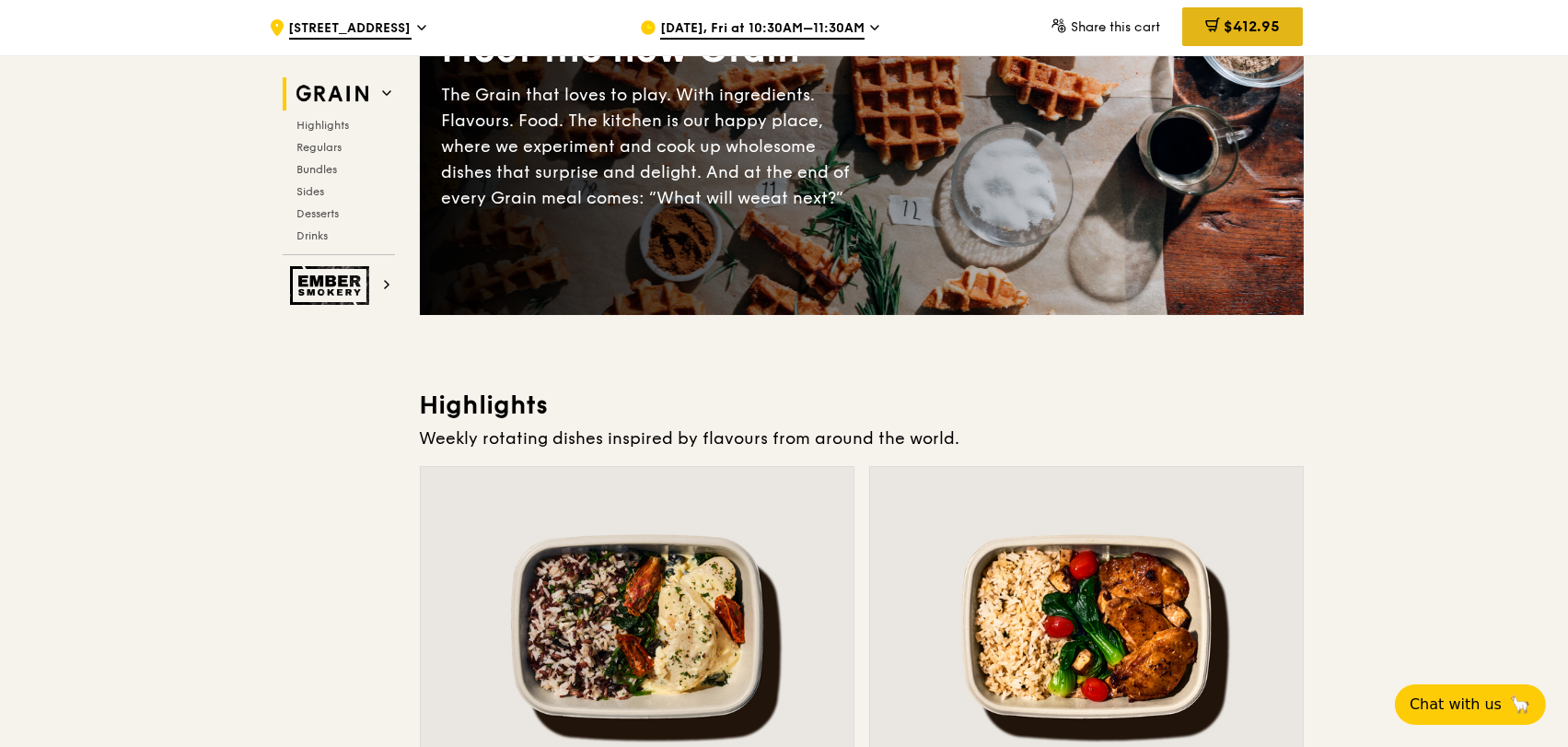
click at [1278, 40] on div "$412.95" at bounding box center [1242, 27] width 121 height 39
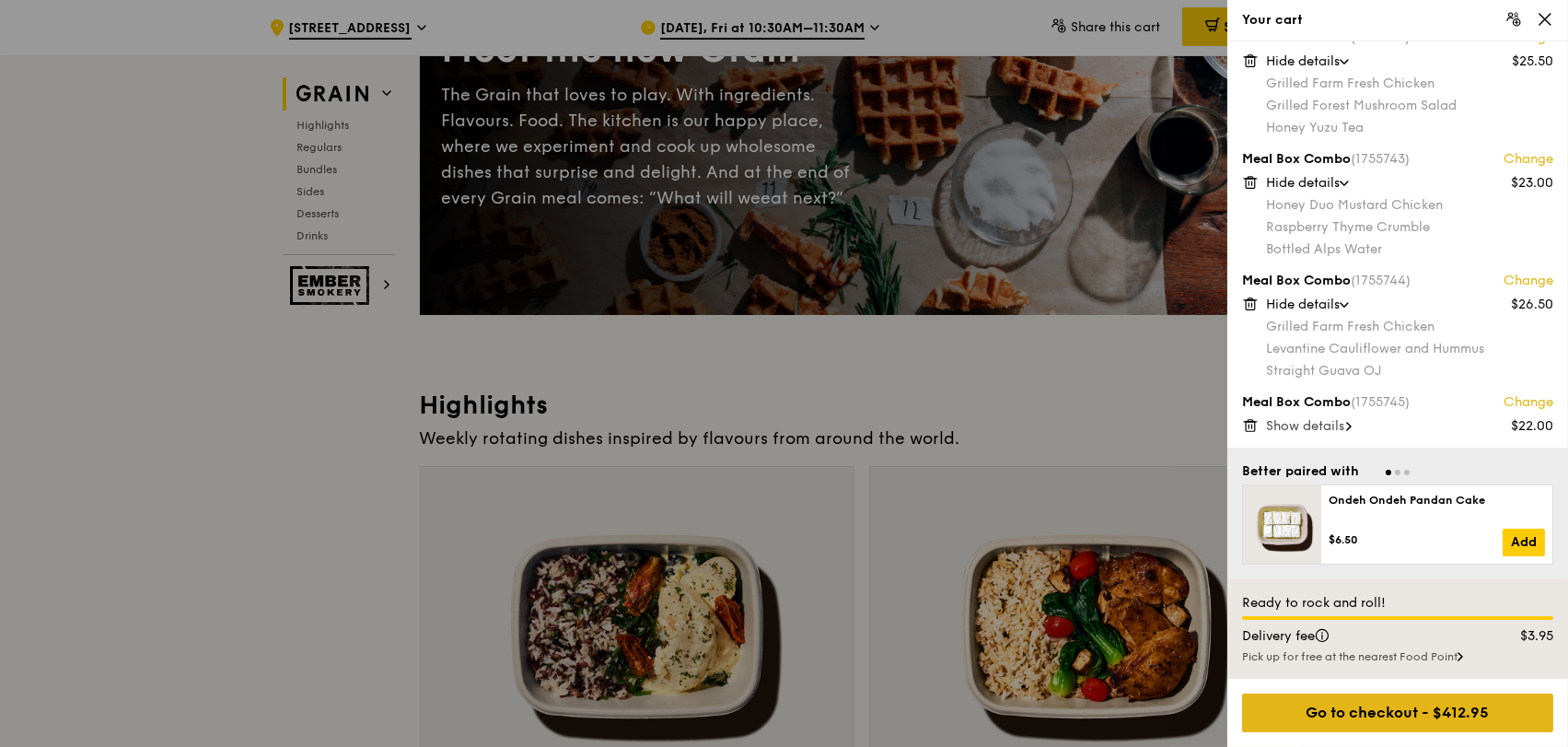
click at [1437, 709] on div "Go to checkout - $412.95" at bounding box center [1397, 713] width 312 height 39
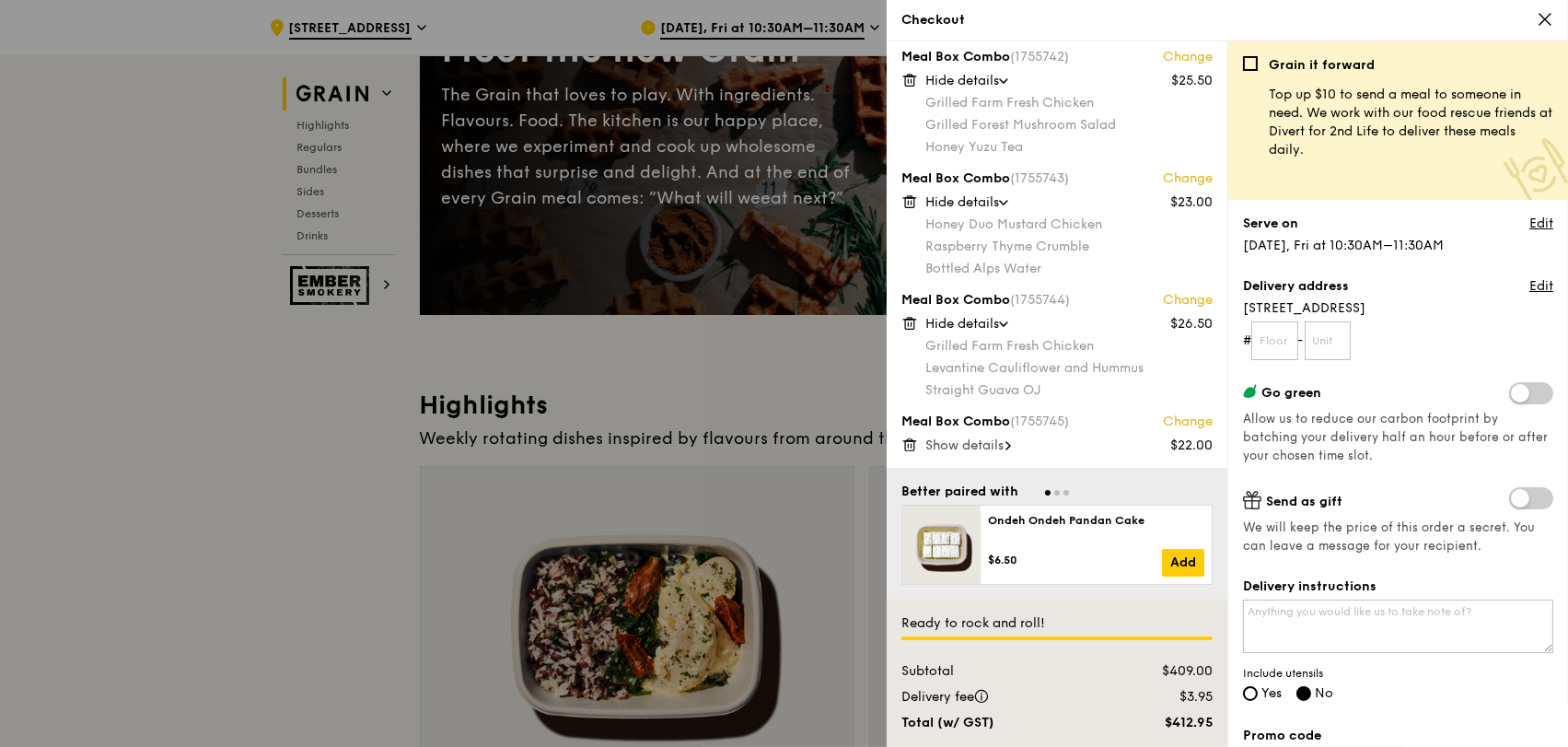
scroll to position [1345, 0]
click at [1281, 341] on input "text" at bounding box center [1274, 340] width 47 height 39
click at [1527, 509] on span at bounding box center [1531, 497] width 44 height 22
click at [1513, 500] on input "checkbox" at bounding box center [1513, 500] width 0 height 0
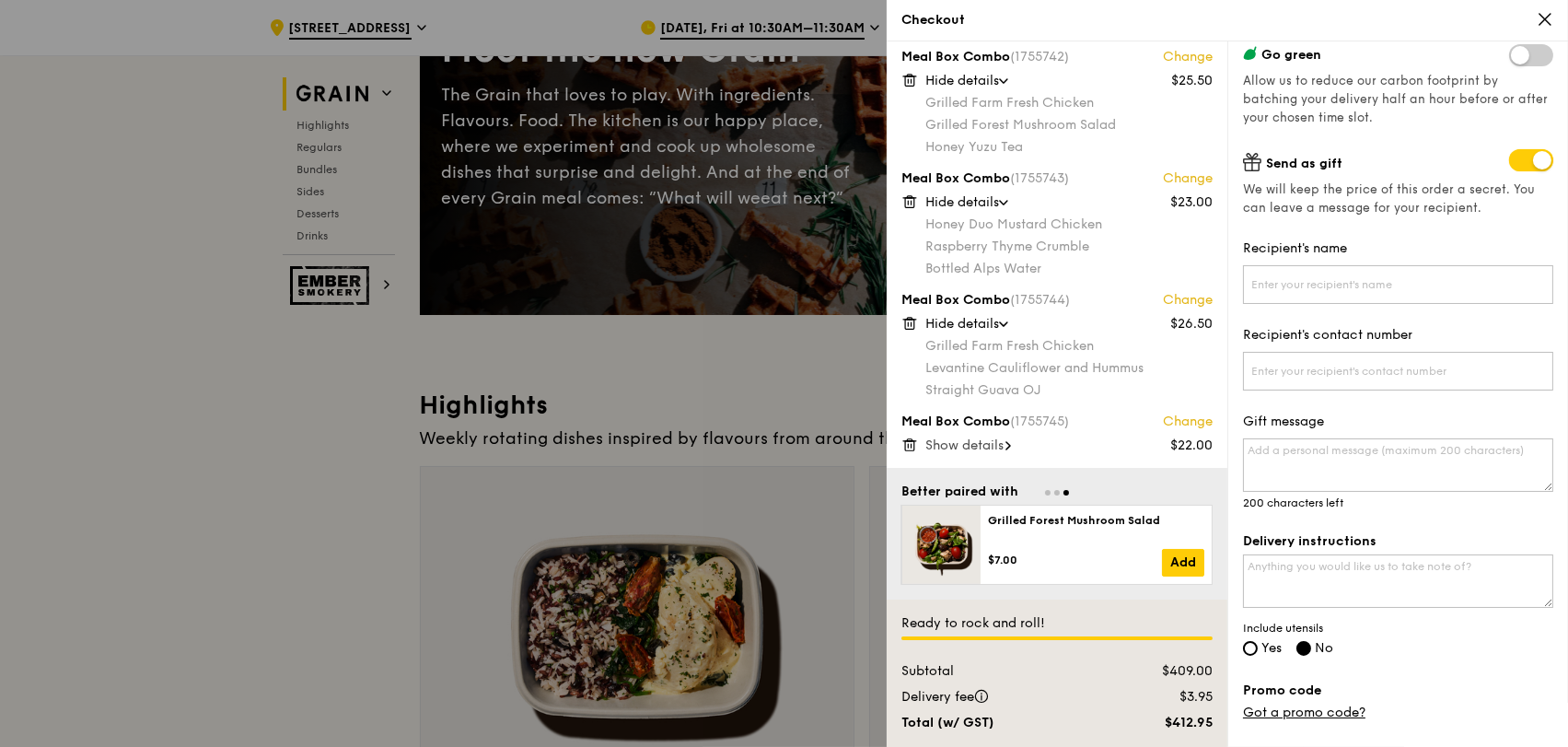
scroll to position [307, 0]
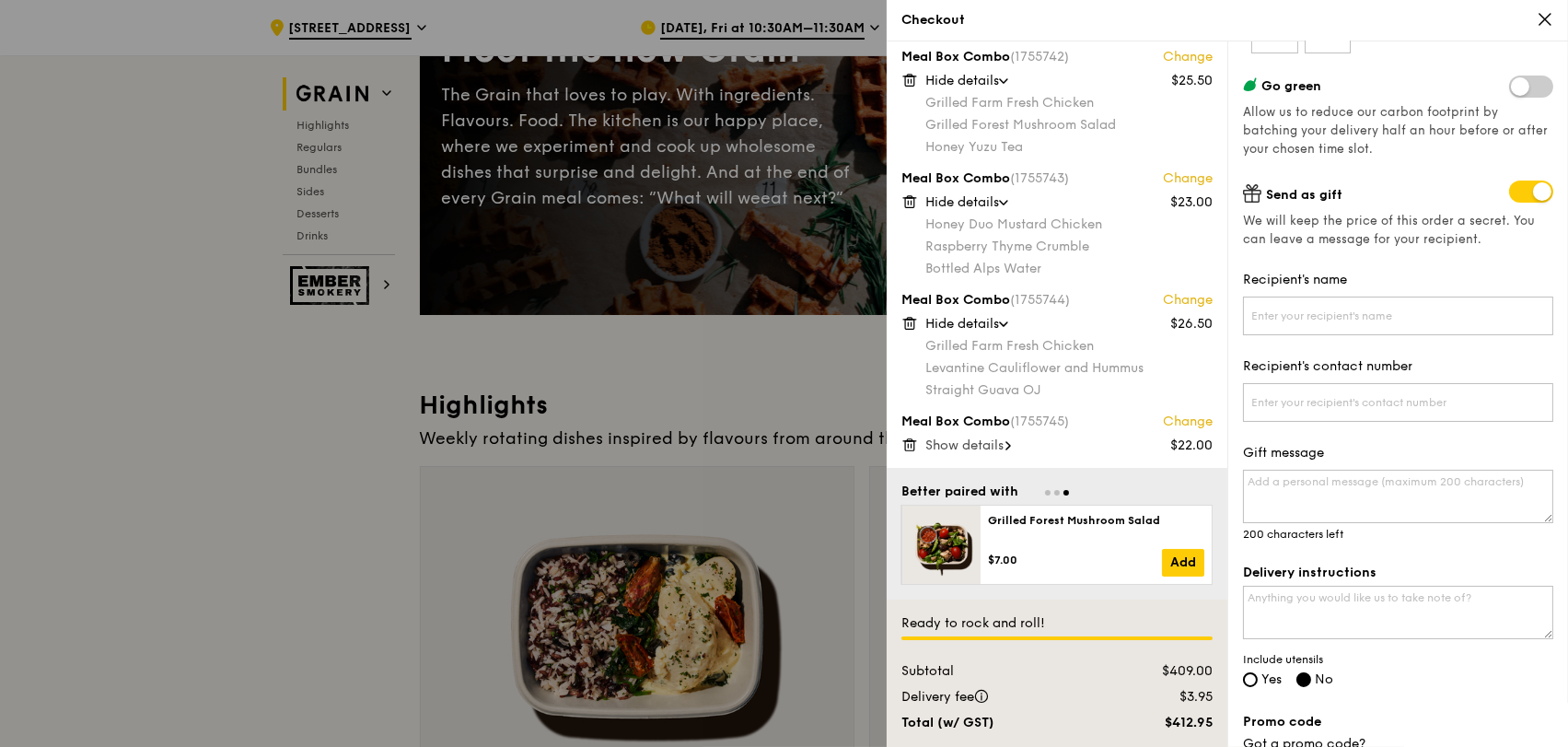
click at [1516, 185] on span at bounding box center [1531, 191] width 44 height 22
click at [1513, 193] on input "checkbox" at bounding box center [1513, 193] width 0 height 0
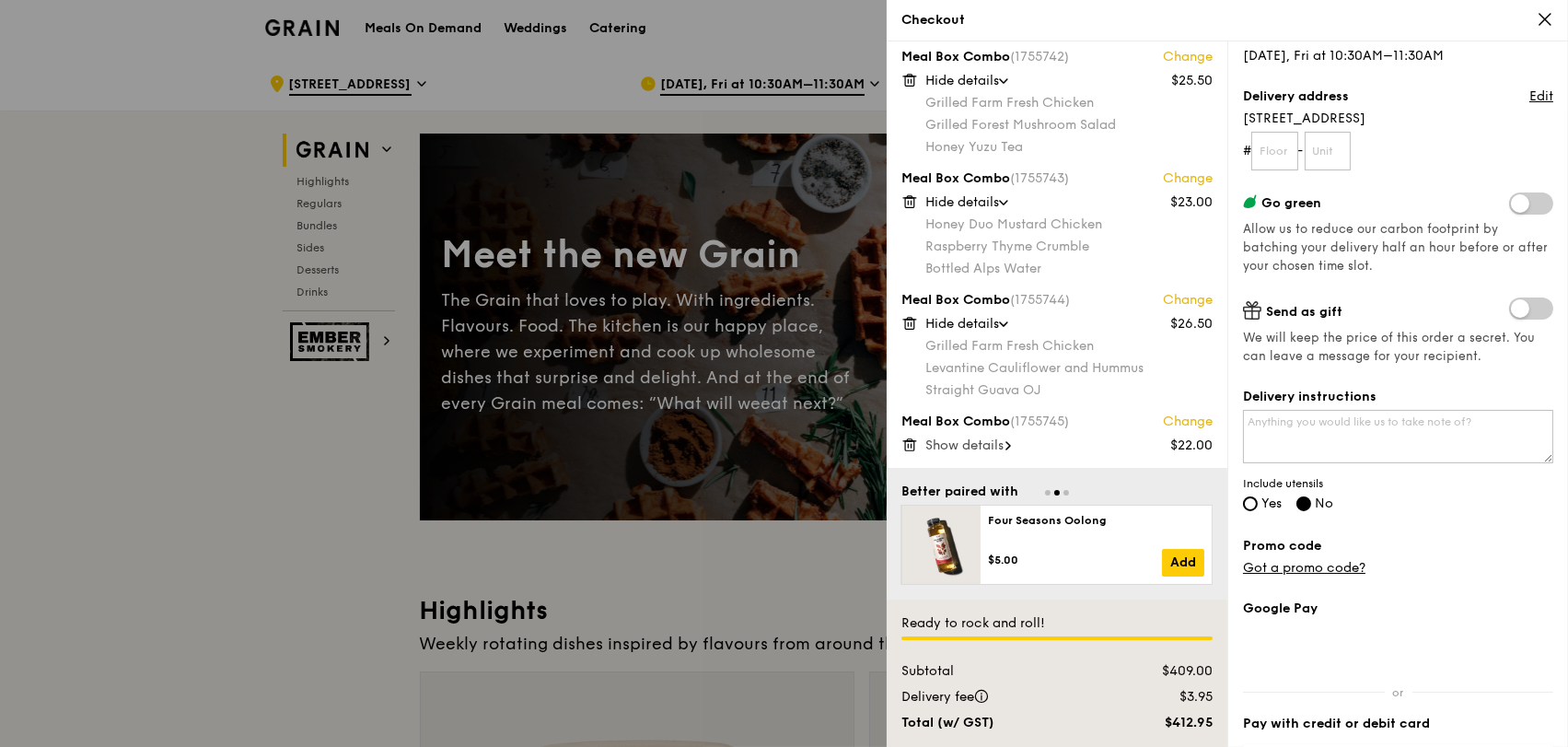
scroll to position [316, 0]
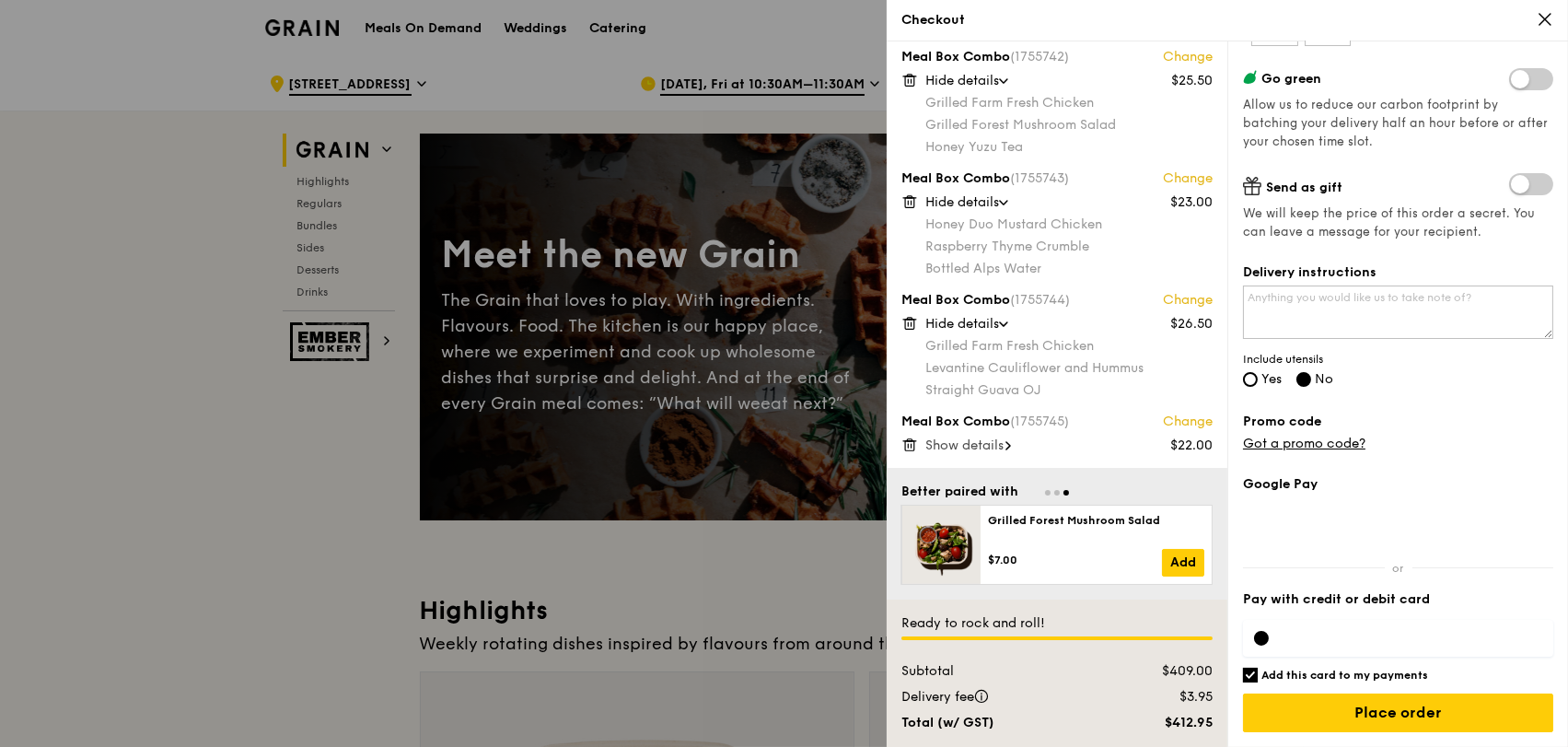
click at [1259, 679] on label "Add this card to my payments" at bounding box center [1398, 675] width 311 height 14
click at [1257, 679] on input "Add this card to my payments" at bounding box center [1250, 675] width 14 height 14
checkbox input "false"
click at [1355, 709] on input "Place order" at bounding box center [1398, 713] width 311 height 39
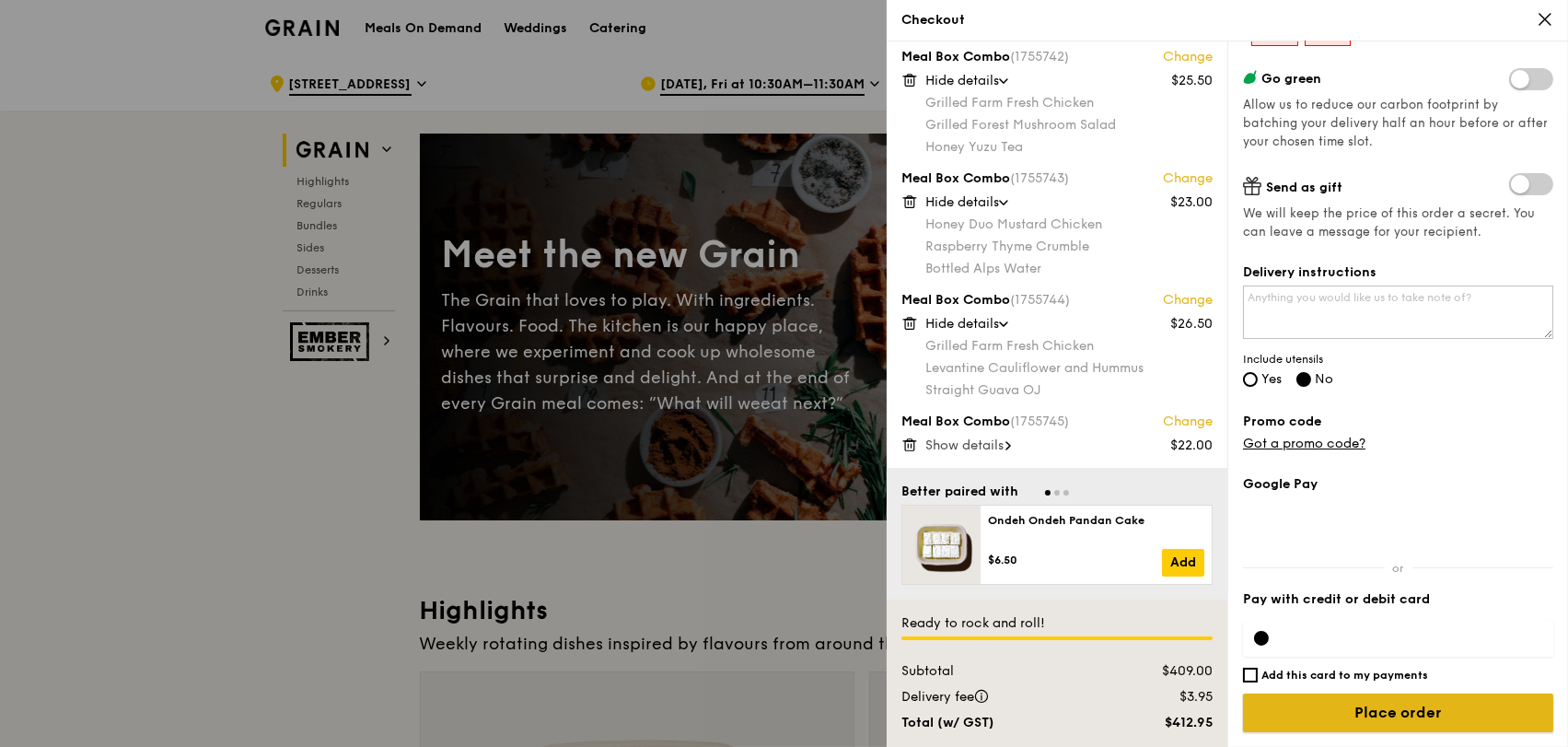
click at [1402, 708] on input "Place order" at bounding box center [1398, 713] width 311 height 39
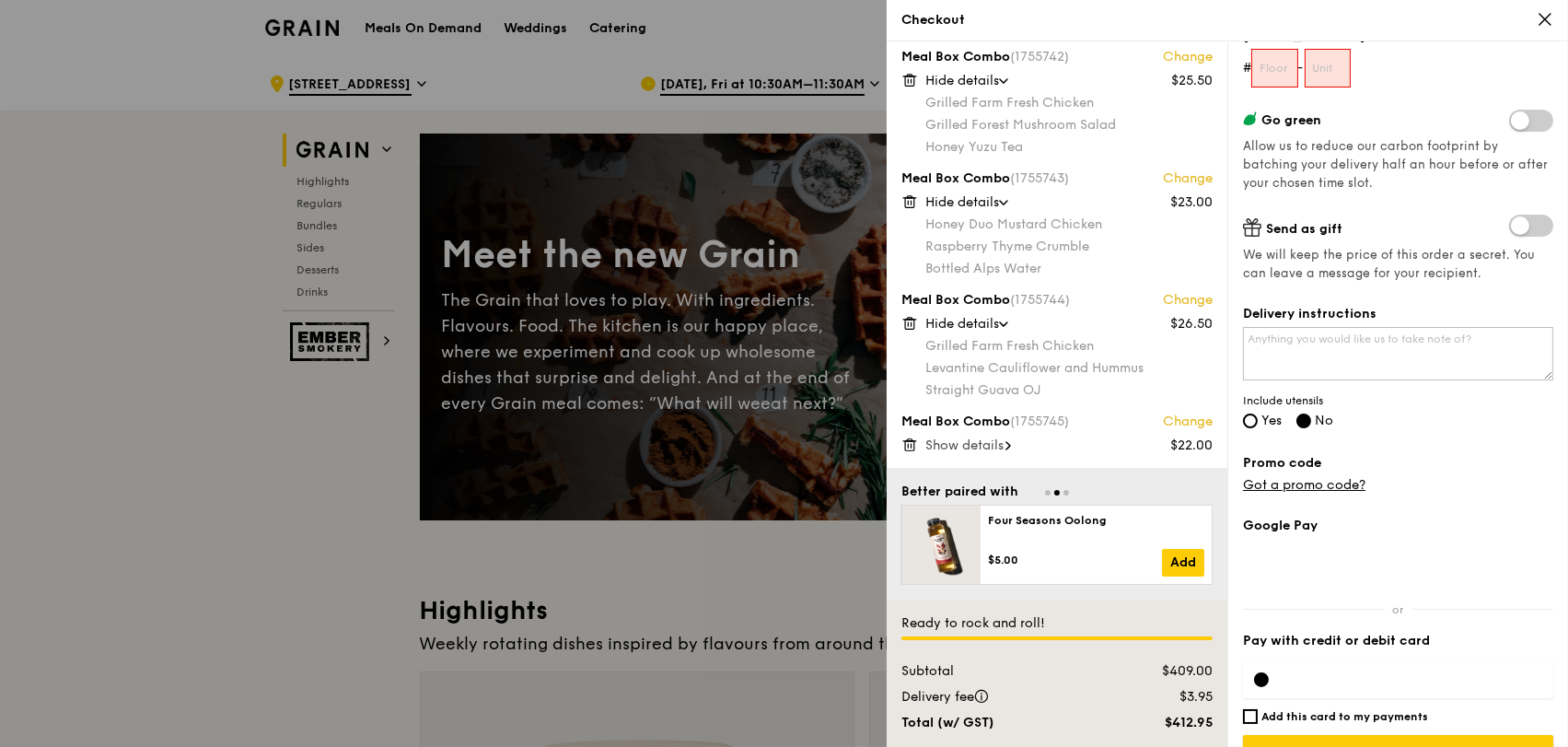
scroll to position [273, 0]
click at [1256, 419] on input "Yes" at bounding box center [1250, 420] width 14 height 14
radio input "true"
radio input "false"
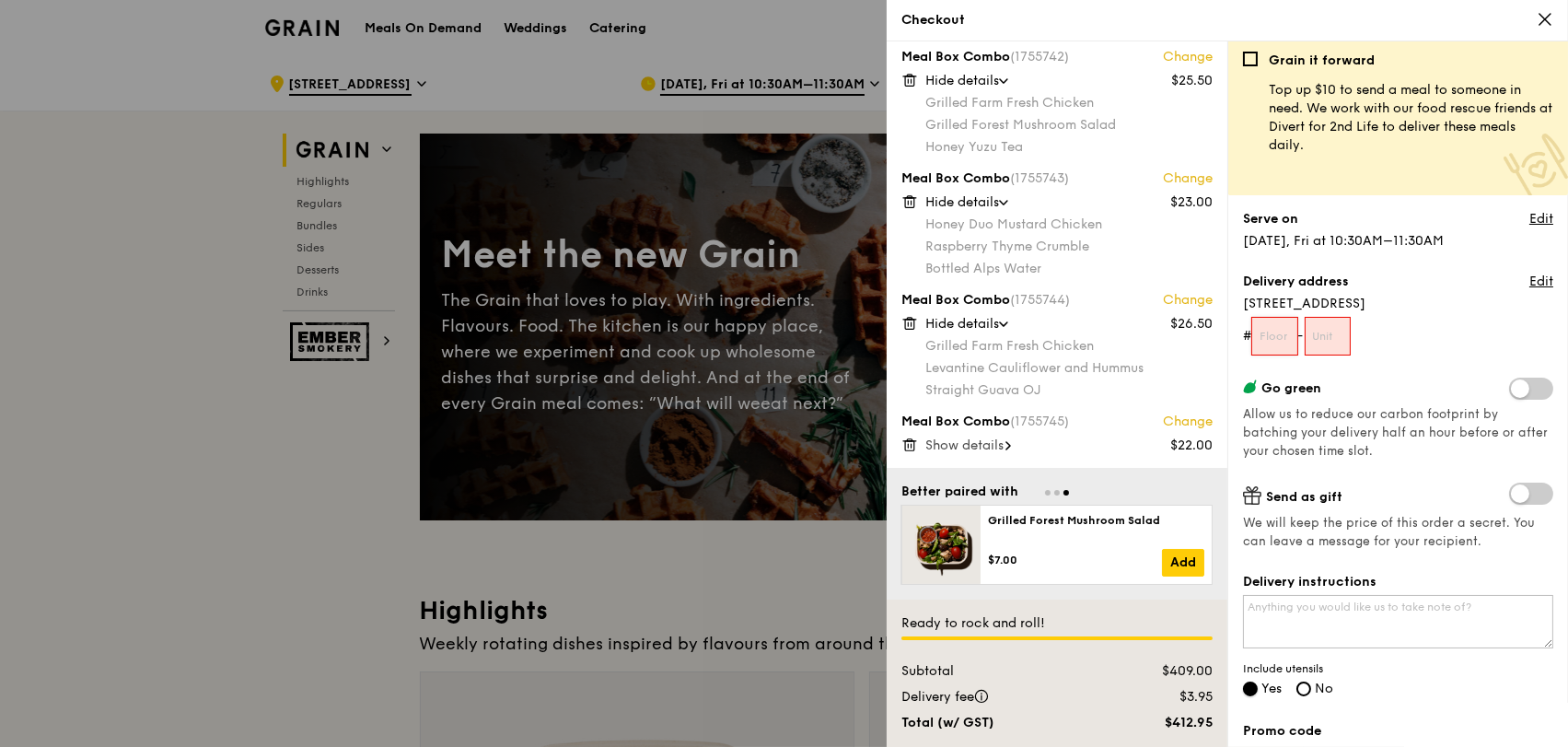
scroll to position [0, 0]
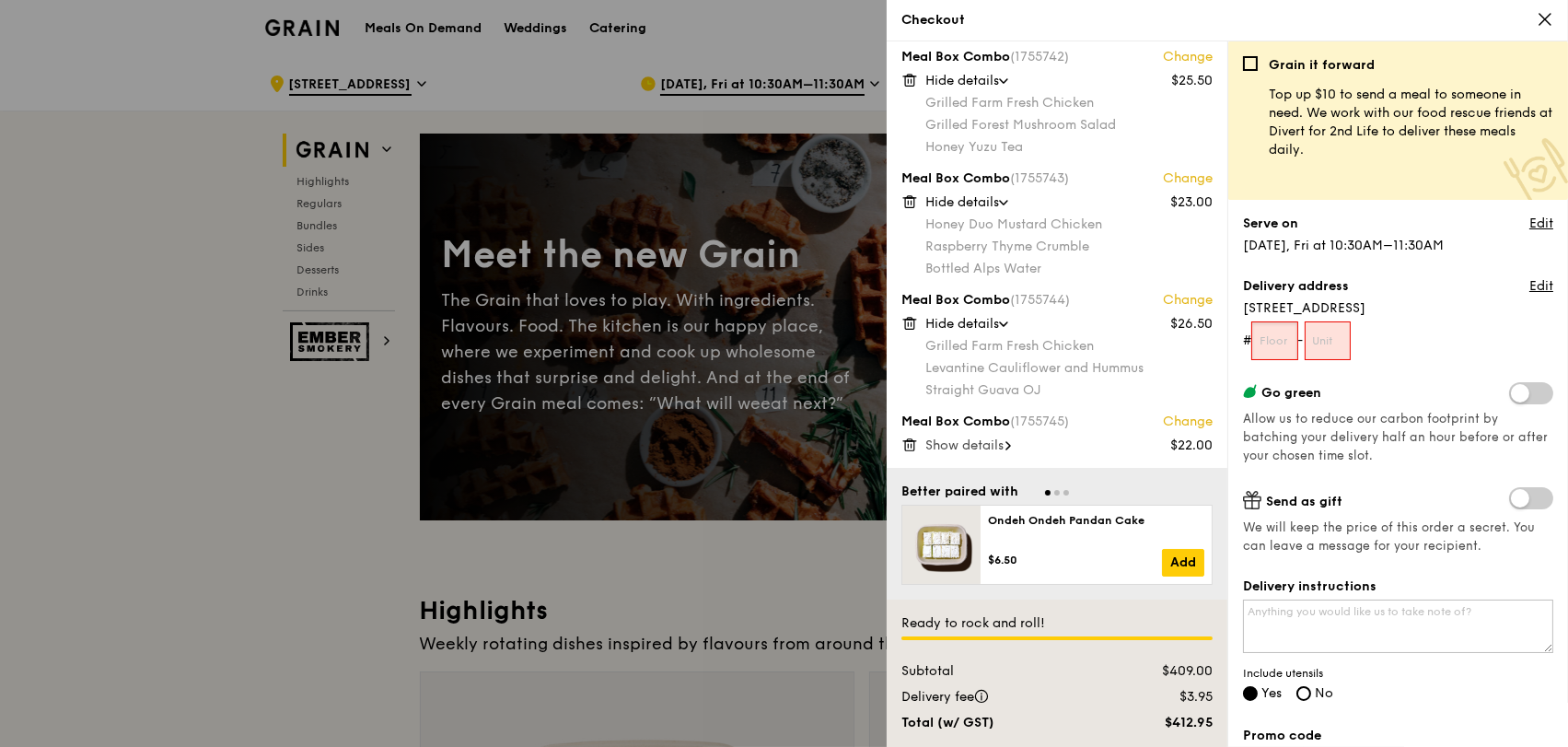
click at [1278, 340] on input "text" at bounding box center [1274, 340] width 47 height 39
drag, startPoint x: 1388, startPoint y: 344, endPoint x: 1299, endPoint y: 253, distance: 127.3
click at [1385, 333] on form "# 1 -" at bounding box center [1398, 340] width 311 height 39
drag, startPoint x: 1284, startPoint y: 345, endPoint x: 1261, endPoint y: 342, distance: 23.2
click at [1261, 342] on input "1" at bounding box center [1274, 340] width 47 height 39
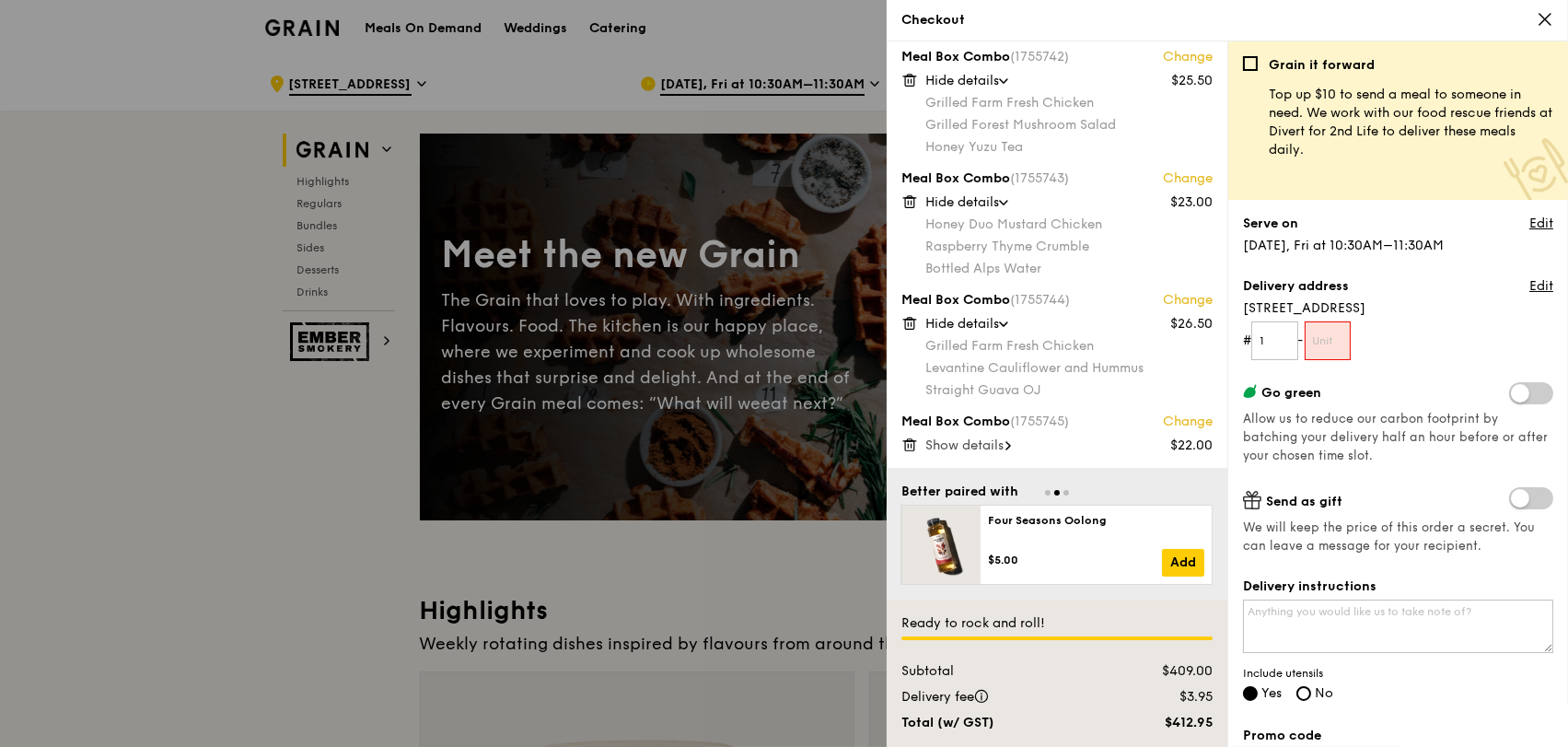
click at [1431, 341] on form "# 1 -" at bounding box center [1398, 340] width 311 height 39
click at [1334, 341] on input "text" at bounding box center [1328, 340] width 47 height 39
drag, startPoint x: 1278, startPoint y: 343, endPoint x: 1250, endPoint y: 340, distance: 28.2
click at [1250, 340] on form "# 1 -" at bounding box center [1398, 340] width 311 height 39
type input "6"
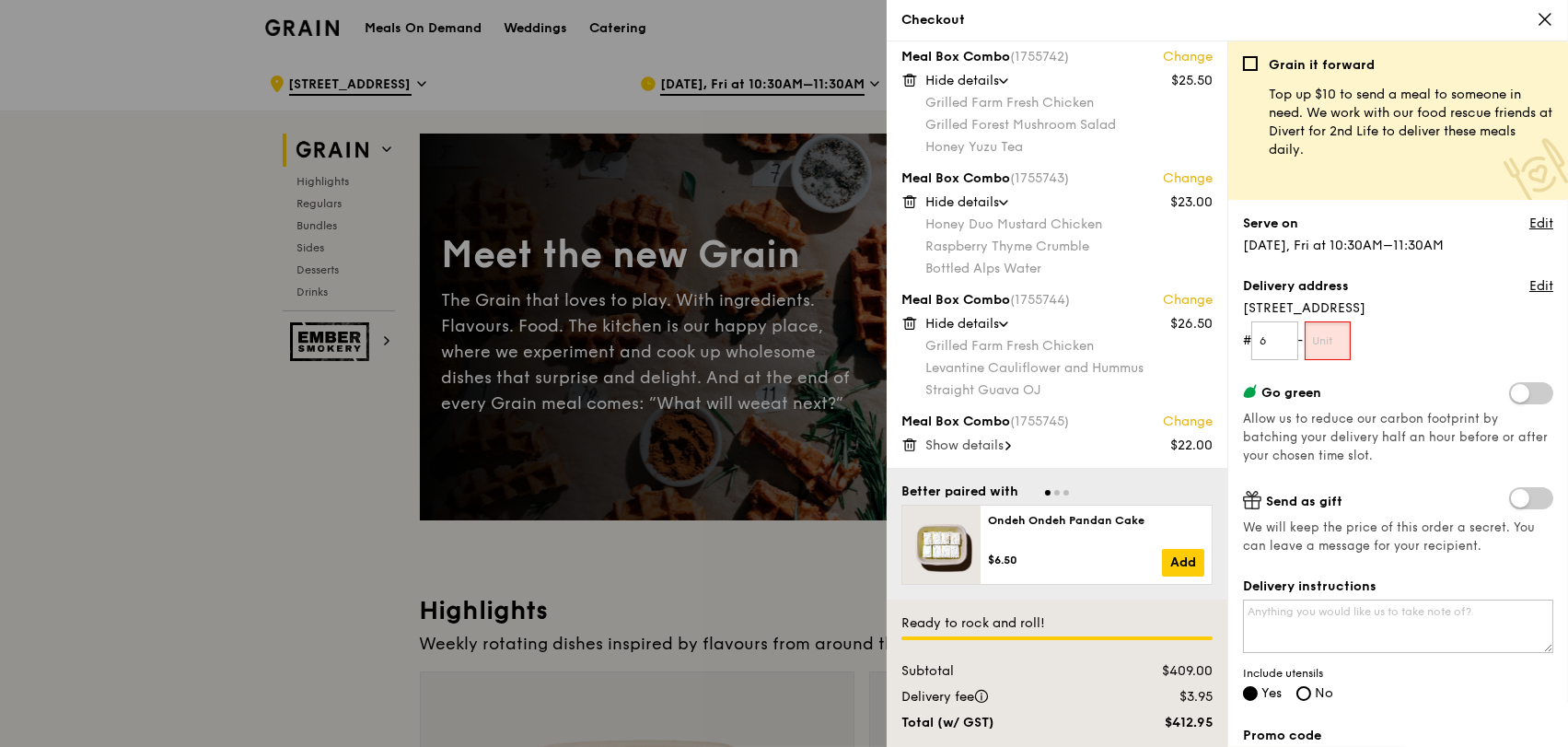
click at [1340, 348] on input "text" at bounding box center [1328, 340] width 47 height 39
type input "1"
click at [1484, 344] on form "# 6 - 1" at bounding box center [1398, 340] width 311 height 39
click at [1529, 288] on link "Edit" at bounding box center [1540, 286] width 24 height 18
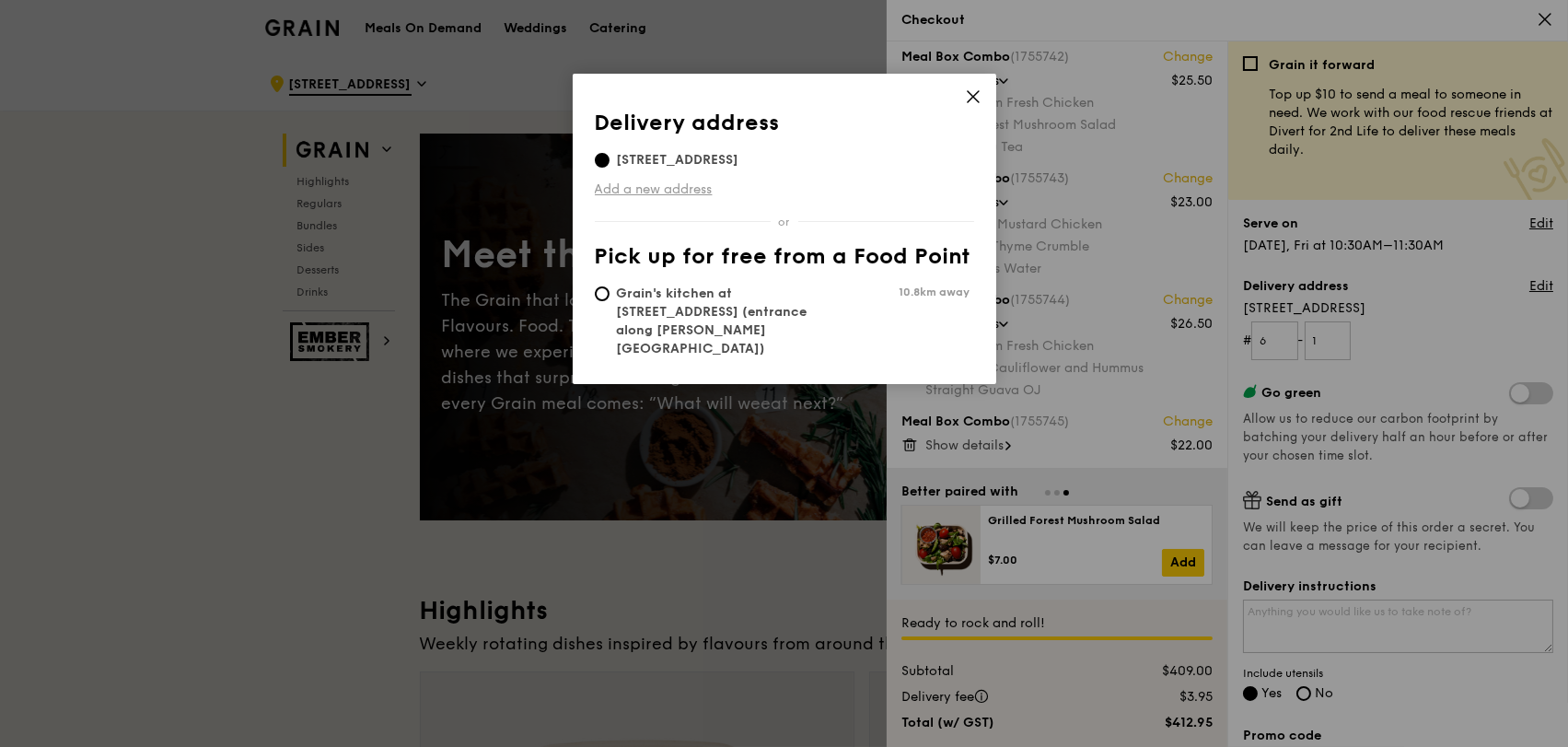
click at [682, 186] on link "Add a new address" at bounding box center [784, 189] width 379 height 18
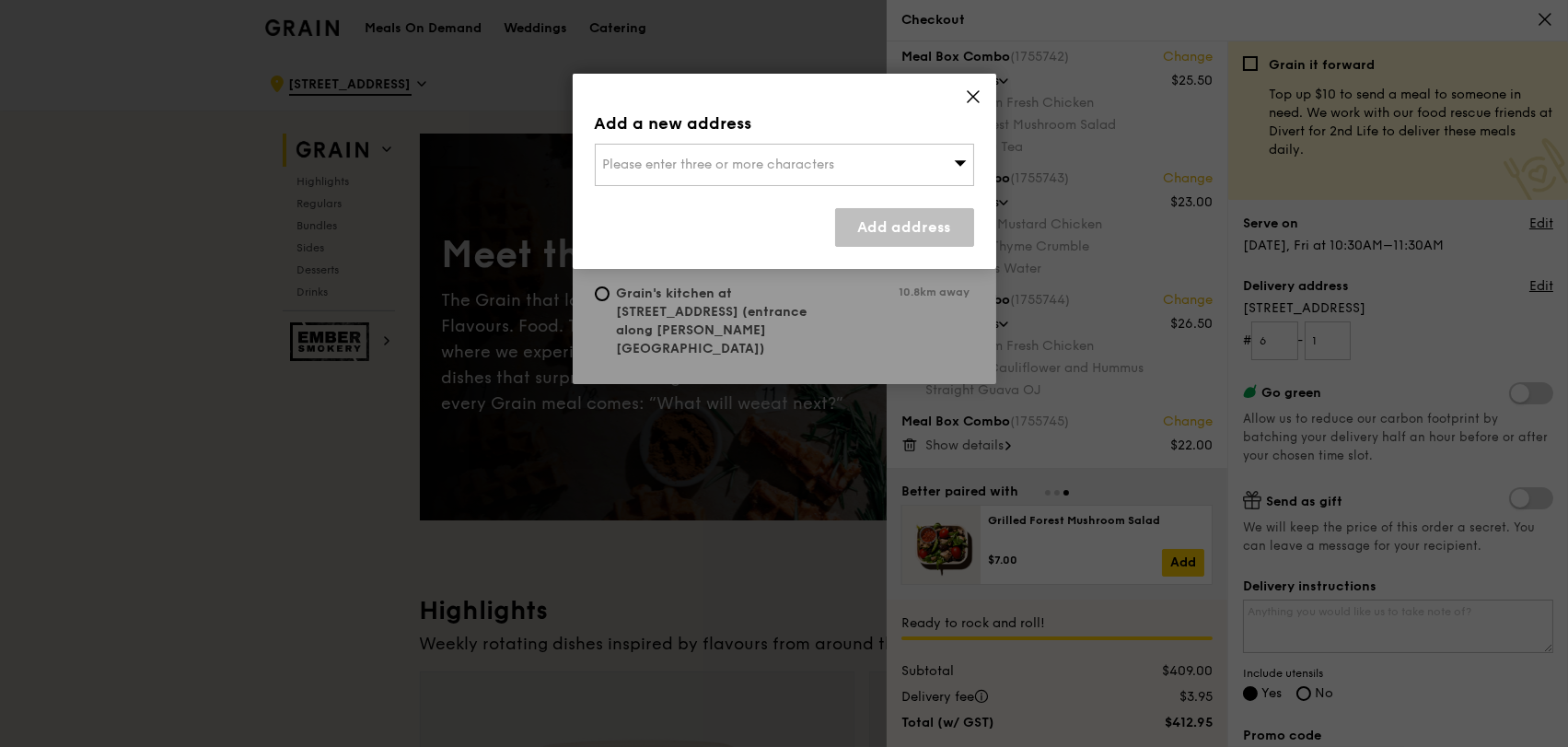
click at [693, 170] on span "Please enter three or more characters" at bounding box center [719, 164] width 232 height 15
click at [979, 96] on icon at bounding box center [973, 96] width 16 height 16
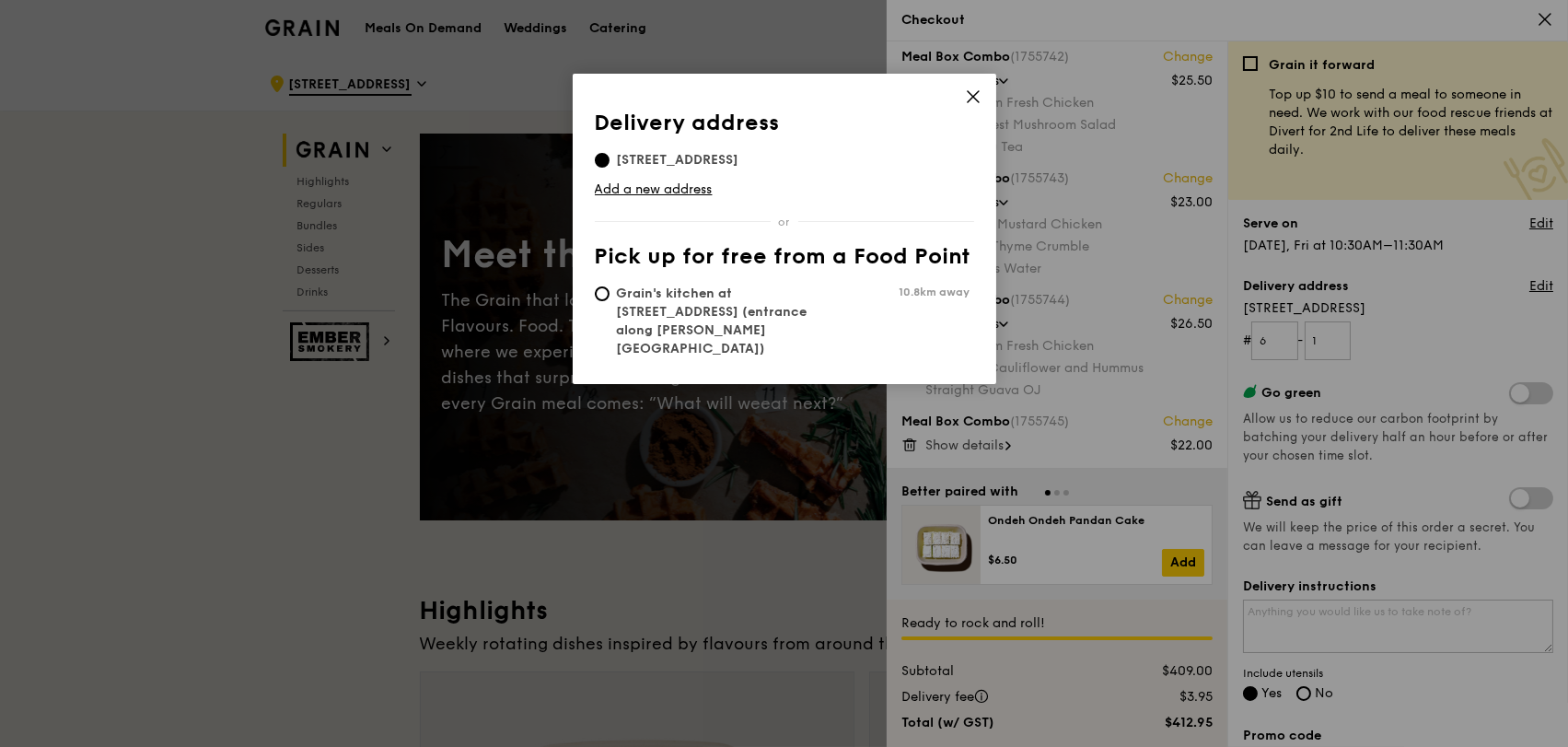
click at [978, 96] on icon at bounding box center [973, 96] width 16 height 16
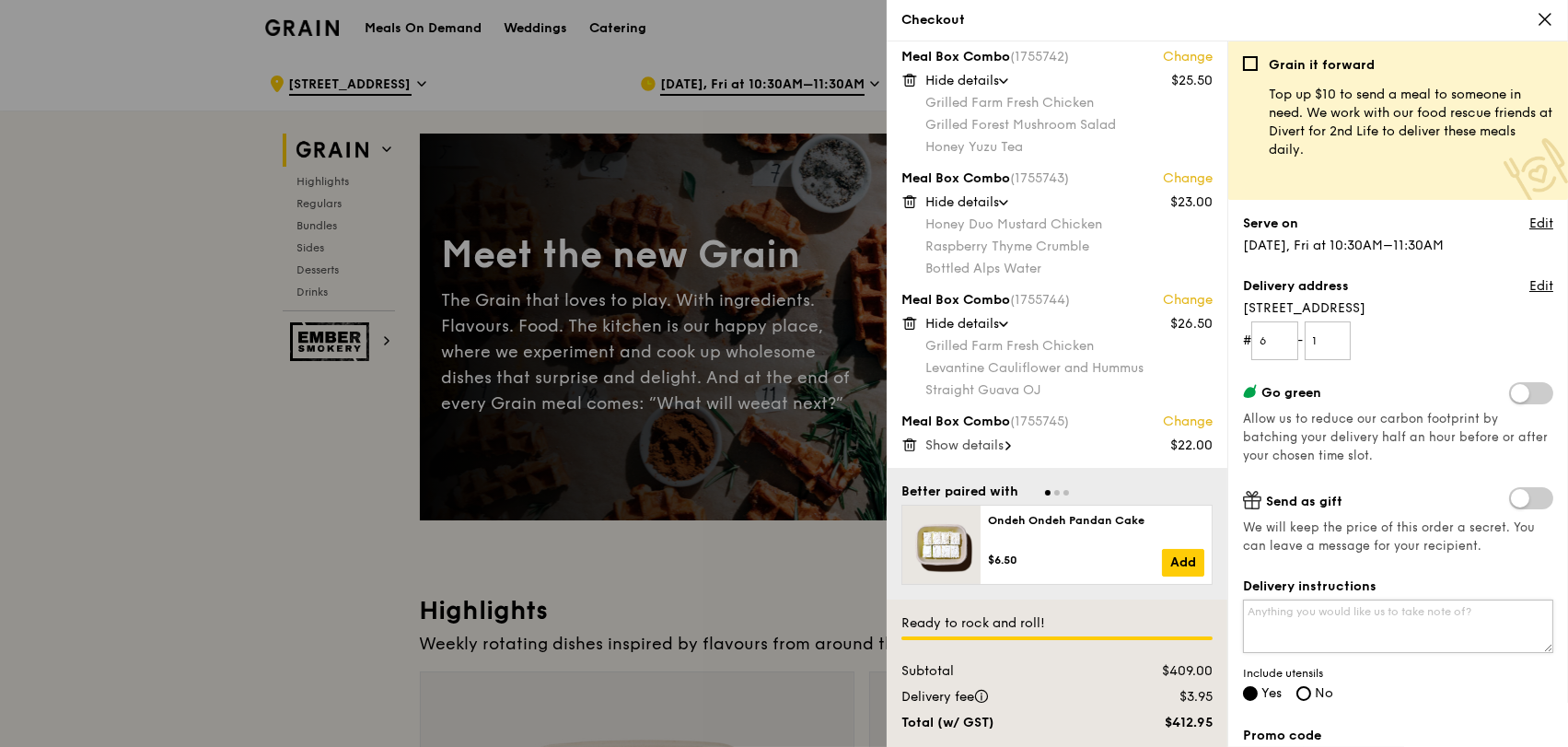
scroll to position [316, 0]
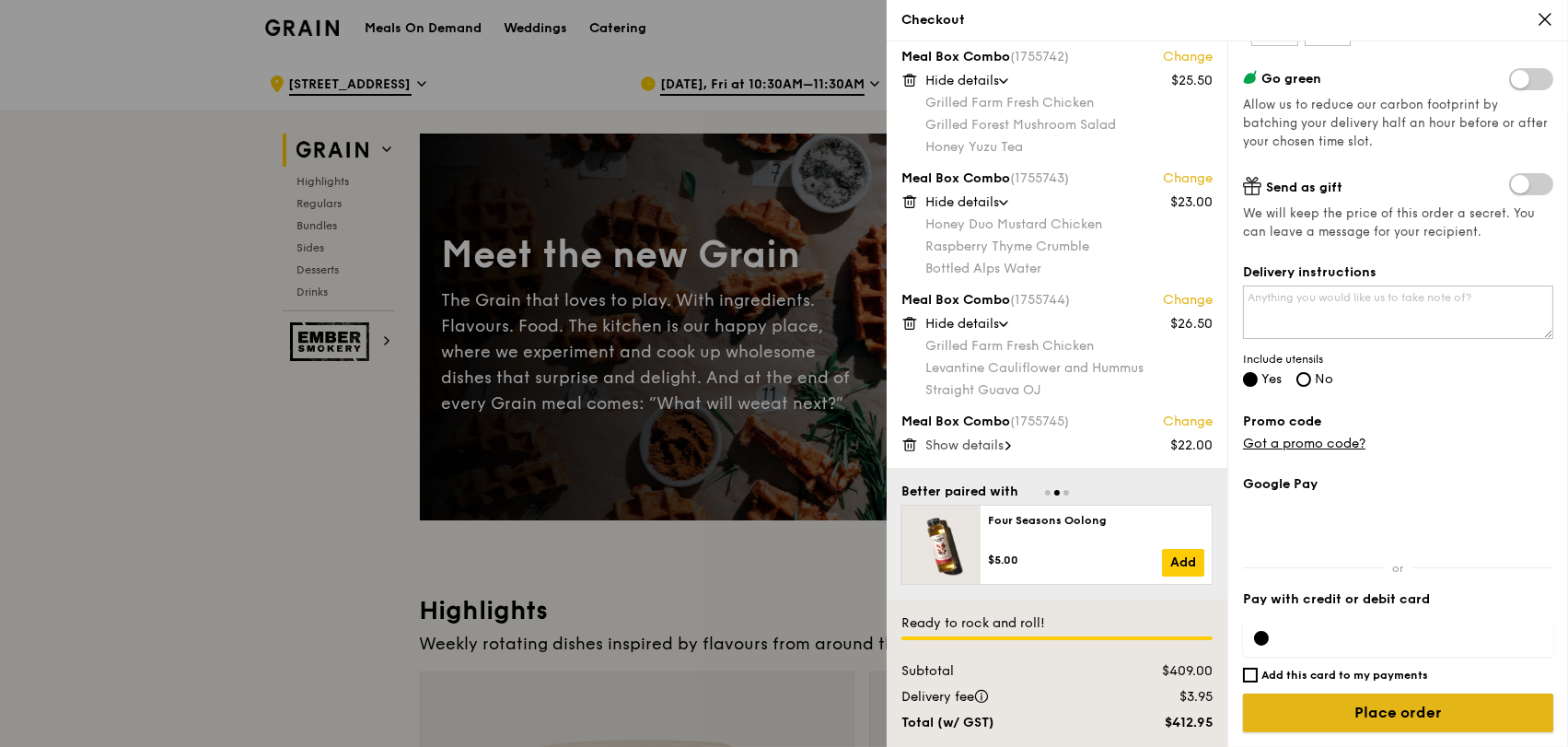
click at [1388, 719] on input "Place order" at bounding box center [1398, 713] width 311 height 39
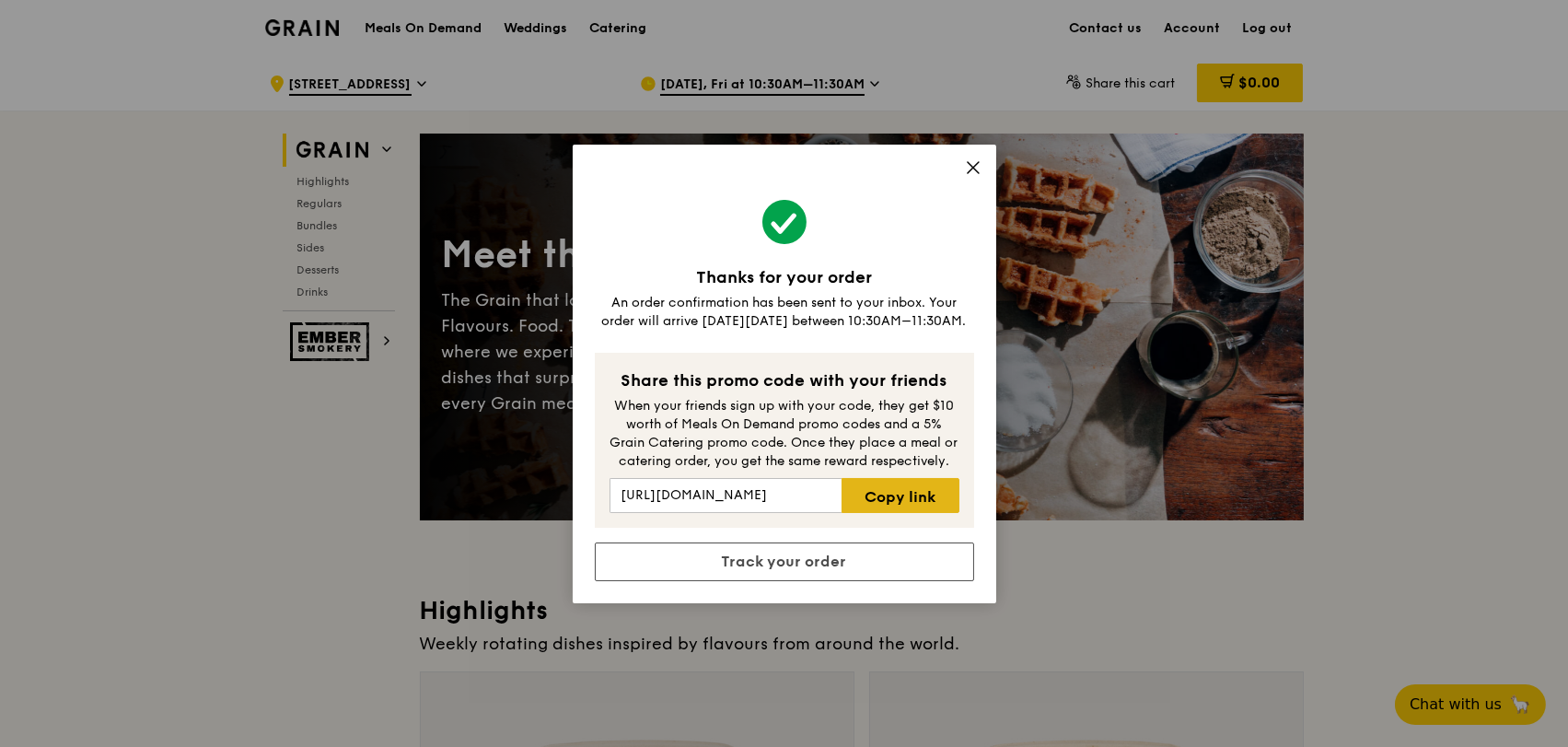
click at [914, 499] on link "Copy link" at bounding box center [899, 495] width 117 height 35
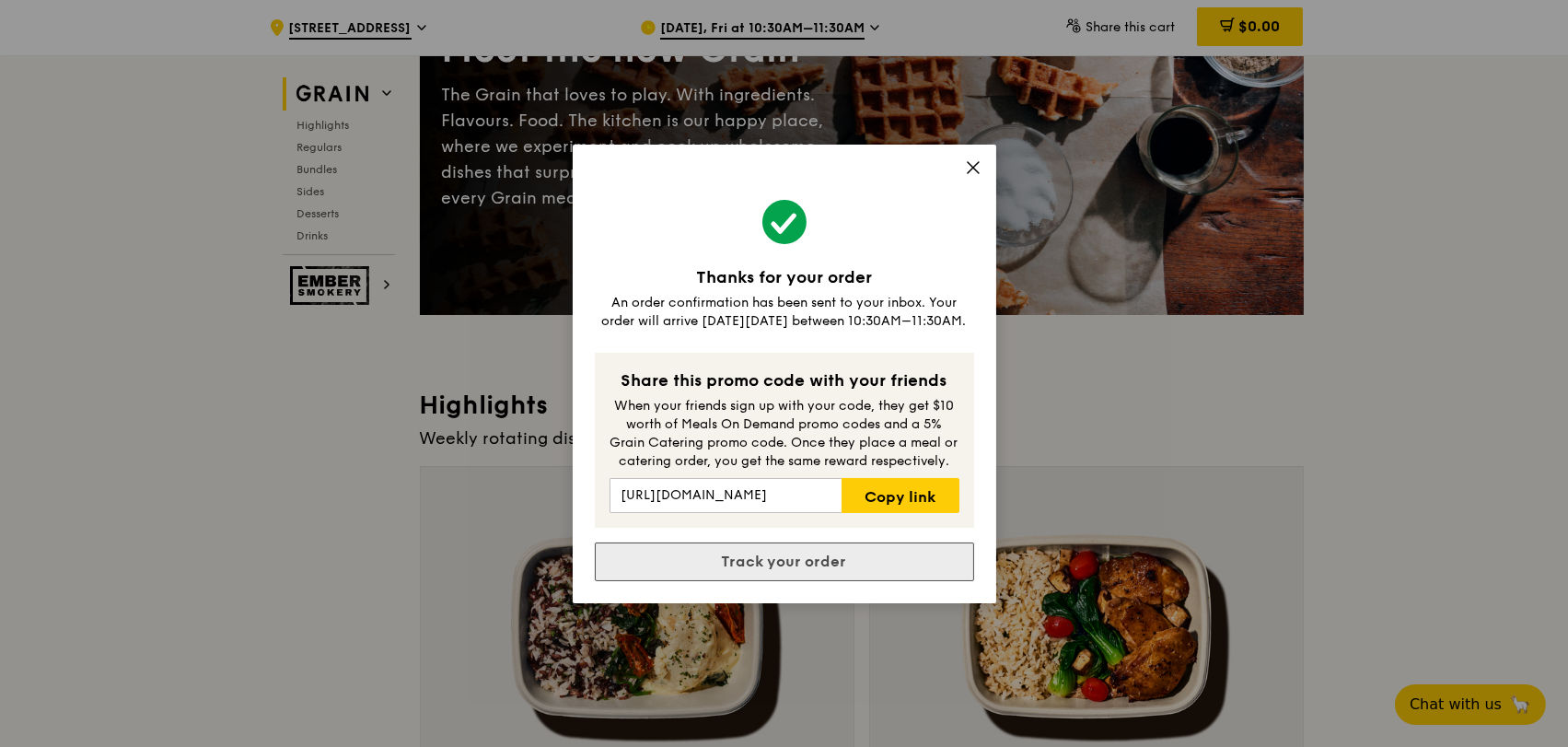
click at [855, 564] on link "Track your order" at bounding box center [784, 561] width 379 height 39
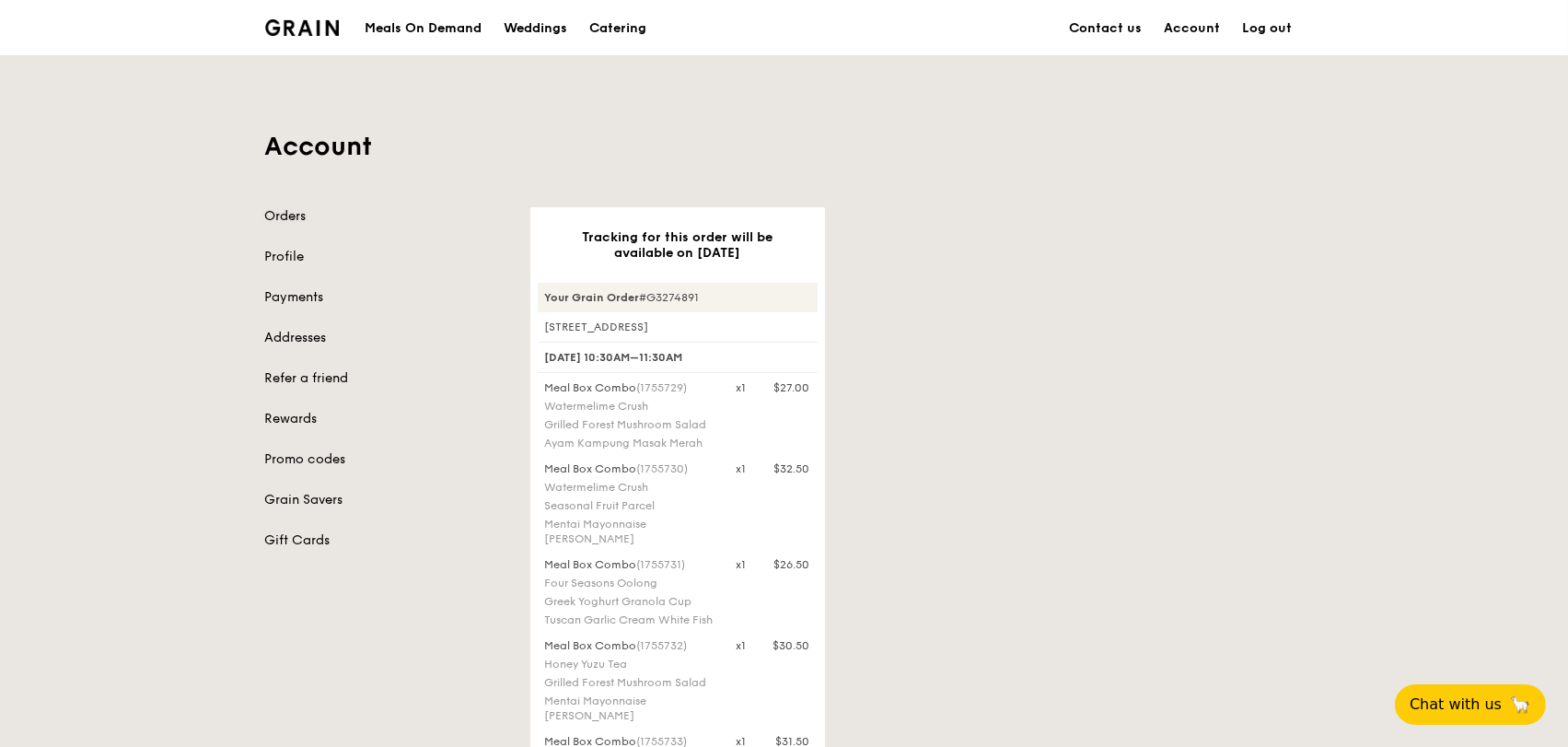
click at [290, 207] on link "Orders" at bounding box center [386, 215] width 243 height 18
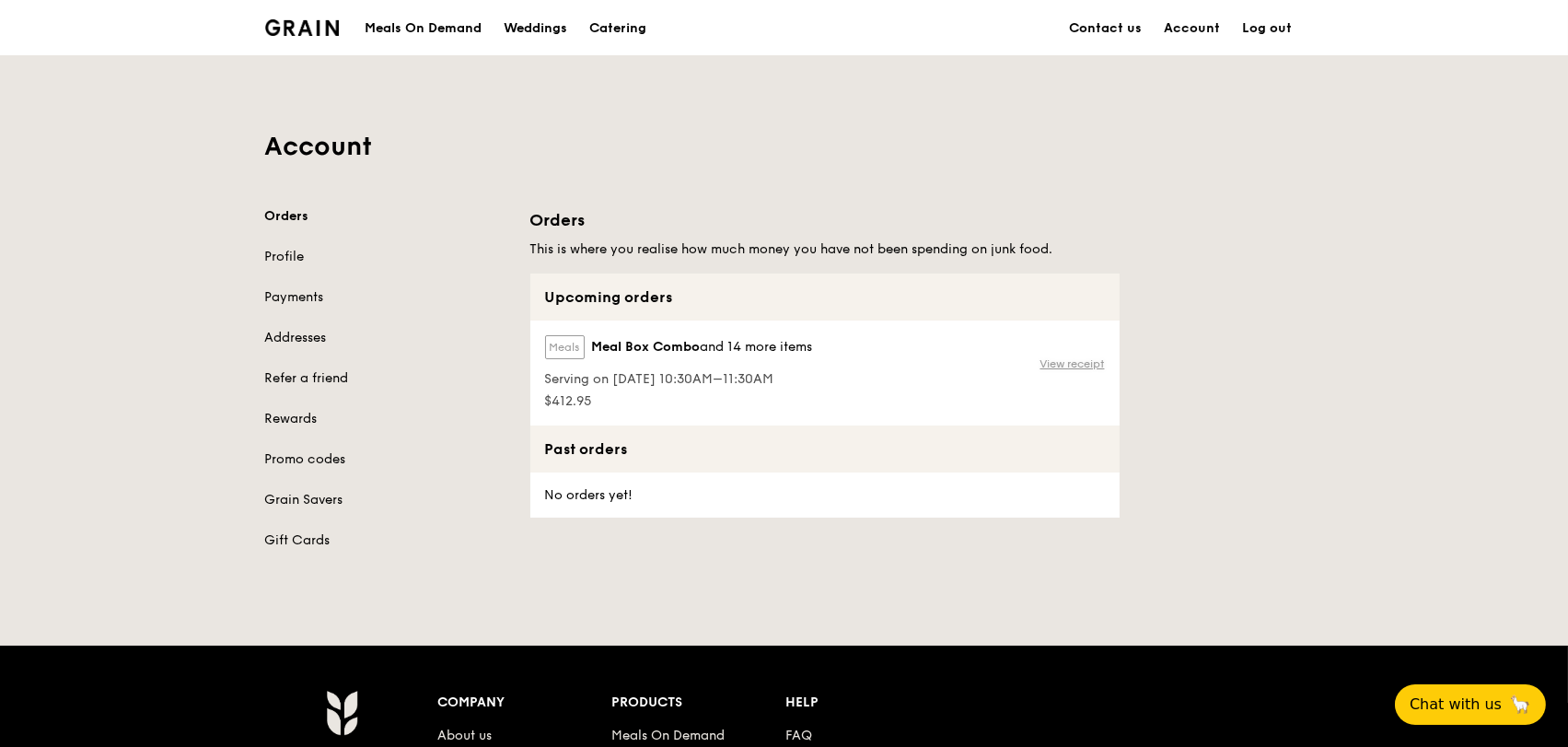
click at [1098, 365] on link "View receipt" at bounding box center [1073, 363] width 65 height 14
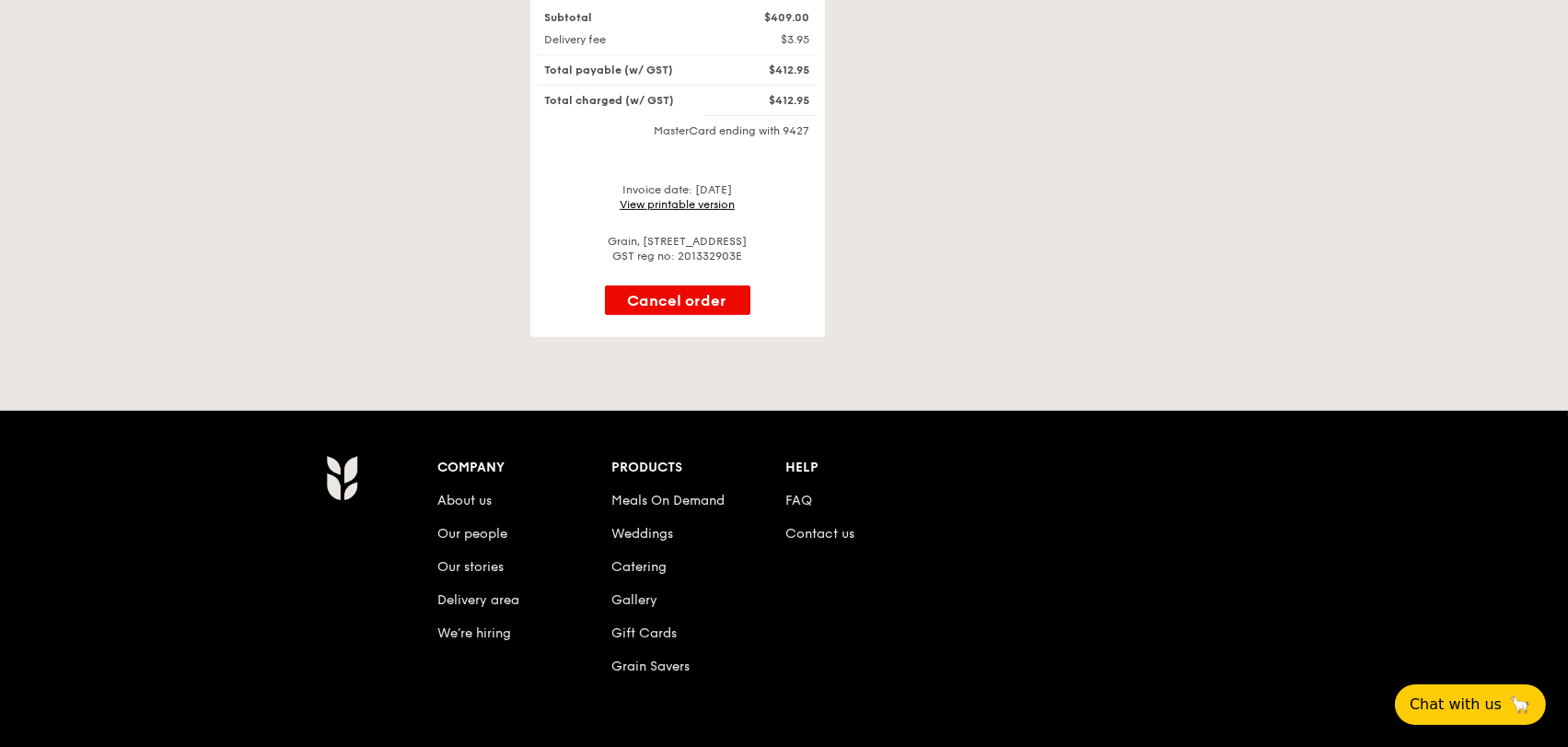
scroll to position [1753, 0]
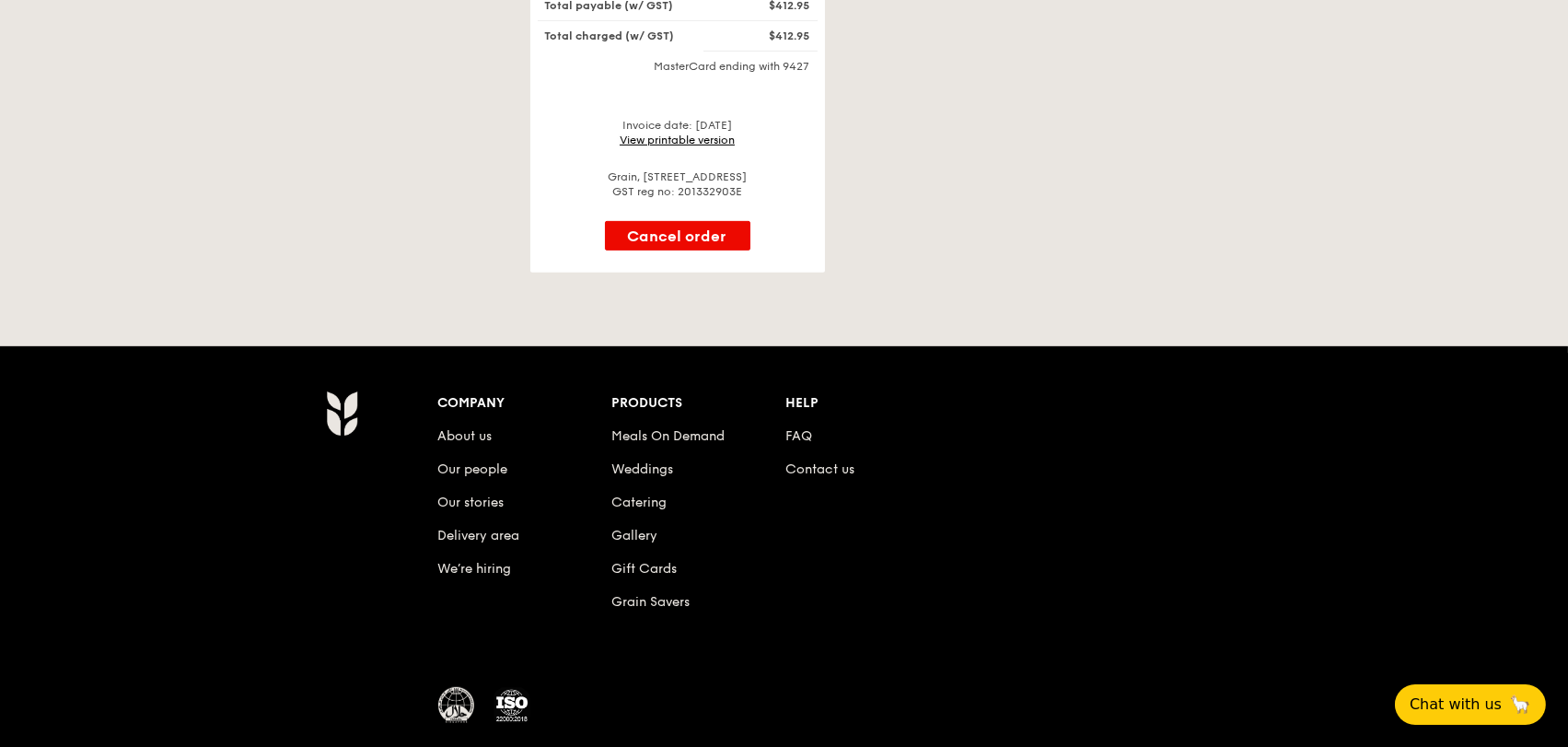
click at [707, 147] on link "View printable version" at bounding box center [676, 140] width 115 height 13
